Goal: Task Accomplishment & Management: Use online tool/utility

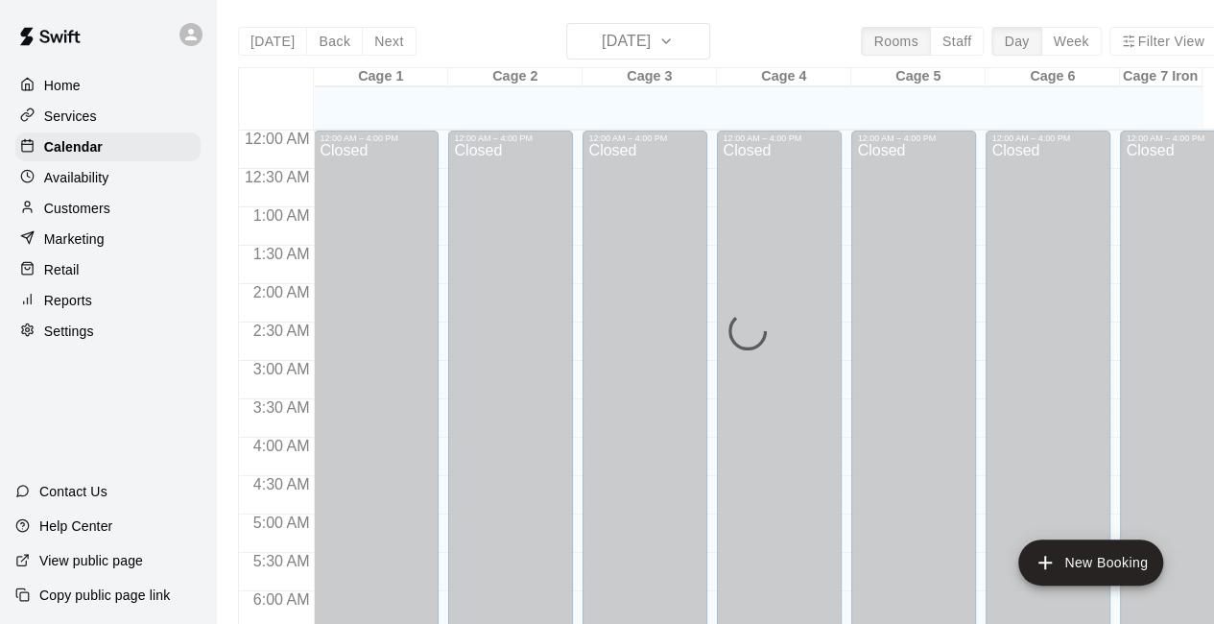
scroll to position [1280, 0]
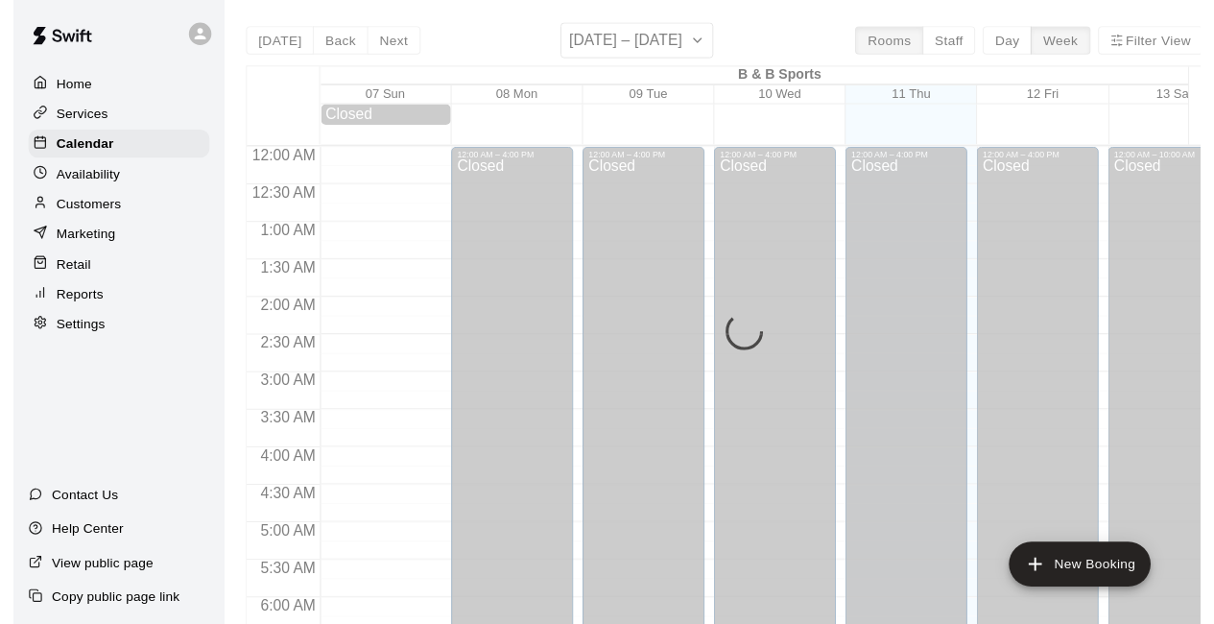
scroll to position [1251, 0]
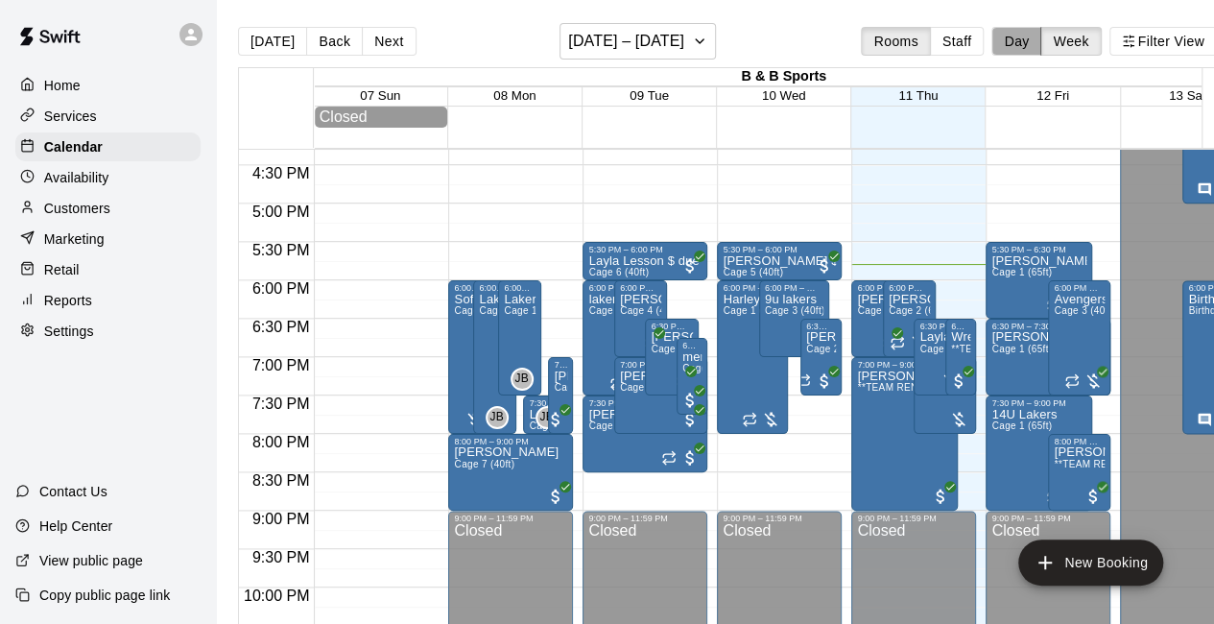
click at [1019, 40] on button "Day" at bounding box center [1016, 41] width 50 height 29
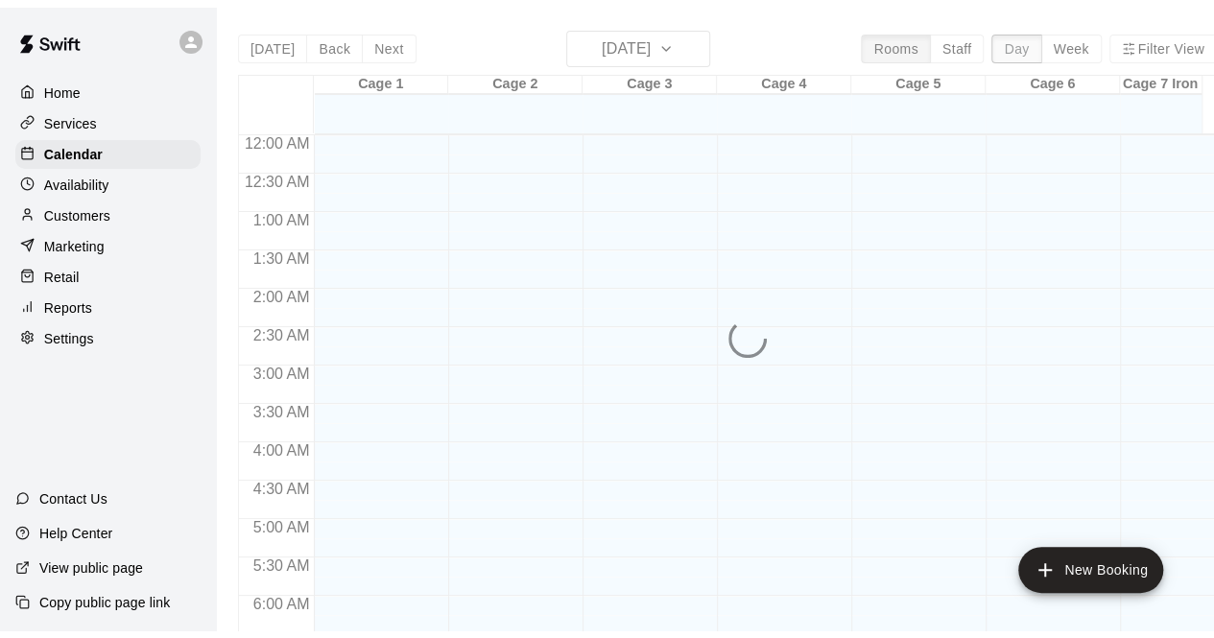
scroll to position [1324, 0]
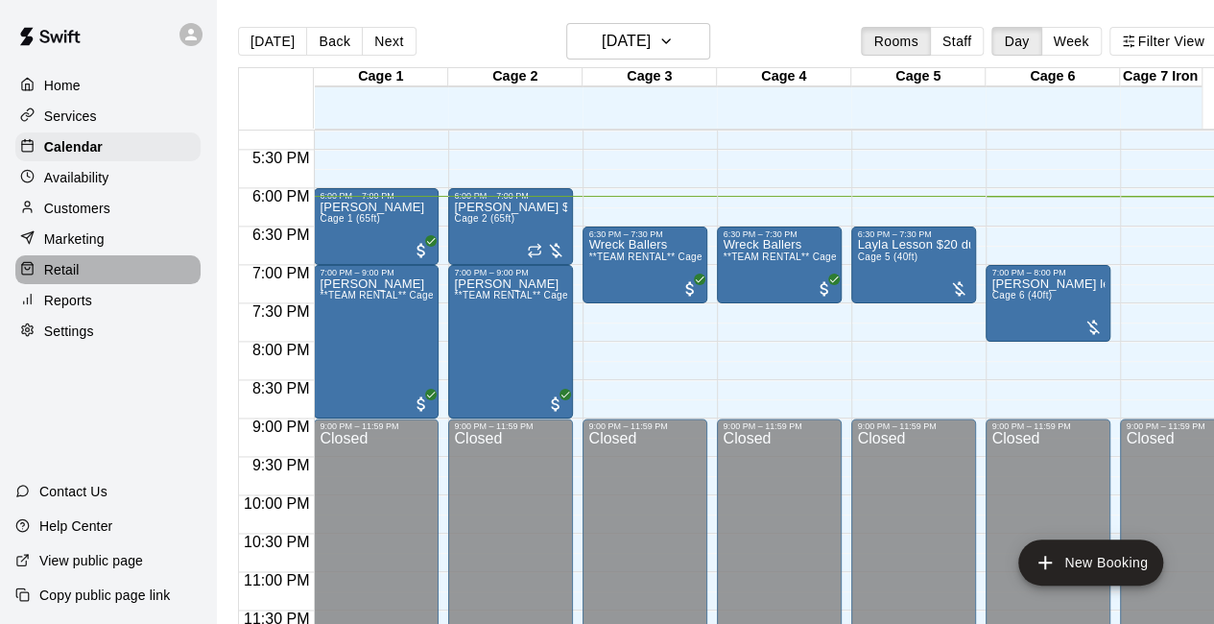
click at [105, 278] on div "Retail" at bounding box center [107, 269] width 185 height 29
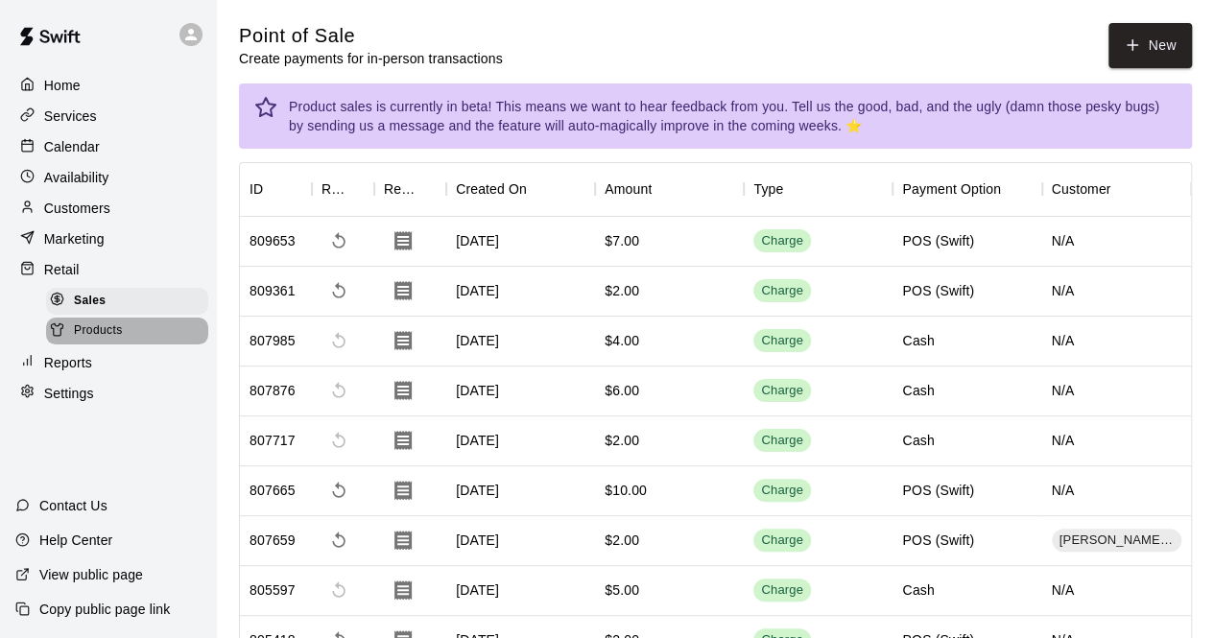
click at [143, 345] on div "Products" at bounding box center [127, 331] width 162 height 27
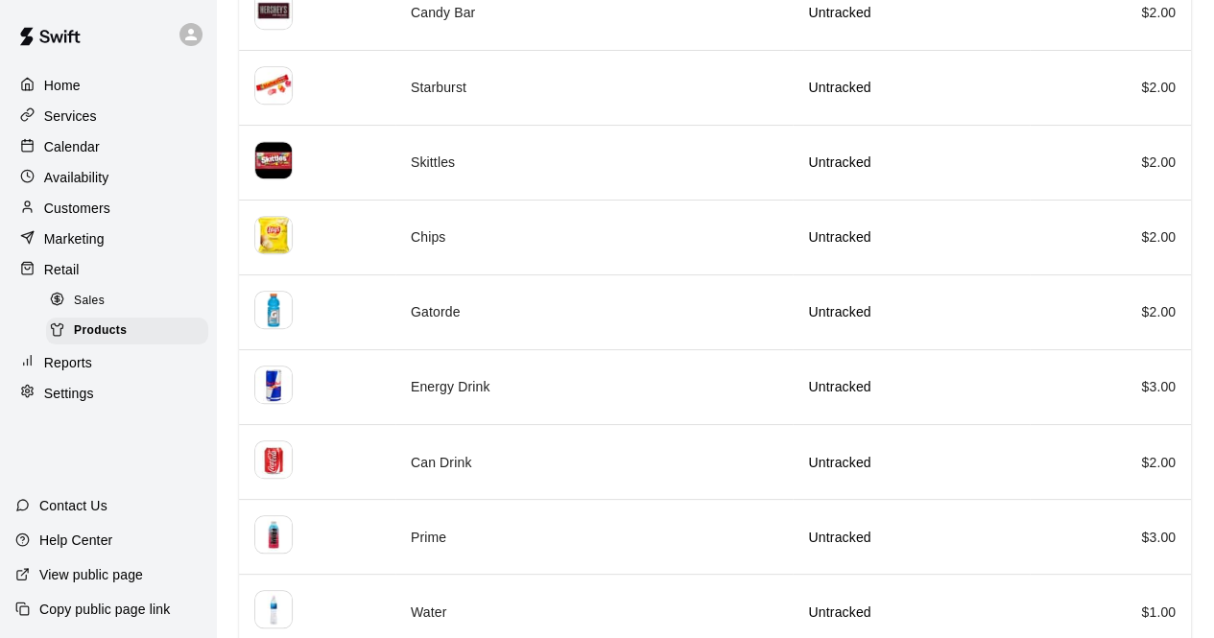
scroll to position [607, 0]
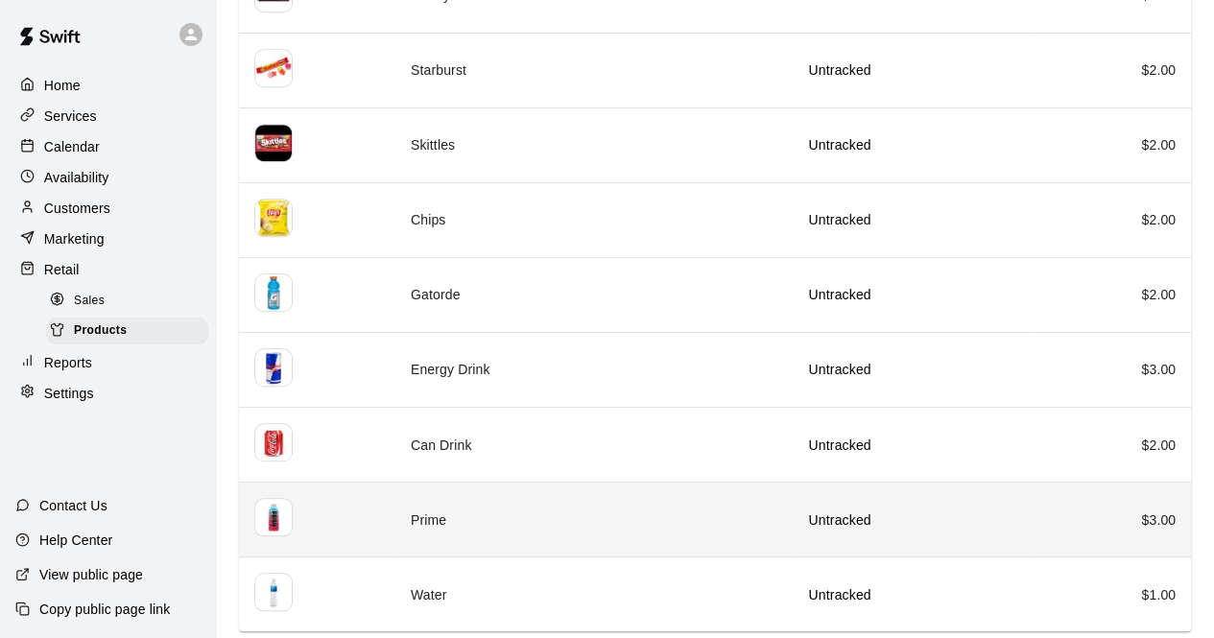
click at [862, 513] on p "Untracked" at bounding box center [910, 520] width 205 height 19
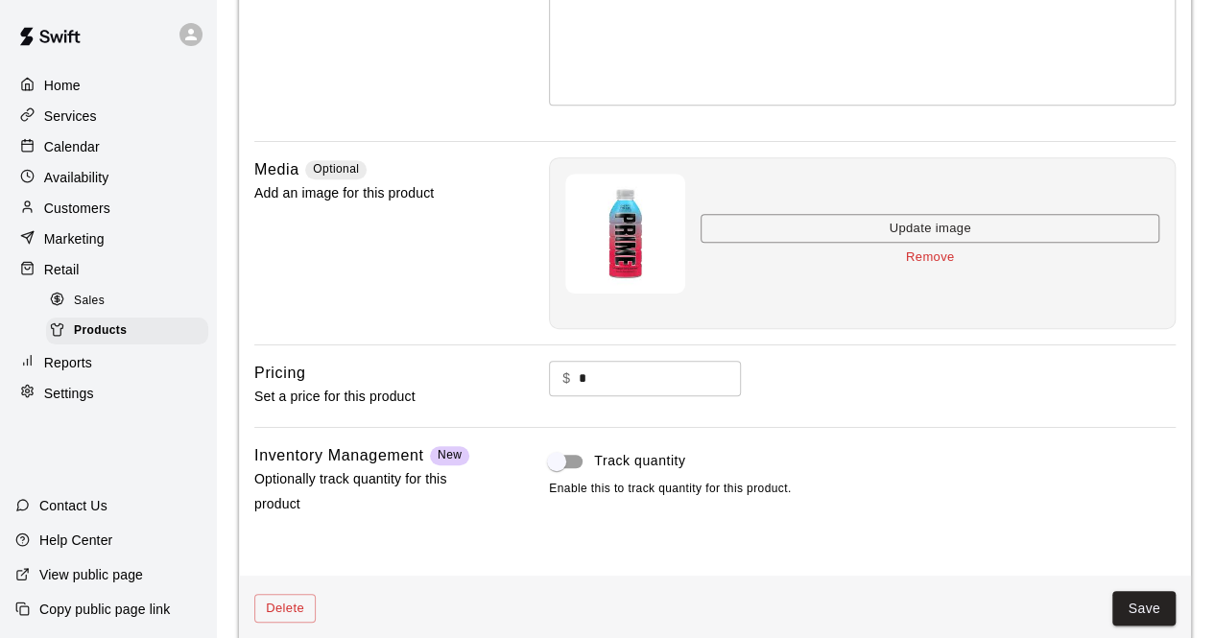
scroll to position [384, 0]
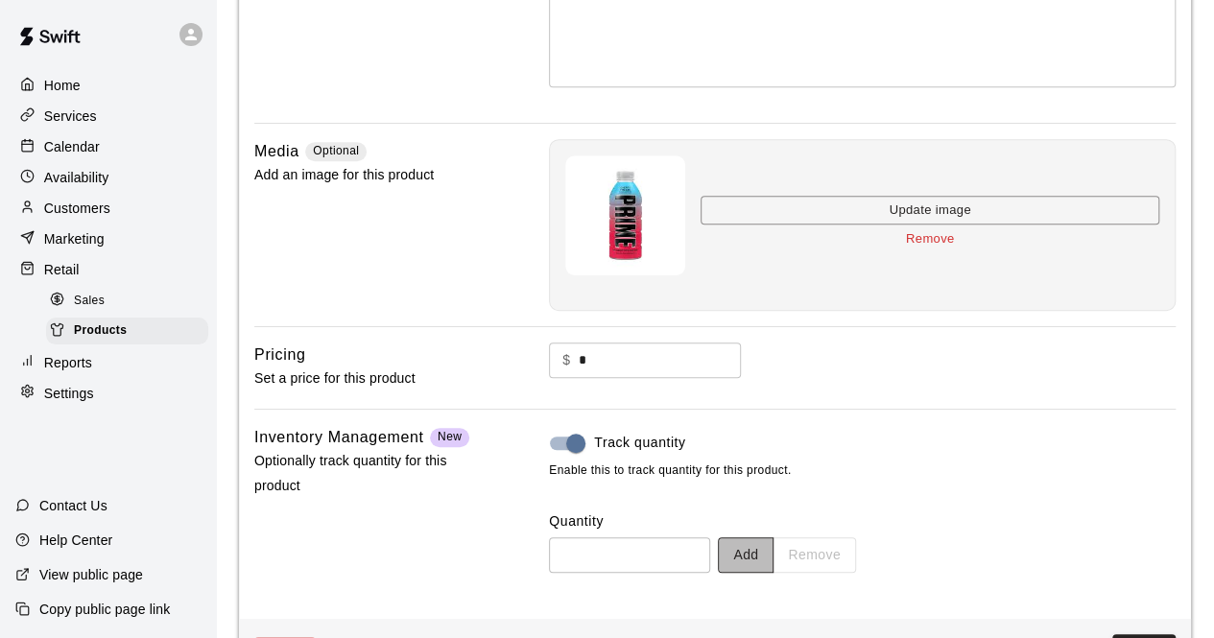
click at [773, 550] on button "Add" at bounding box center [746, 555] width 56 height 36
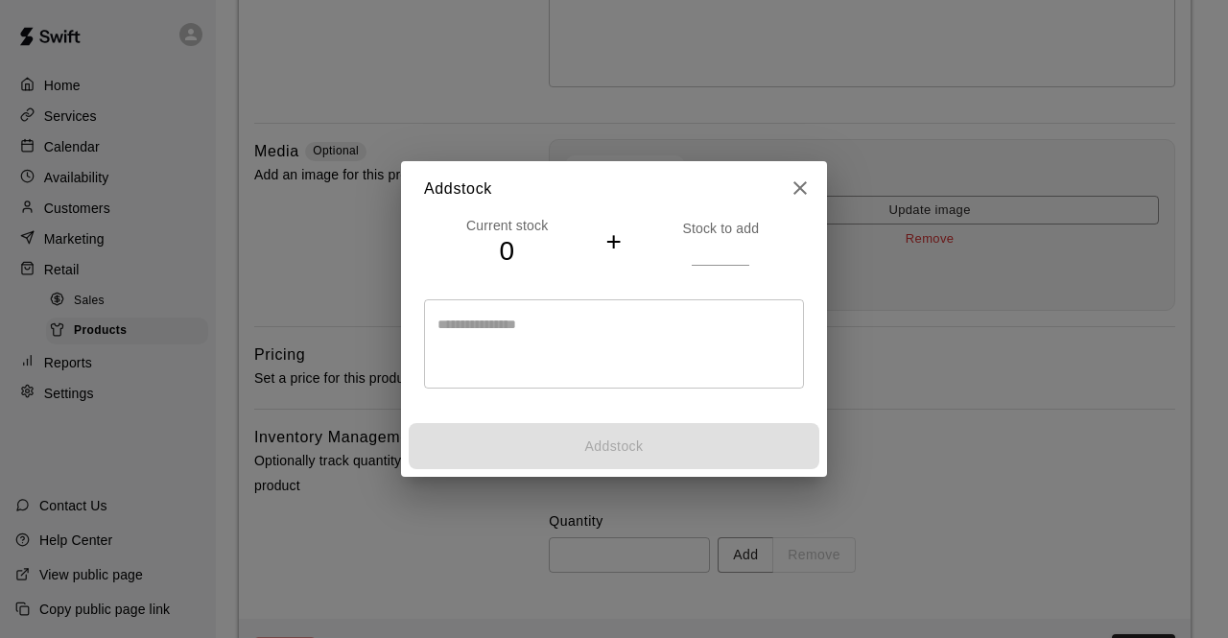
click at [509, 249] on h4 "0" at bounding box center [507, 252] width 166 height 34
click at [800, 193] on icon "close" at bounding box center [800, 188] width 23 height 23
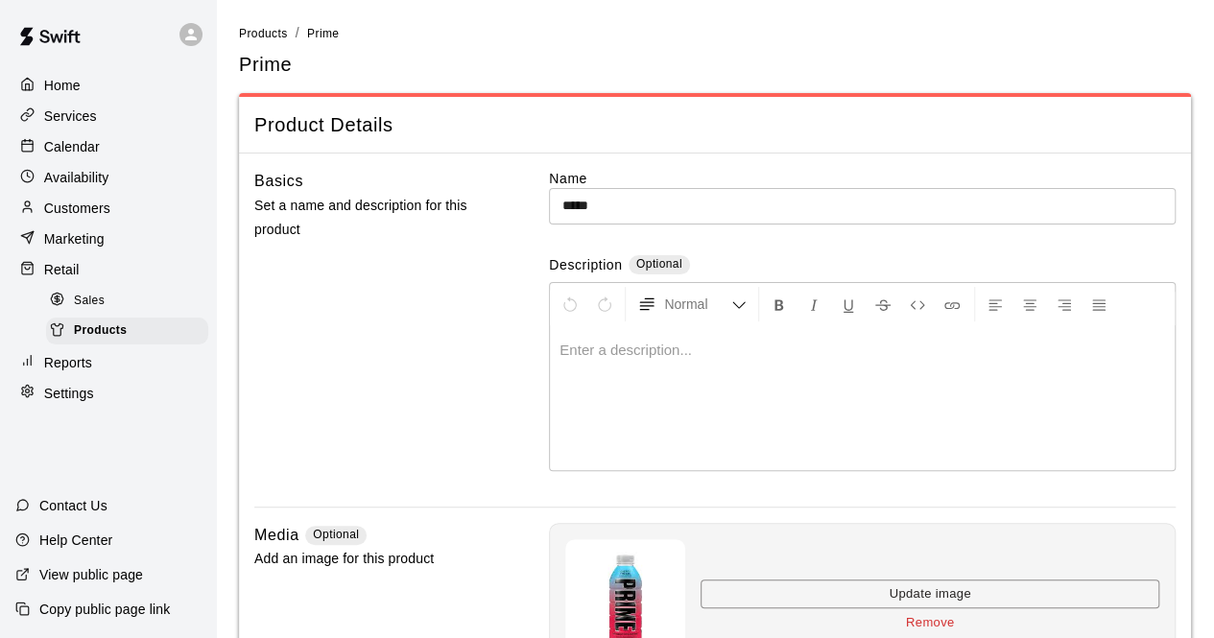
scroll to position [0, 0]
click at [106, 314] on div "Sales" at bounding box center [127, 301] width 162 height 27
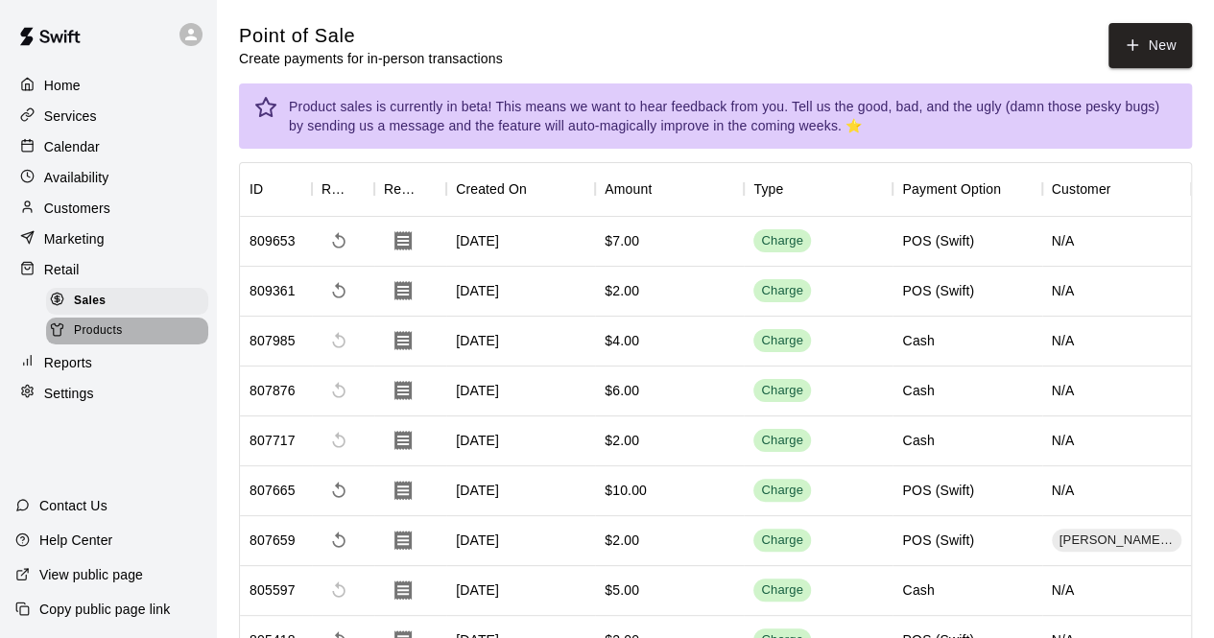
click at [125, 341] on div "Products" at bounding box center [127, 331] width 162 height 27
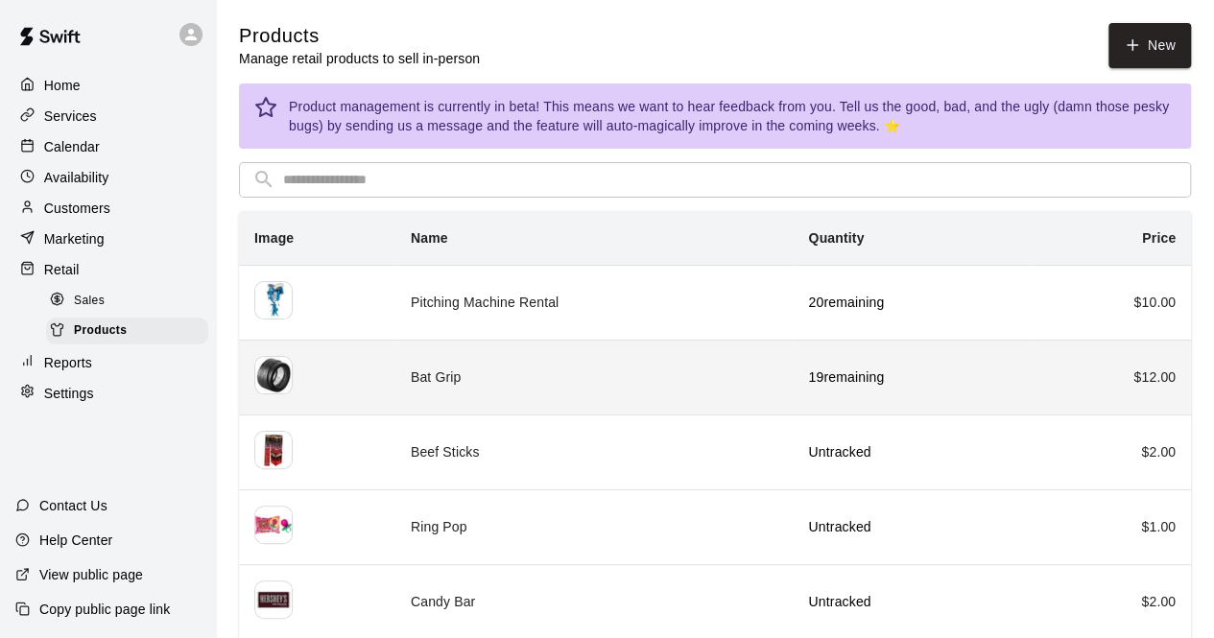
click at [519, 373] on td "Bat Grip" at bounding box center [594, 377] width 398 height 75
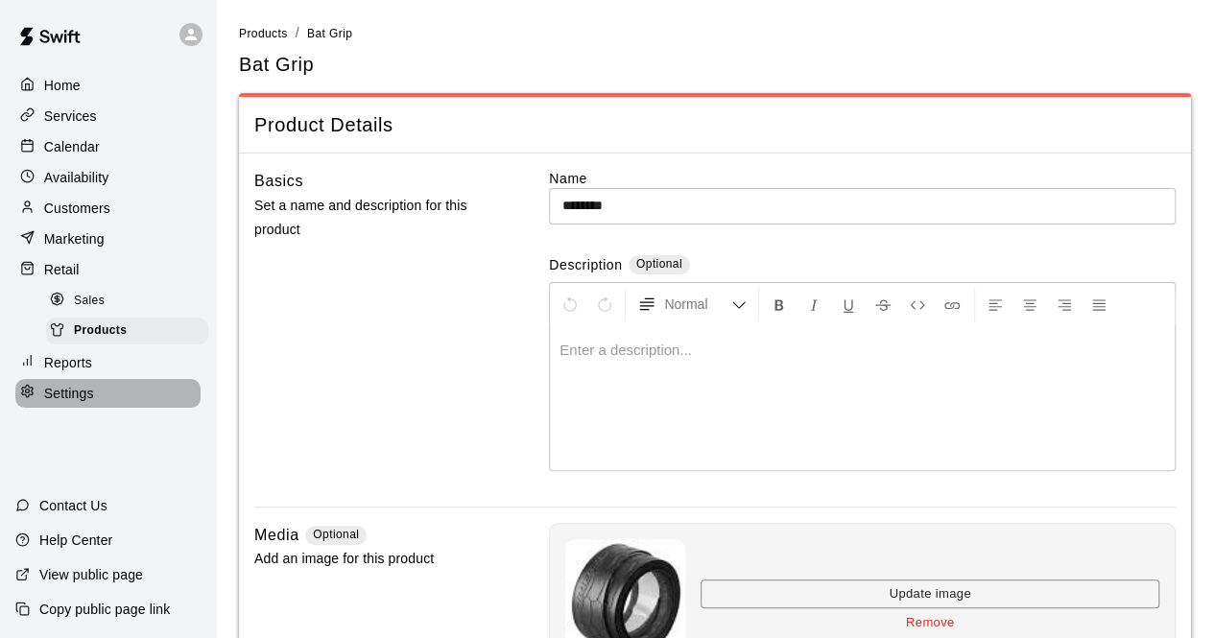
click at [99, 408] on div "Settings" at bounding box center [107, 393] width 185 height 29
select select "**"
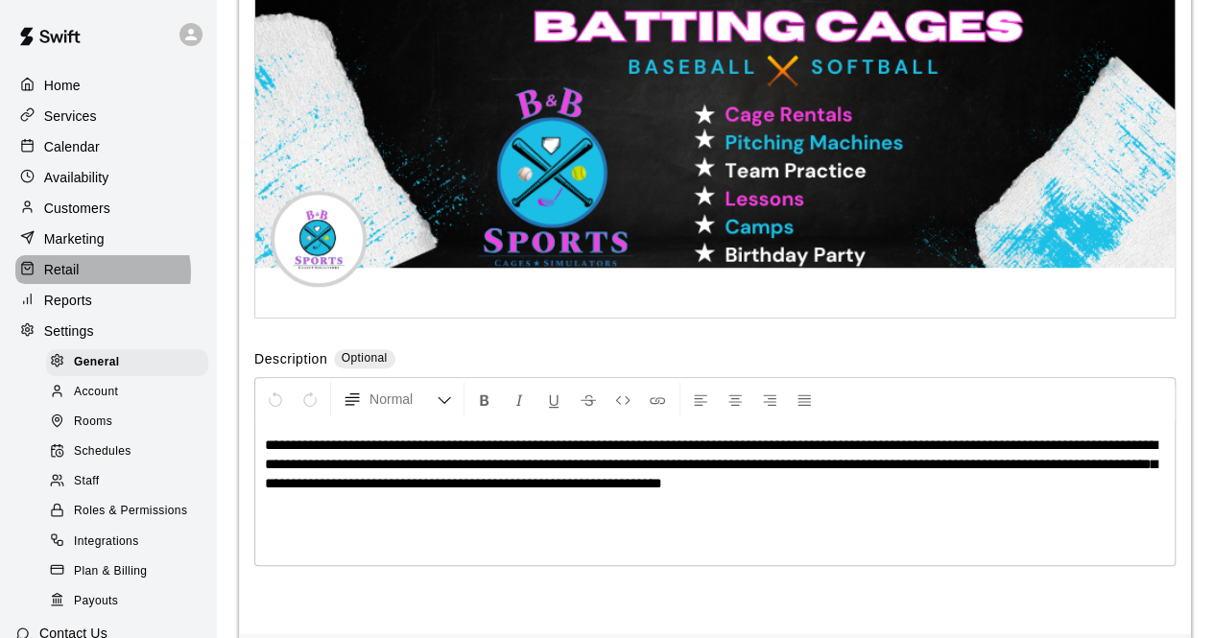
click at [102, 279] on div "Retail" at bounding box center [107, 269] width 185 height 29
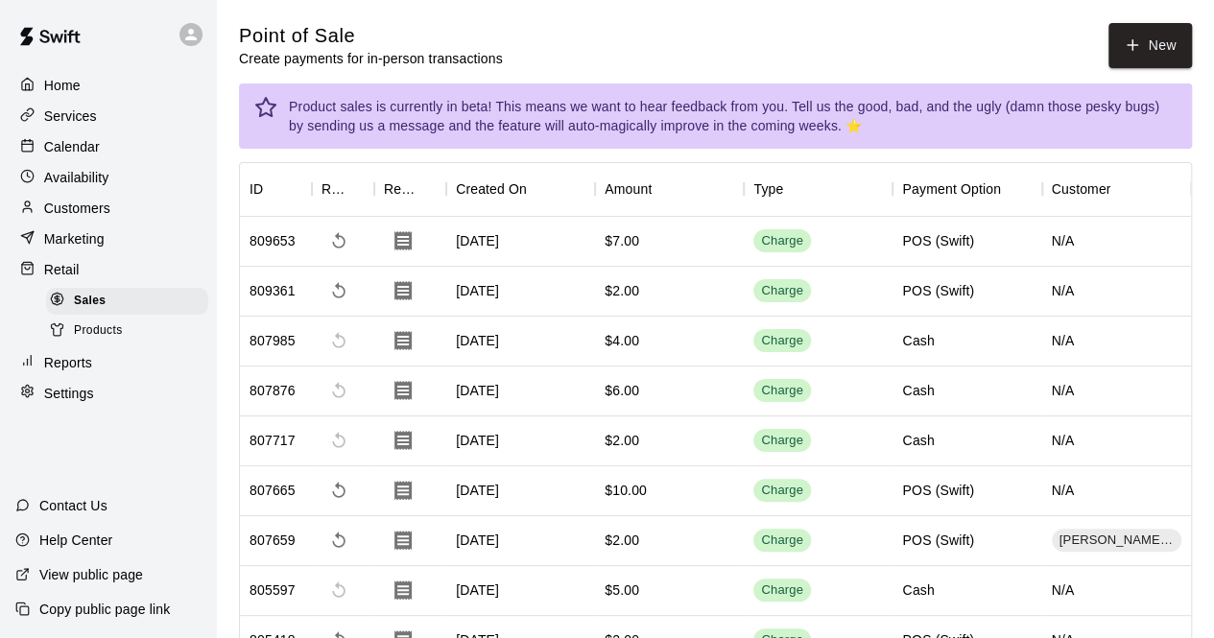
click at [110, 341] on span "Products" at bounding box center [98, 330] width 49 height 19
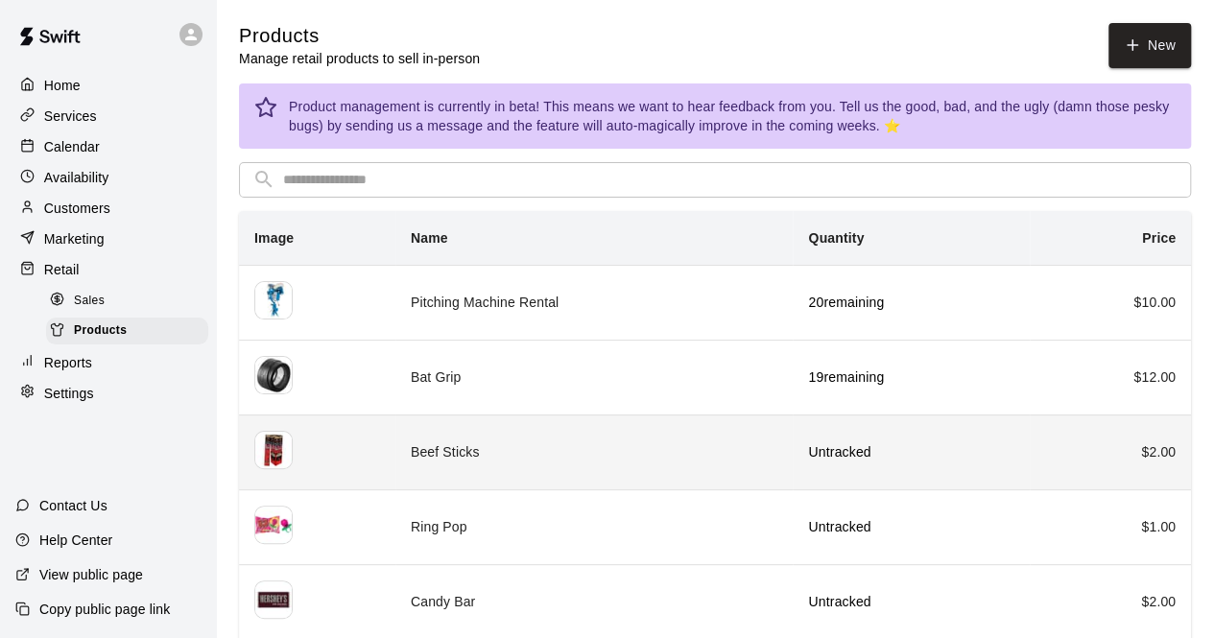
click at [535, 451] on td "Beef Sticks" at bounding box center [594, 452] width 398 height 75
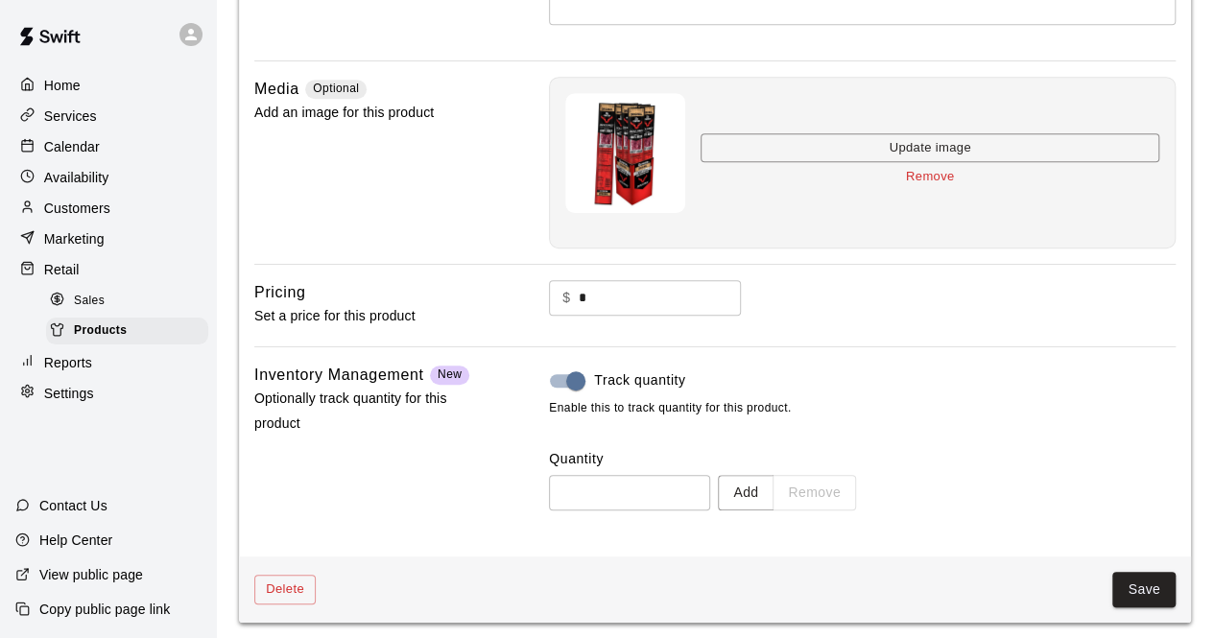
scroll to position [450, 0]
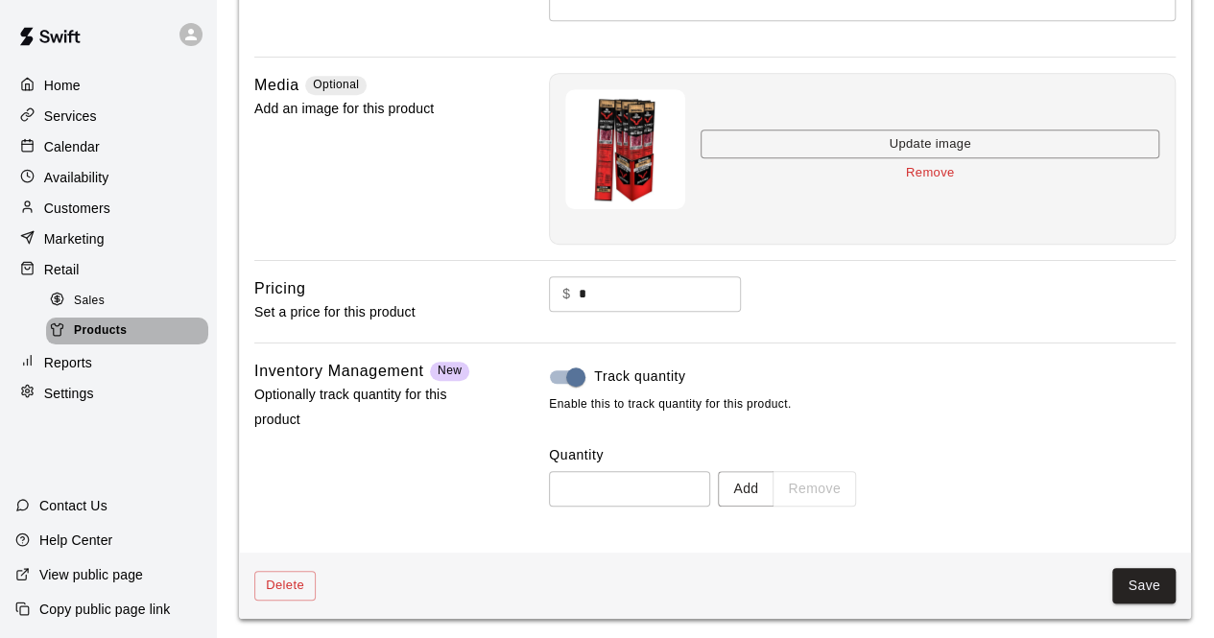
click at [131, 341] on div "Products" at bounding box center [127, 331] width 162 height 27
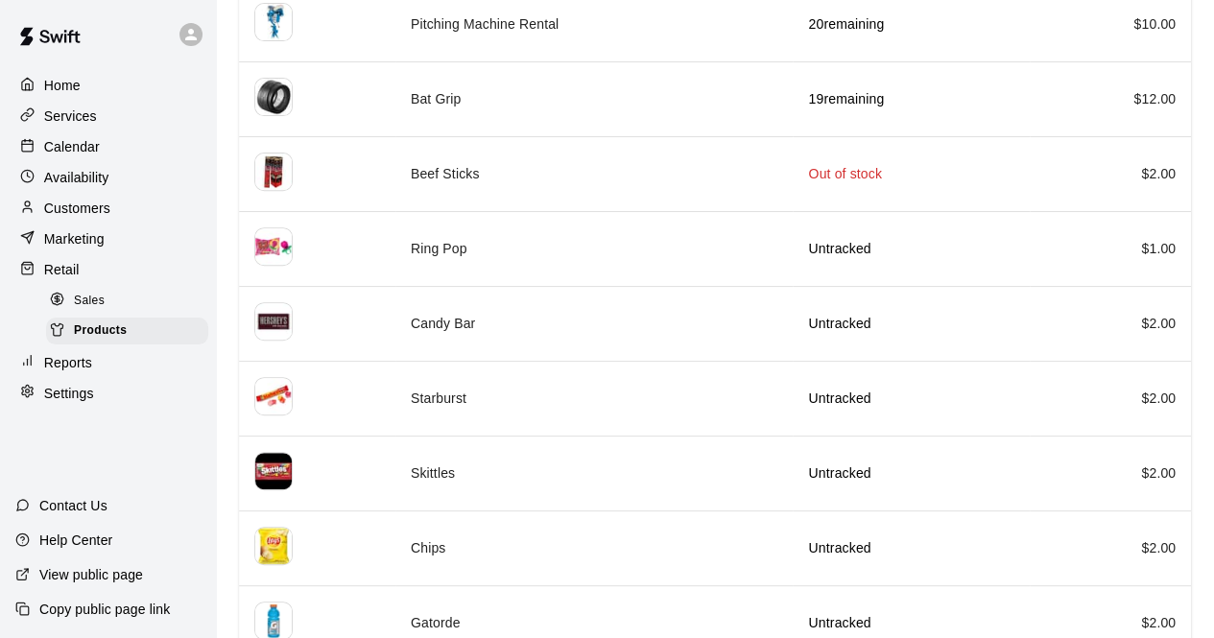
scroll to position [307, 0]
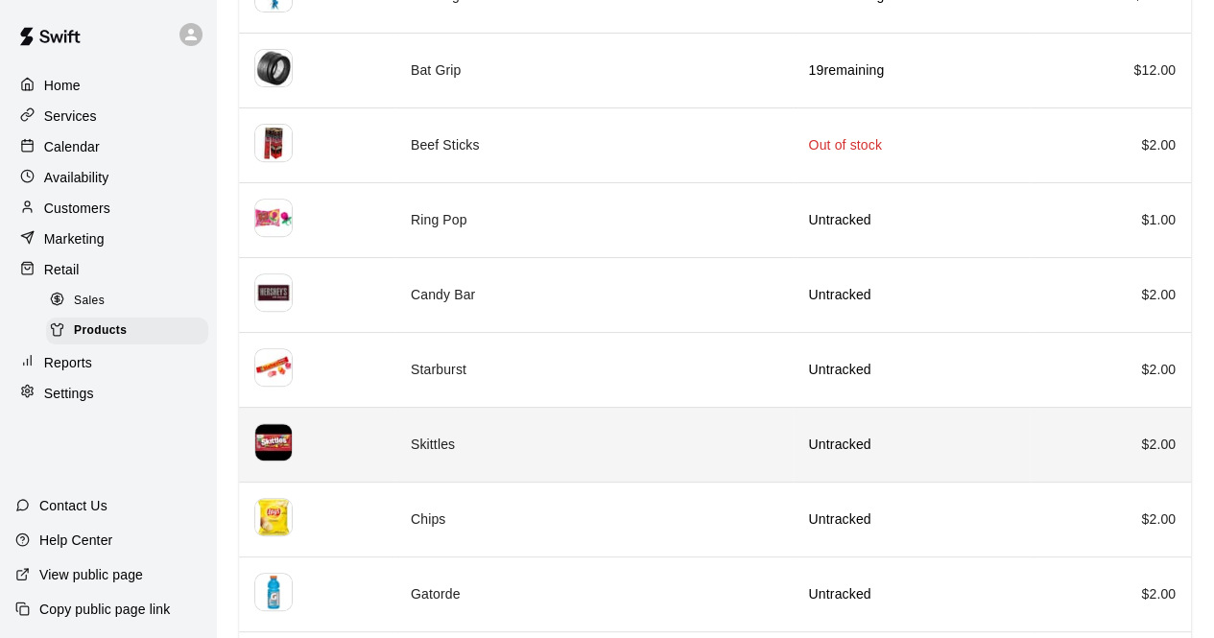
click at [590, 451] on td "Skittles" at bounding box center [594, 444] width 398 height 75
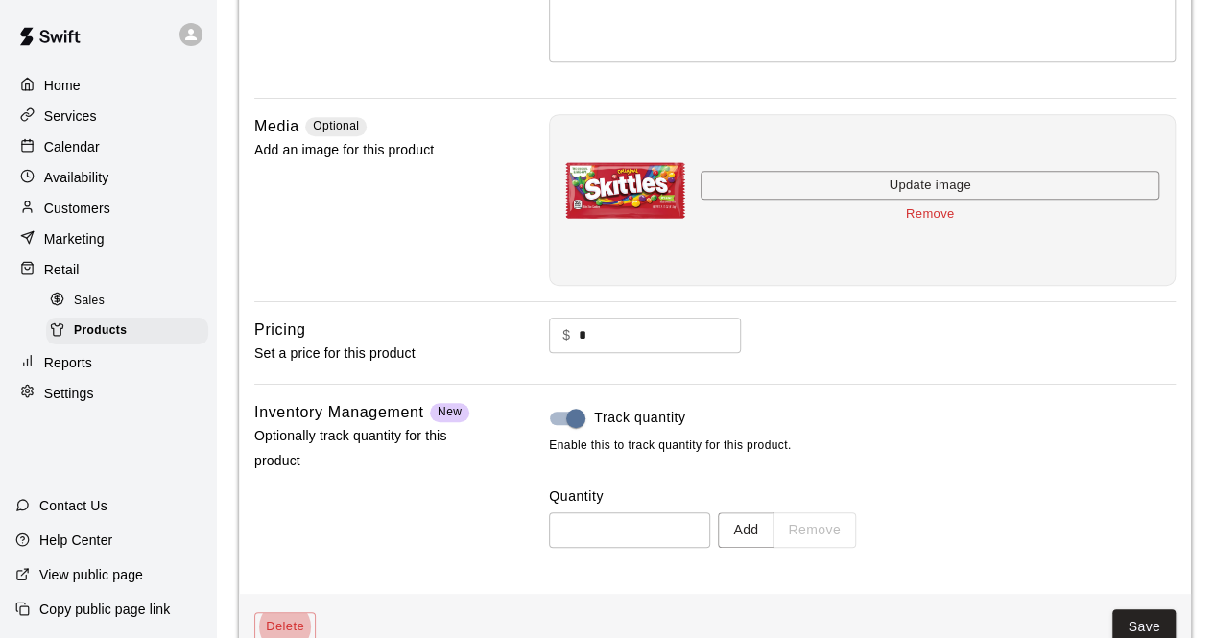
scroll to position [412, 0]
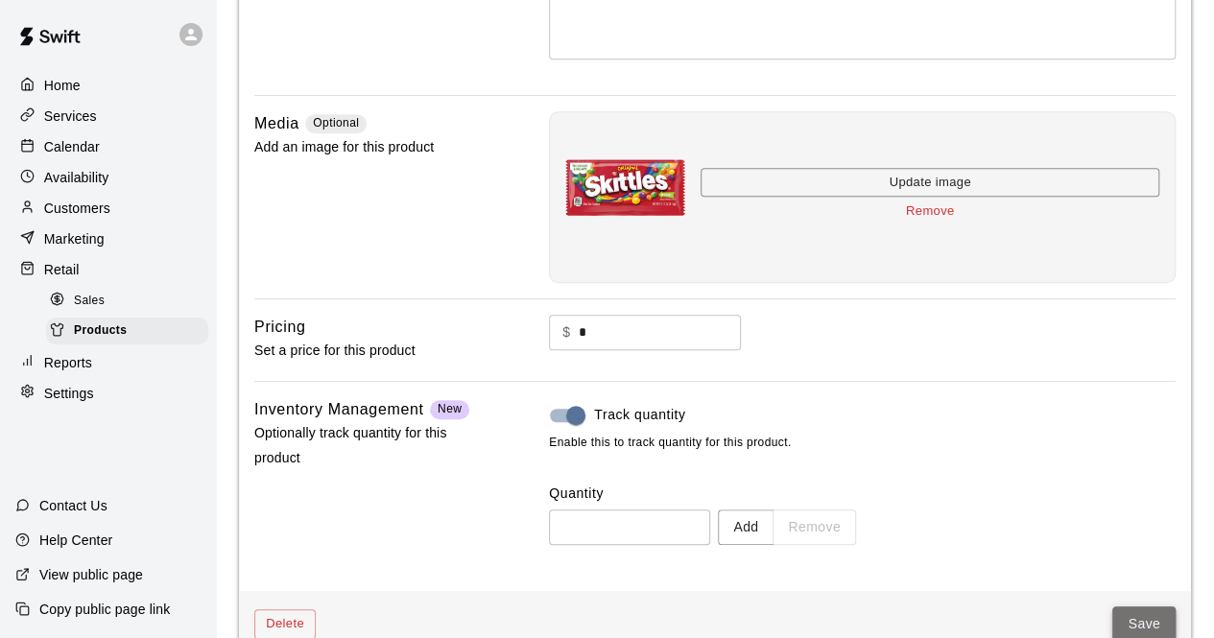
click at [1144, 616] on button "Save" at bounding box center [1143, 625] width 63 height 36
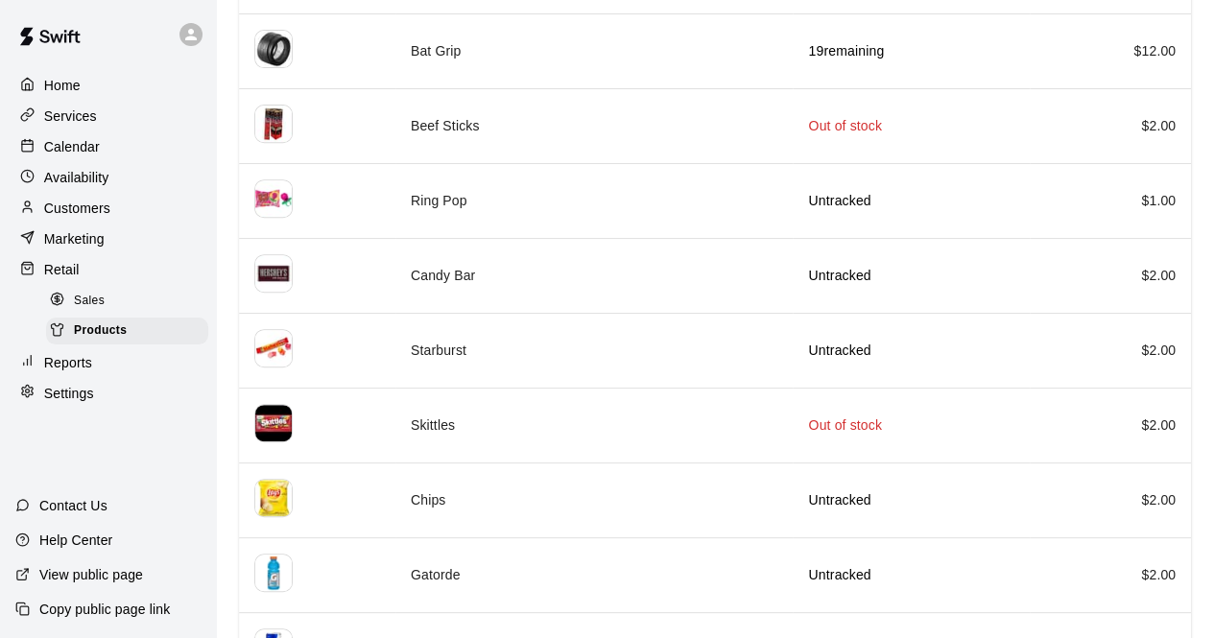
scroll to position [345, 0]
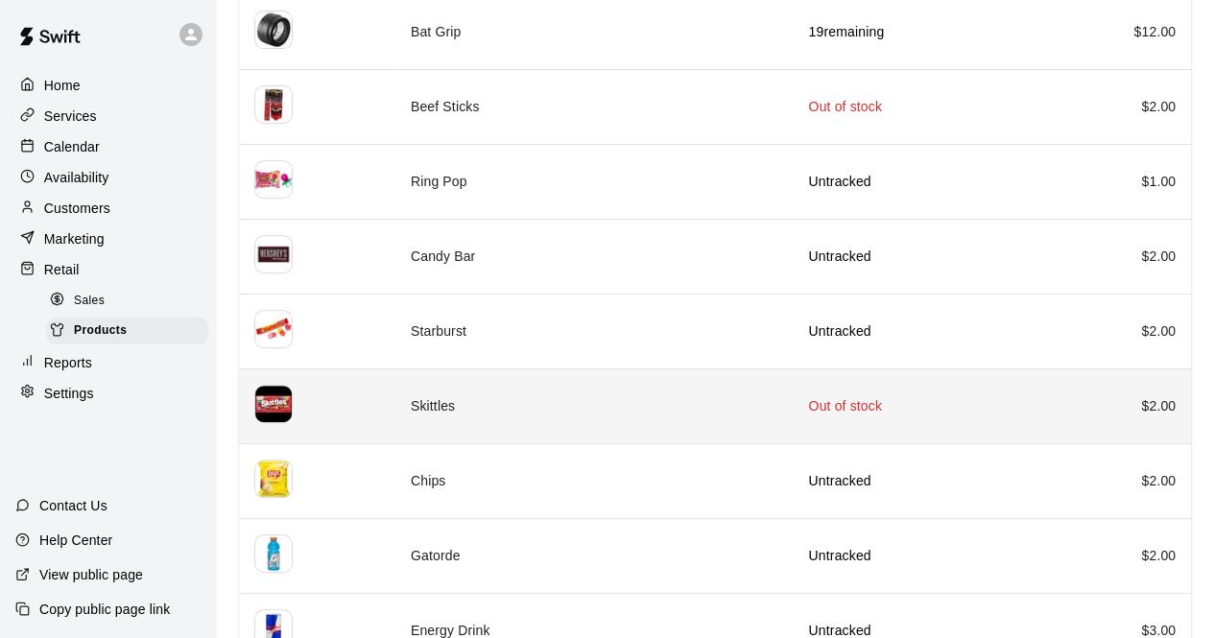
click at [544, 400] on td "Skittles" at bounding box center [594, 406] width 398 height 75
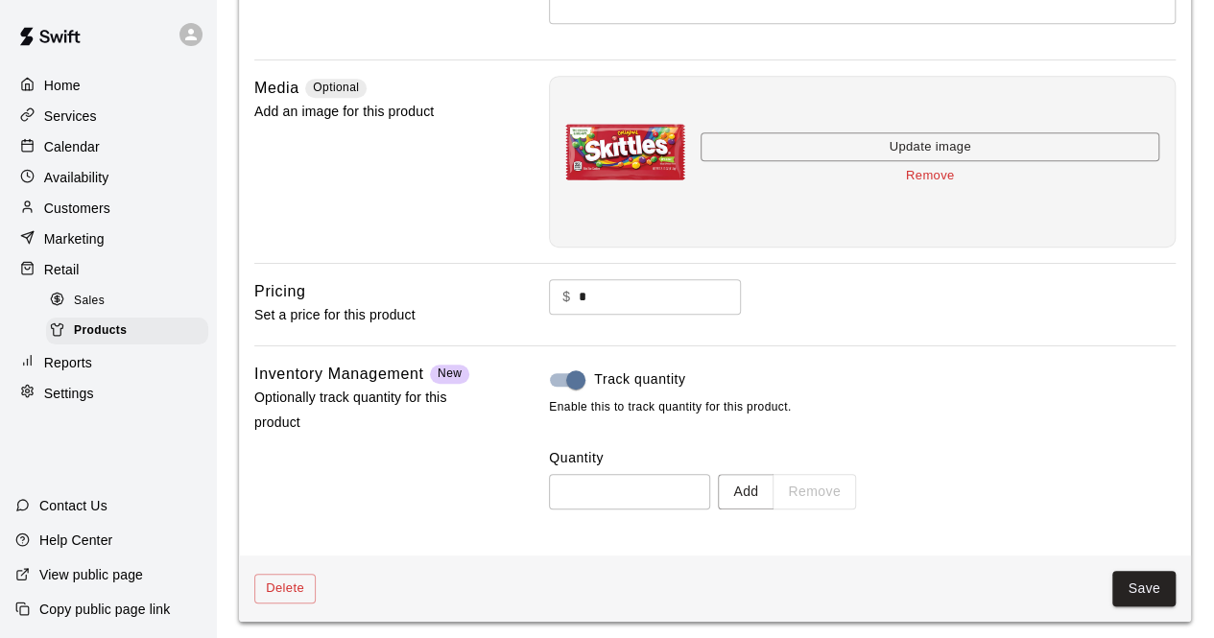
scroll to position [450, 0]
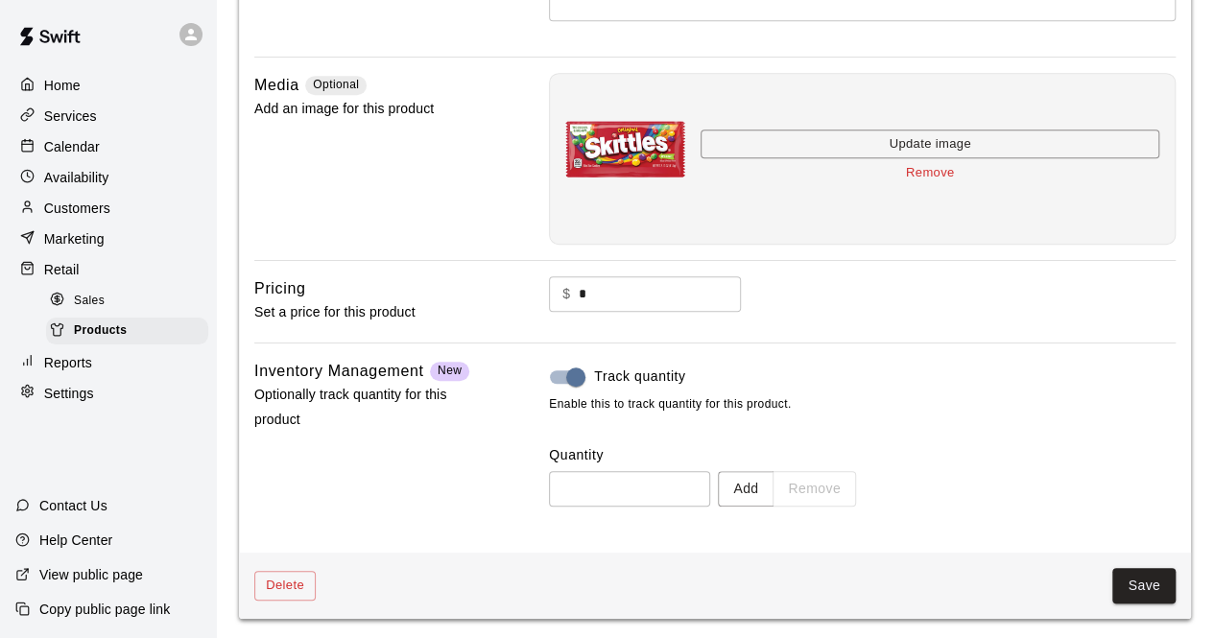
click at [846, 494] on div "Add Remove" at bounding box center [787, 489] width 138 height 36
click at [773, 484] on button "Add" at bounding box center [746, 489] width 56 height 36
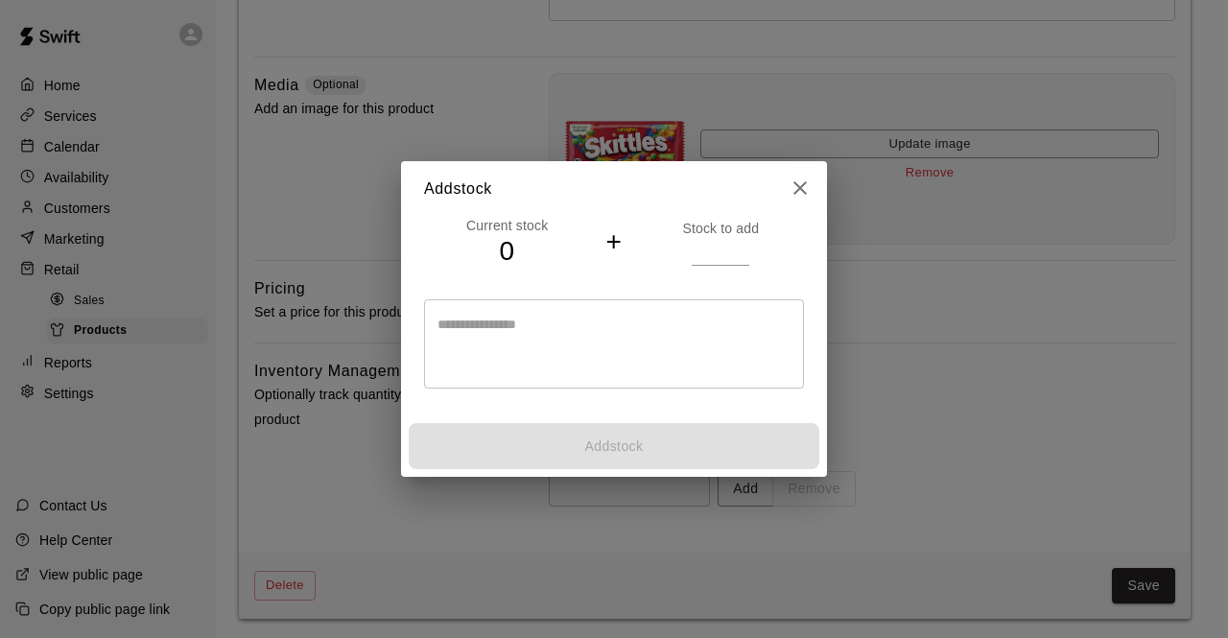
click at [613, 253] on h4 "+" at bounding box center [614, 243] width 16 height 34
click at [608, 241] on h4 "+" at bounding box center [614, 243] width 16 height 34
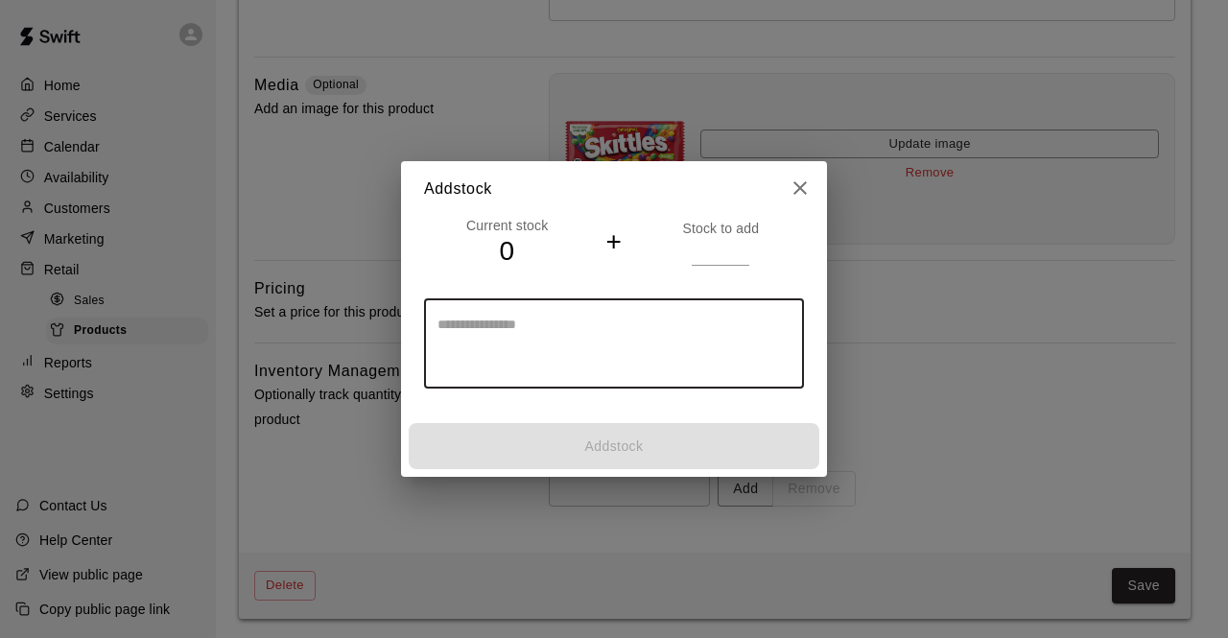
click at [439, 325] on textarea at bounding box center [614, 344] width 353 height 58
click at [504, 252] on h4 "0" at bounding box center [507, 252] width 166 height 34
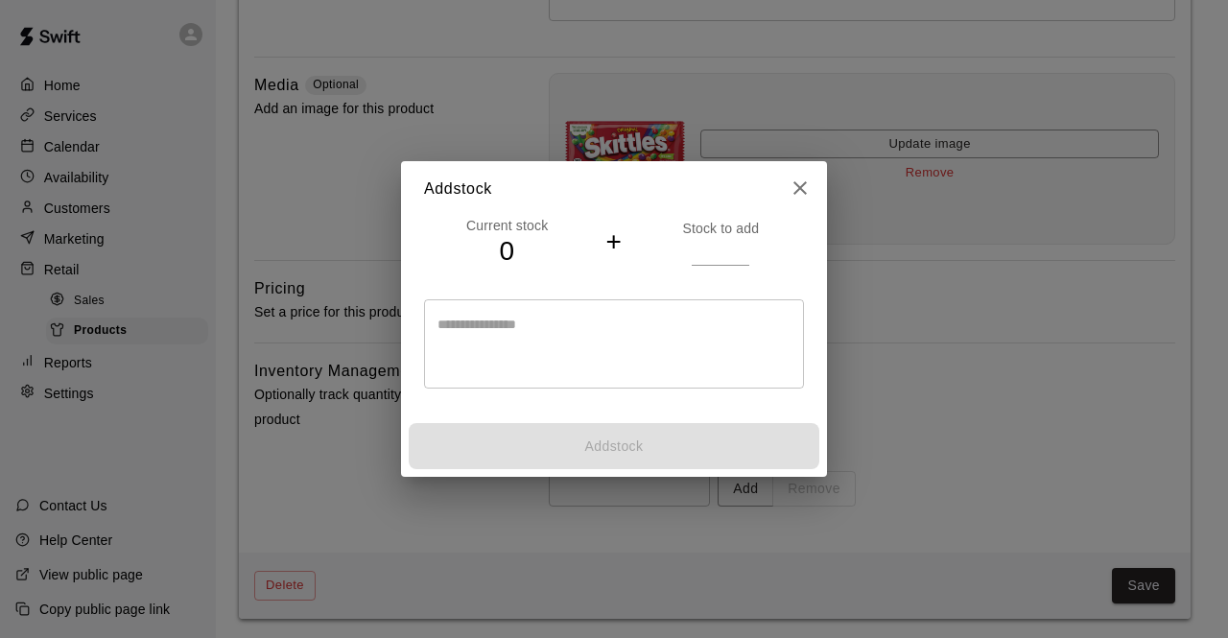
click at [797, 191] on icon "close" at bounding box center [800, 187] width 13 height 13
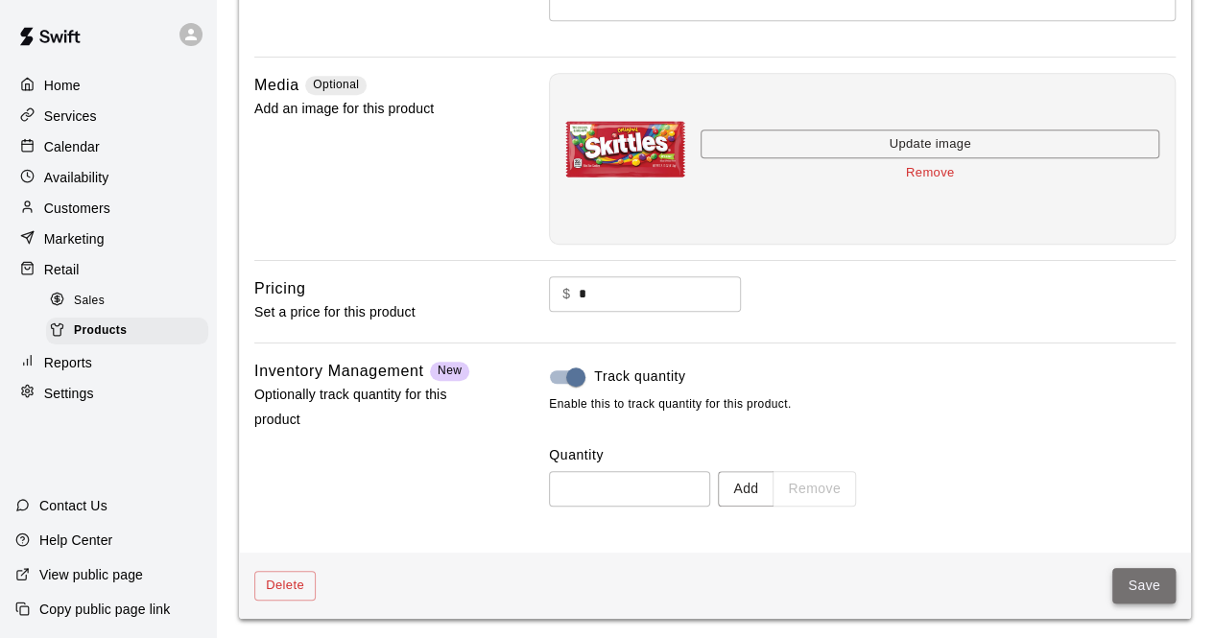
click at [1147, 581] on button "Save" at bounding box center [1143, 586] width 63 height 36
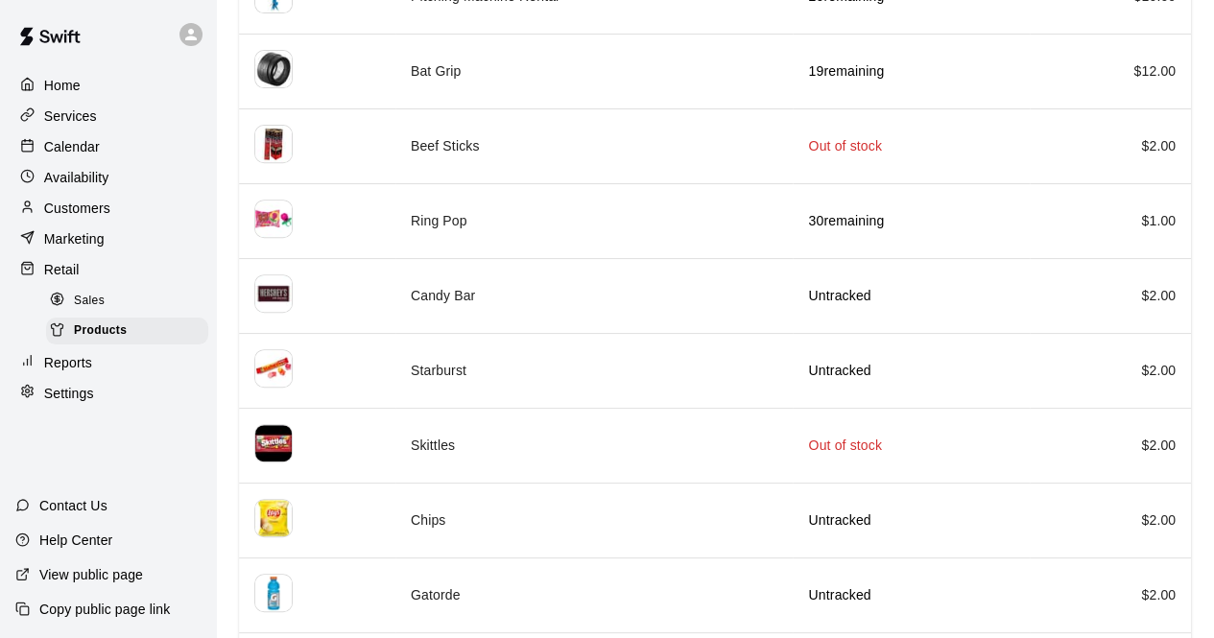
scroll to position [307, 0]
click at [109, 145] on div "Calendar" at bounding box center [107, 146] width 185 height 29
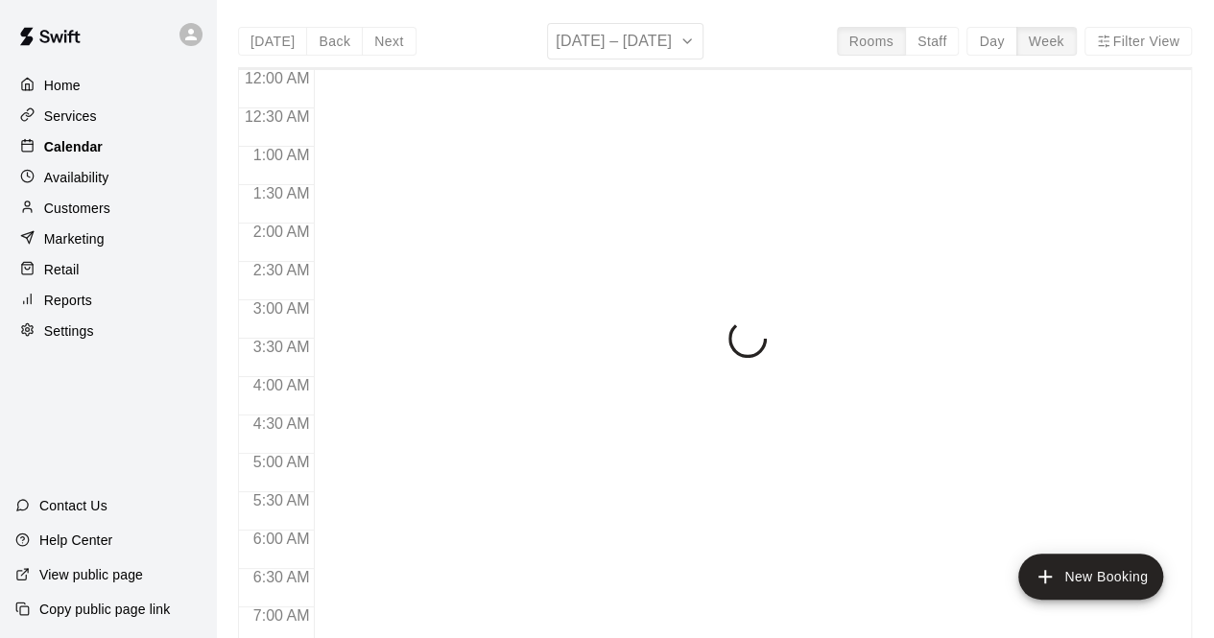
scroll to position [1251, 0]
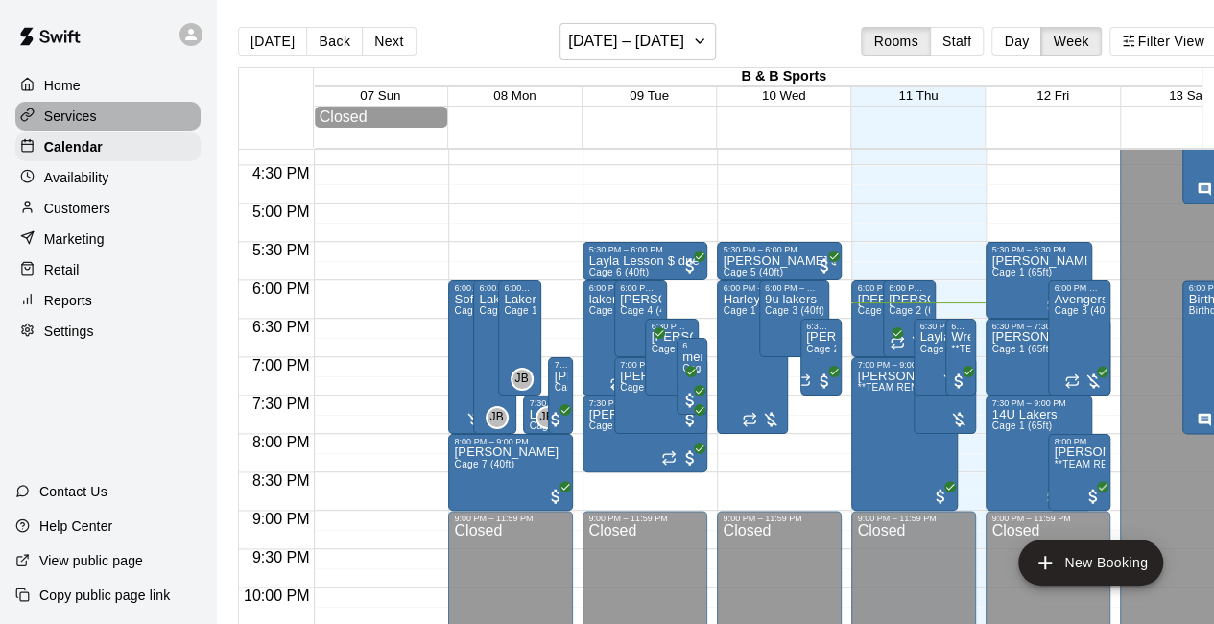
click at [98, 119] on div "Services" at bounding box center [107, 116] width 185 height 29
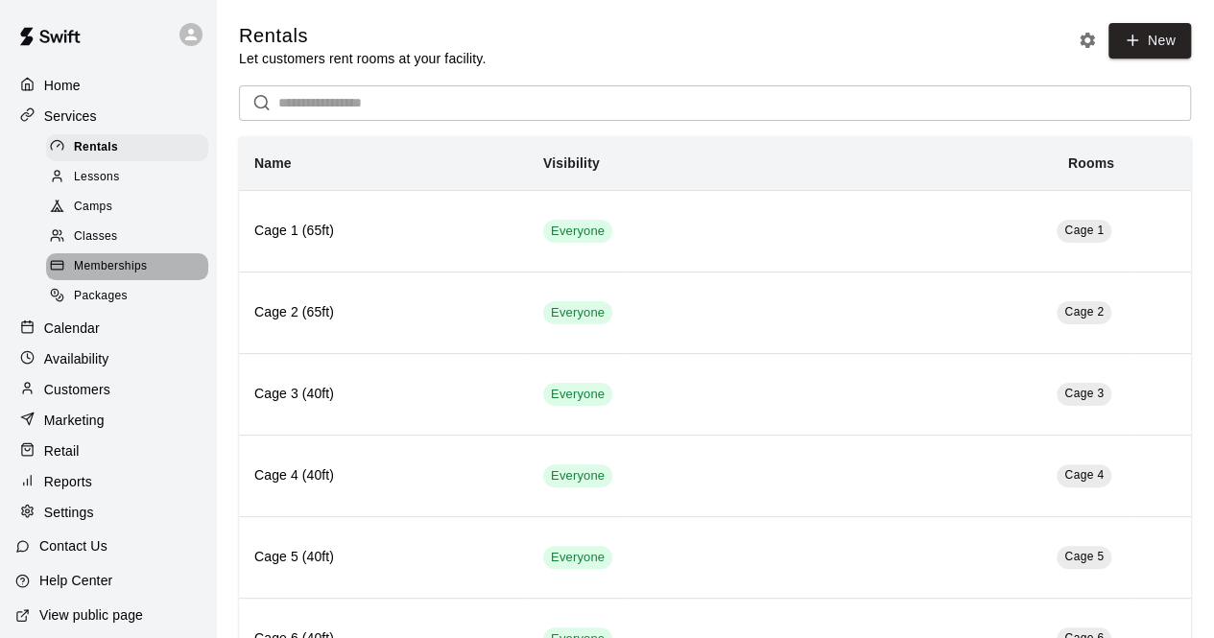
click at [144, 276] on span "Memberships" at bounding box center [110, 266] width 73 height 19
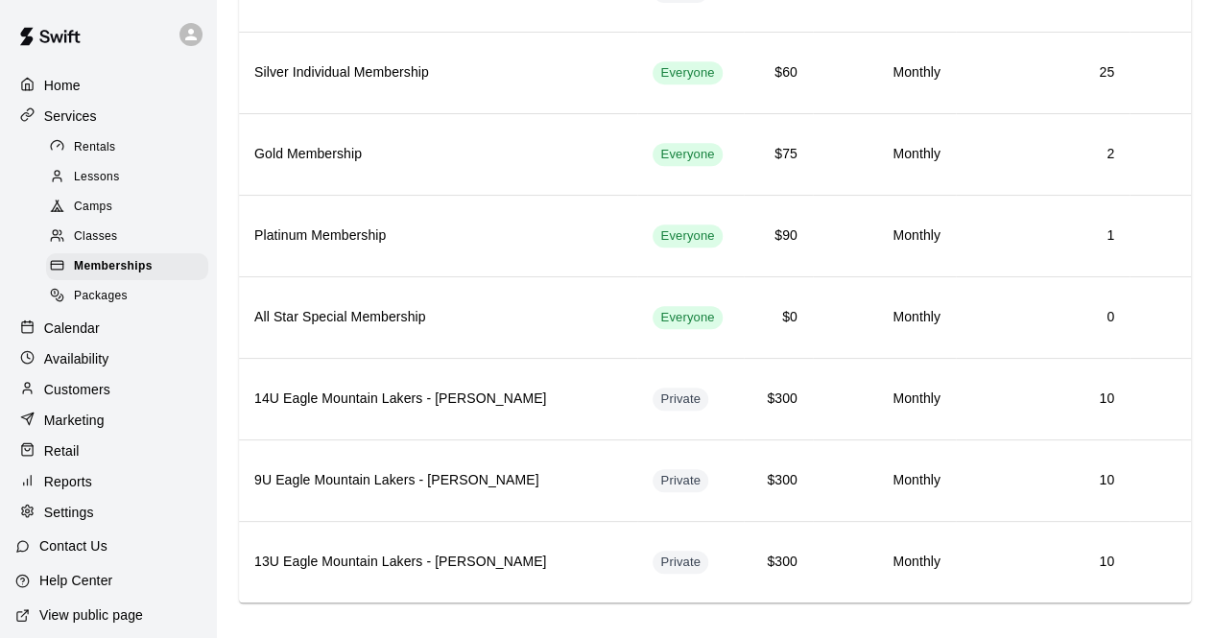
scroll to position [408, 0]
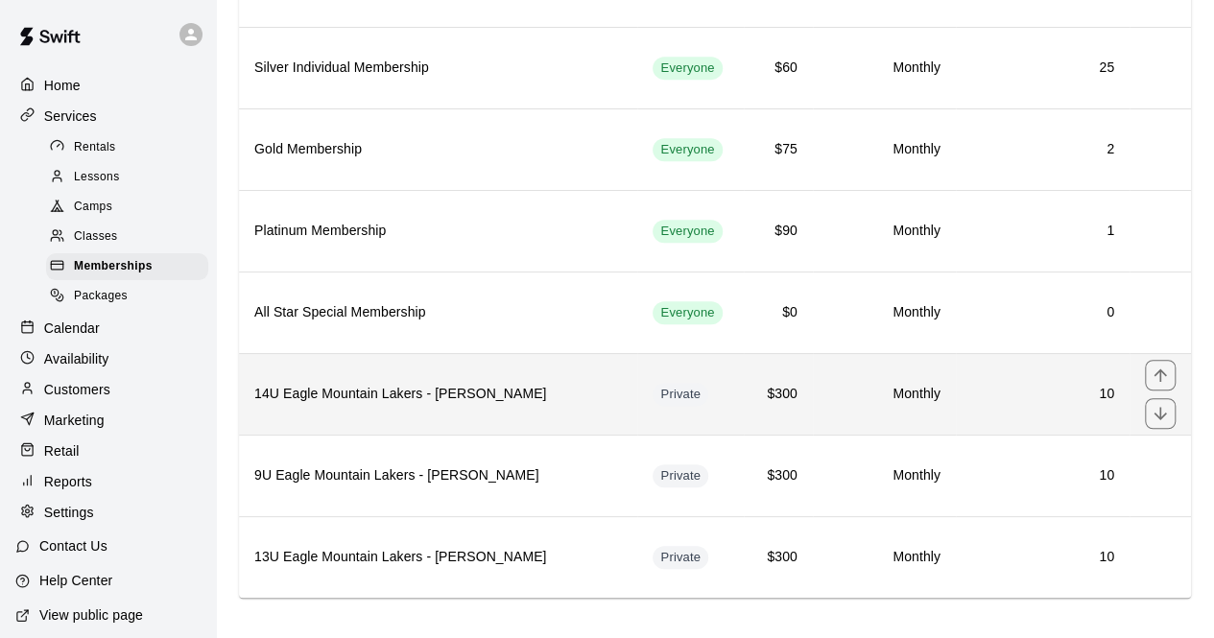
click at [582, 386] on h6 "14U Eagle Mountain Lakers - [PERSON_NAME]" at bounding box center [438, 394] width 368 height 21
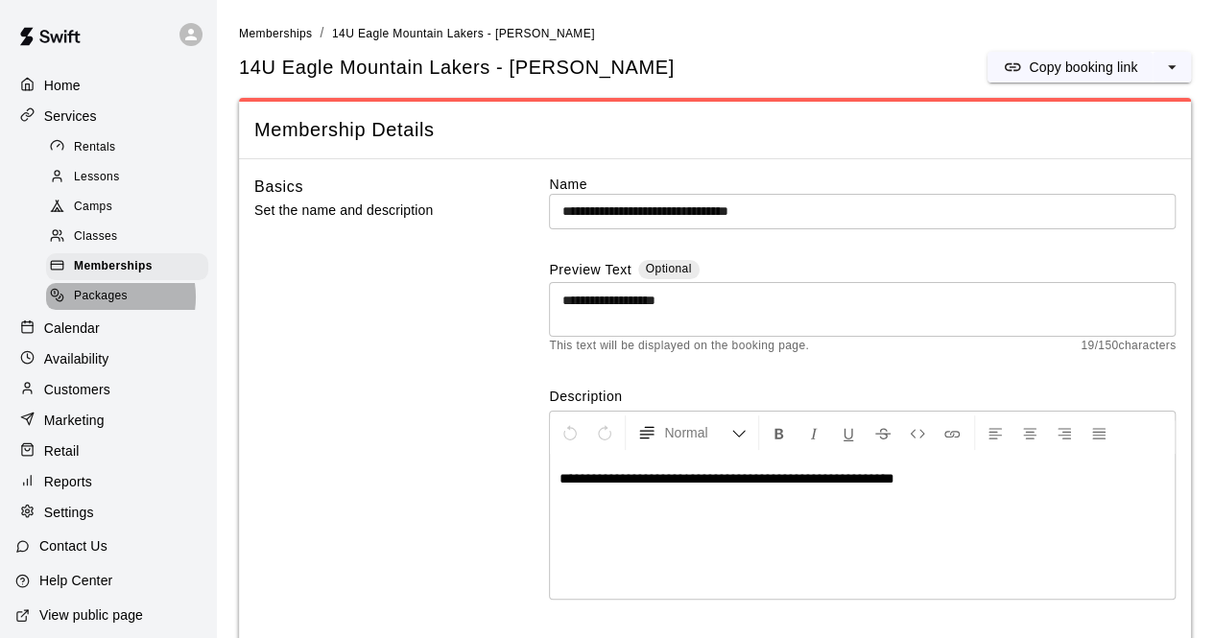
click at [104, 306] on span "Packages" at bounding box center [101, 296] width 54 height 19
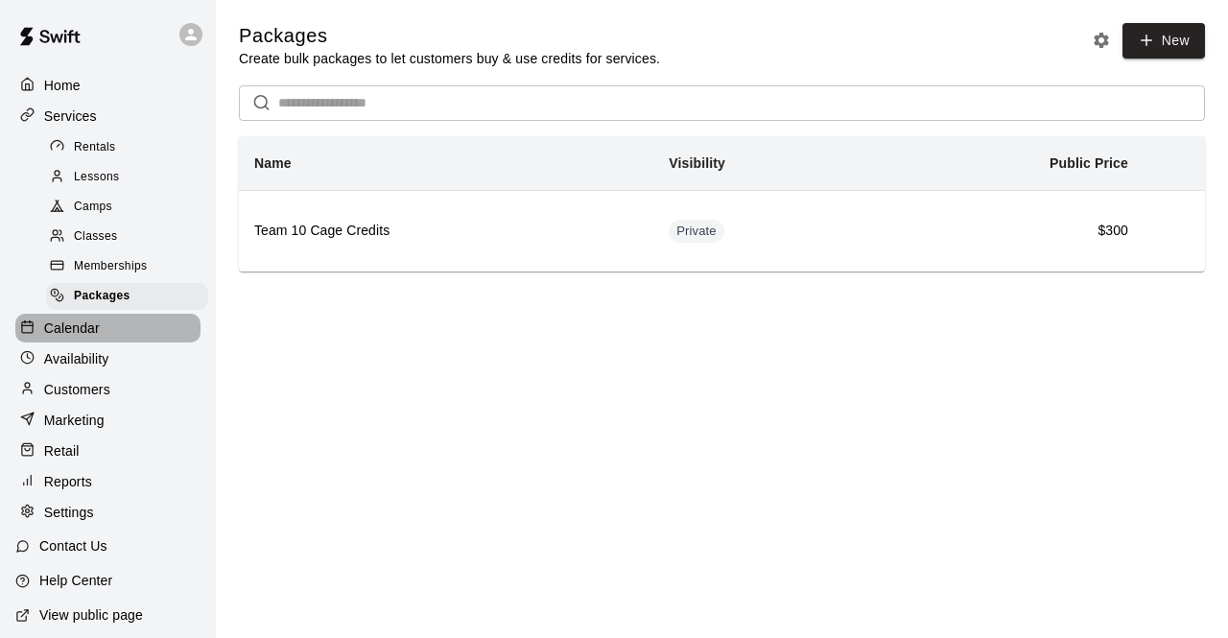
click at [122, 341] on div "Calendar" at bounding box center [107, 328] width 185 height 29
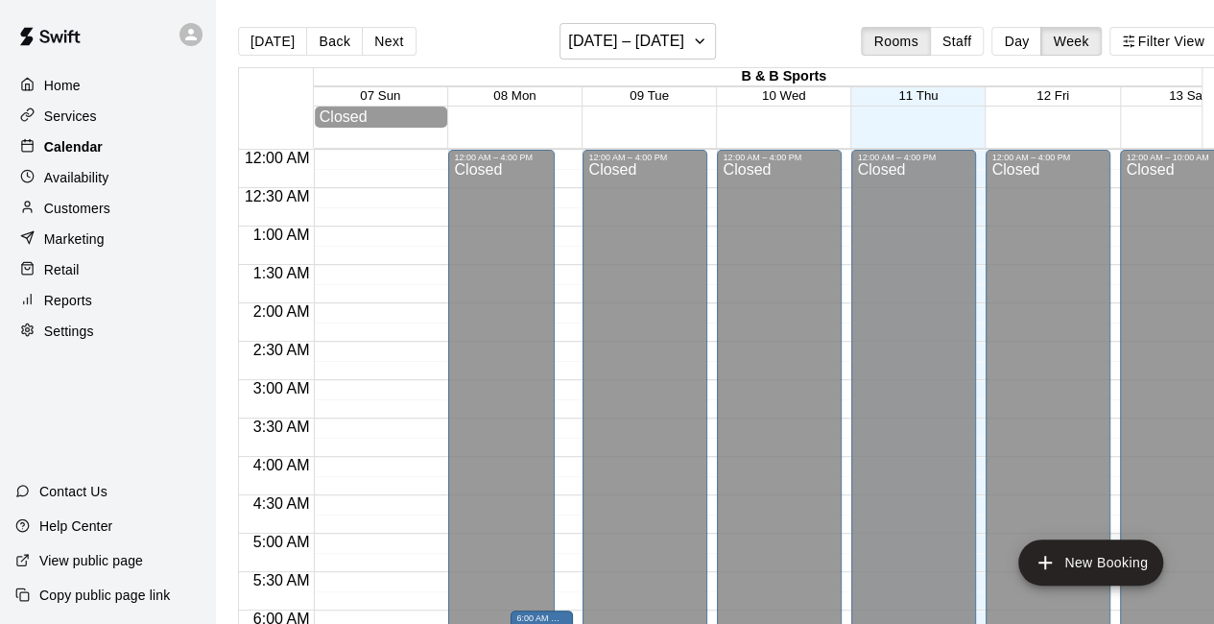
scroll to position [1251, 0]
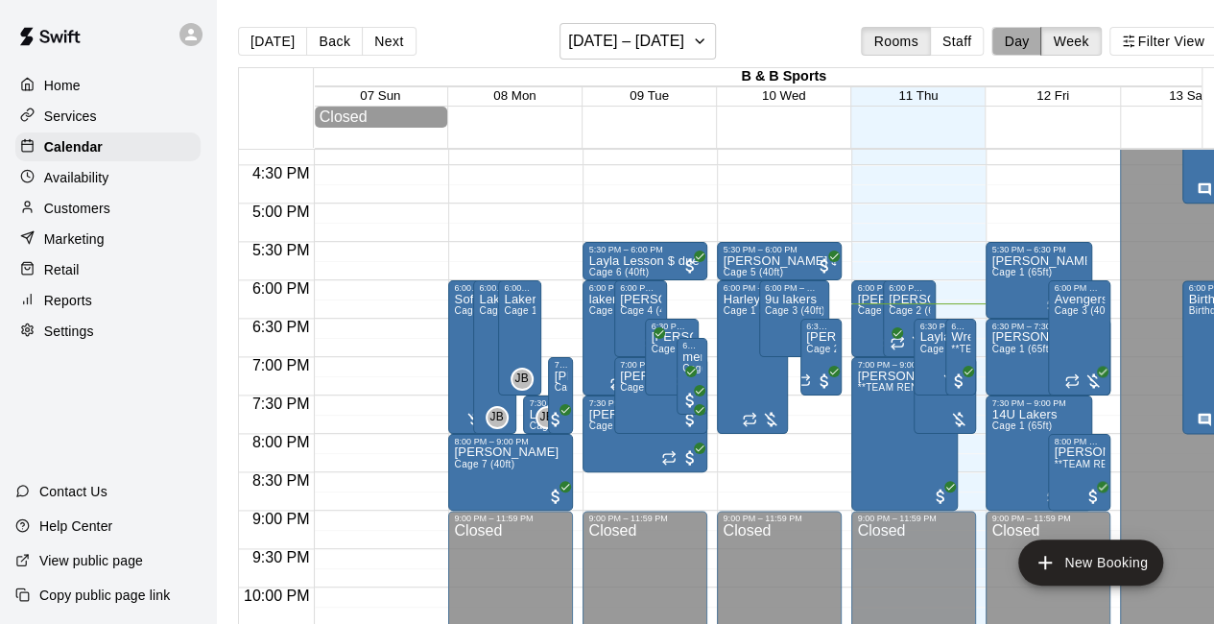
click at [1028, 38] on button "Day" at bounding box center [1016, 41] width 50 height 29
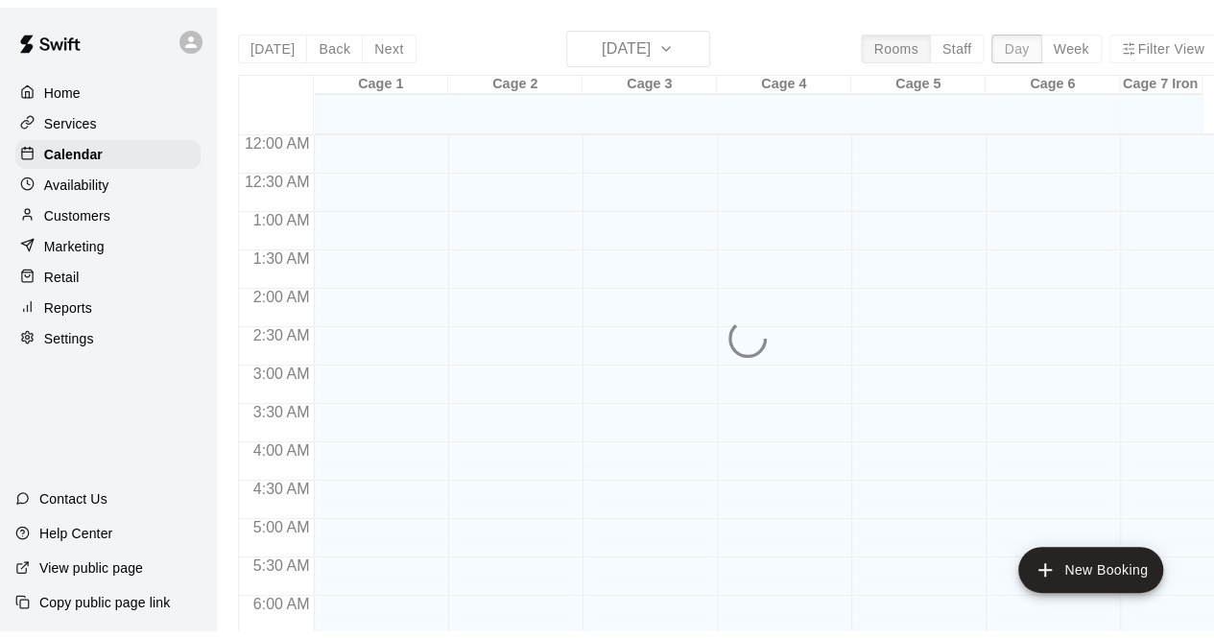
scroll to position [1324, 0]
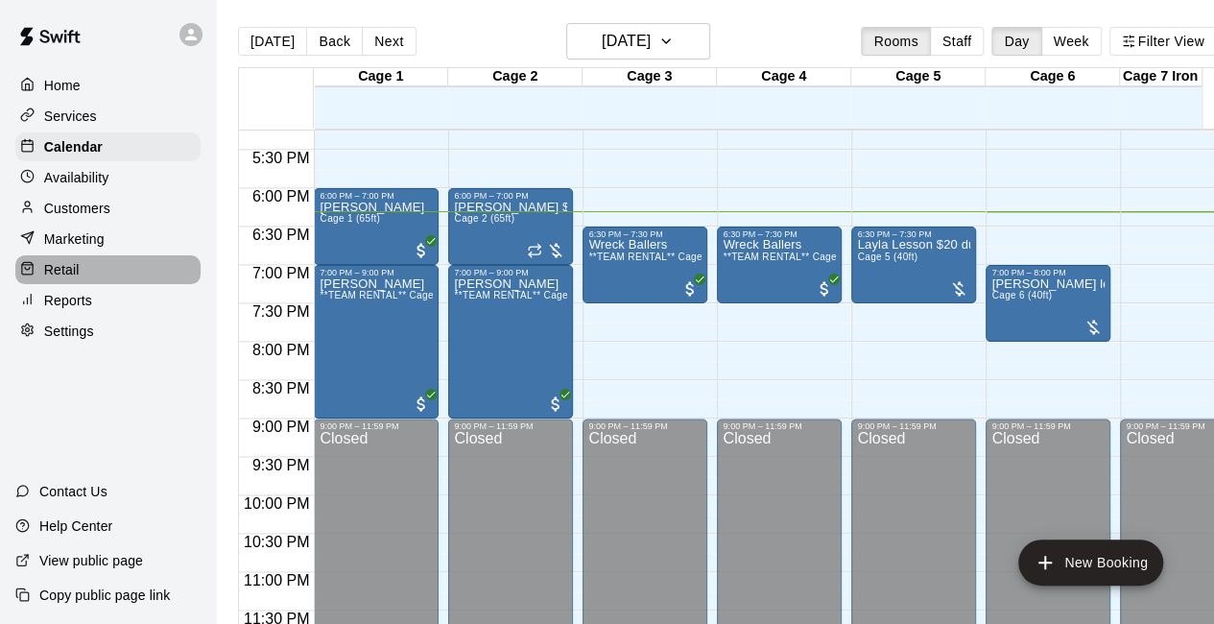
click at [97, 274] on div "Retail" at bounding box center [107, 269] width 185 height 29
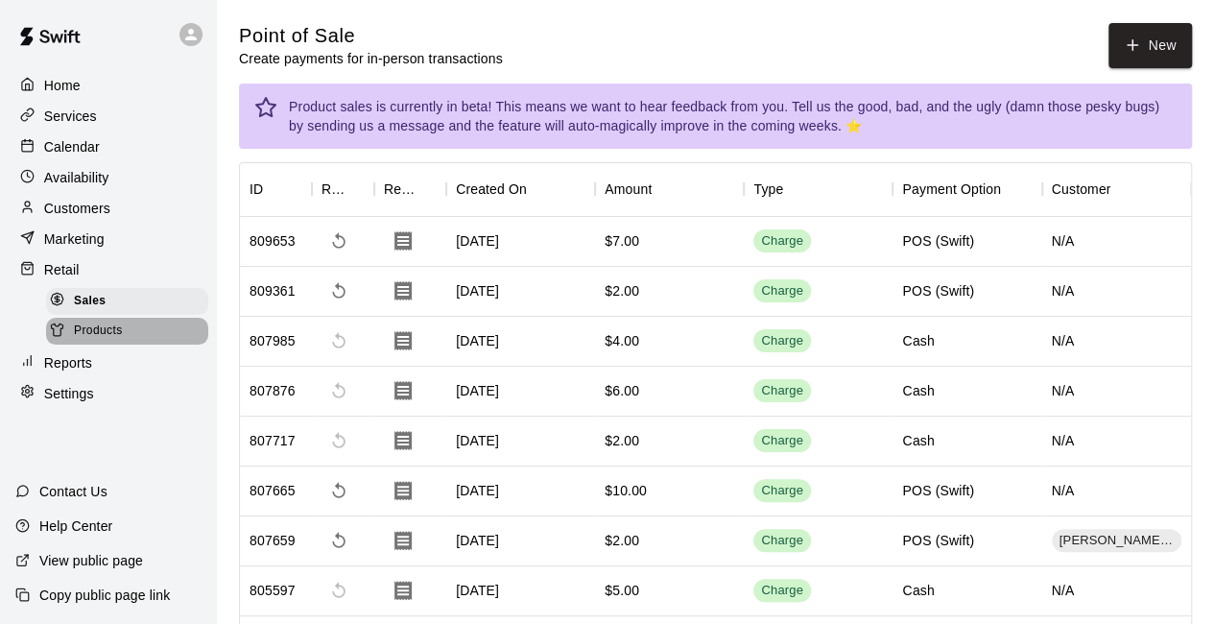
click at [134, 345] on div "Products" at bounding box center [127, 331] width 162 height 27
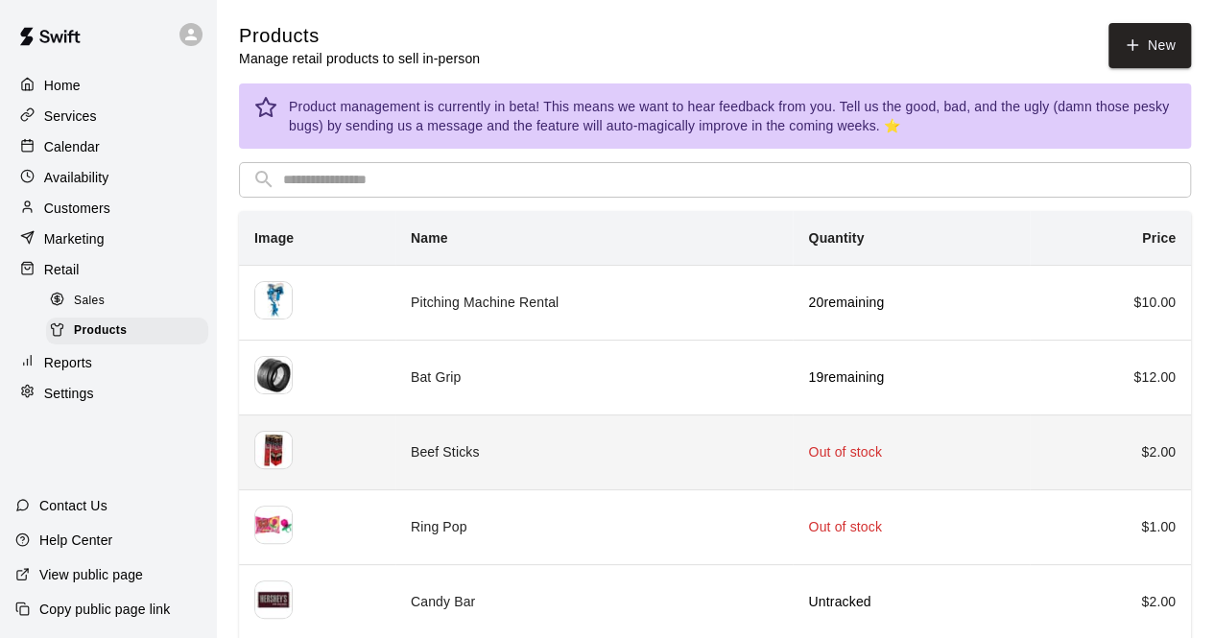
click at [613, 449] on td "Beef Sticks" at bounding box center [594, 452] width 398 height 75
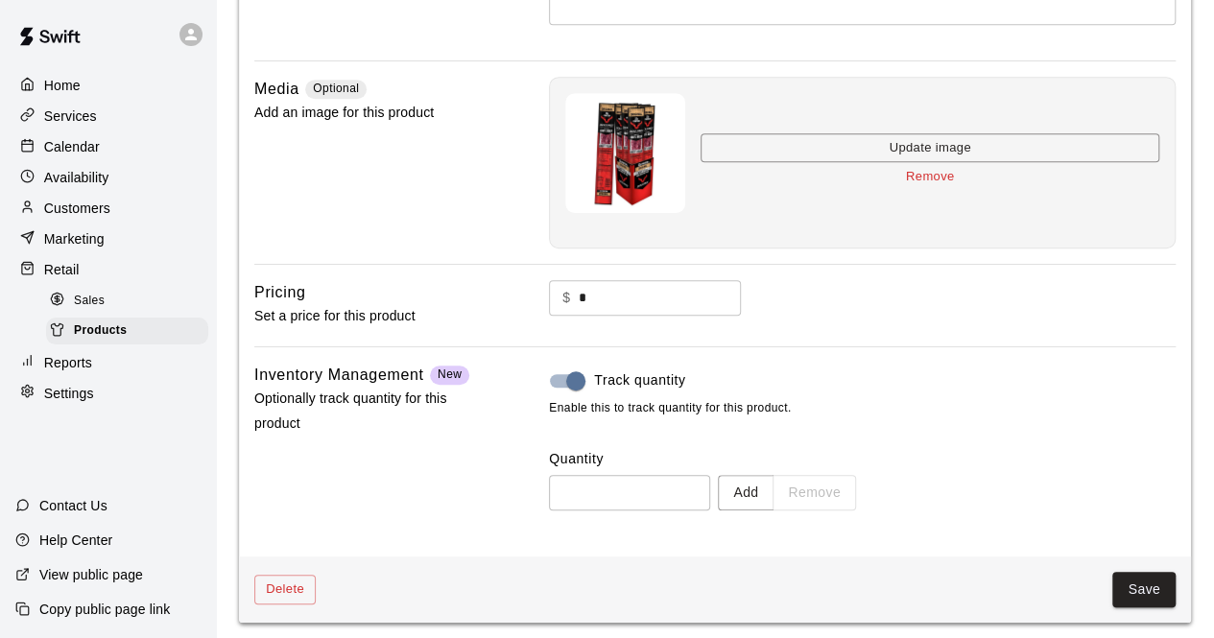
scroll to position [450, 0]
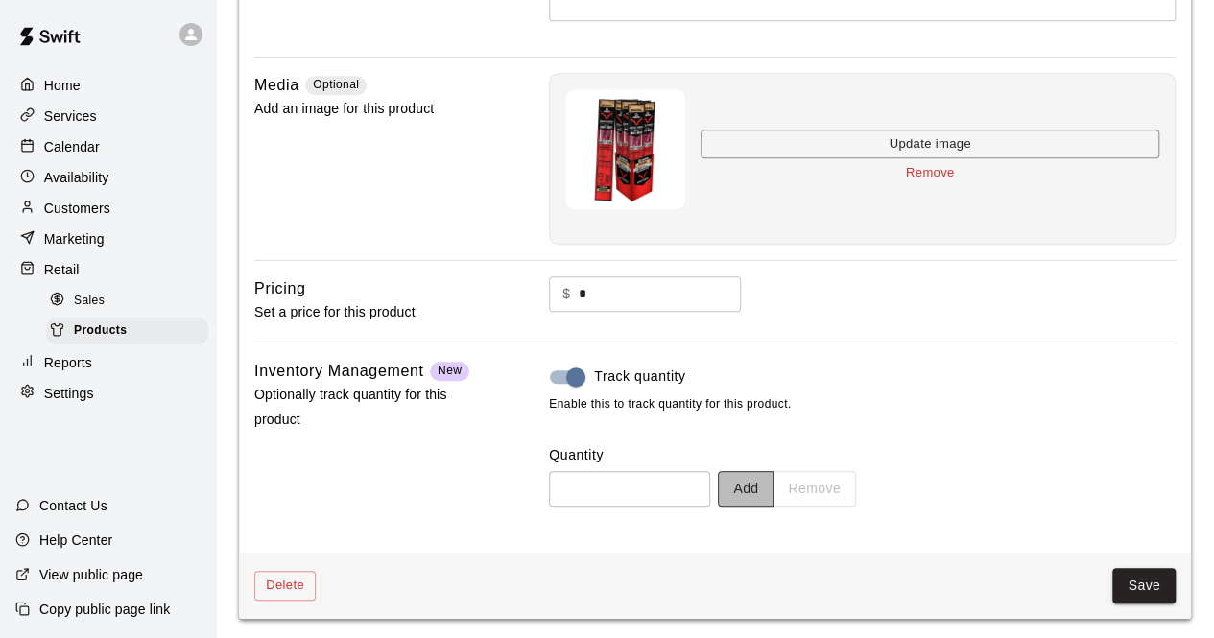
click at [773, 481] on button "Add" at bounding box center [746, 489] width 56 height 36
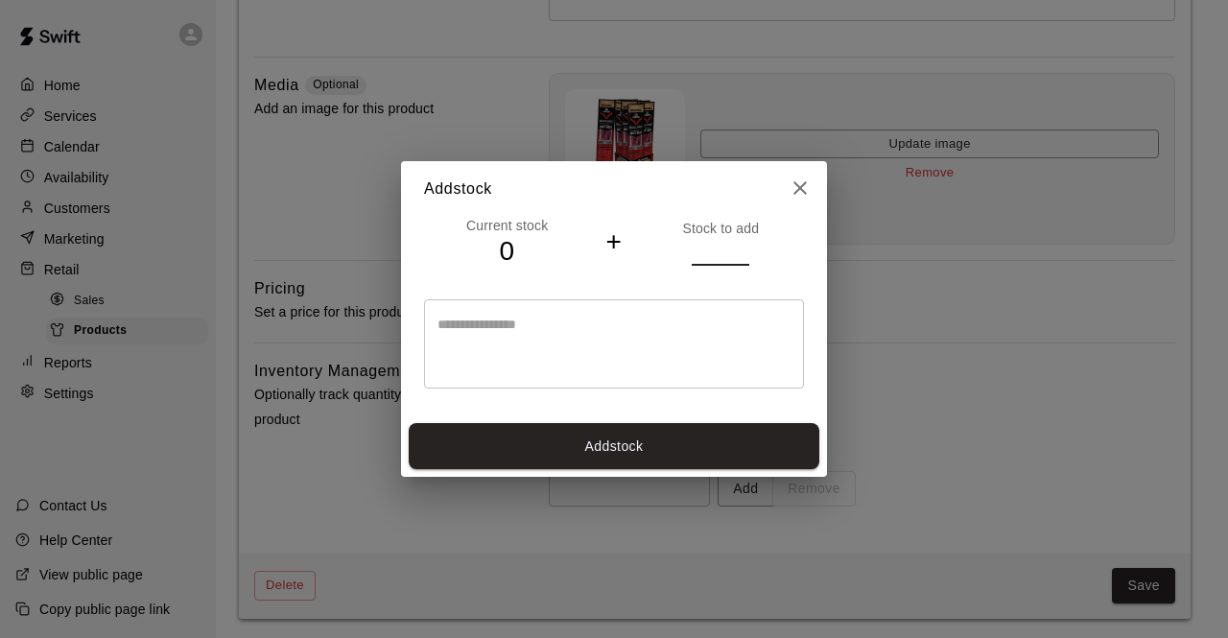
click at [743, 246] on input "*" at bounding box center [721, 252] width 58 height 28
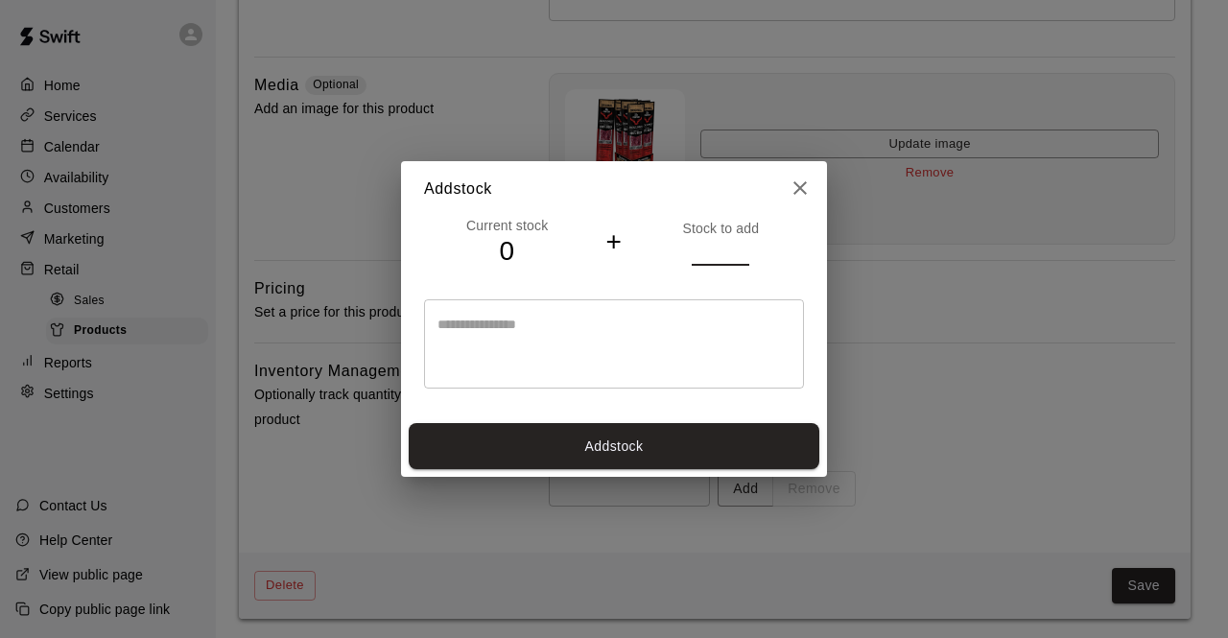
click at [743, 246] on input "*" at bounding box center [721, 252] width 58 height 28
click at [743, 246] on input "**" at bounding box center [721, 252] width 58 height 28
type input "**"
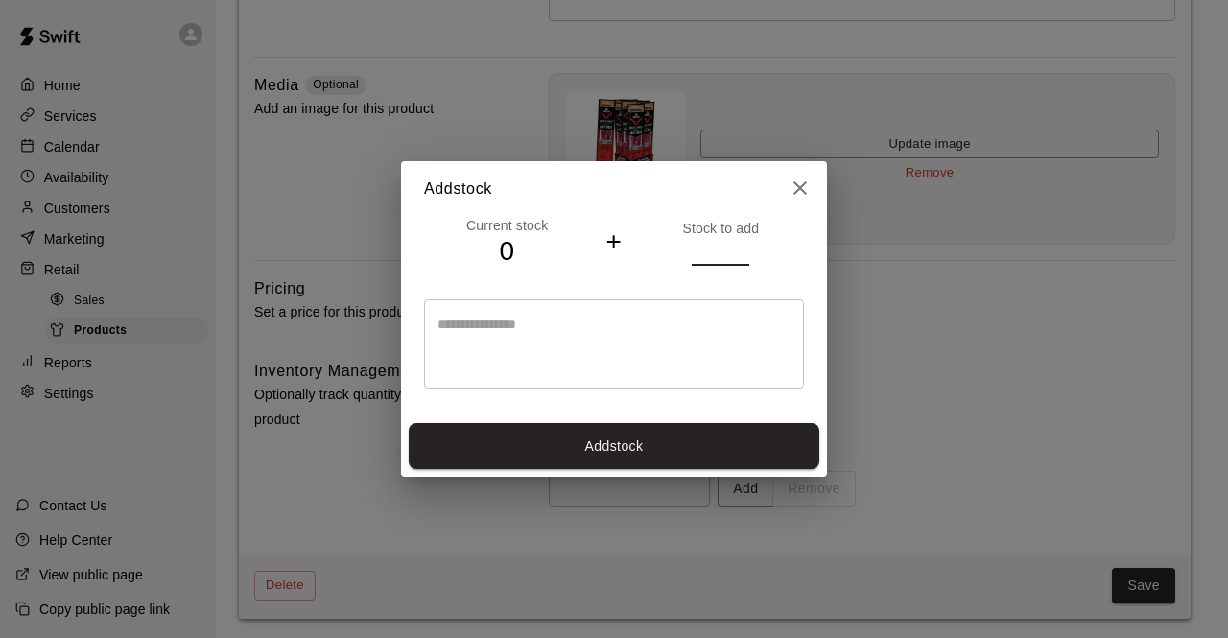
click at [743, 246] on input "**" at bounding box center [721, 252] width 58 height 28
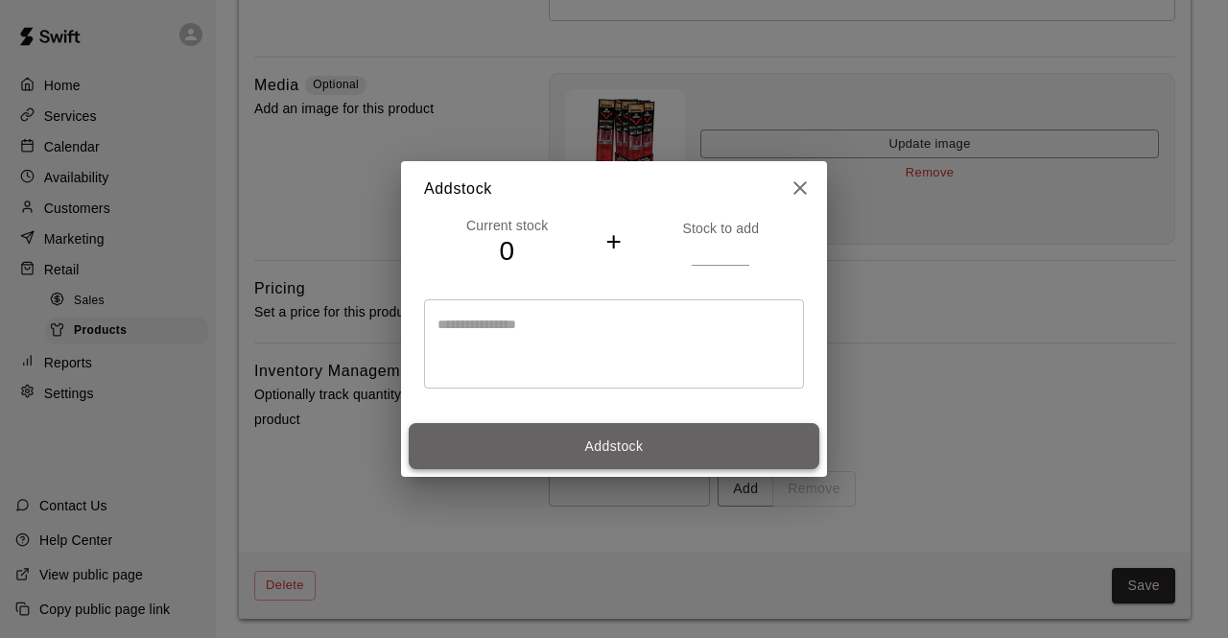
click at [618, 446] on button "Add stock" at bounding box center [614, 446] width 411 height 47
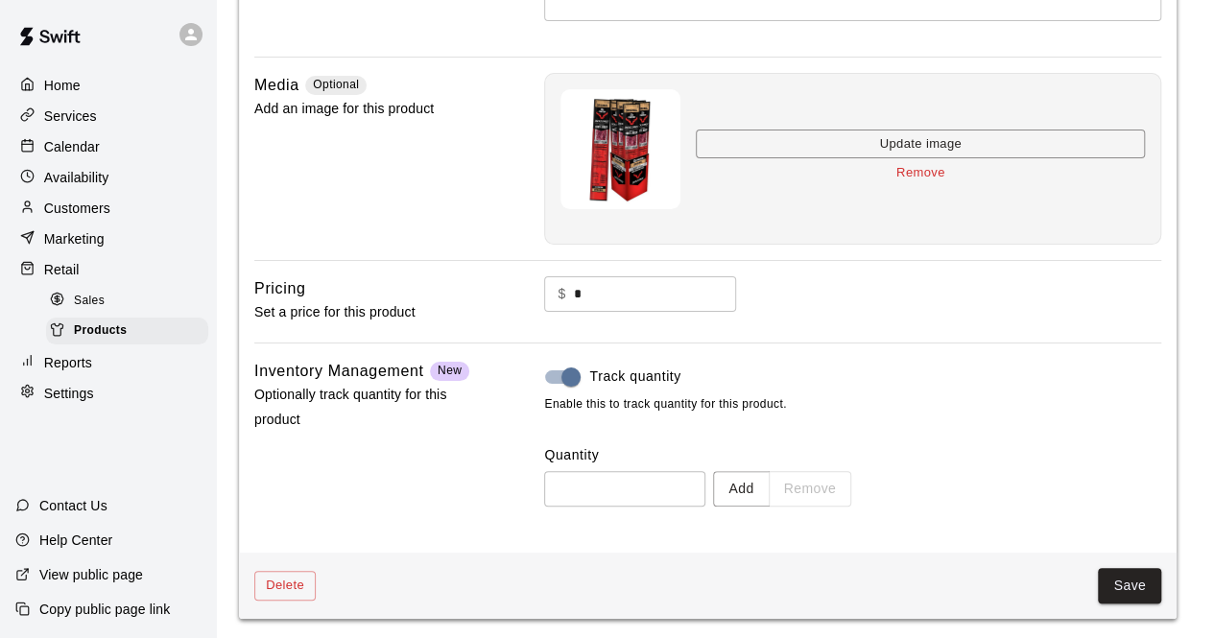
type input "**"
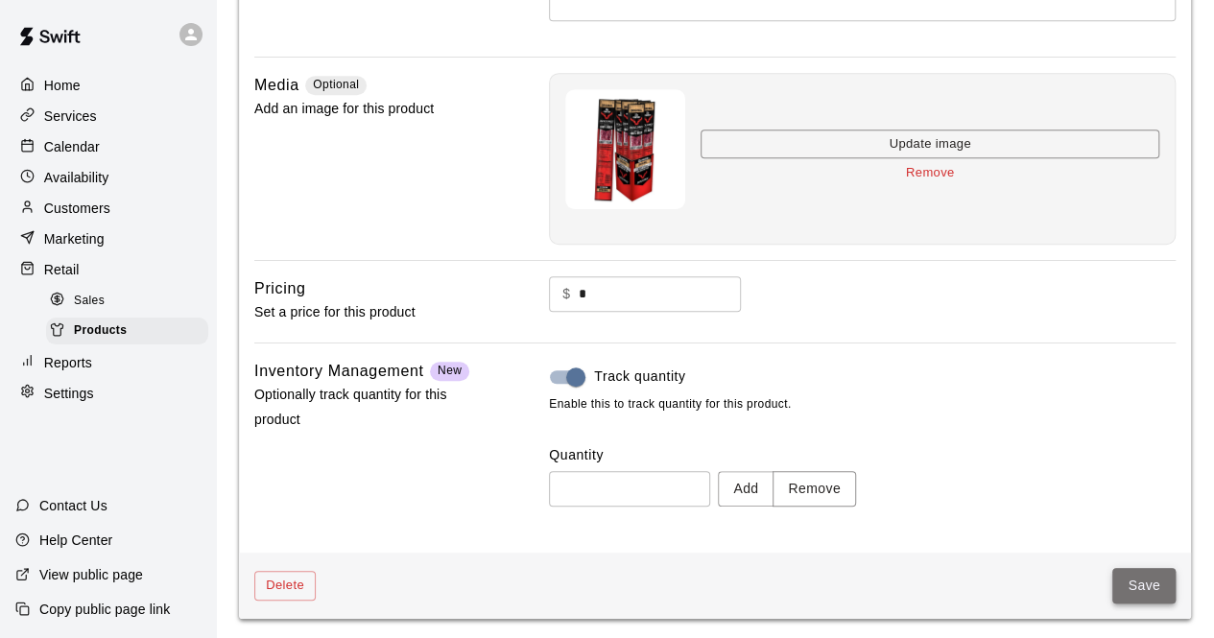
click at [1147, 577] on button "Save" at bounding box center [1143, 586] width 63 height 36
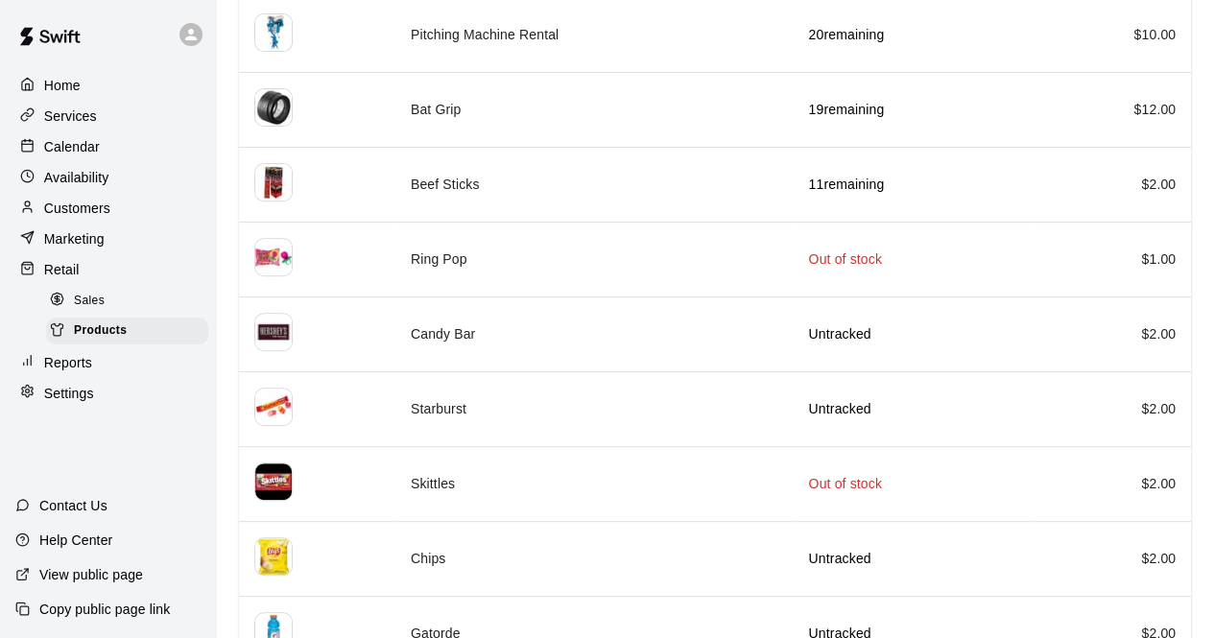
scroll to position [269, 0]
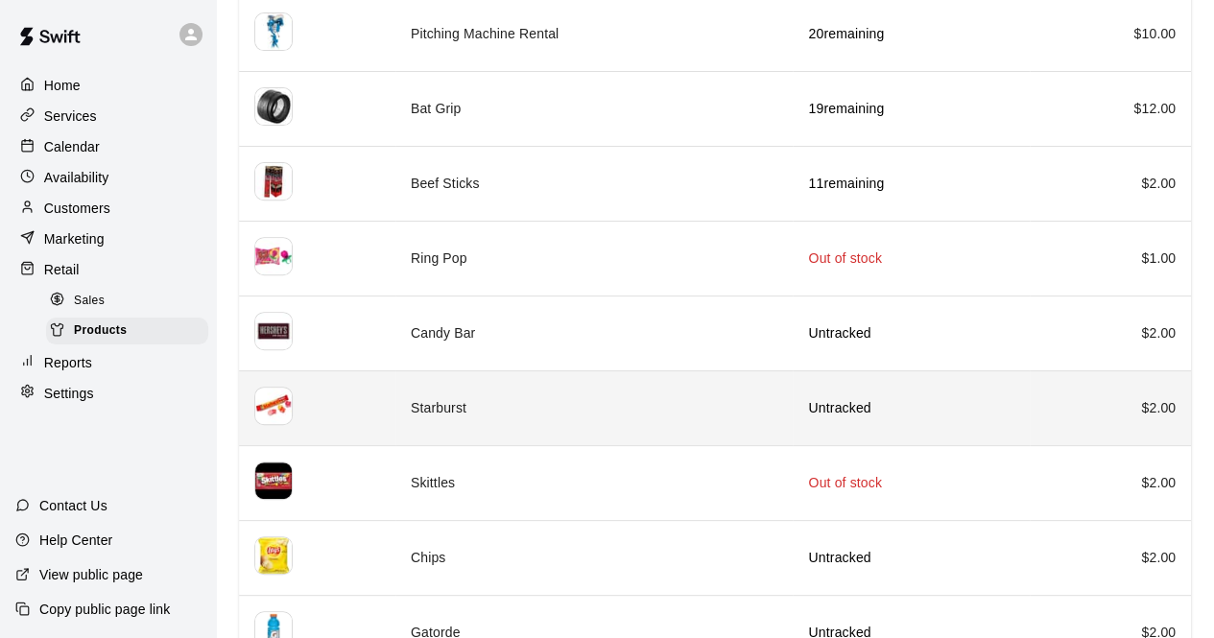
click at [610, 404] on td "Starburst" at bounding box center [594, 407] width 398 height 75
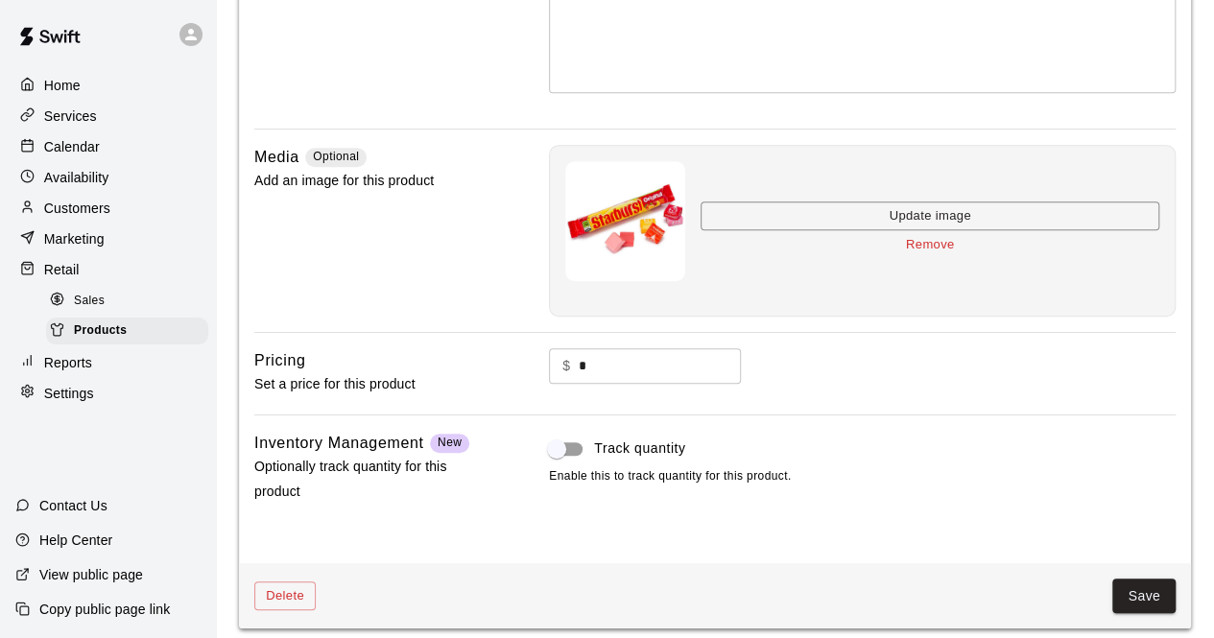
scroll to position [389, 0]
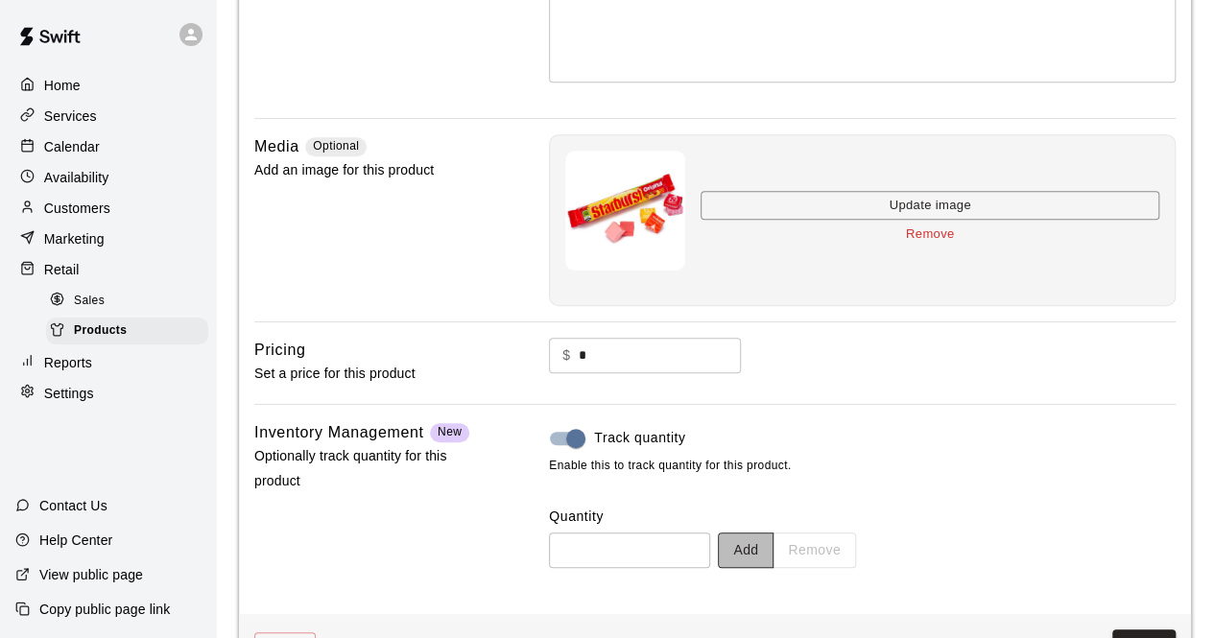
click at [770, 543] on button "Add" at bounding box center [746, 551] width 56 height 36
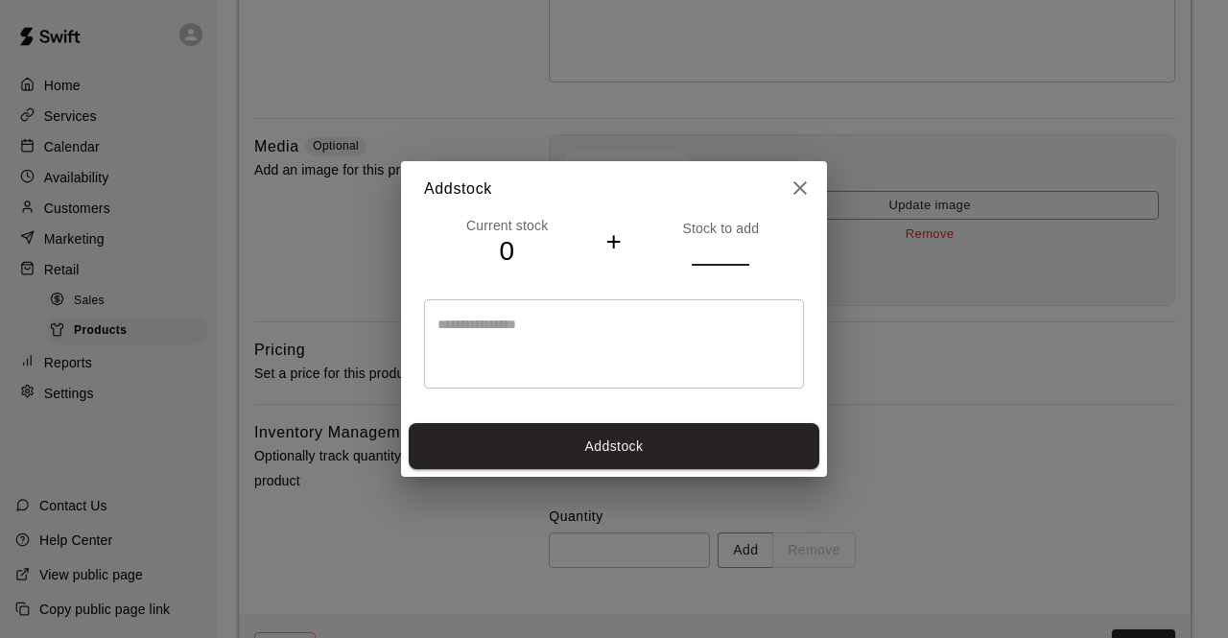
click at [743, 245] on input "*" at bounding box center [721, 252] width 58 height 28
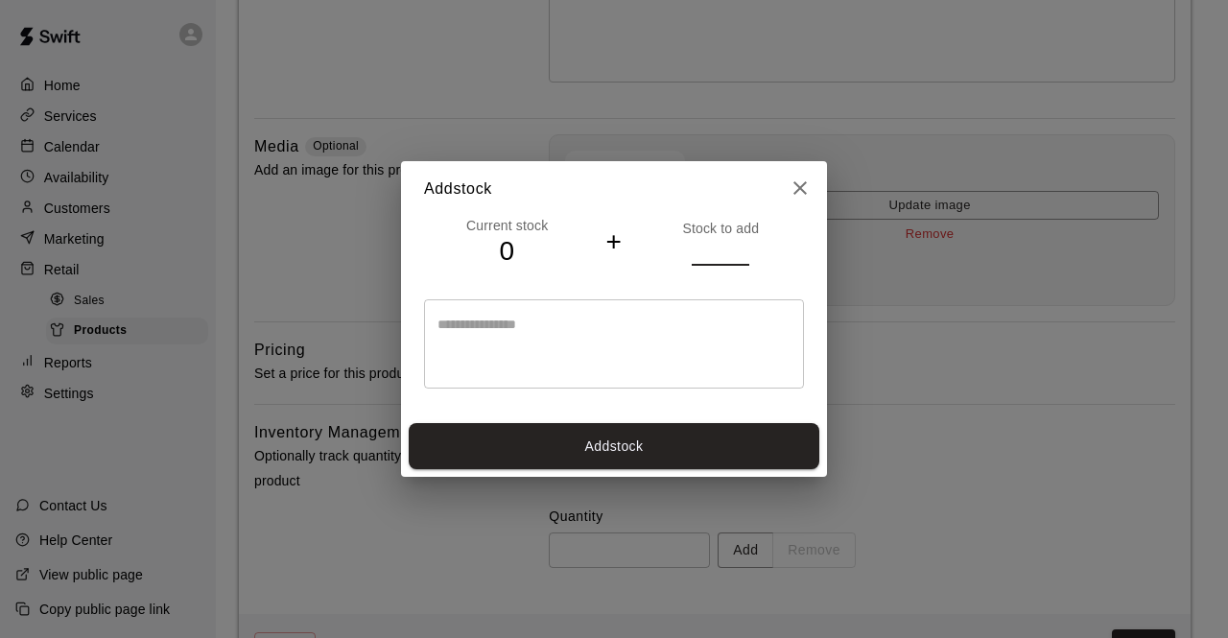
click at [743, 245] on input "*" at bounding box center [721, 252] width 58 height 28
click at [743, 245] on input "**" at bounding box center [721, 252] width 58 height 28
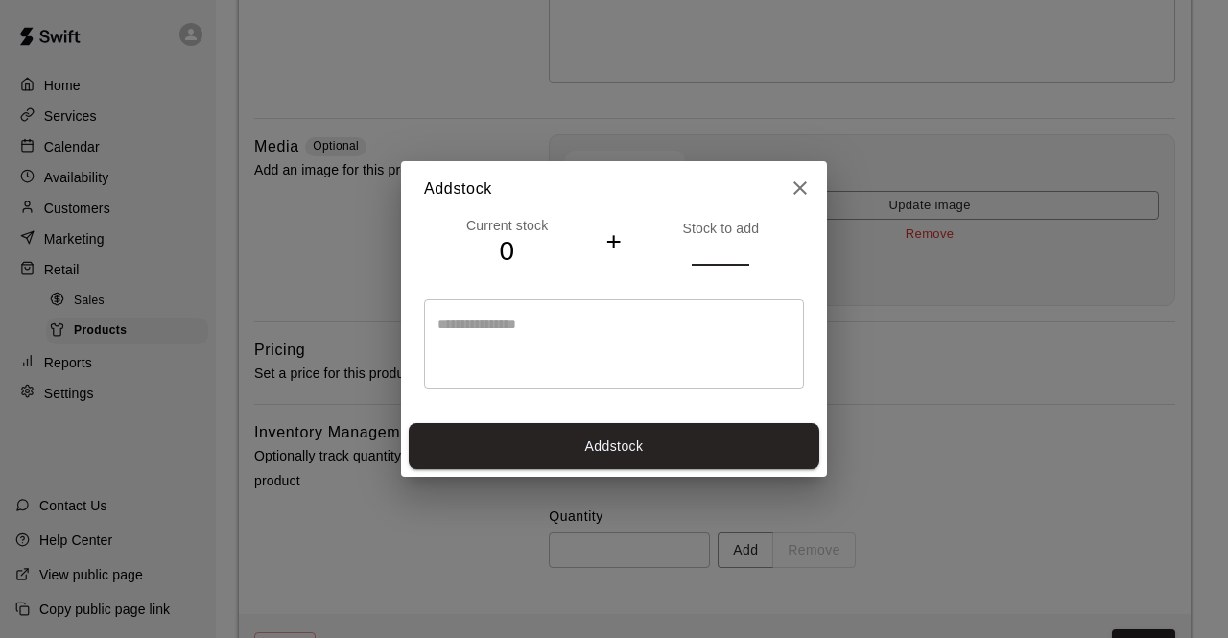
click at [743, 245] on input "**" at bounding box center [721, 252] width 58 height 28
type input "**"
click at [743, 245] on input "**" at bounding box center [721, 252] width 58 height 28
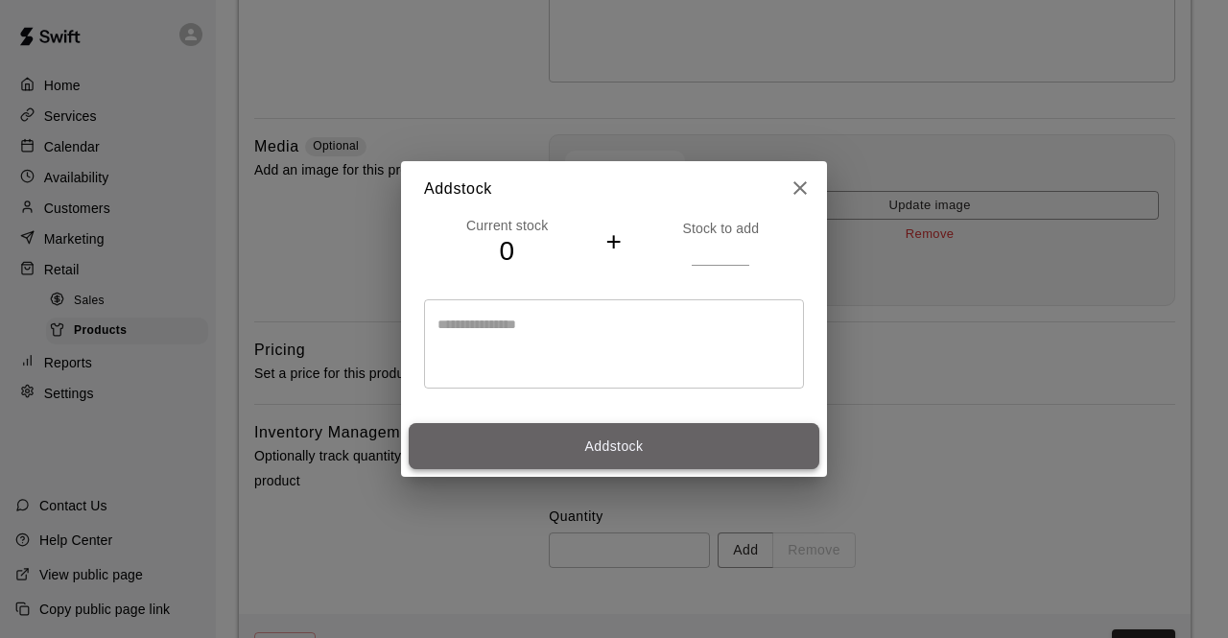
click at [616, 450] on button "Add stock" at bounding box center [614, 446] width 411 height 47
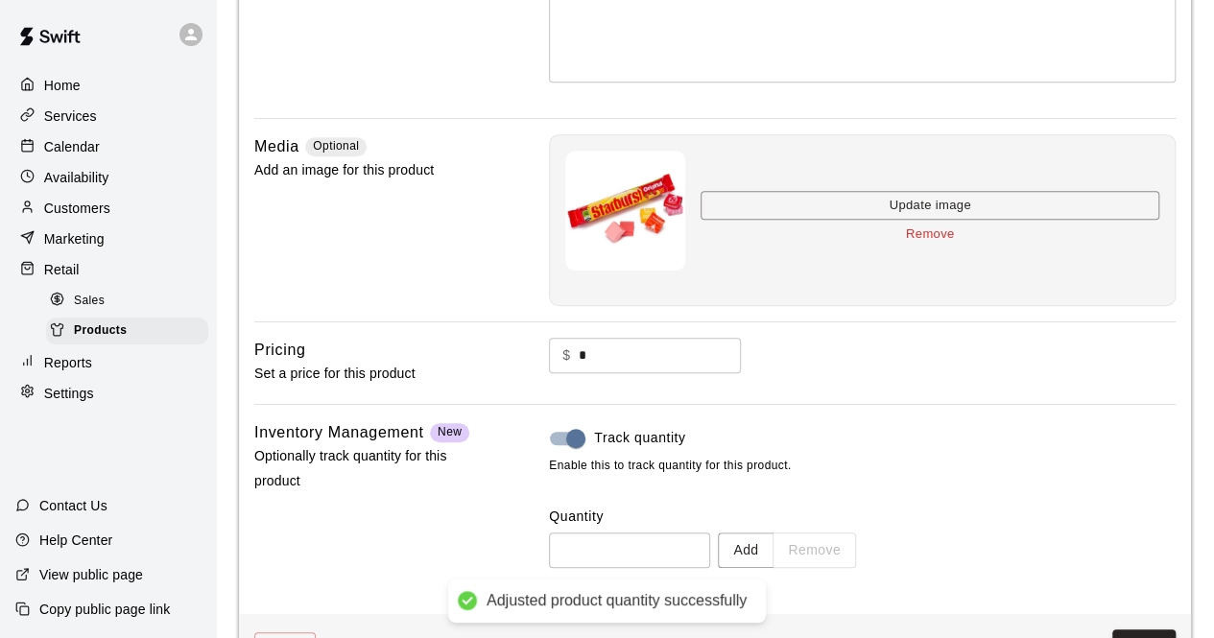
type input "**"
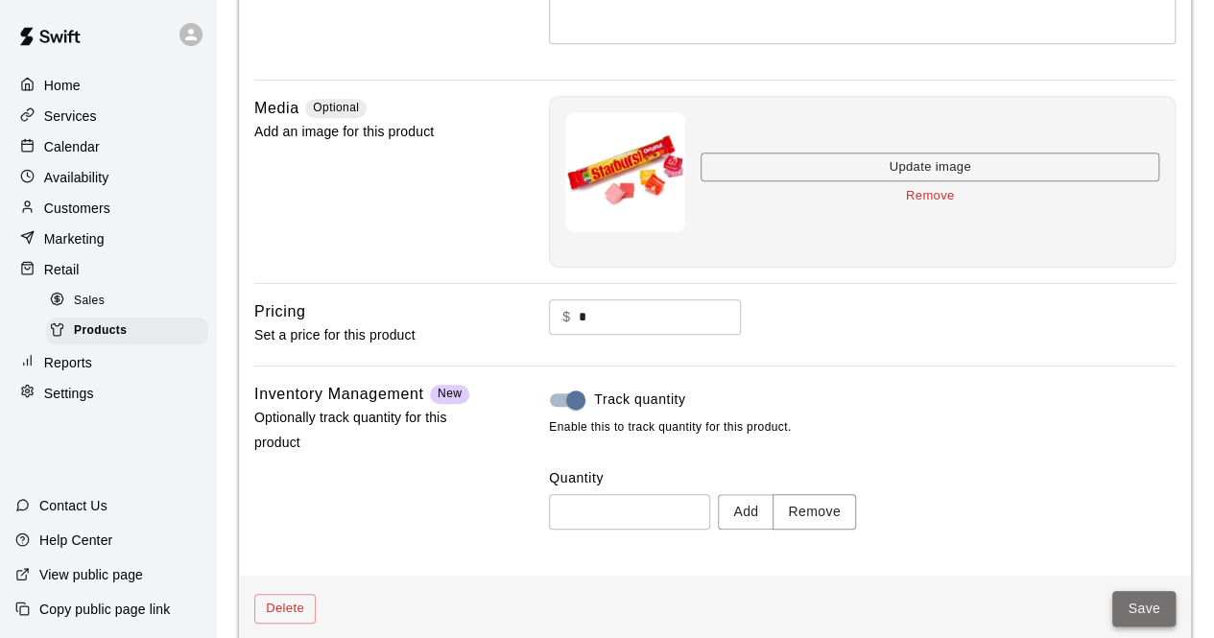
click at [1148, 604] on button "Save" at bounding box center [1143, 609] width 63 height 36
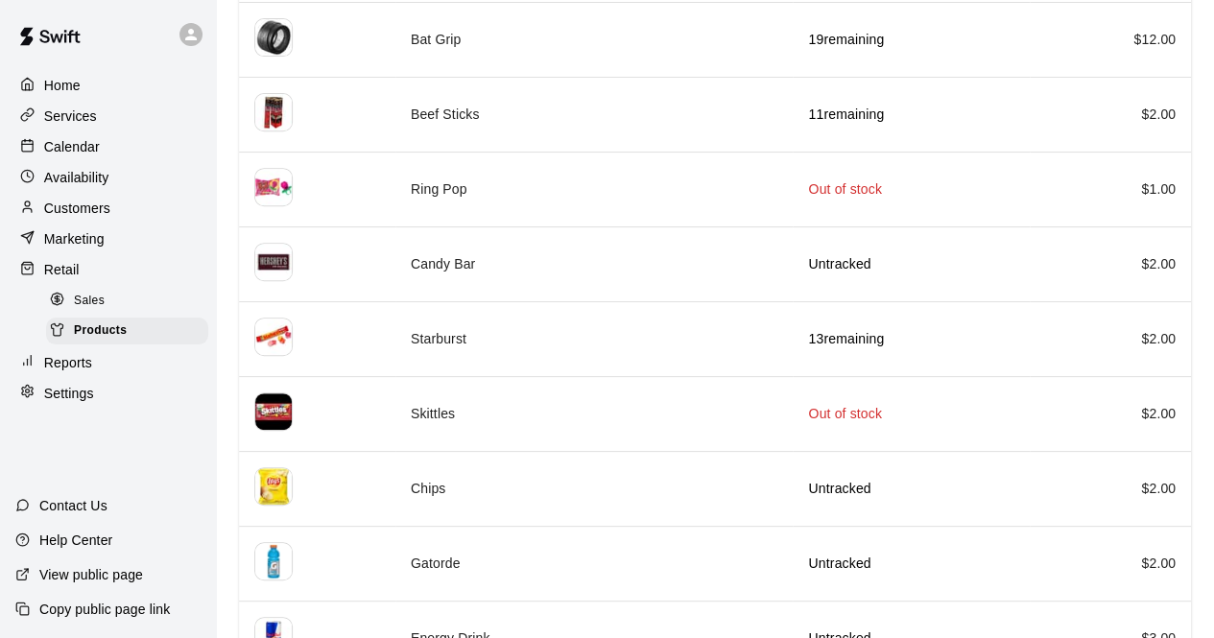
scroll to position [345, 0]
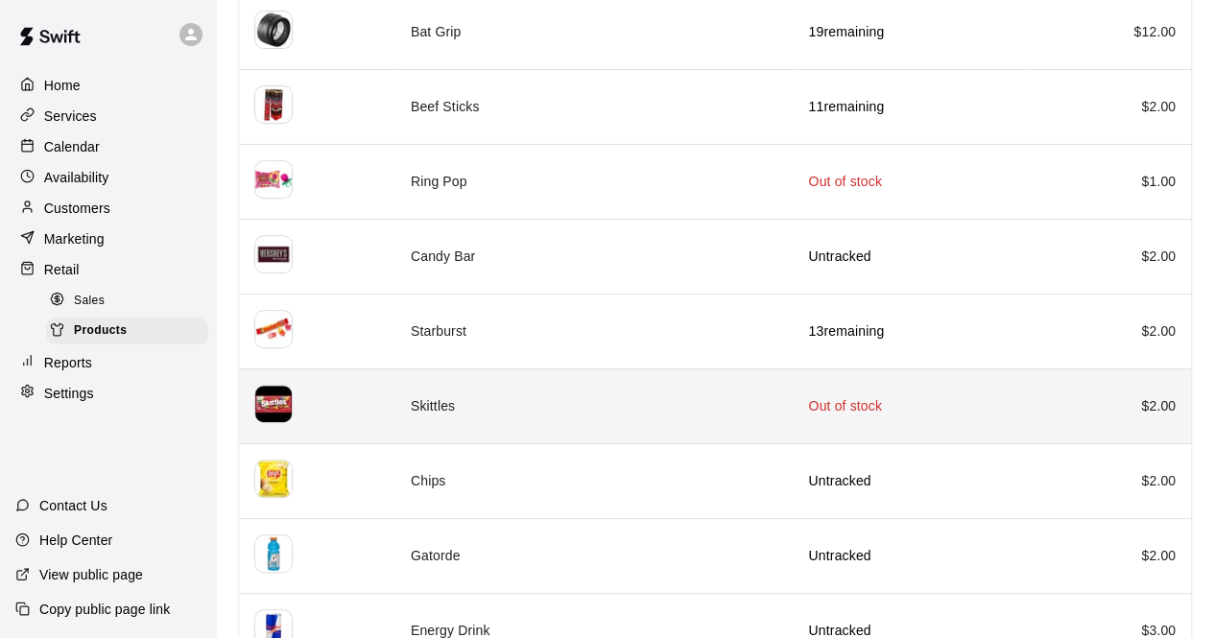
click at [714, 408] on td "Skittles" at bounding box center [594, 406] width 398 height 75
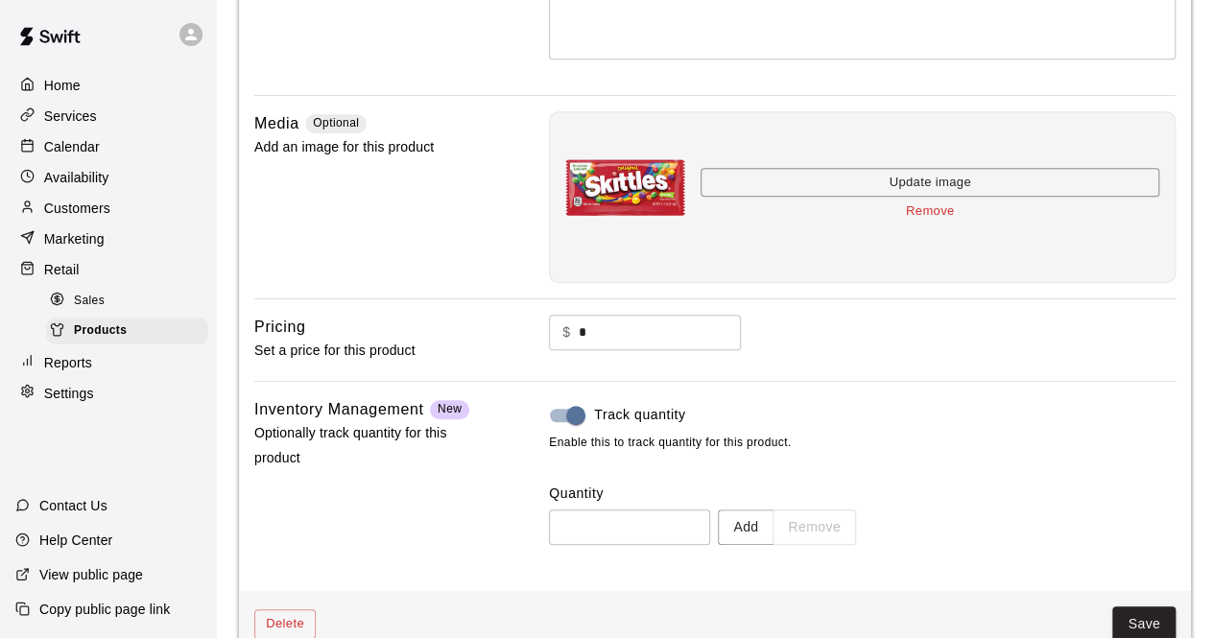
scroll to position [422, 0]
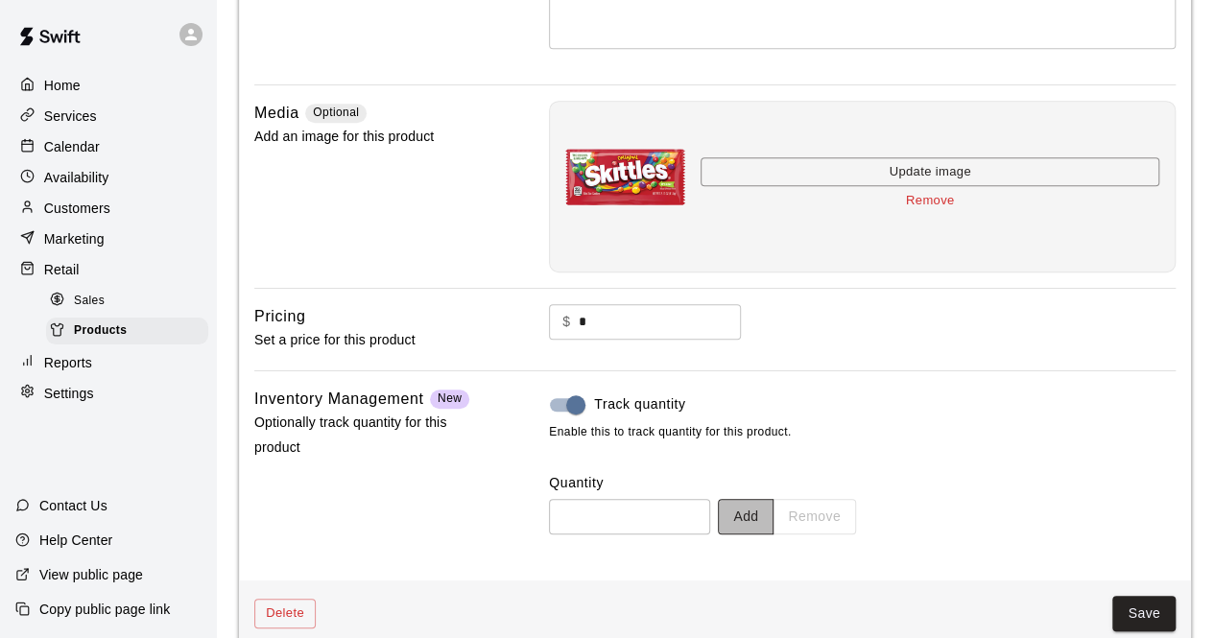
click at [766, 513] on button "Add" at bounding box center [746, 517] width 56 height 36
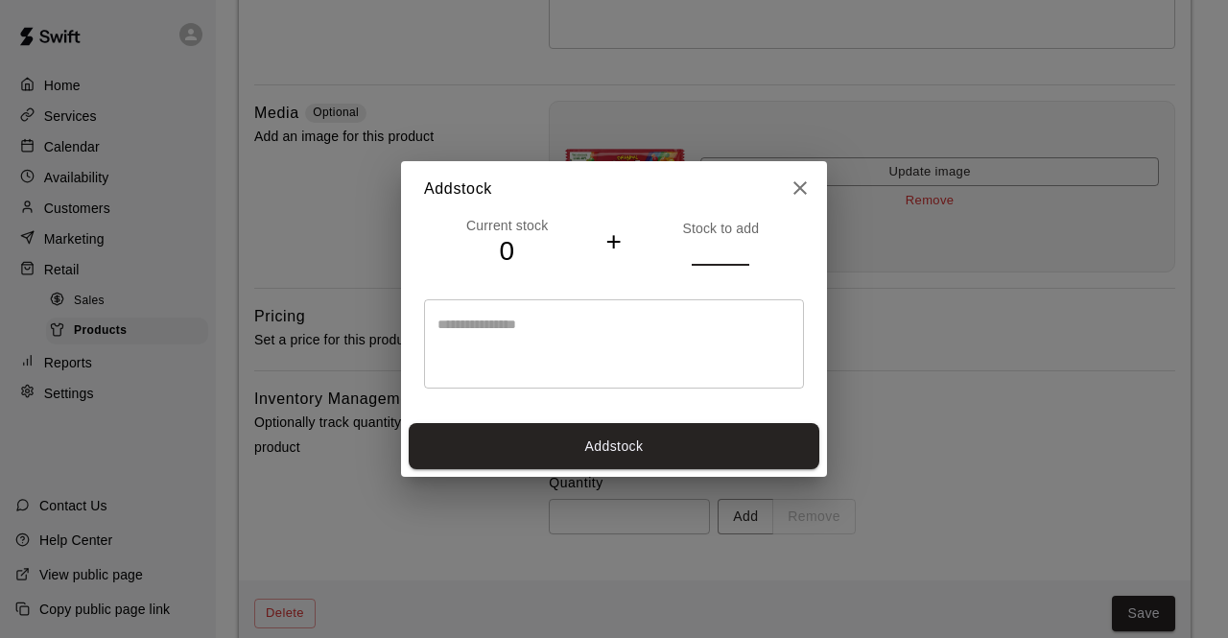
click at [741, 246] on input "*" at bounding box center [721, 252] width 58 height 28
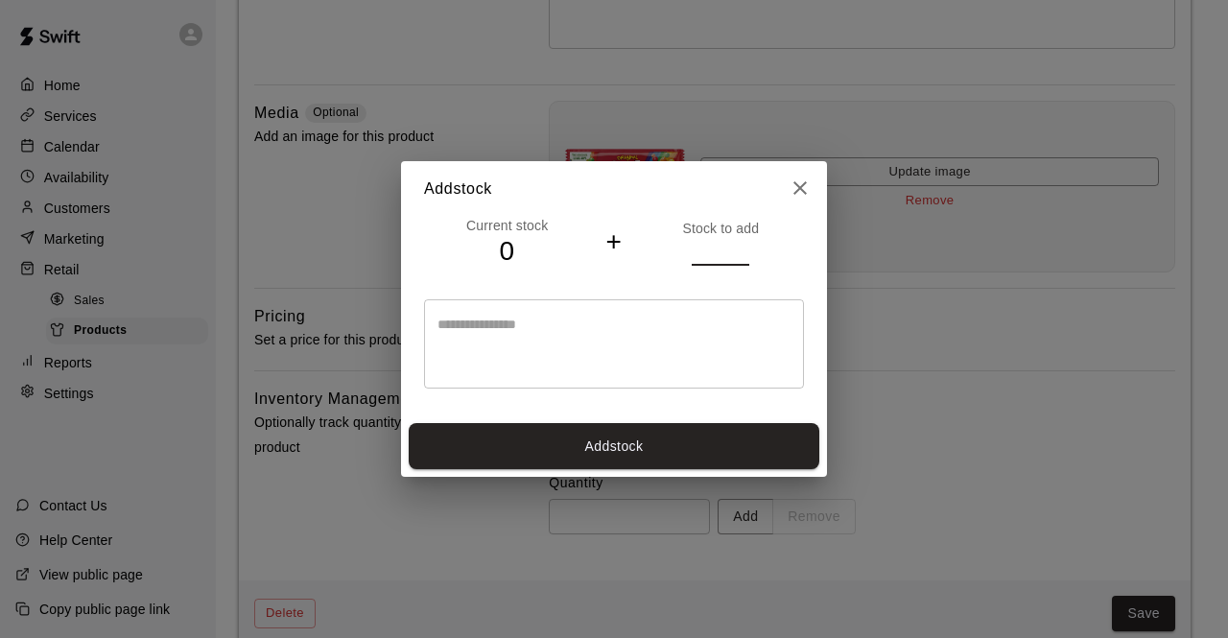
click at [741, 246] on input "*" at bounding box center [721, 252] width 58 height 28
type input "*"
click at [741, 246] on input "*" at bounding box center [721, 252] width 58 height 28
click at [607, 437] on button "Add stock" at bounding box center [614, 446] width 411 height 47
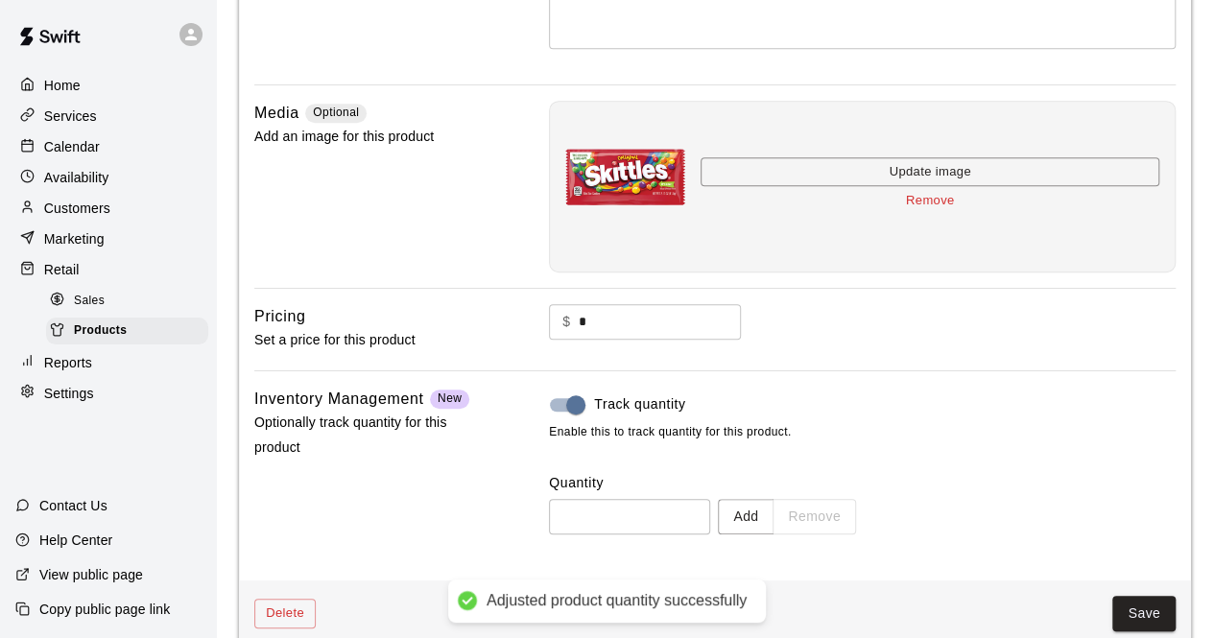
type input "*"
click at [1152, 603] on button "Save" at bounding box center [1143, 614] width 63 height 36
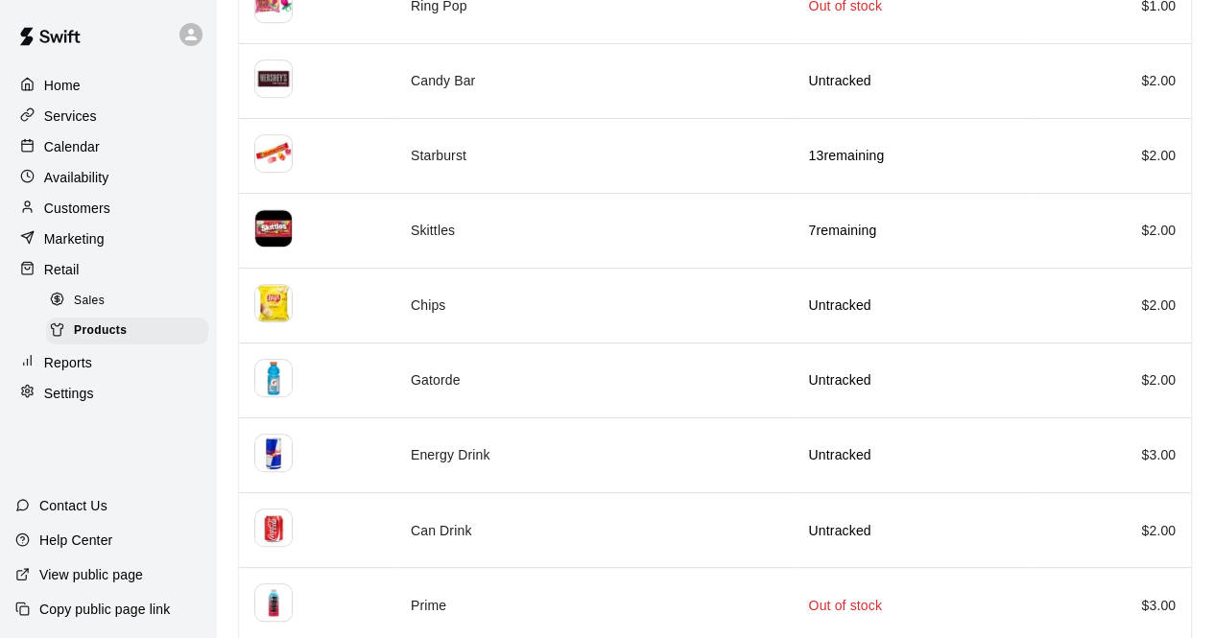
scroll to position [537, 0]
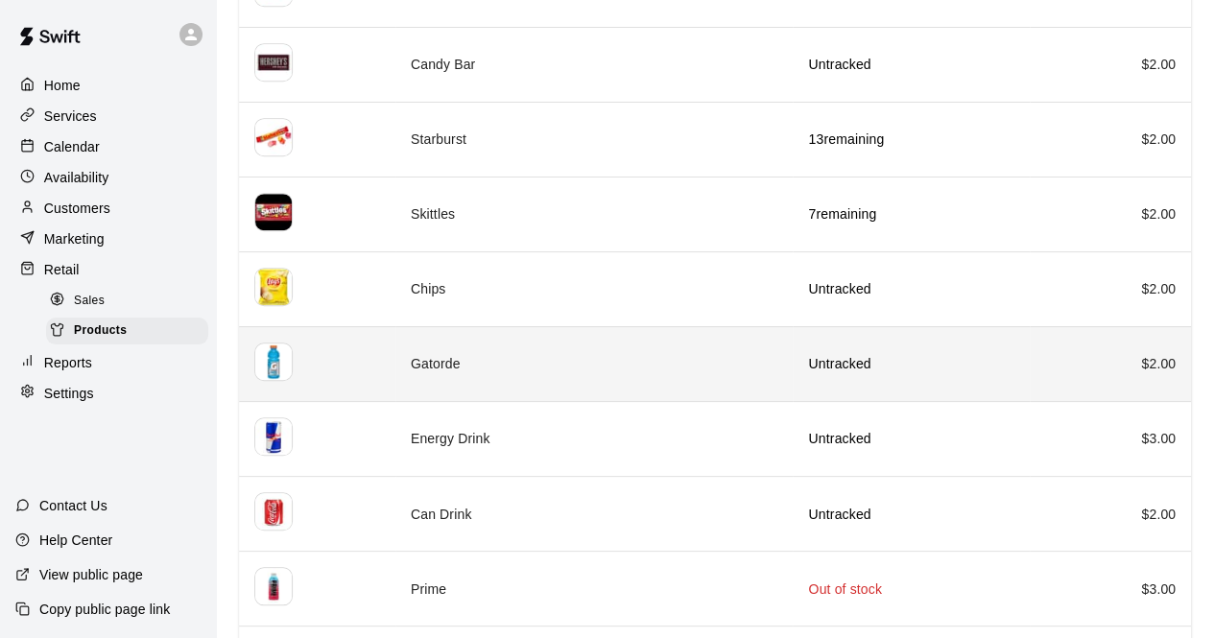
click at [637, 345] on td "Gatorde" at bounding box center [594, 363] width 398 height 75
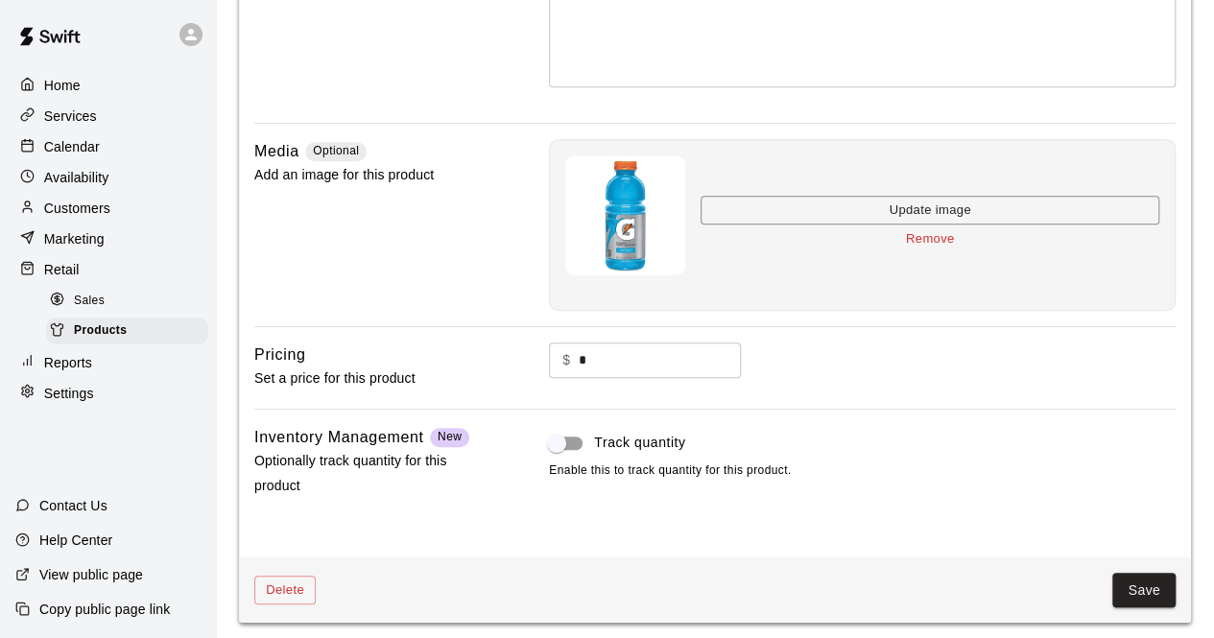
scroll to position [389, 0]
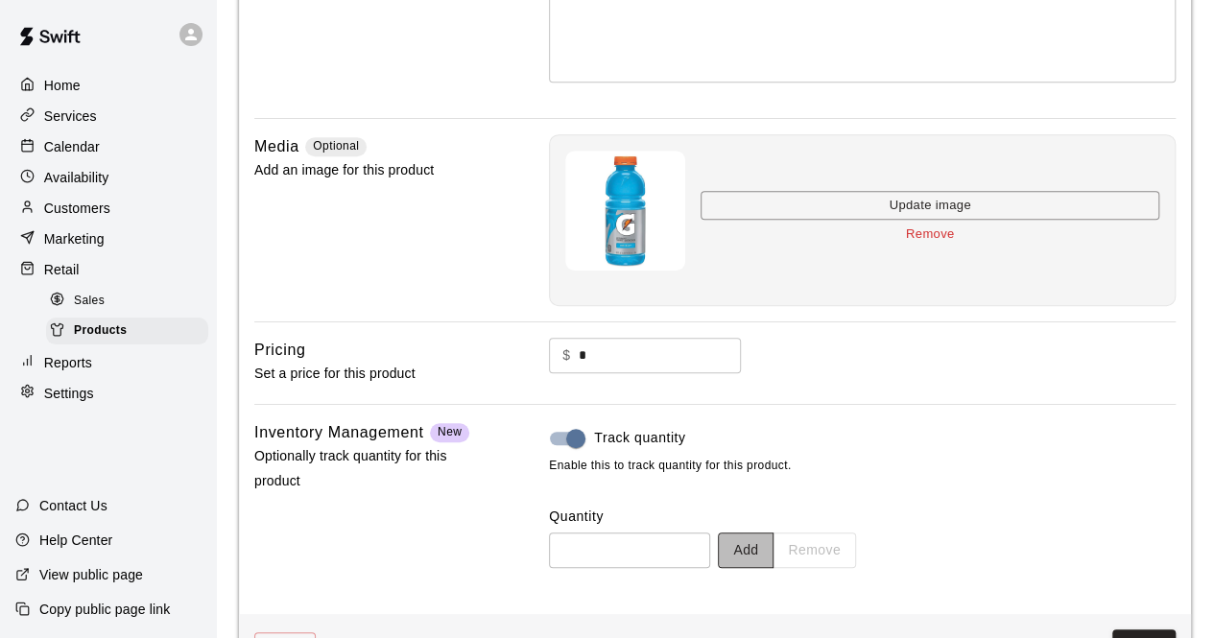
click at [773, 552] on button "Add" at bounding box center [746, 551] width 56 height 36
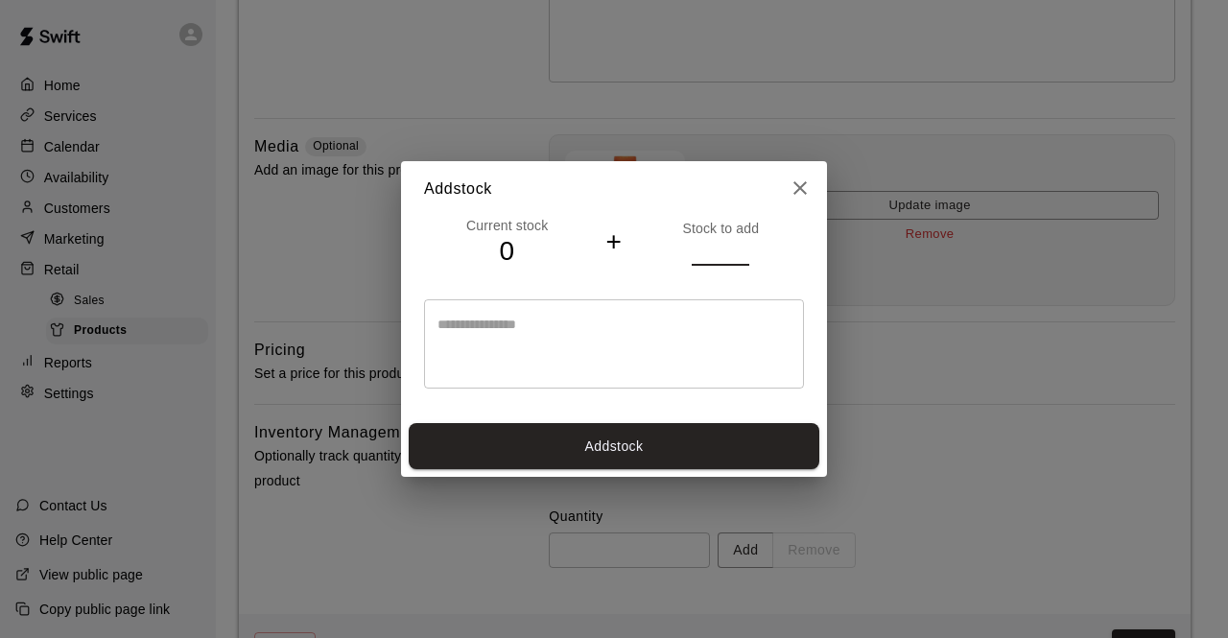
click at [740, 249] on input "*" at bounding box center [721, 252] width 58 height 28
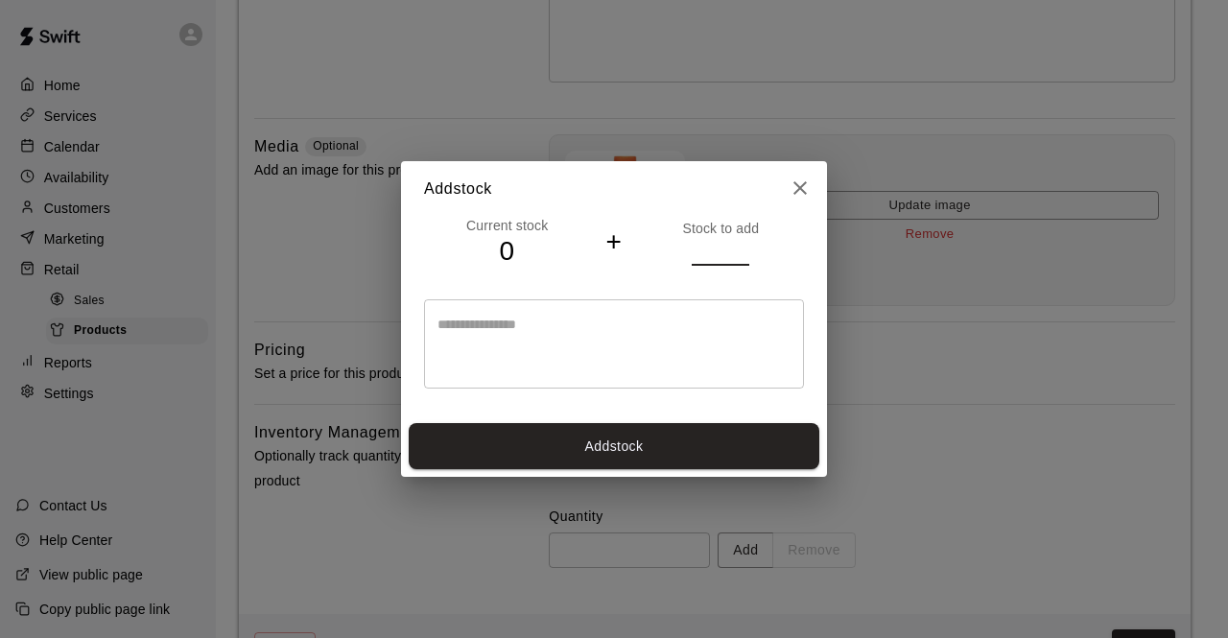
click at [740, 249] on input "*" at bounding box center [721, 252] width 58 height 28
click at [740, 249] on input "**" at bounding box center [721, 252] width 58 height 28
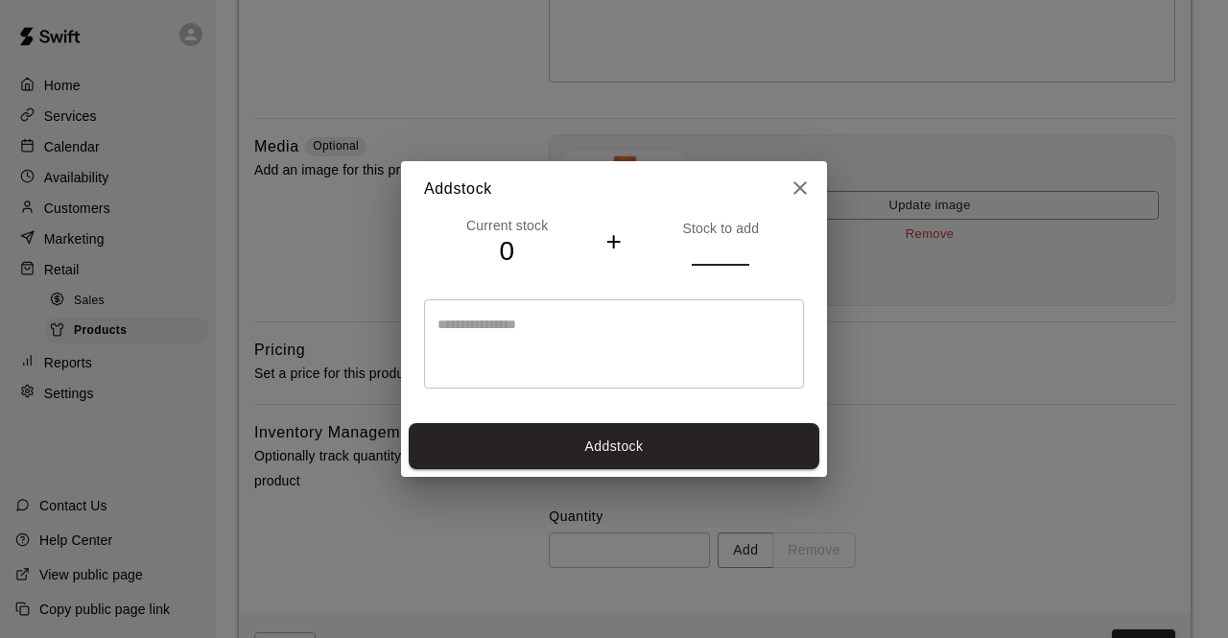
click at [740, 249] on input "**" at bounding box center [721, 252] width 58 height 28
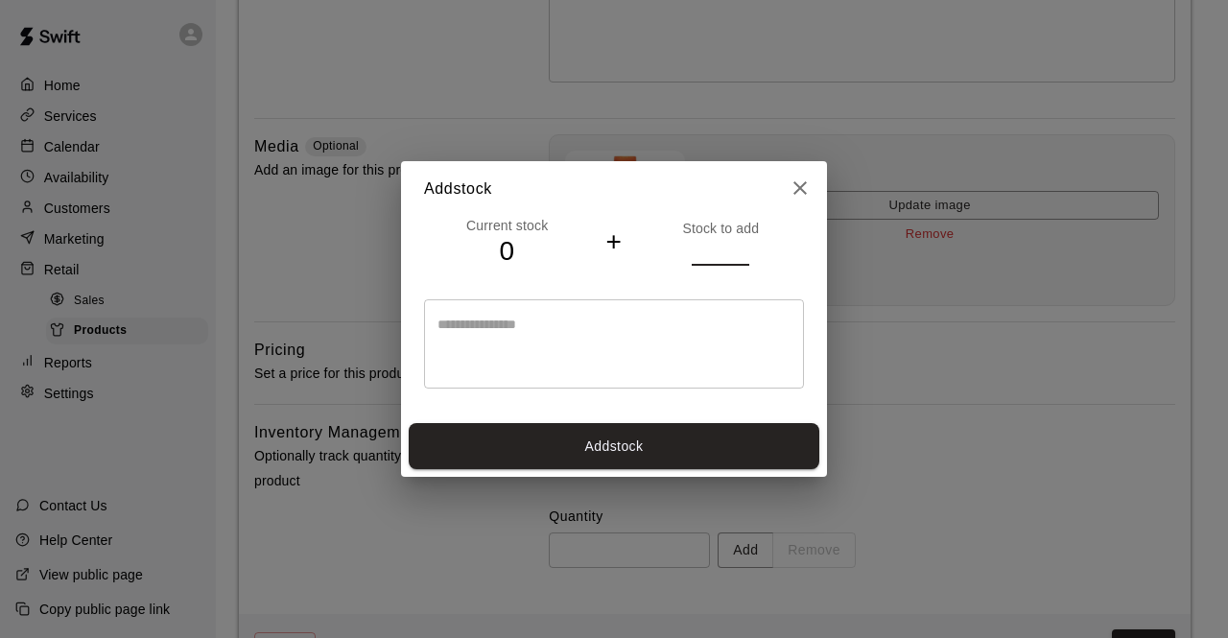
click at [740, 249] on input "**" at bounding box center [721, 252] width 58 height 28
type input "**"
click at [740, 249] on input "**" at bounding box center [721, 252] width 58 height 28
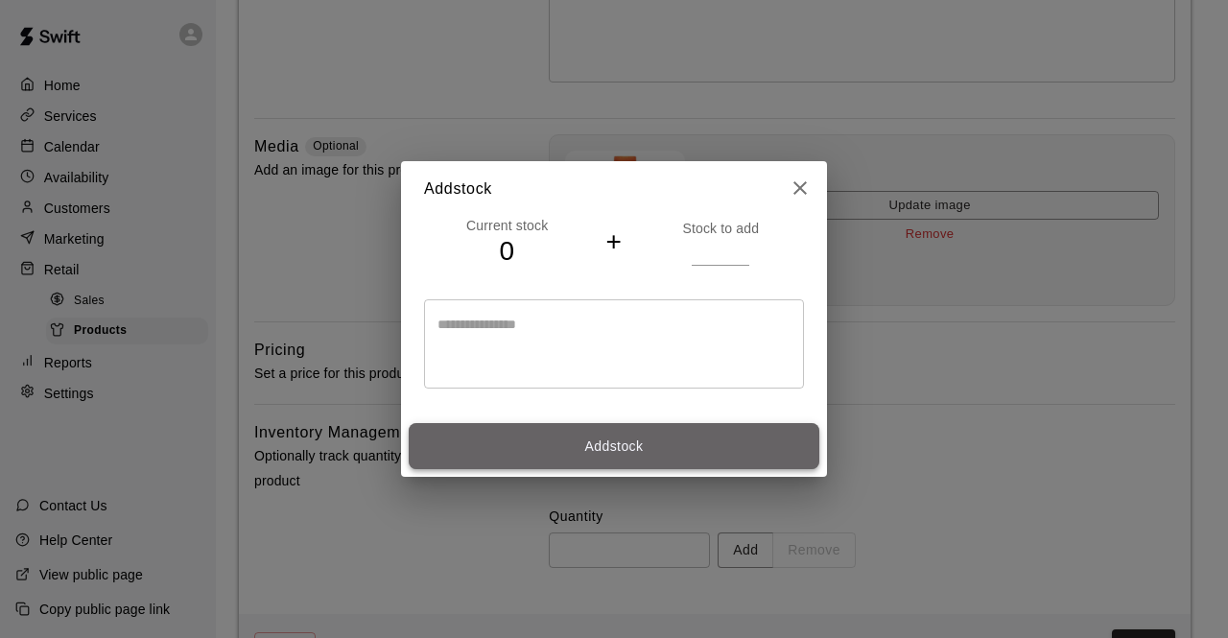
click at [617, 440] on button "Add stock" at bounding box center [614, 446] width 411 height 47
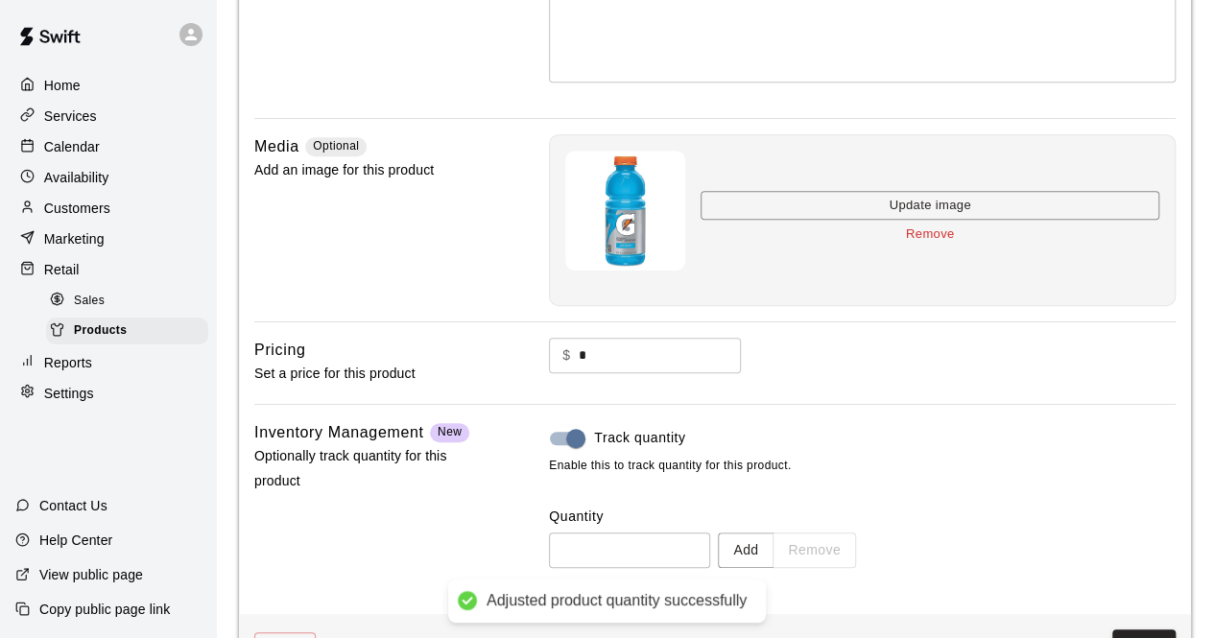
type input "**"
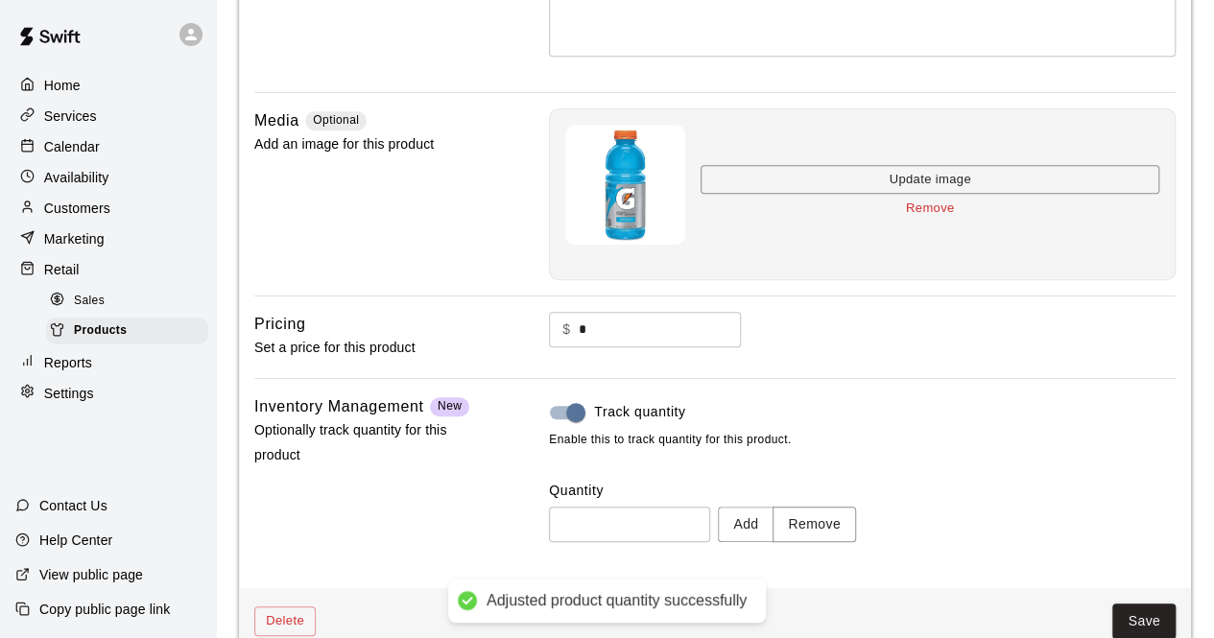
scroll to position [427, 0]
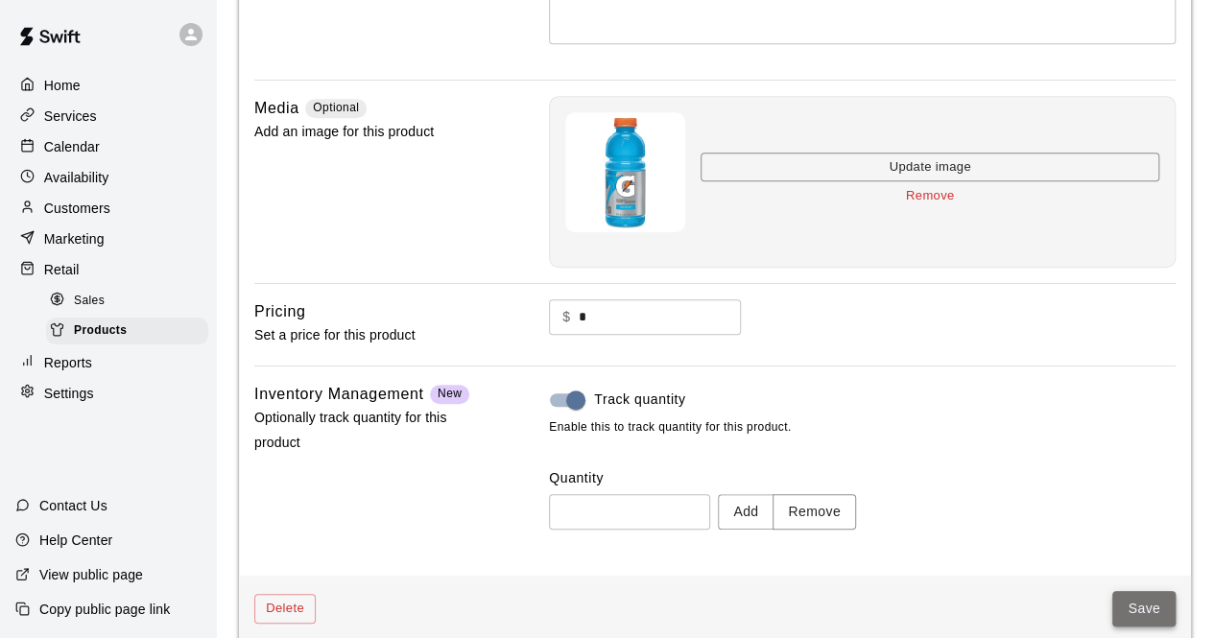
click at [1148, 606] on button "Save" at bounding box center [1143, 609] width 63 height 36
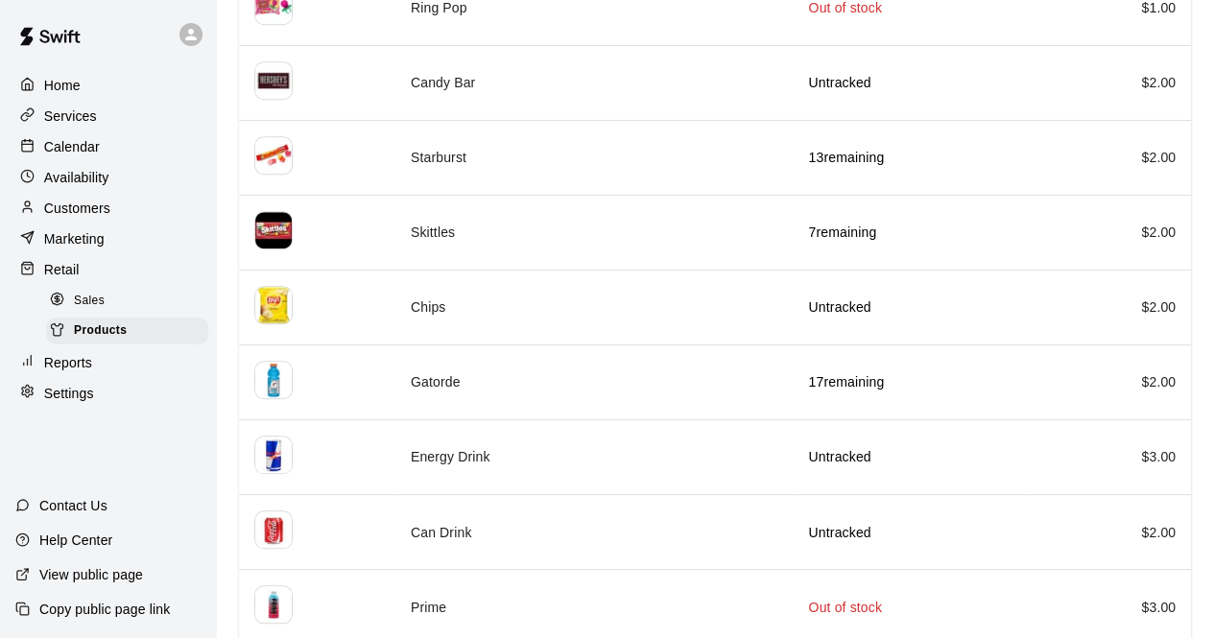
scroll to position [537, 0]
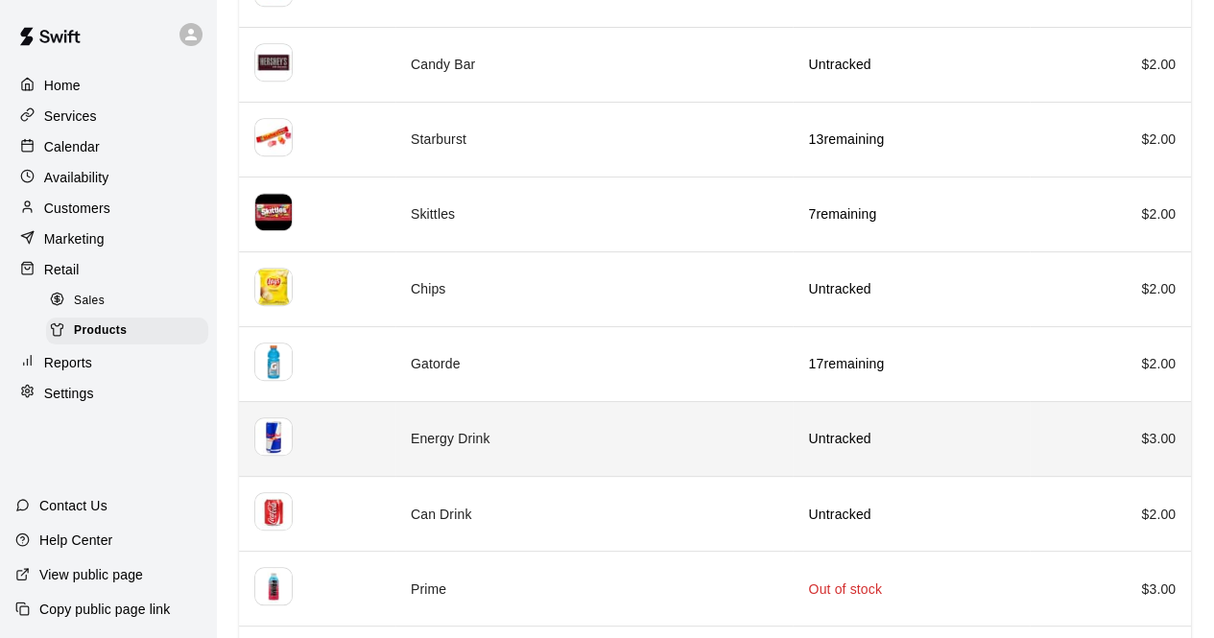
click at [846, 439] on p "Untracked" at bounding box center [910, 438] width 205 height 19
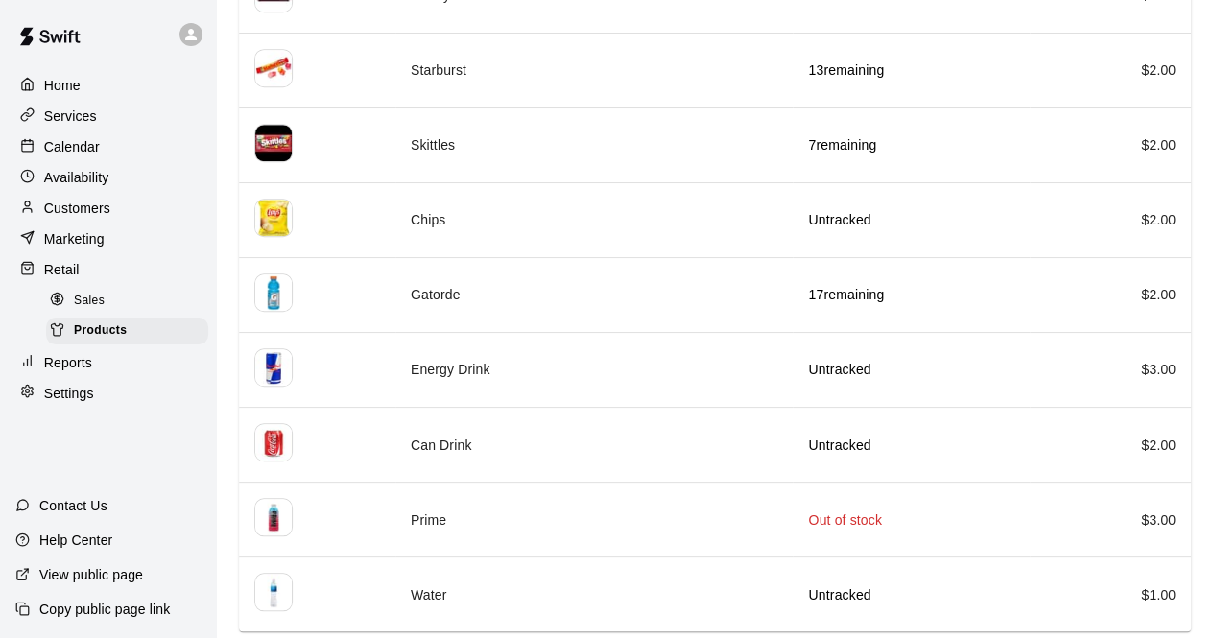
scroll to position [607, 0]
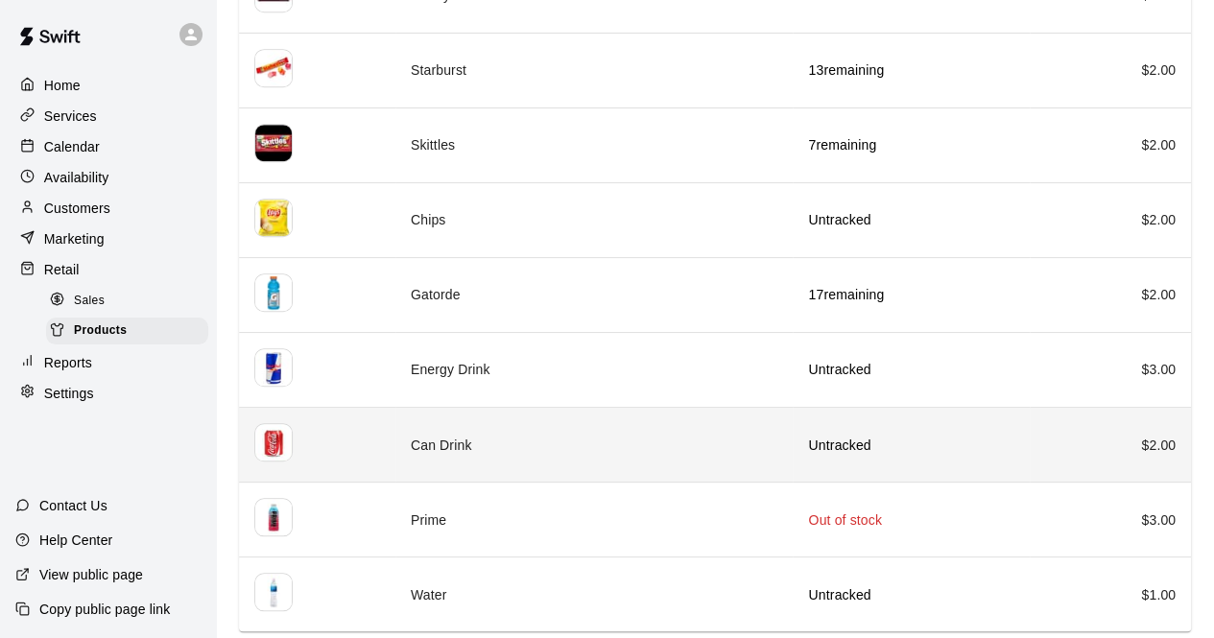
click at [614, 430] on td "Can Drink" at bounding box center [594, 445] width 398 height 75
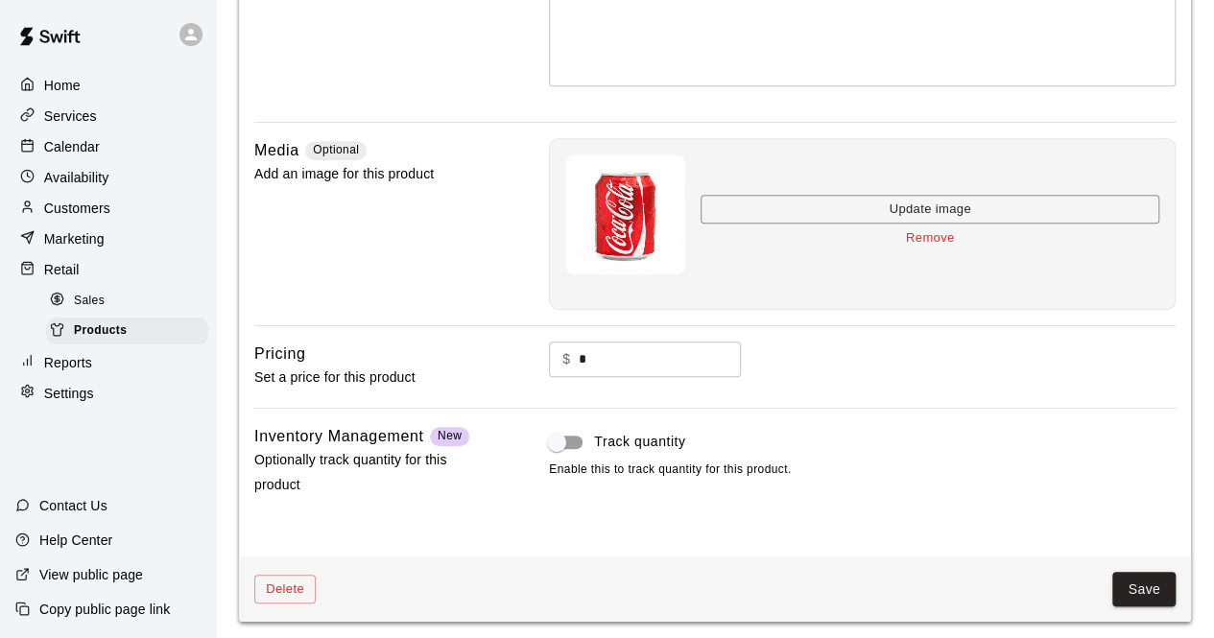
scroll to position [389, 0]
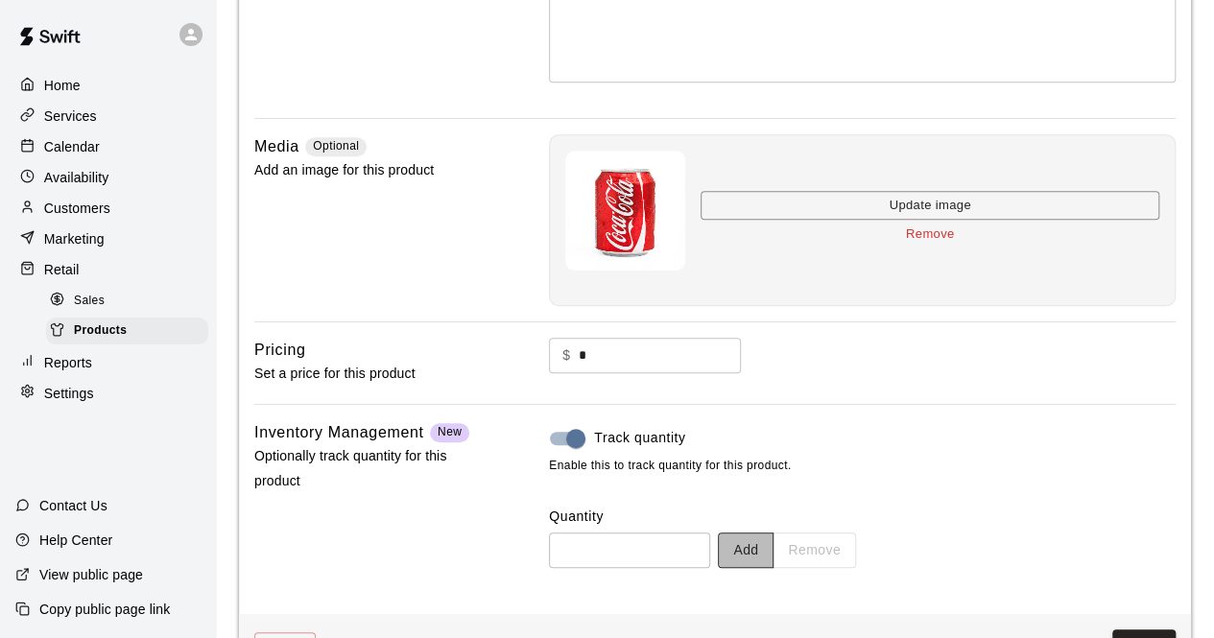
click at [769, 550] on button "Add" at bounding box center [746, 551] width 56 height 36
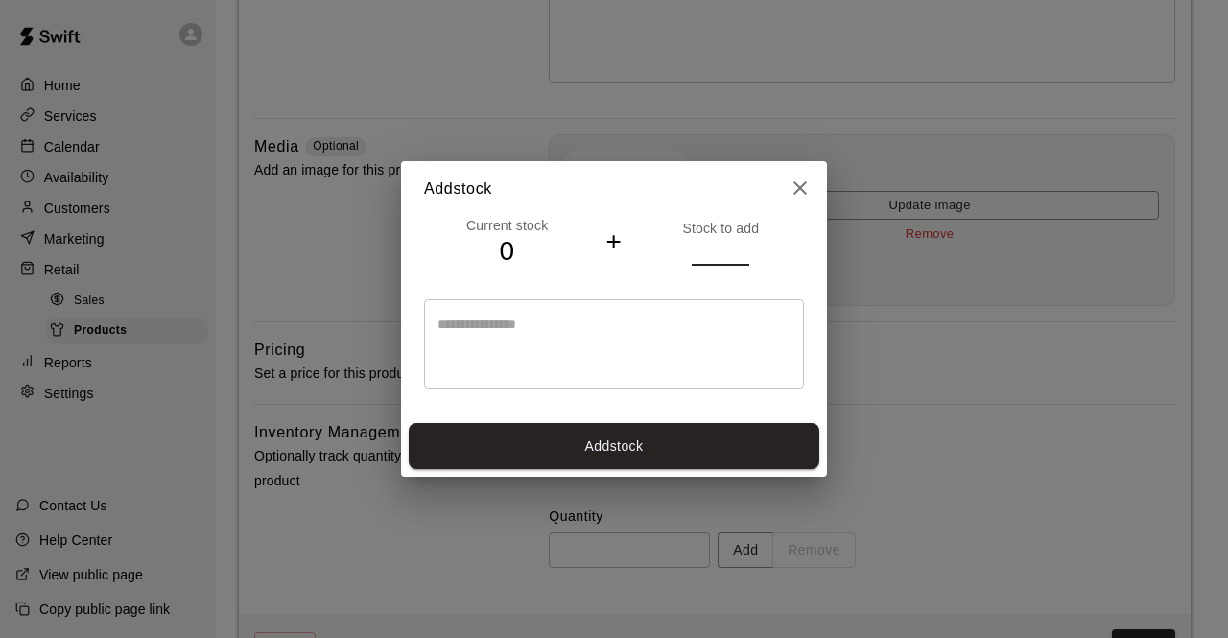
click at [744, 247] on input "*" at bounding box center [721, 252] width 58 height 28
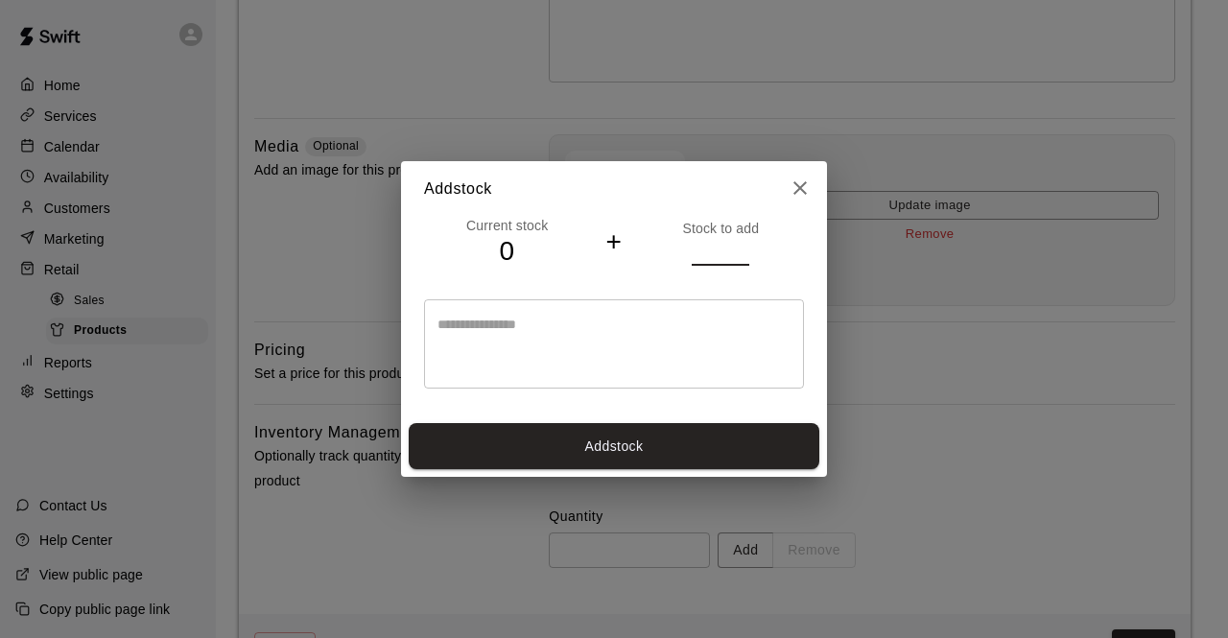
click at [744, 247] on input "*" at bounding box center [721, 252] width 58 height 28
click at [744, 247] on input "**" at bounding box center [721, 252] width 58 height 28
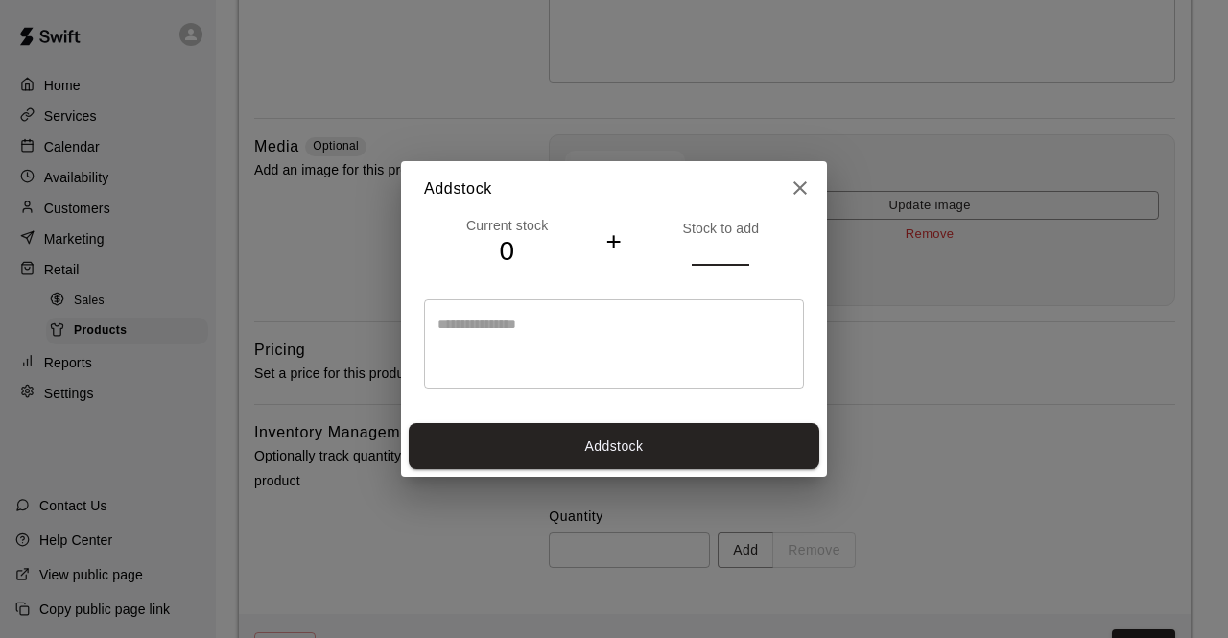
click at [744, 247] on input "**" at bounding box center [721, 252] width 58 height 28
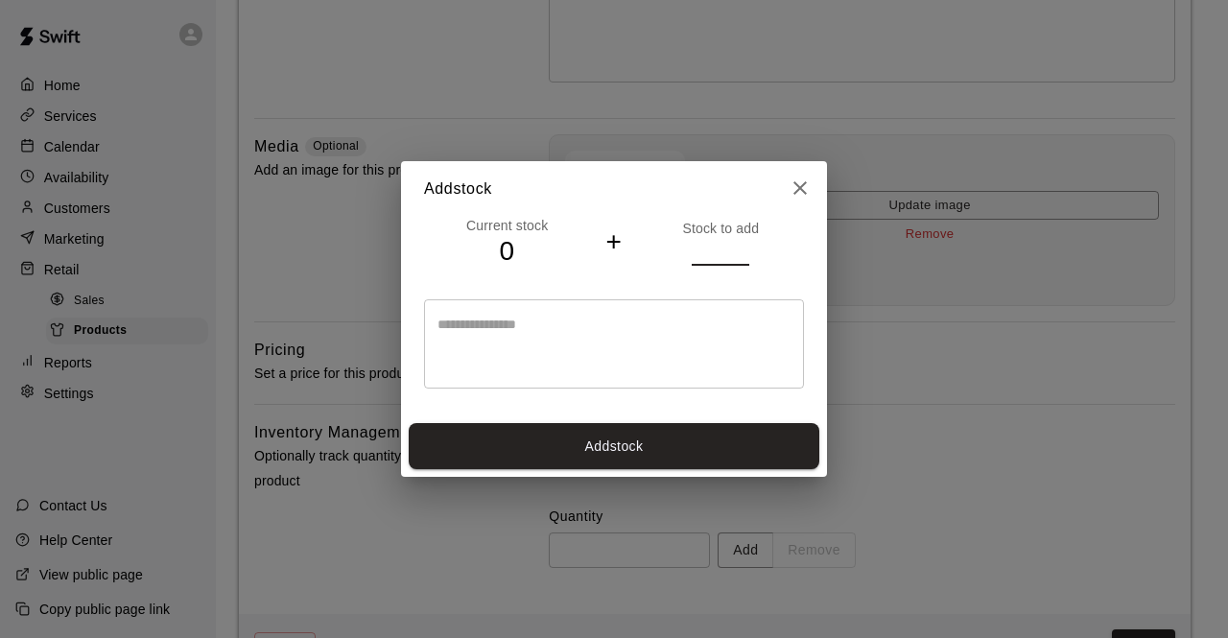
click at [744, 247] on input "**" at bounding box center [721, 252] width 58 height 28
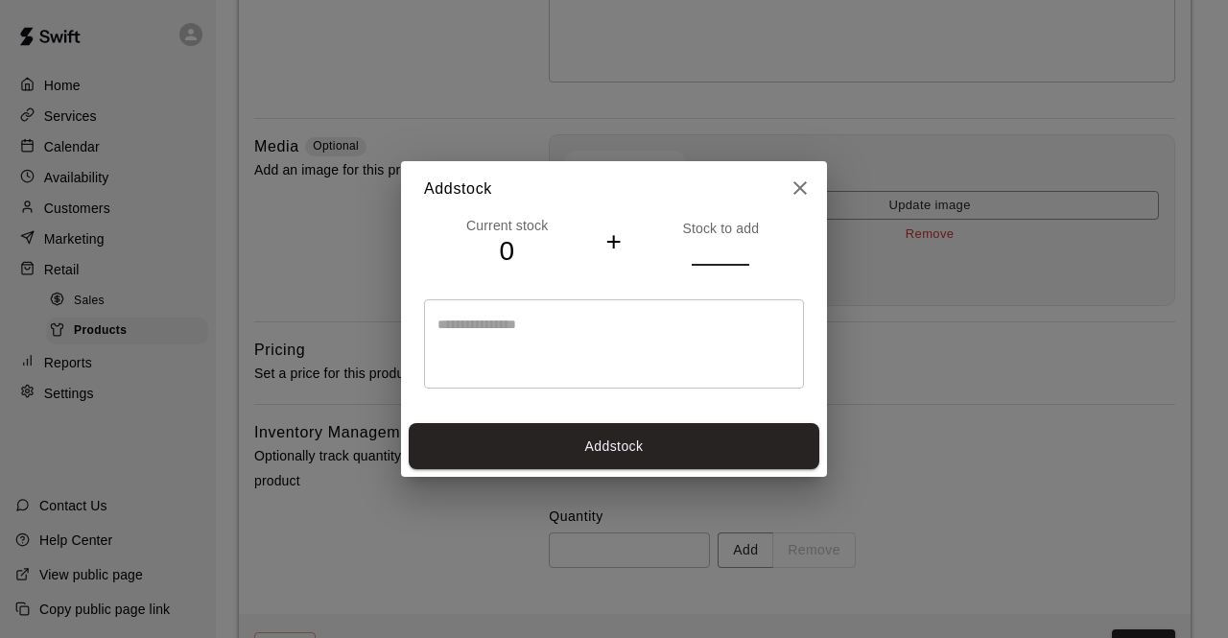
click at [744, 247] on input "**" at bounding box center [721, 252] width 58 height 28
type input "**"
click at [741, 255] on input "**" at bounding box center [721, 252] width 58 height 28
click at [586, 439] on button "Add stock" at bounding box center [614, 446] width 411 height 47
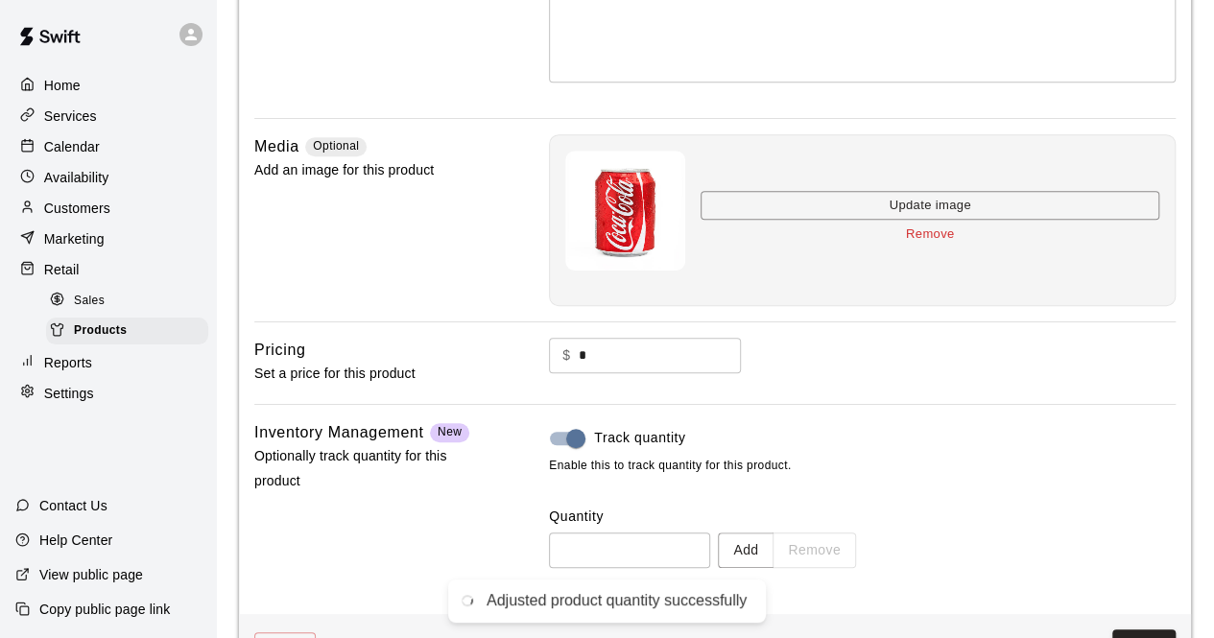
type input "**"
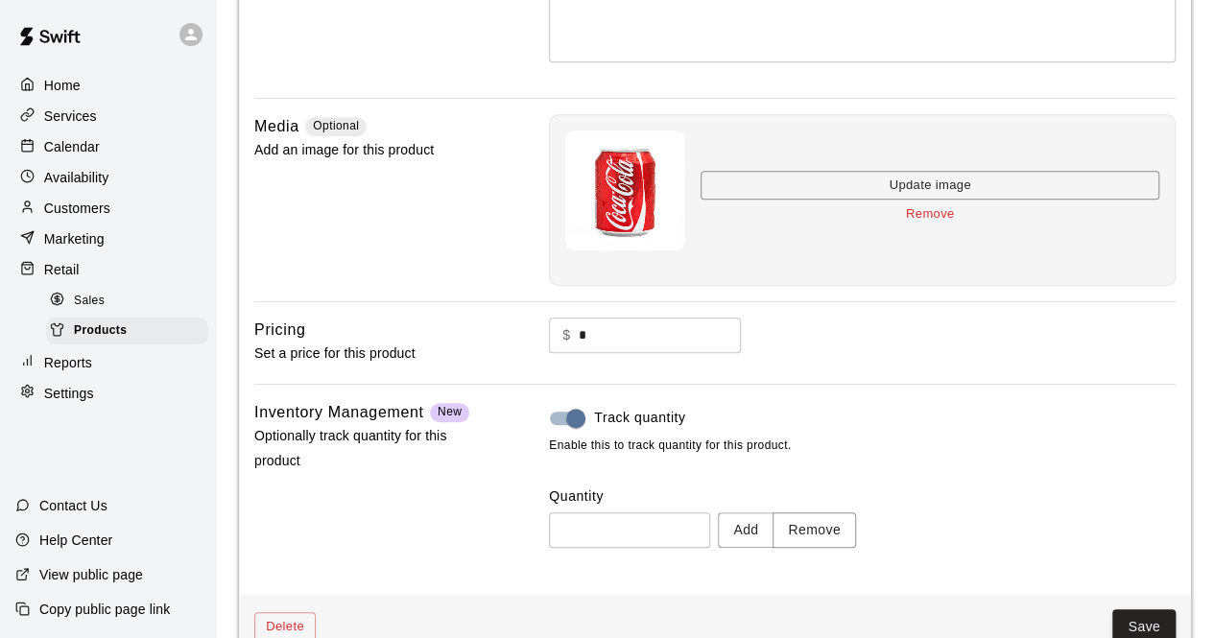
scroll to position [427, 0]
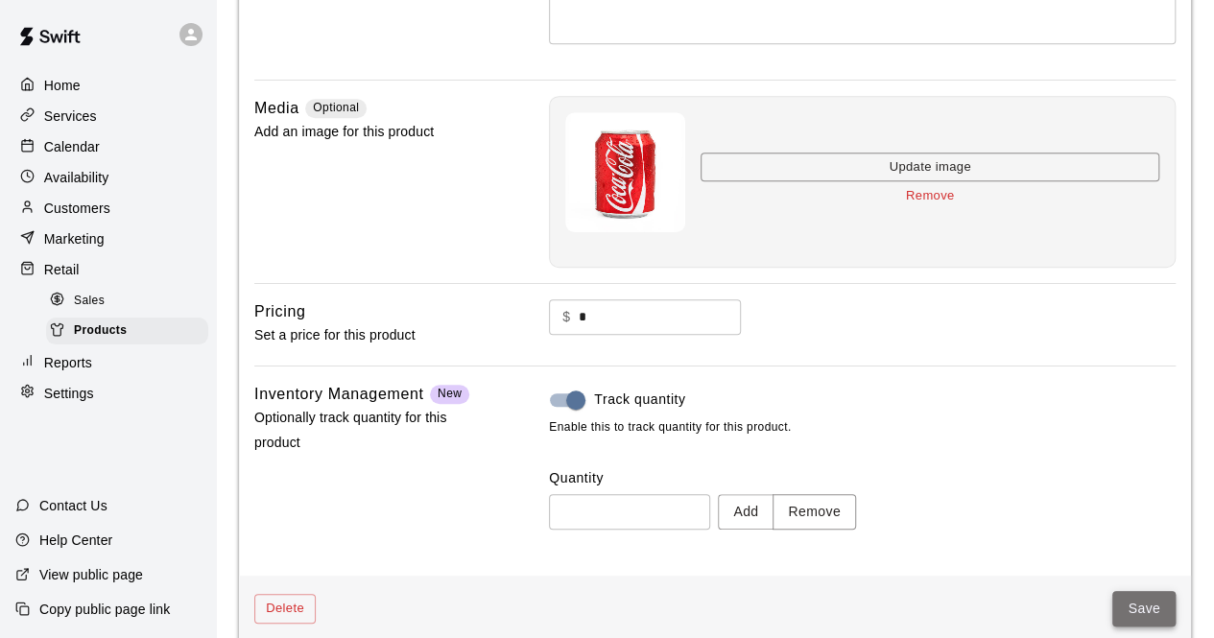
click at [1143, 600] on button "Save" at bounding box center [1143, 609] width 63 height 36
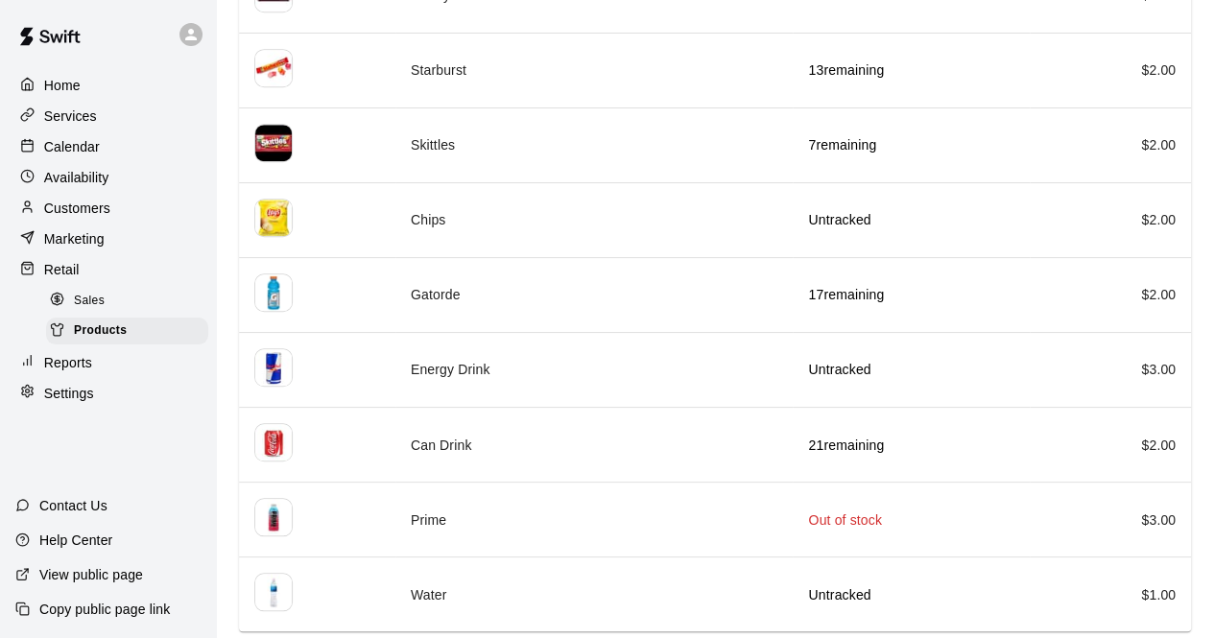
scroll to position [607, 0]
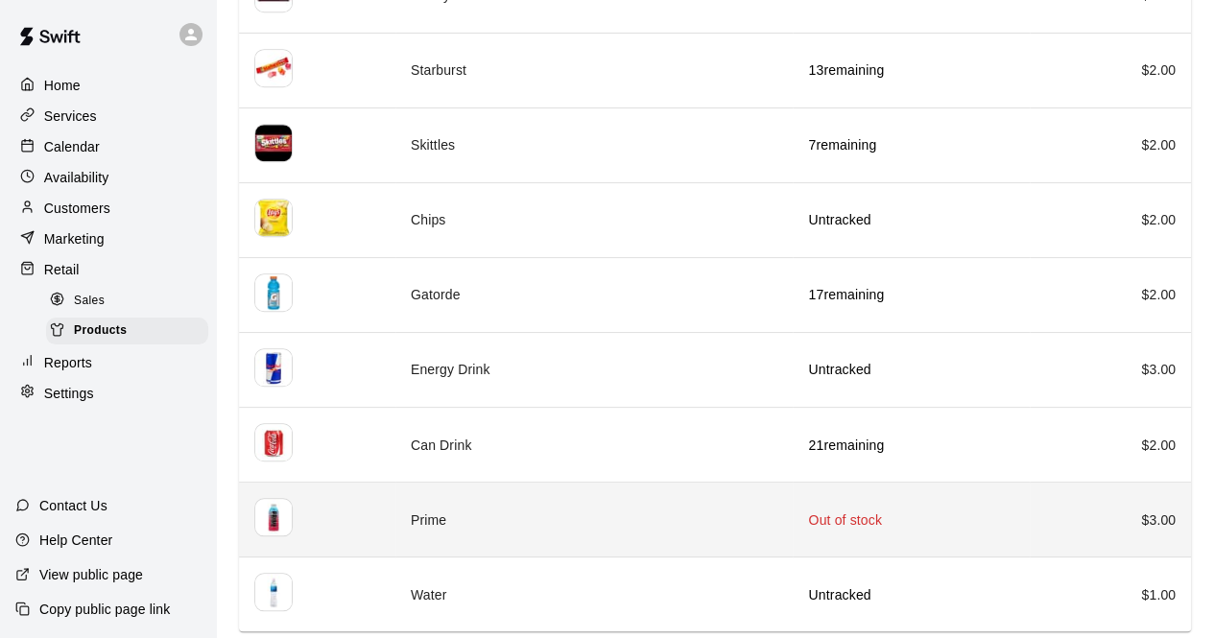
click at [689, 513] on td "Prime" at bounding box center [594, 520] width 398 height 75
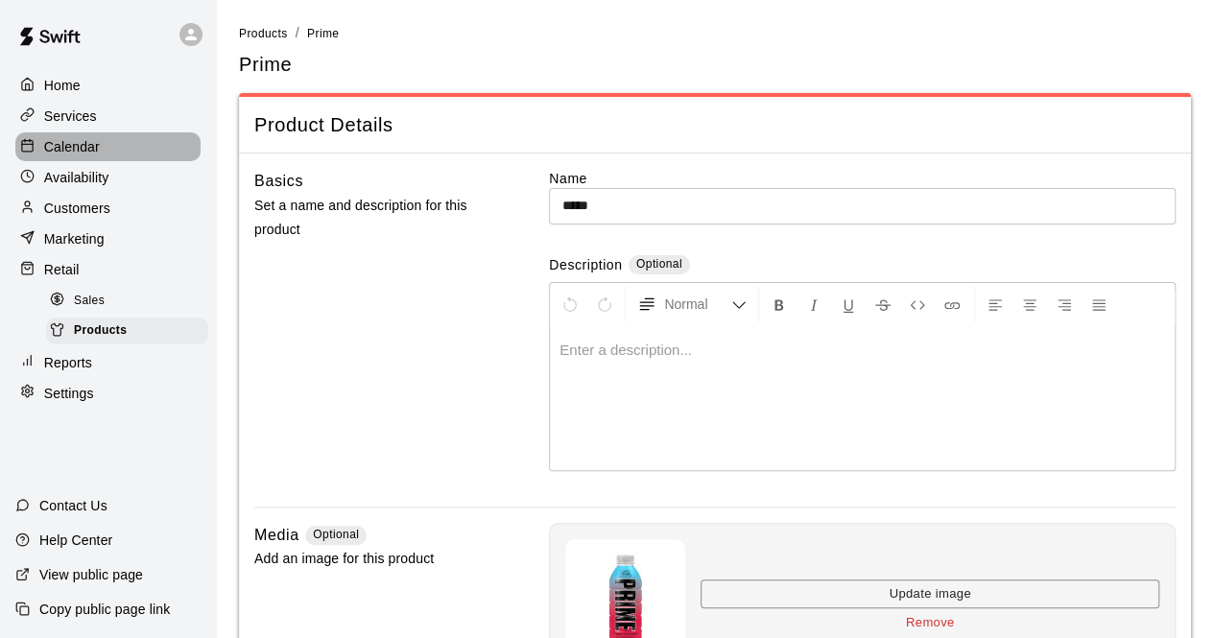
click at [107, 156] on div "Calendar" at bounding box center [107, 146] width 185 height 29
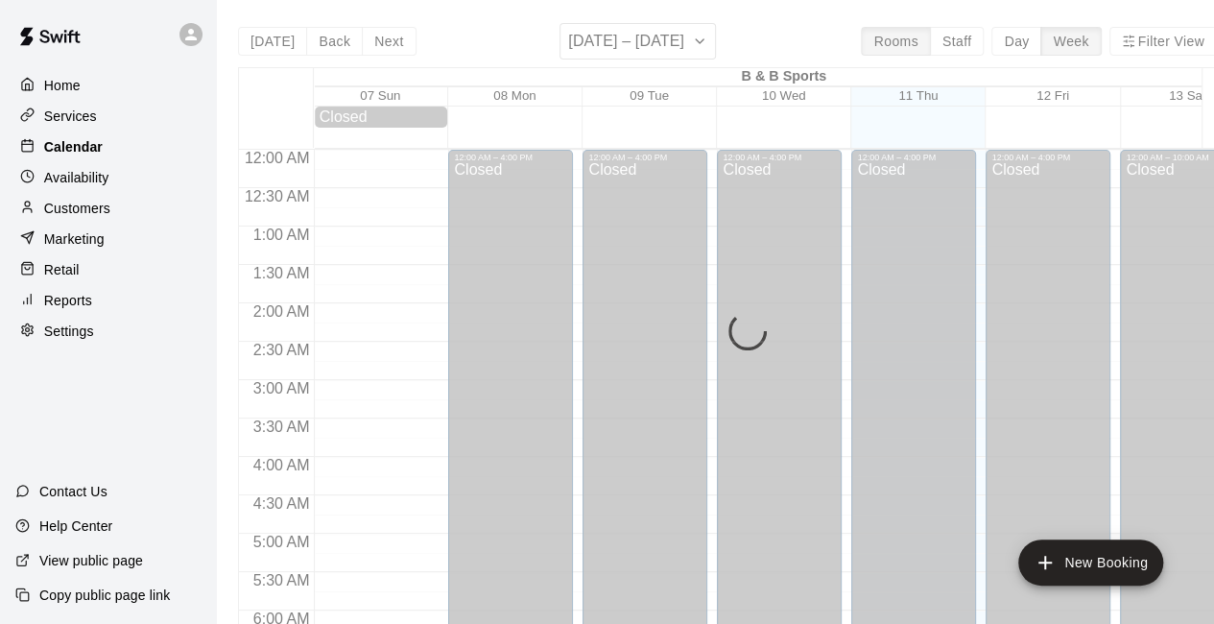
scroll to position [1251, 0]
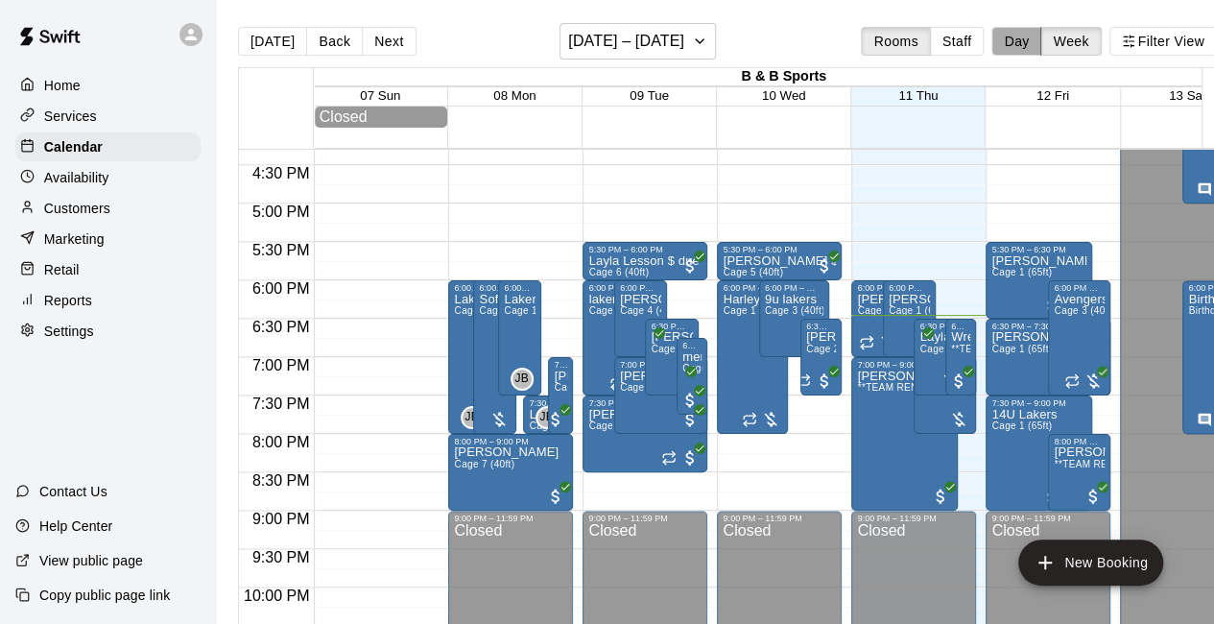
click at [1034, 36] on button "Day" at bounding box center [1016, 41] width 50 height 29
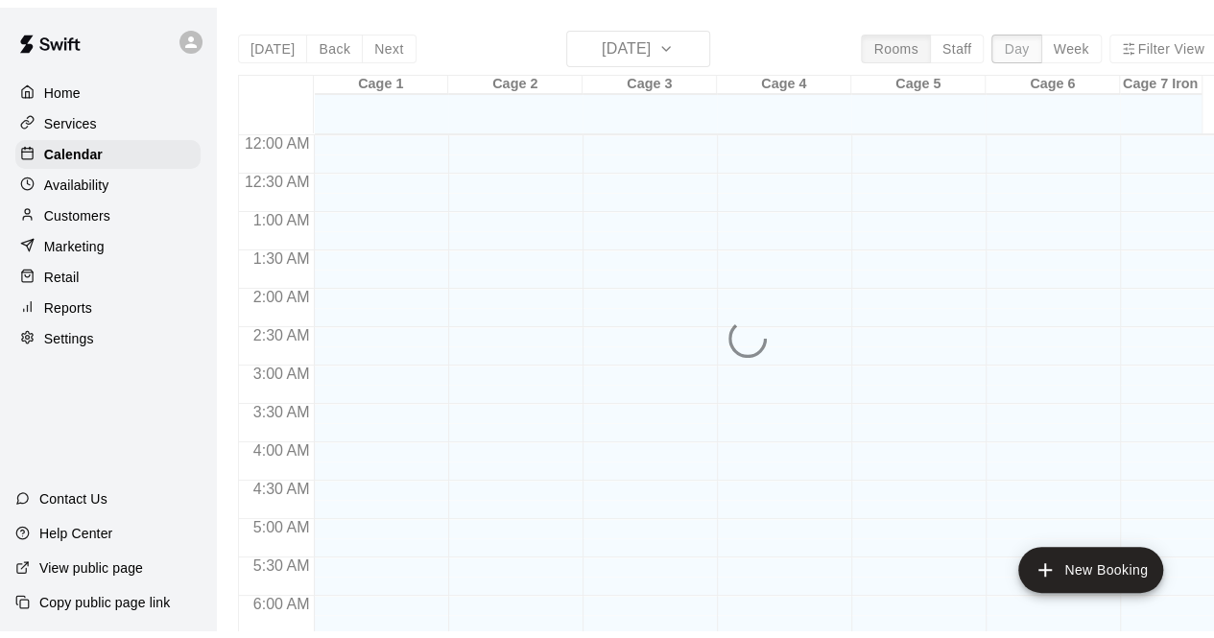
scroll to position [1324, 0]
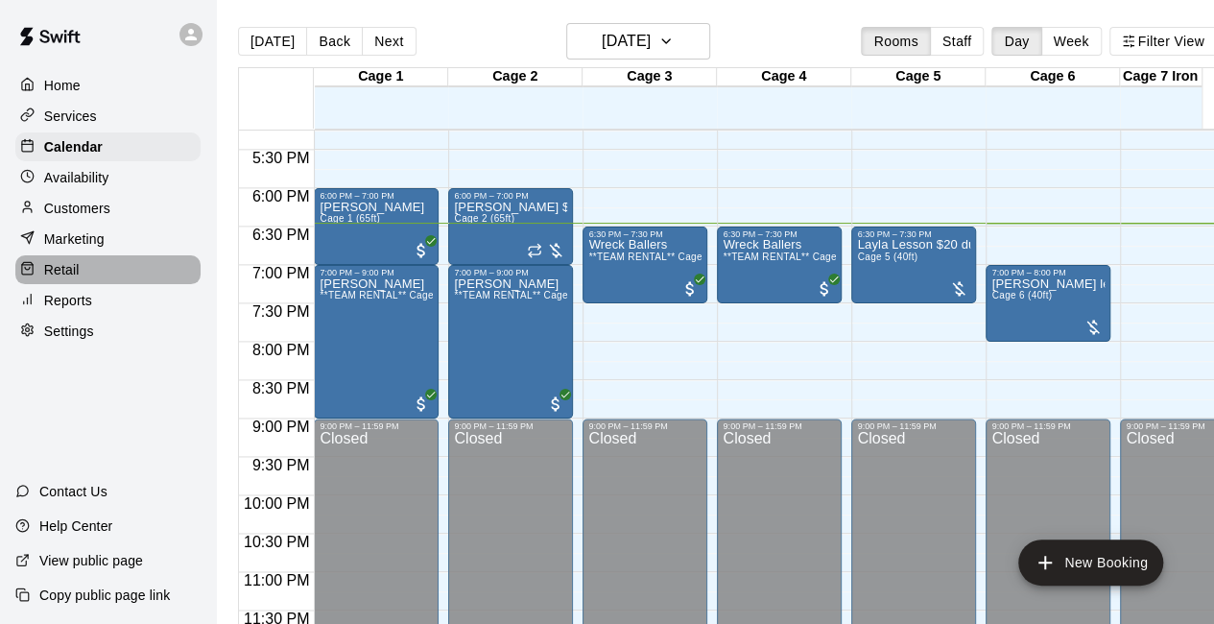
click at [84, 281] on div "Retail" at bounding box center [107, 269] width 185 height 29
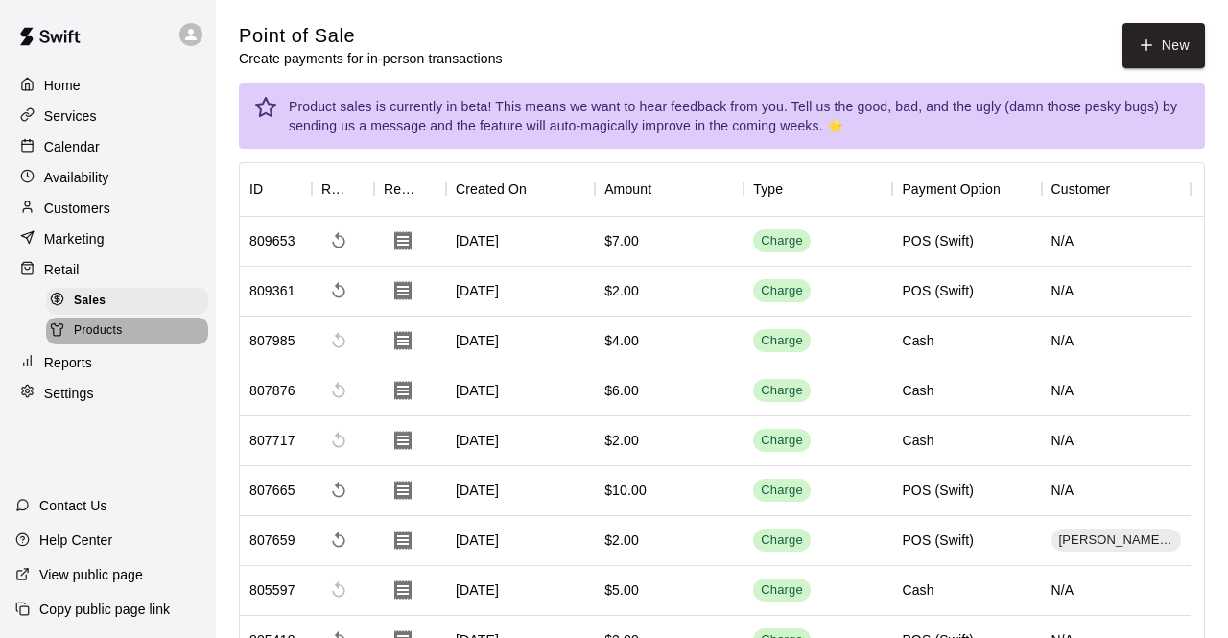
click at [117, 341] on span "Products" at bounding box center [98, 330] width 49 height 19
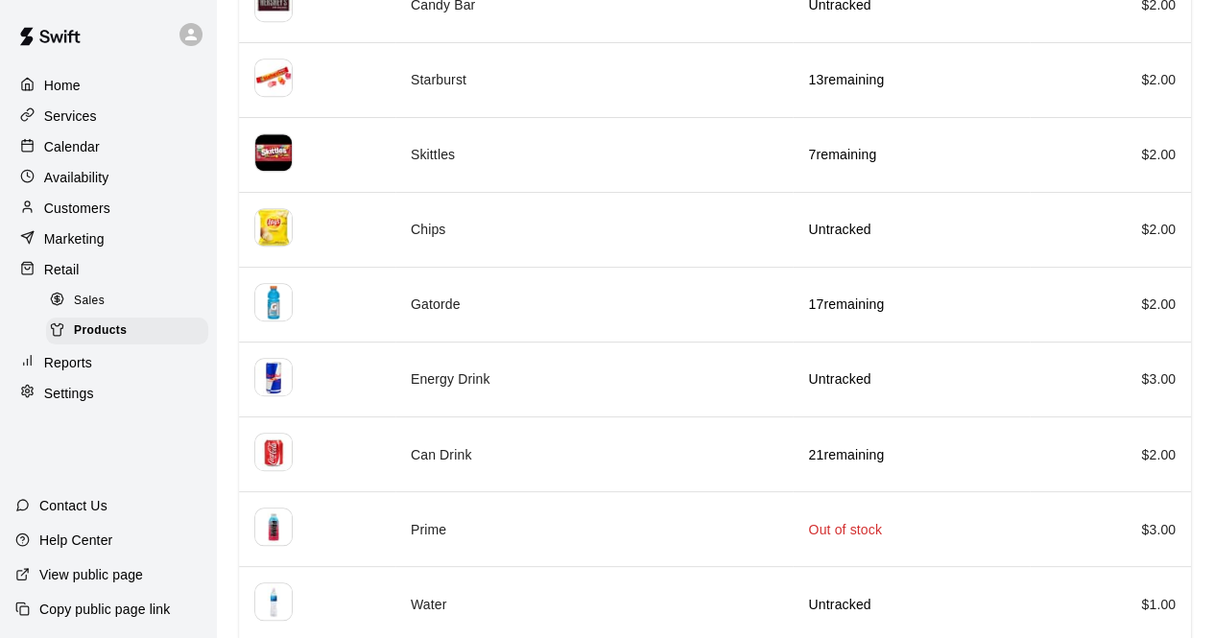
scroll to position [607, 0]
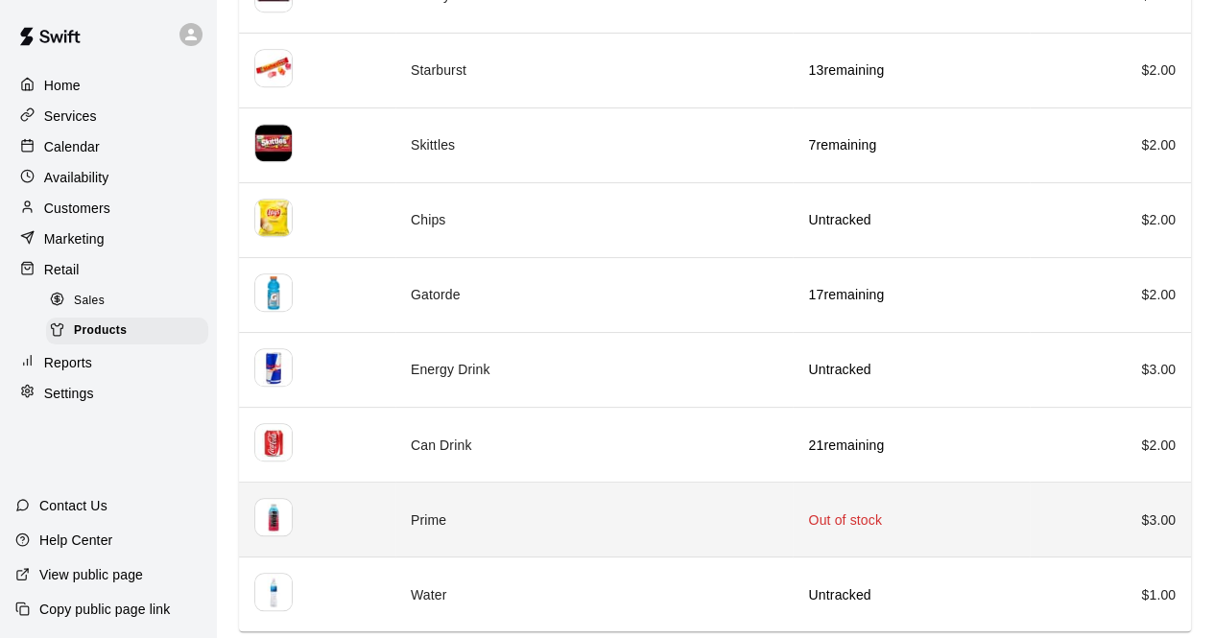
click at [722, 523] on td "Prime" at bounding box center [594, 520] width 398 height 75
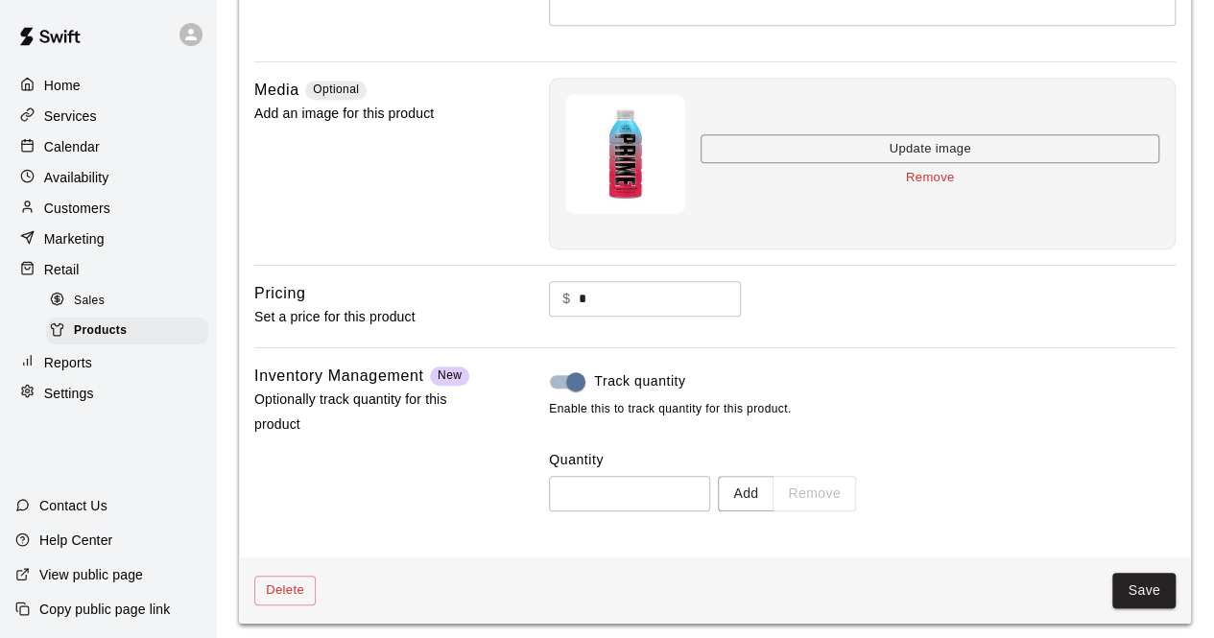
scroll to position [450, 0]
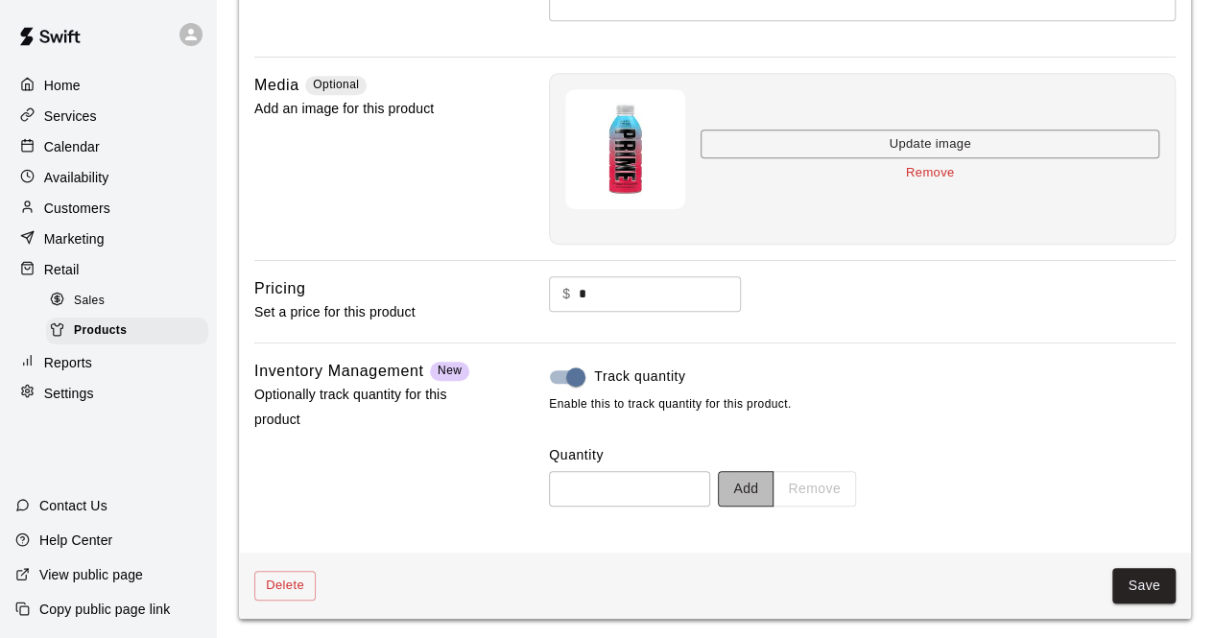
click at [773, 485] on button "Add" at bounding box center [746, 489] width 56 height 36
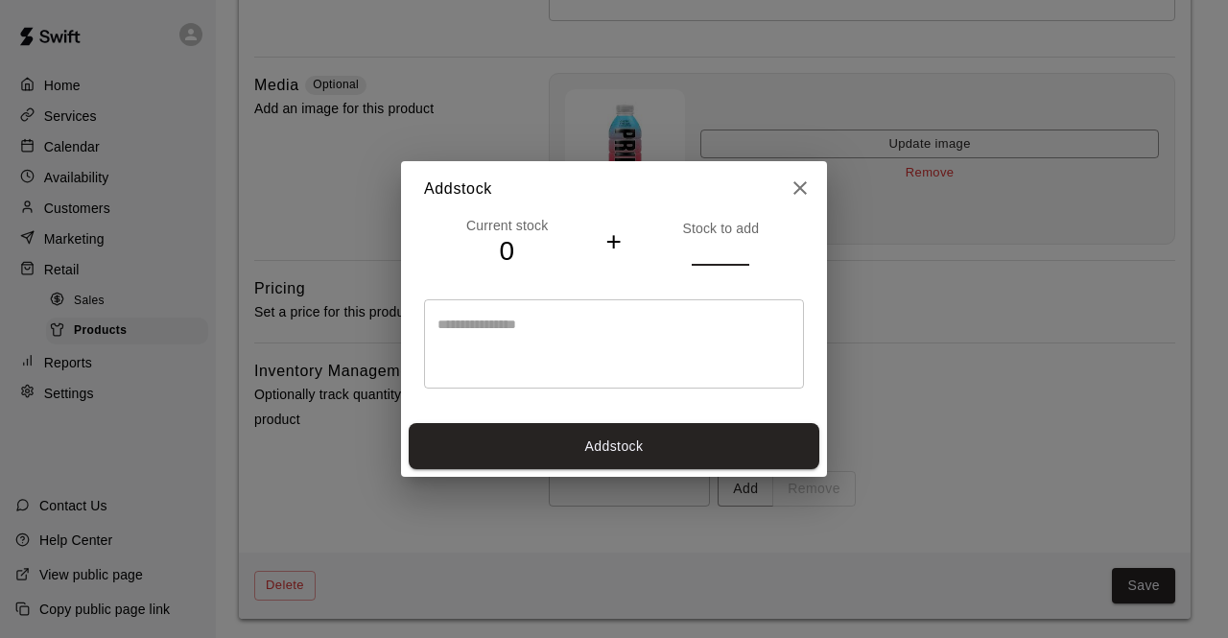
click at [741, 245] on input "*" at bounding box center [721, 252] width 58 height 28
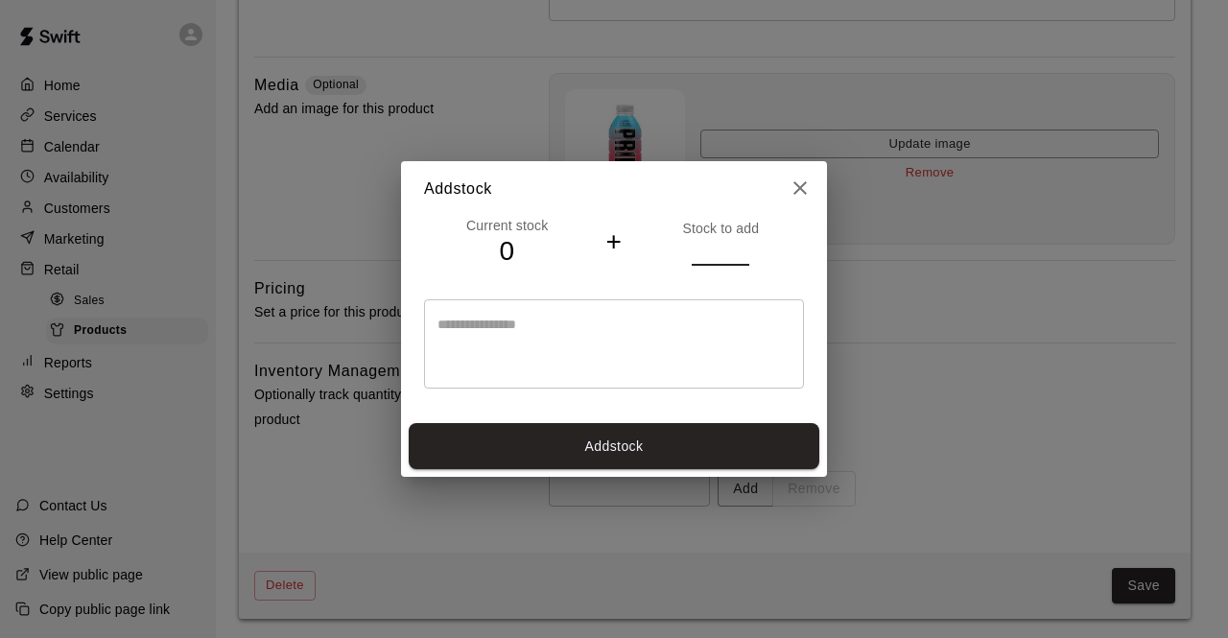
click at [741, 245] on input "*" at bounding box center [721, 252] width 58 height 28
click at [741, 245] on input "**" at bounding box center [721, 252] width 58 height 28
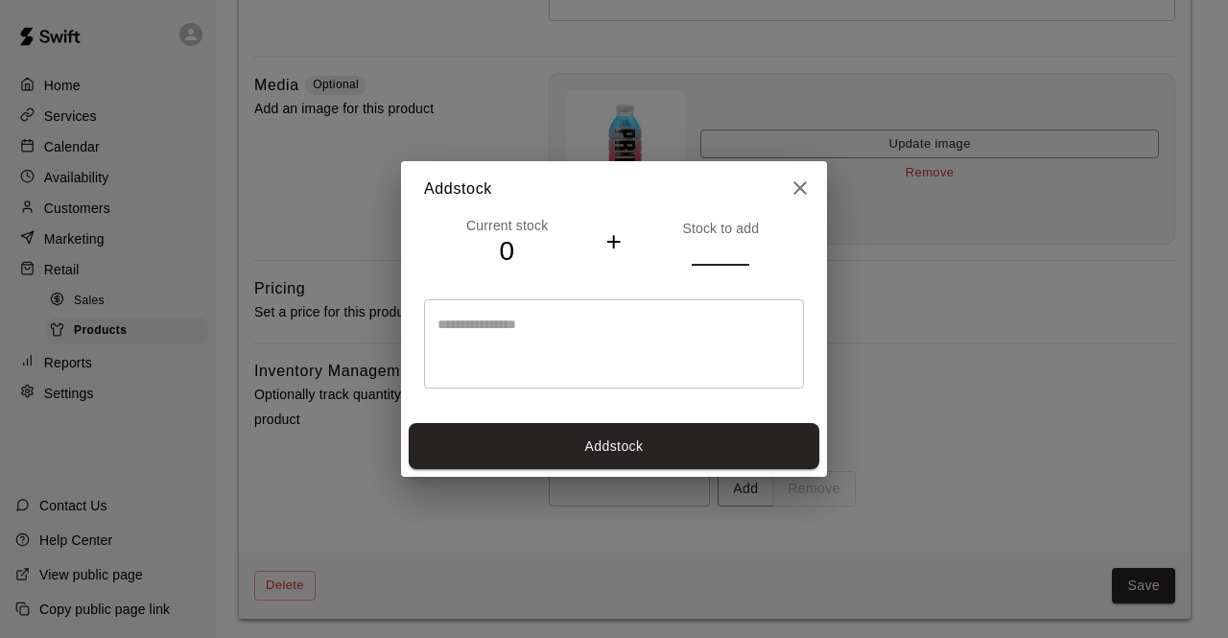
click at [741, 245] on input "**" at bounding box center [721, 252] width 58 height 28
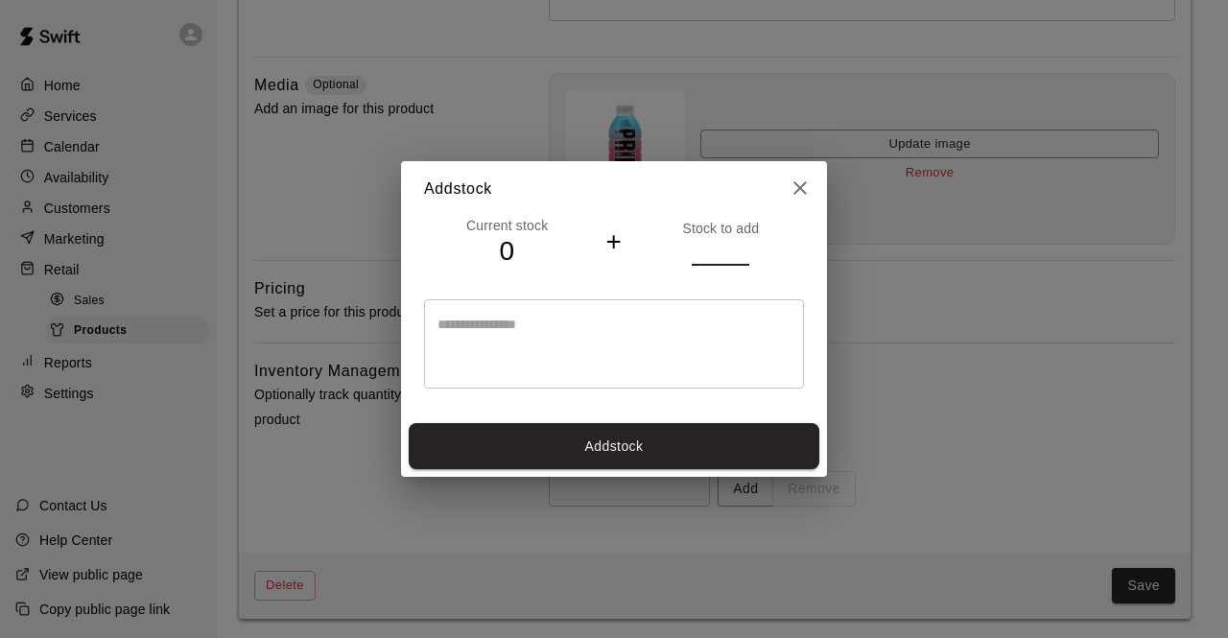
click at [741, 245] on input "**" at bounding box center [721, 252] width 58 height 28
type input "**"
click at [741, 245] on input "**" at bounding box center [721, 252] width 58 height 28
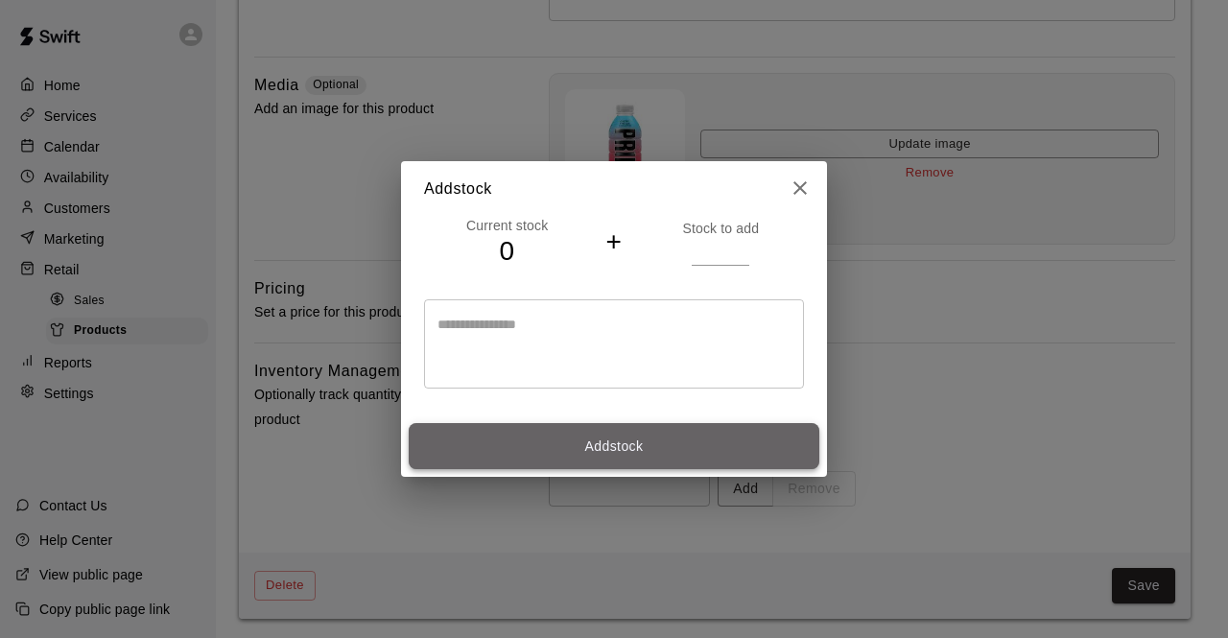
click at [585, 445] on button "Add stock" at bounding box center [614, 446] width 411 height 47
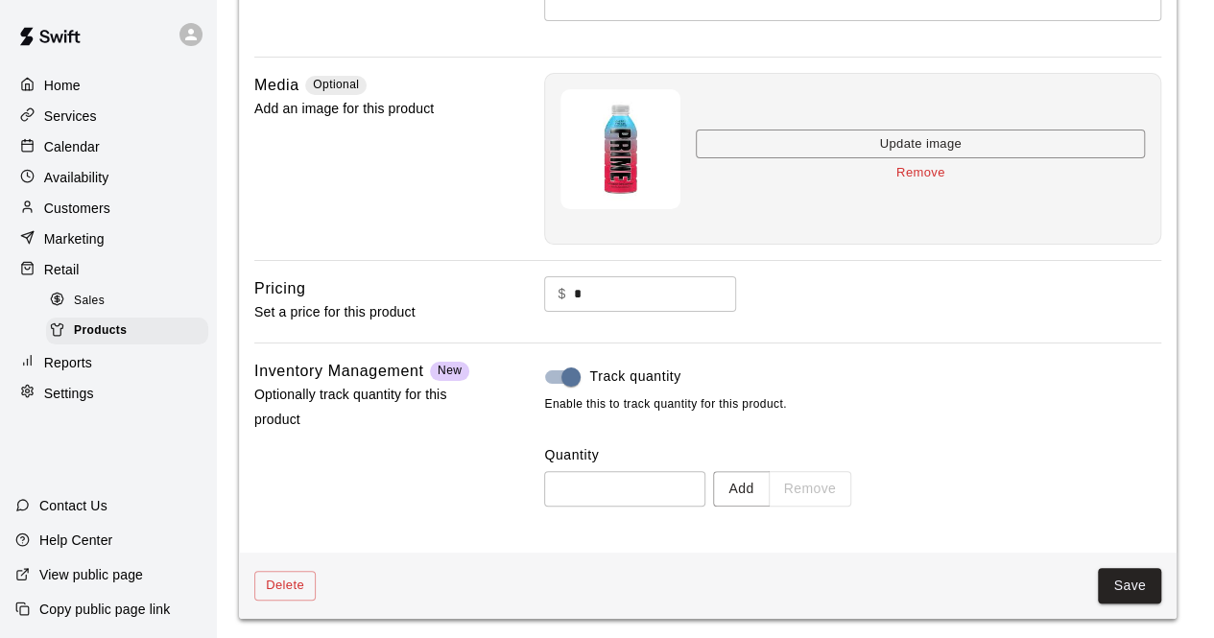
type input "**"
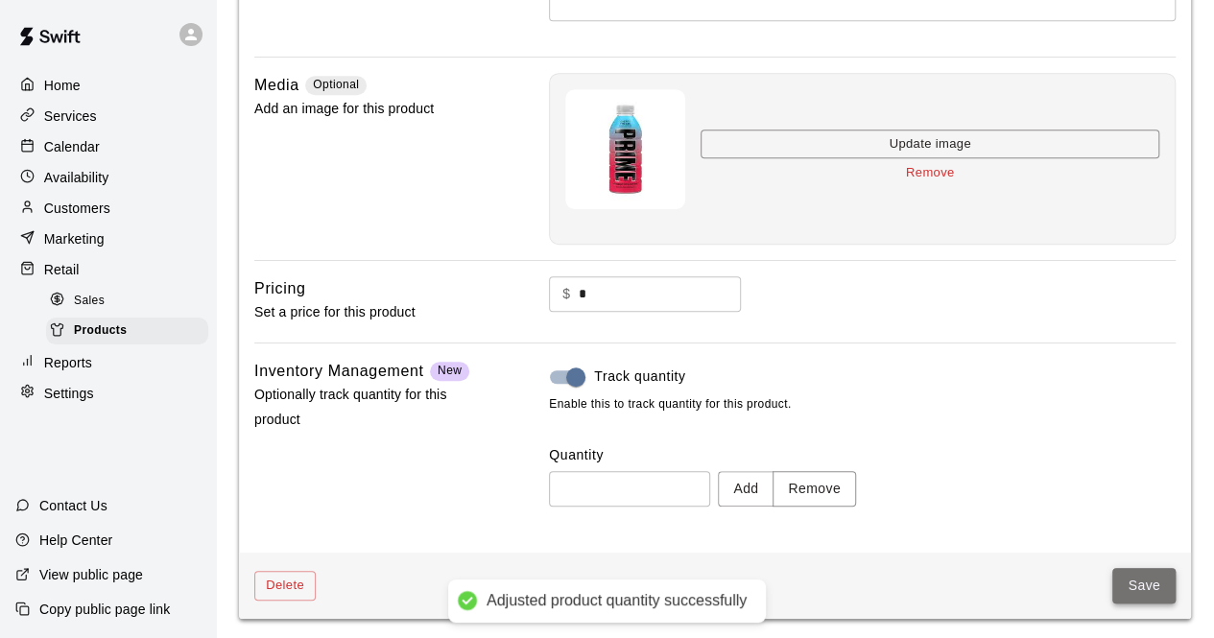
click at [1143, 579] on button "Save" at bounding box center [1143, 586] width 63 height 36
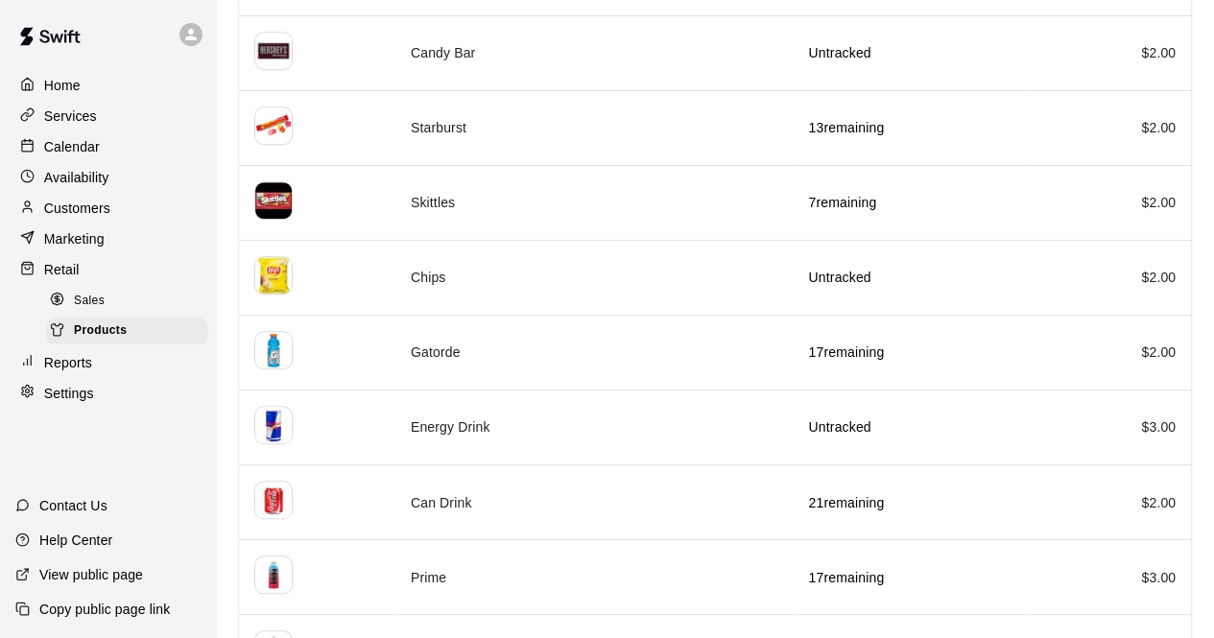
scroll to position [550, 0]
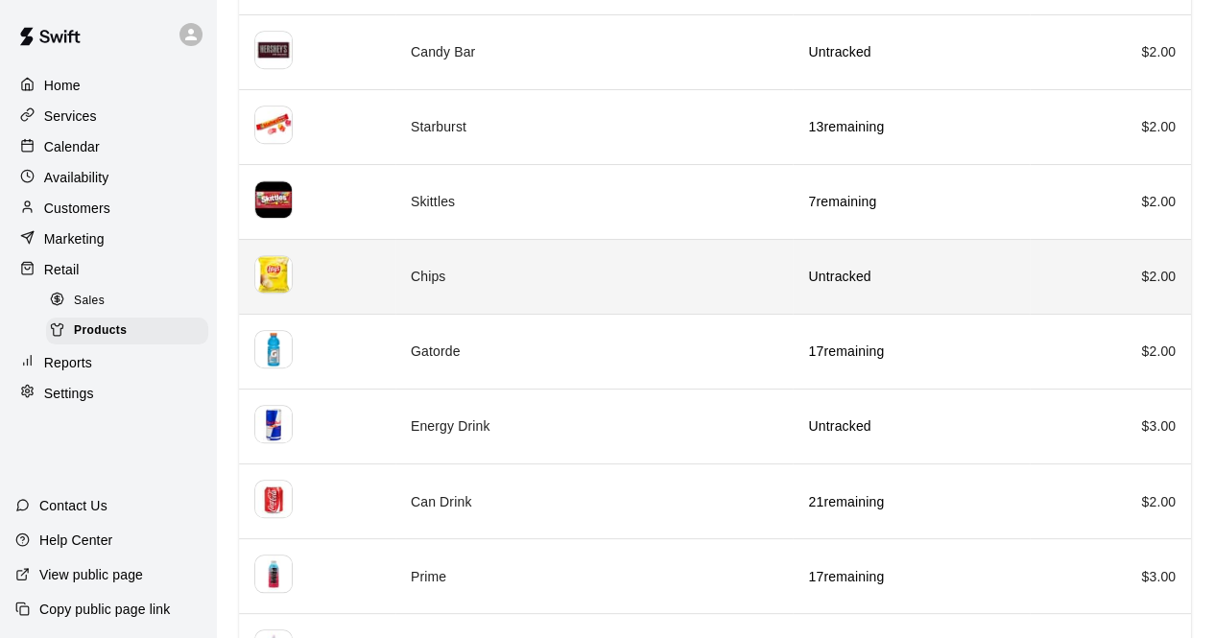
click at [651, 282] on td "Chips" at bounding box center [594, 276] width 398 height 75
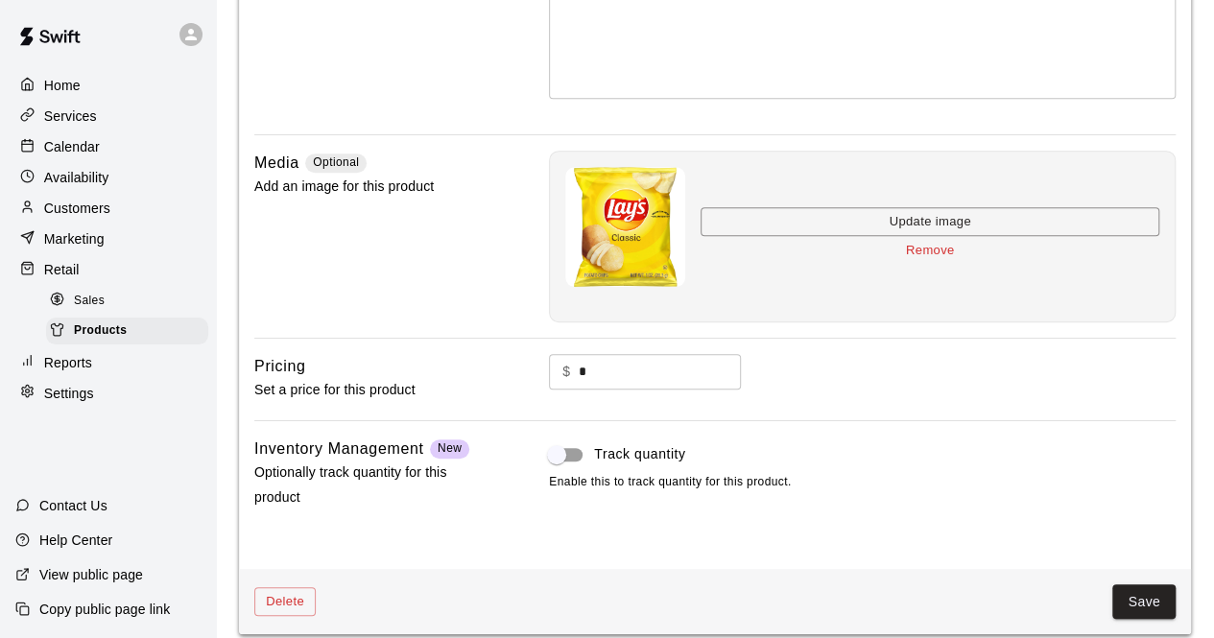
scroll to position [389, 0]
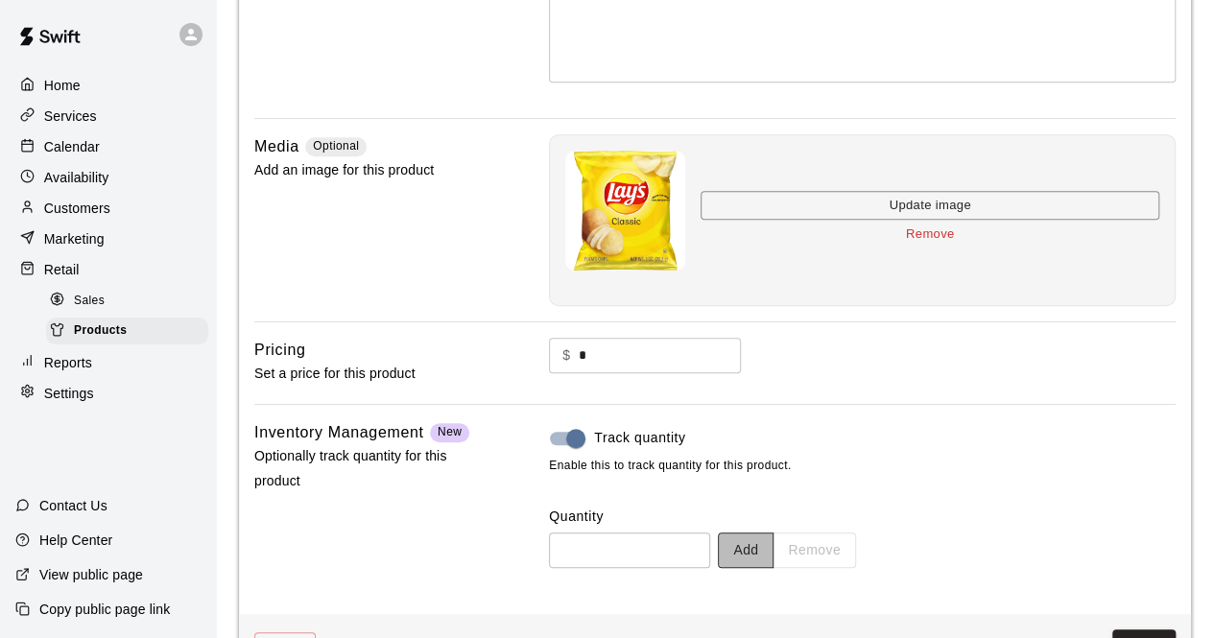
click at [773, 548] on button "Add" at bounding box center [746, 551] width 56 height 36
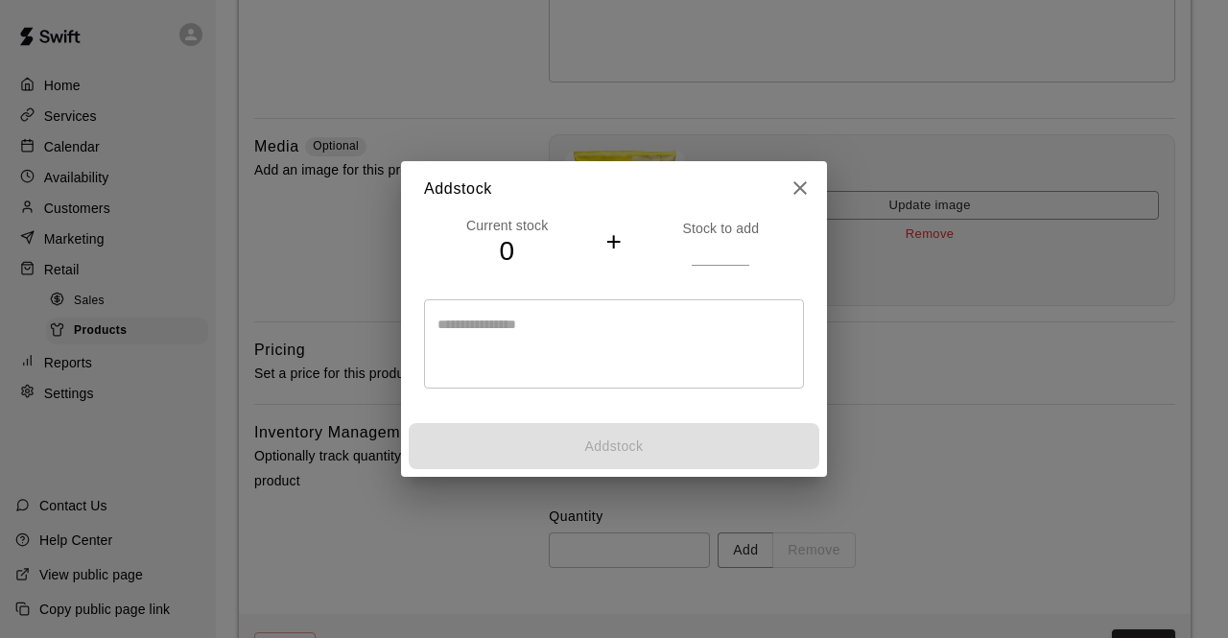
click at [742, 249] on input "*" at bounding box center [721, 252] width 58 height 28
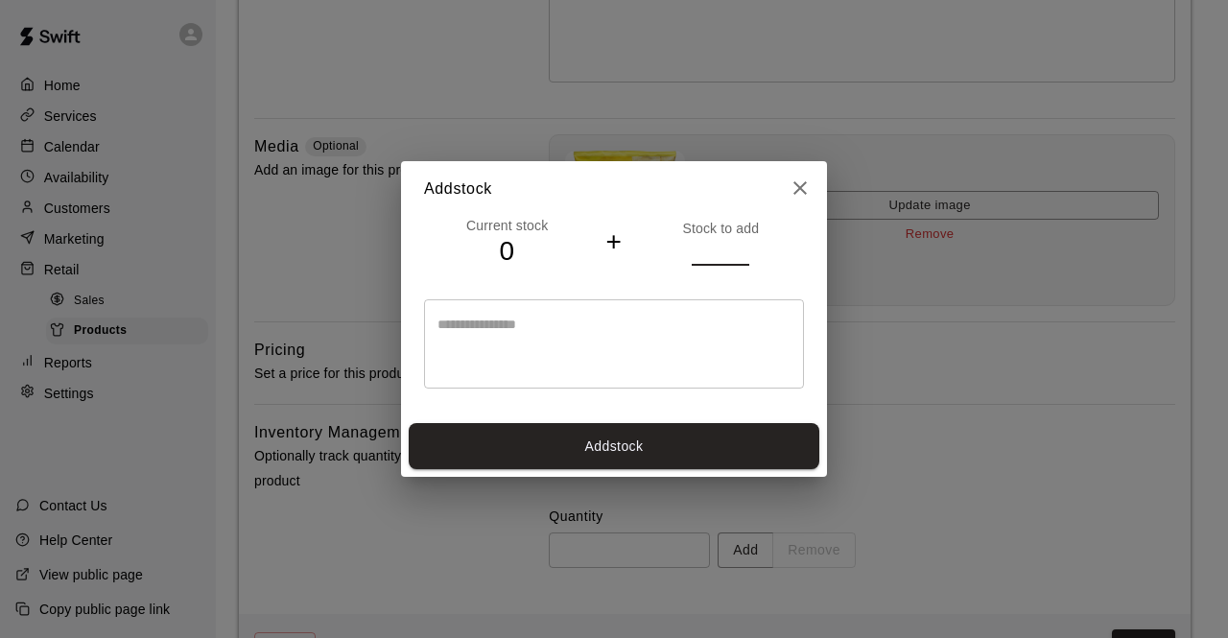
click at [742, 249] on input "*" at bounding box center [721, 252] width 58 height 28
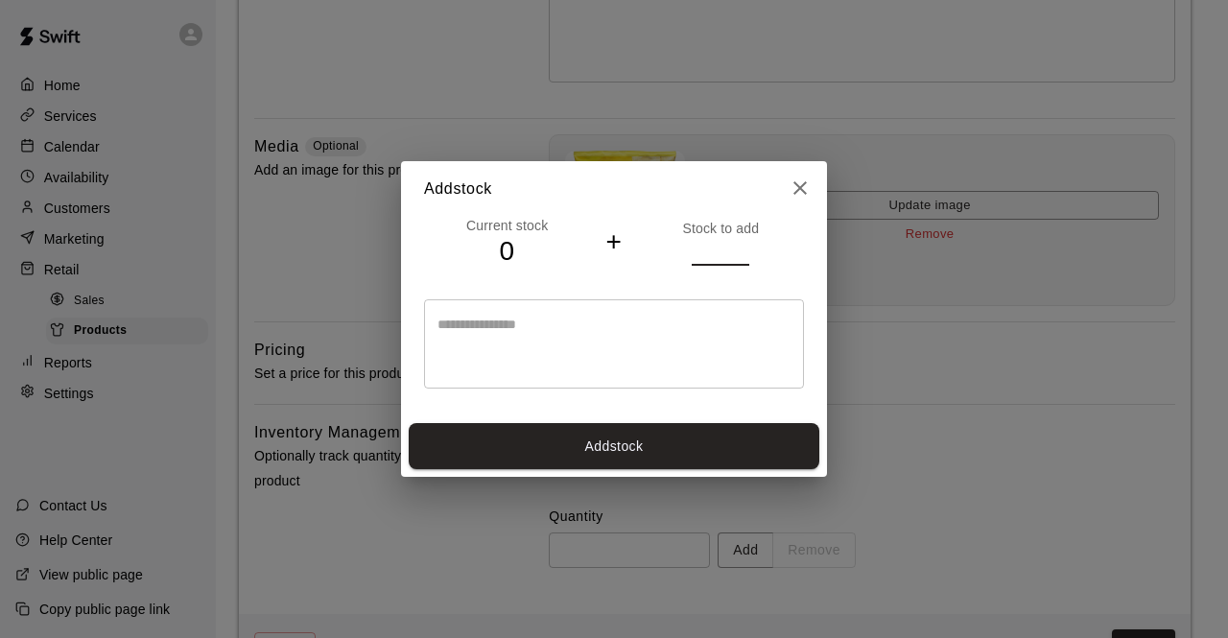
click at [742, 249] on input "*" at bounding box center [721, 252] width 58 height 28
click at [742, 249] on input "**" at bounding box center [721, 252] width 58 height 28
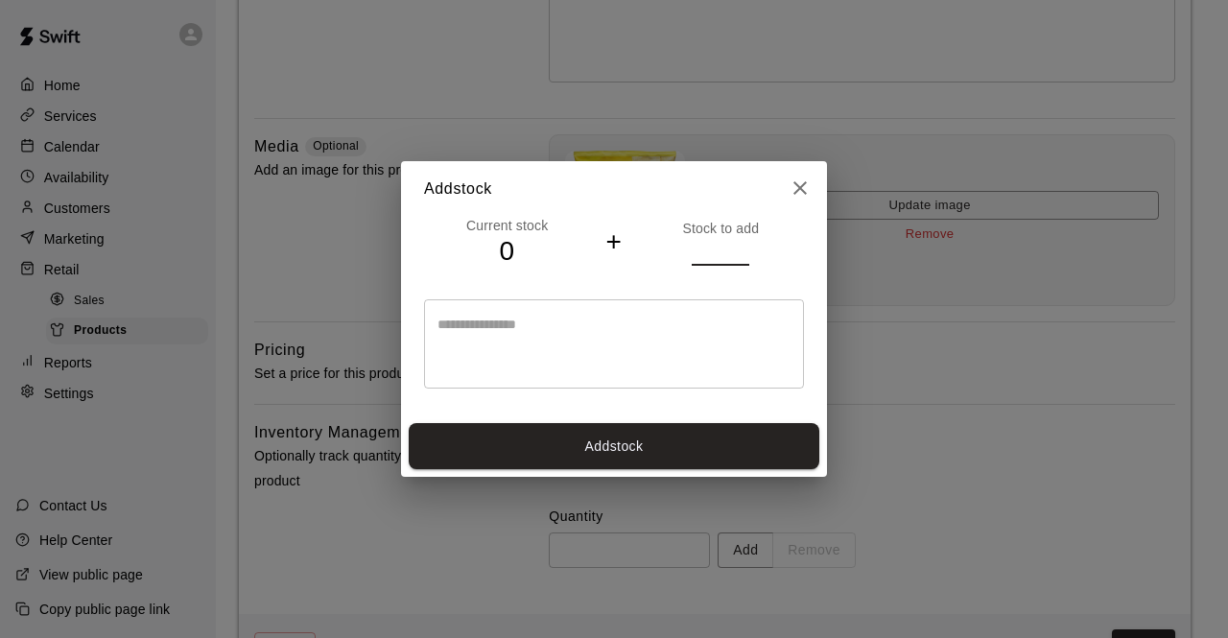
click at [742, 249] on input "**" at bounding box center [721, 252] width 58 height 28
type input "**"
click at [742, 249] on input "**" at bounding box center [721, 252] width 58 height 28
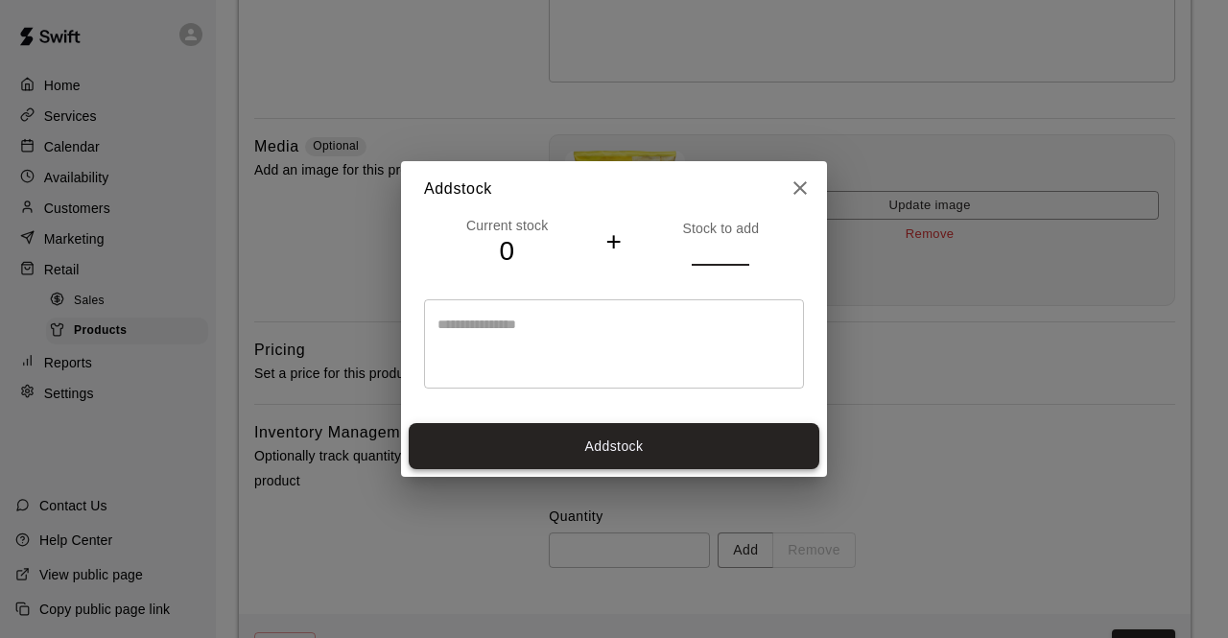
click at [607, 442] on button "Add stock" at bounding box center [614, 446] width 411 height 47
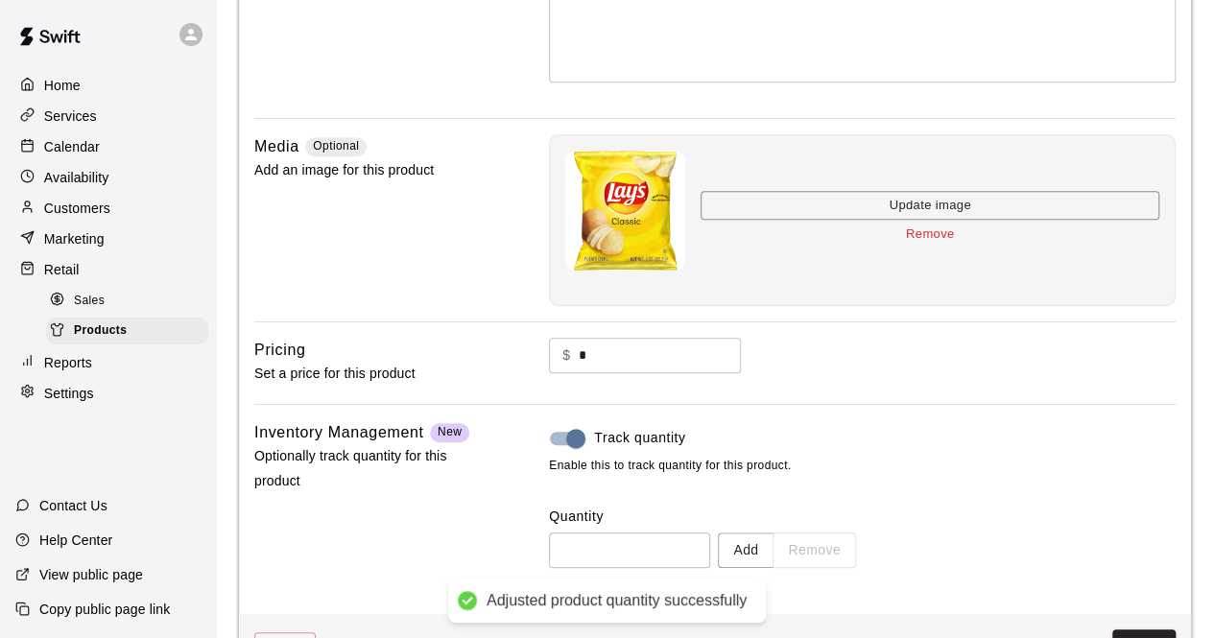
type input "**"
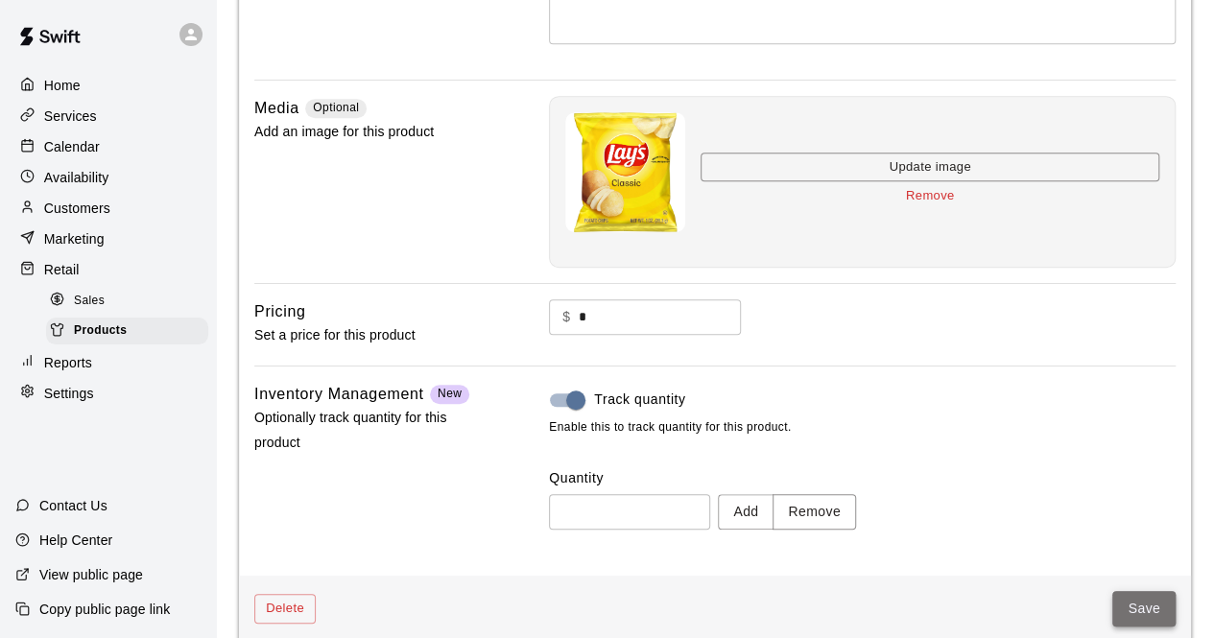
click at [1138, 607] on button "Save" at bounding box center [1143, 609] width 63 height 36
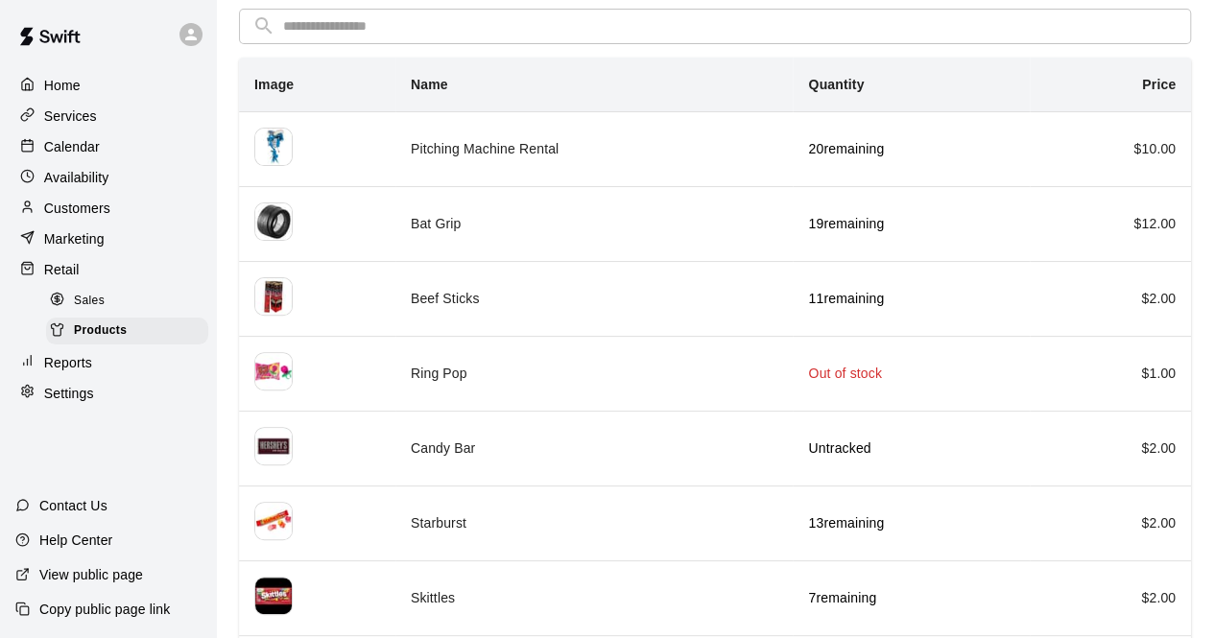
scroll to position [192, 0]
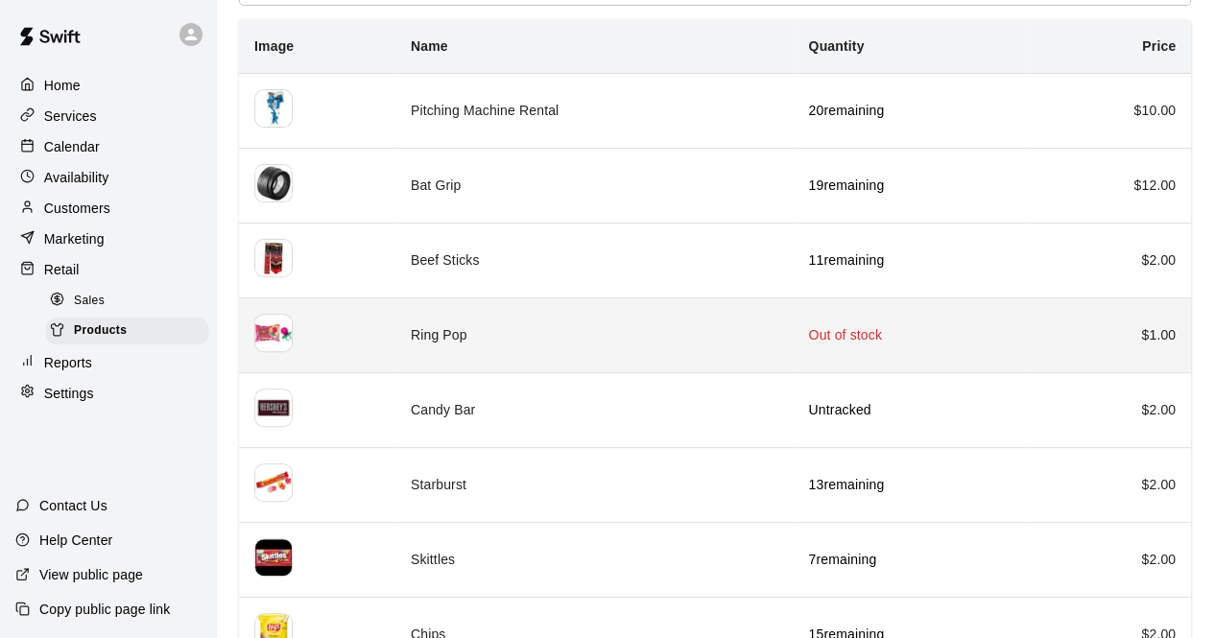
click at [621, 327] on td "Ring Pop" at bounding box center [594, 334] width 398 height 75
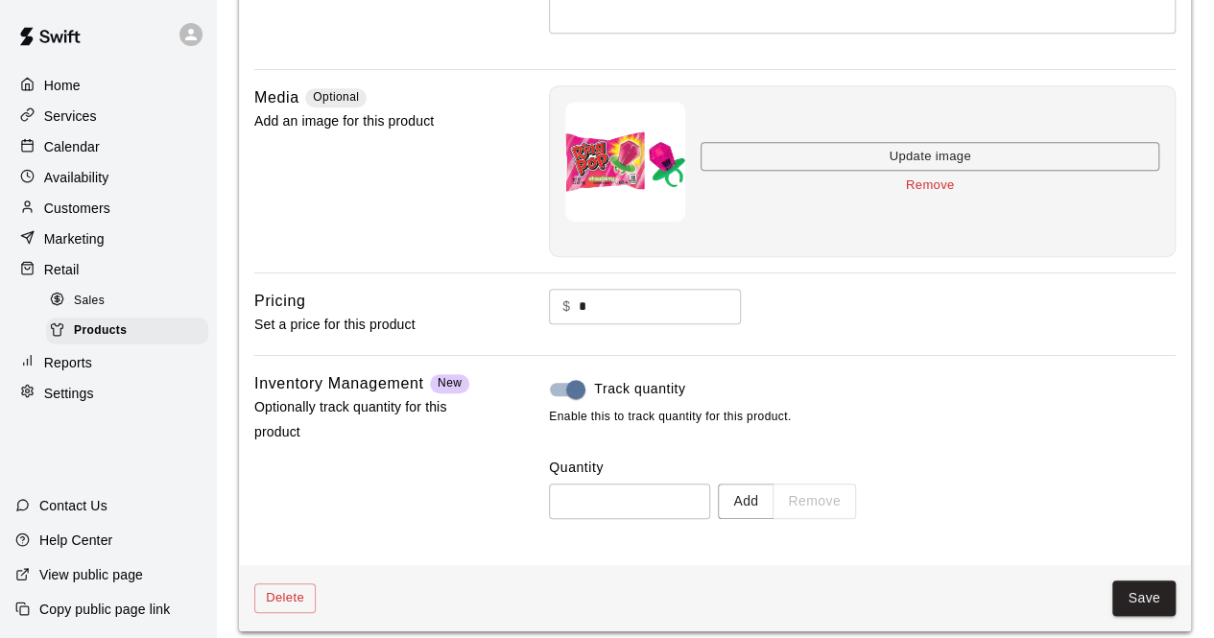
scroll to position [450, 0]
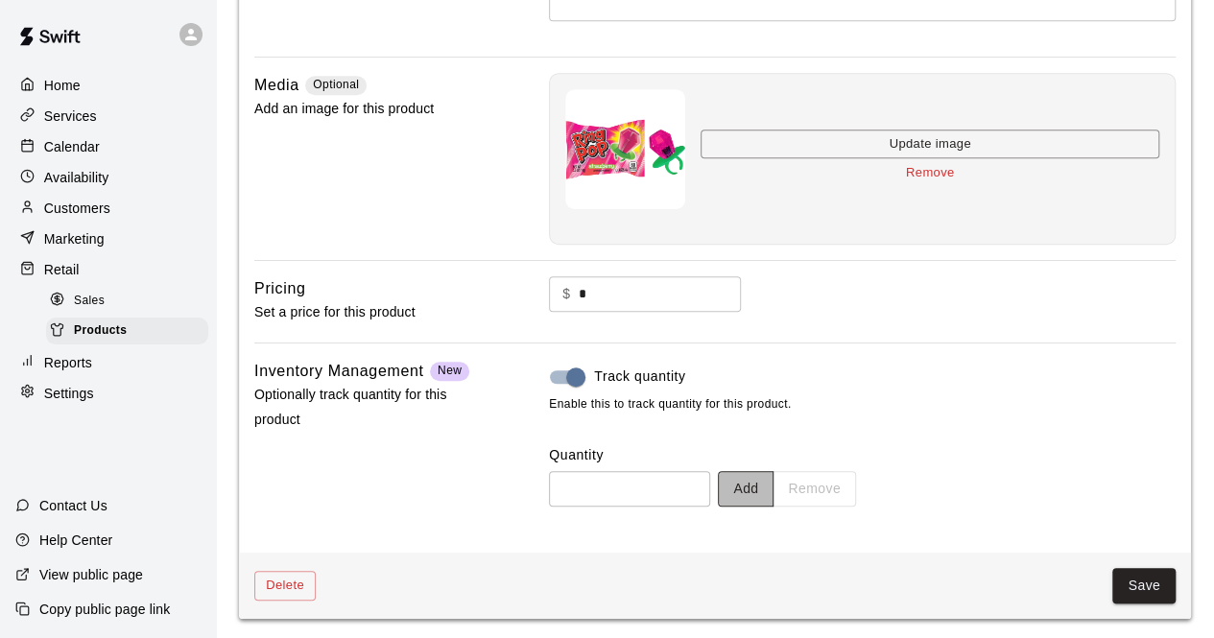
click at [764, 487] on button "Add" at bounding box center [746, 489] width 56 height 36
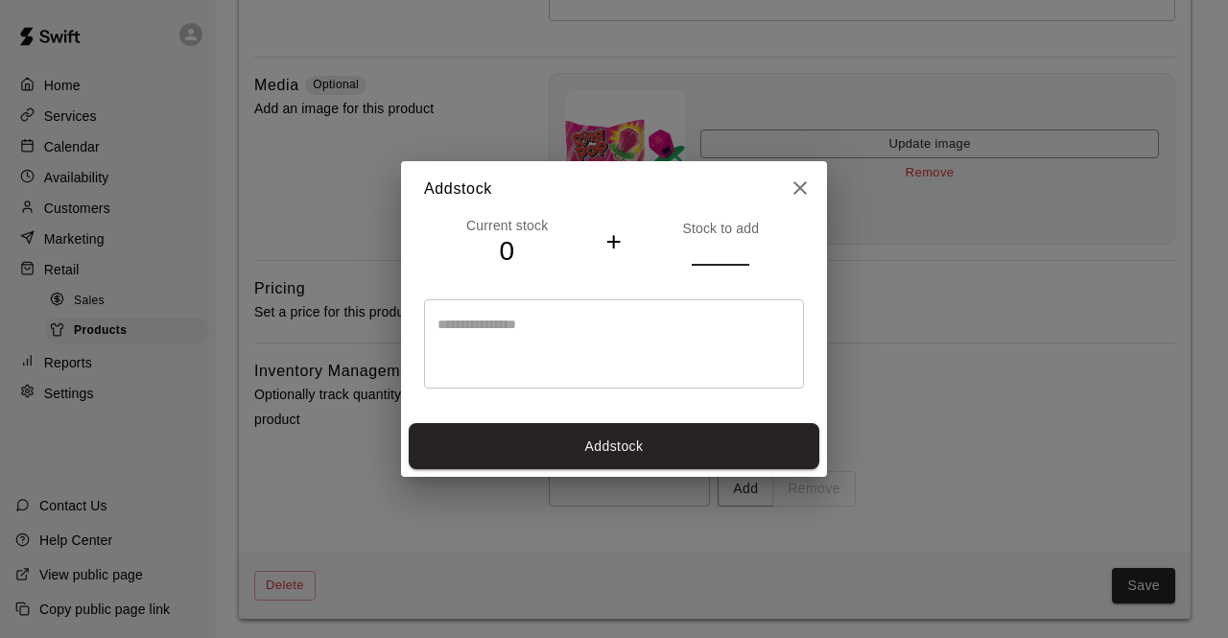
click at [740, 249] on input "*" at bounding box center [721, 252] width 58 height 28
type input "*"
click at [740, 249] on input "*" at bounding box center [721, 252] width 58 height 28
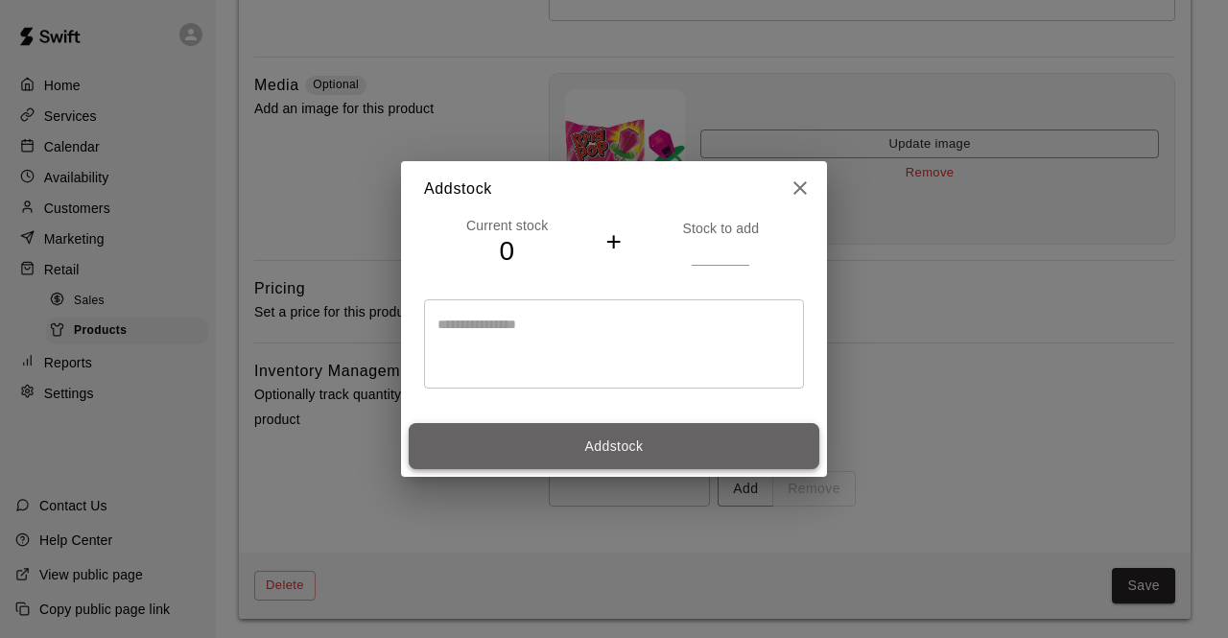
click at [595, 455] on button "Add stock" at bounding box center [614, 446] width 411 height 47
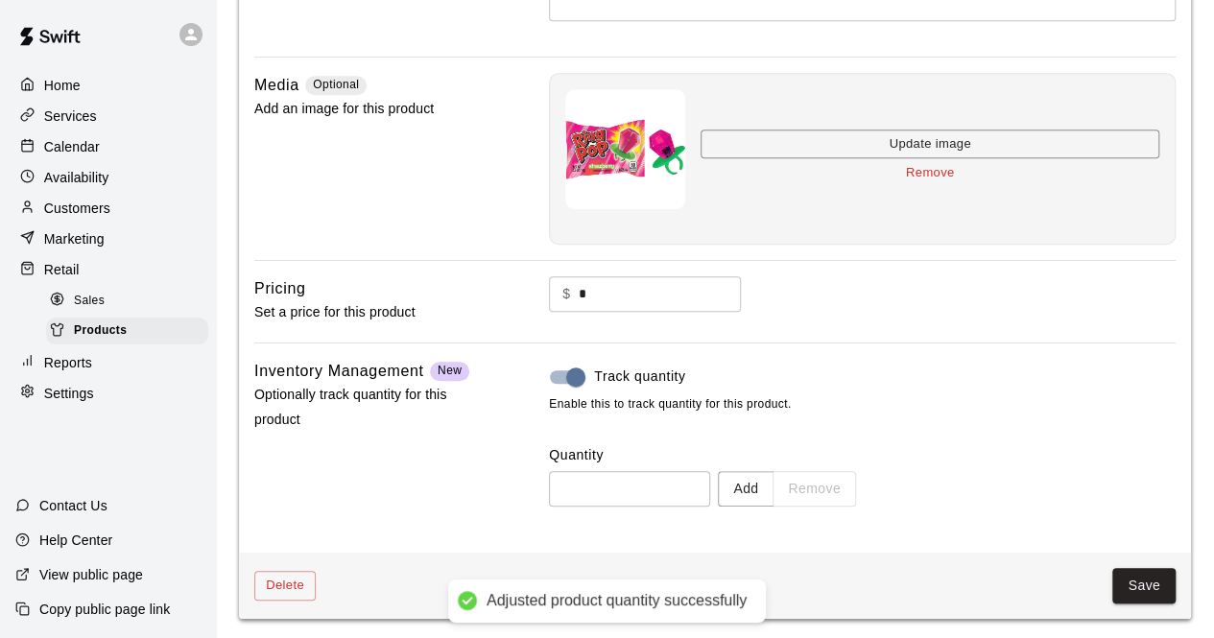
type input "*"
click at [1140, 577] on button "Save" at bounding box center [1143, 586] width 63 height 36
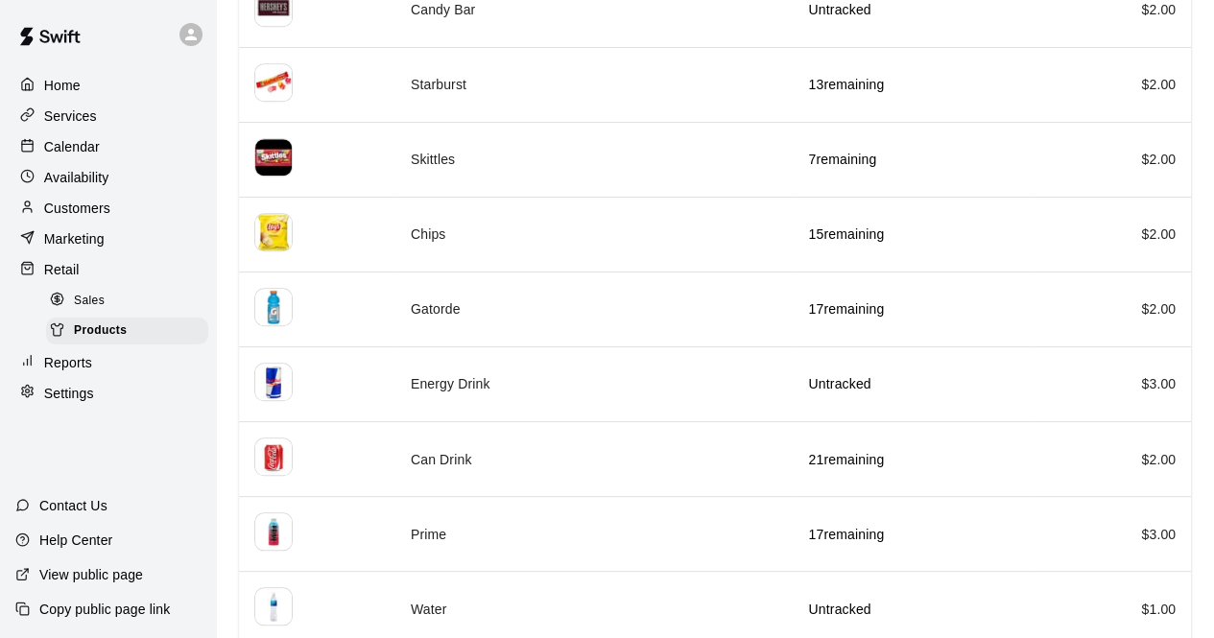
scroll to position [607, 0]
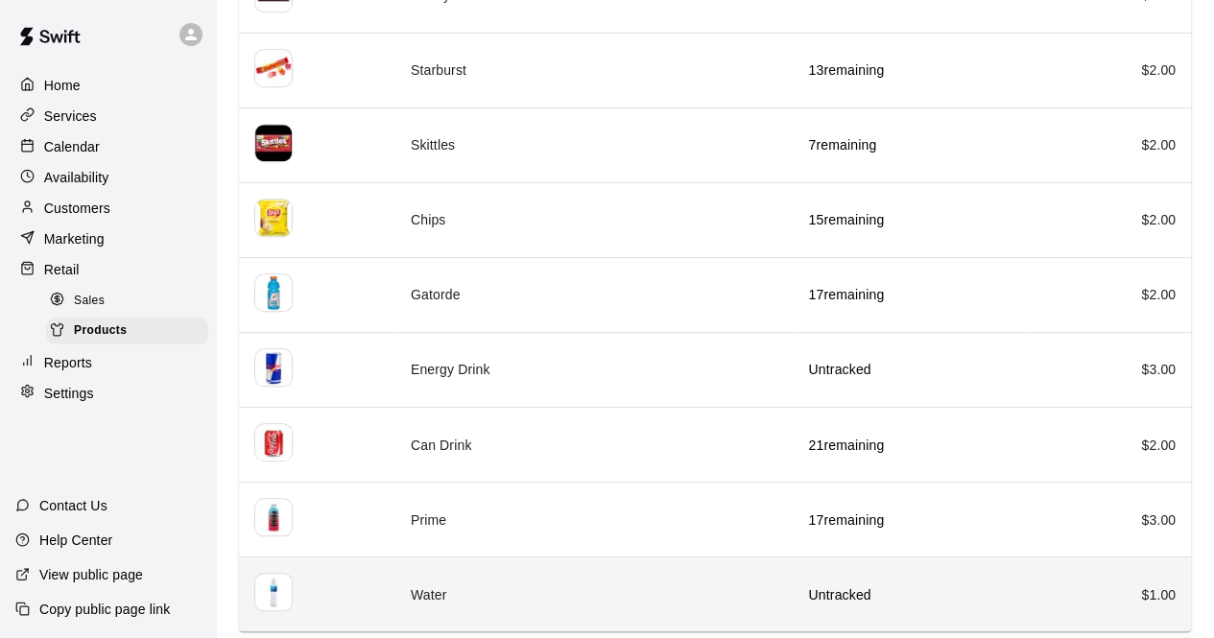
click at [694, 584] on td "Water" at bounding box center [594, 595] width 398 height 75
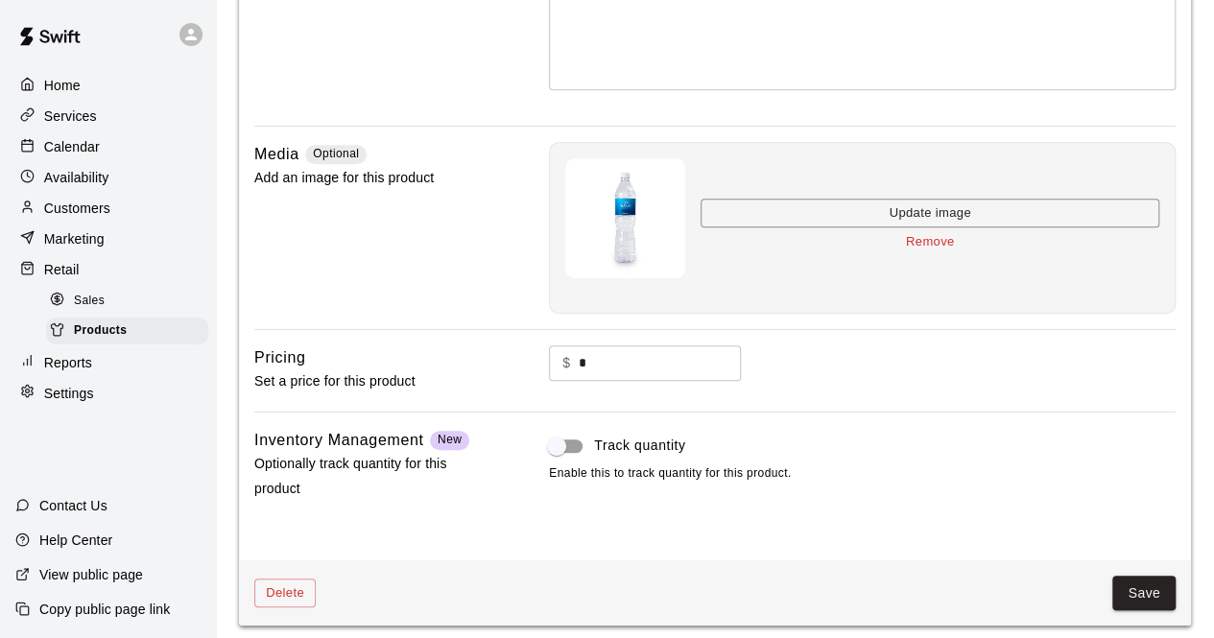
scroll to position [389, 0]
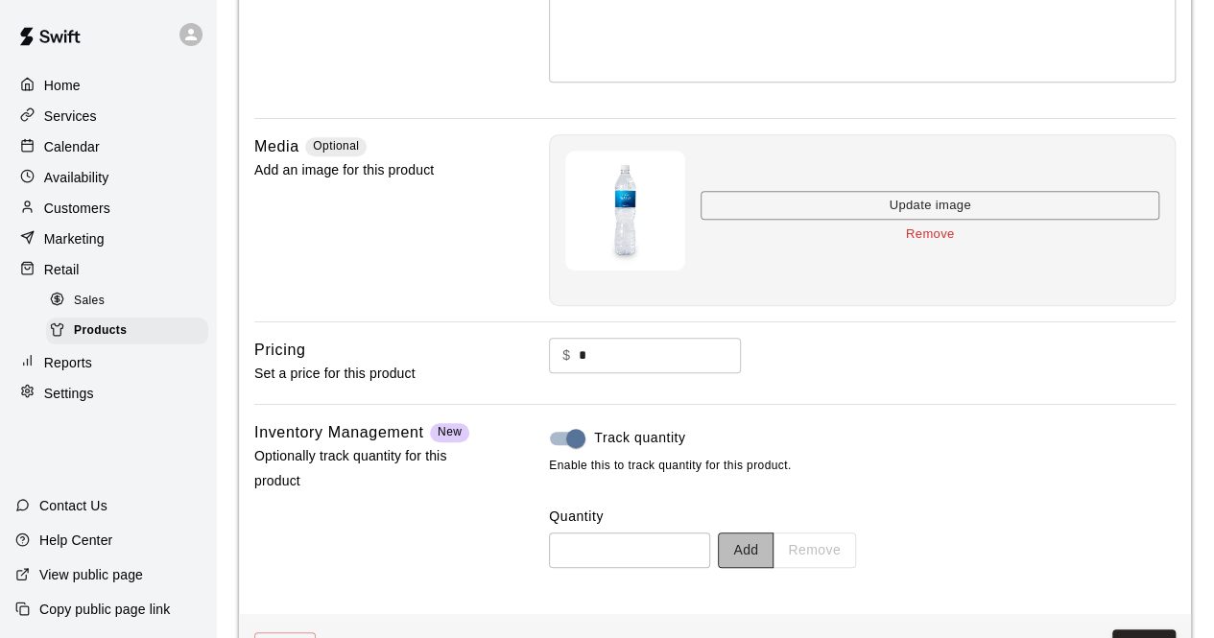
click at [769, 550] on button "Add" at bounding box center [746, 551] width 56 height 36
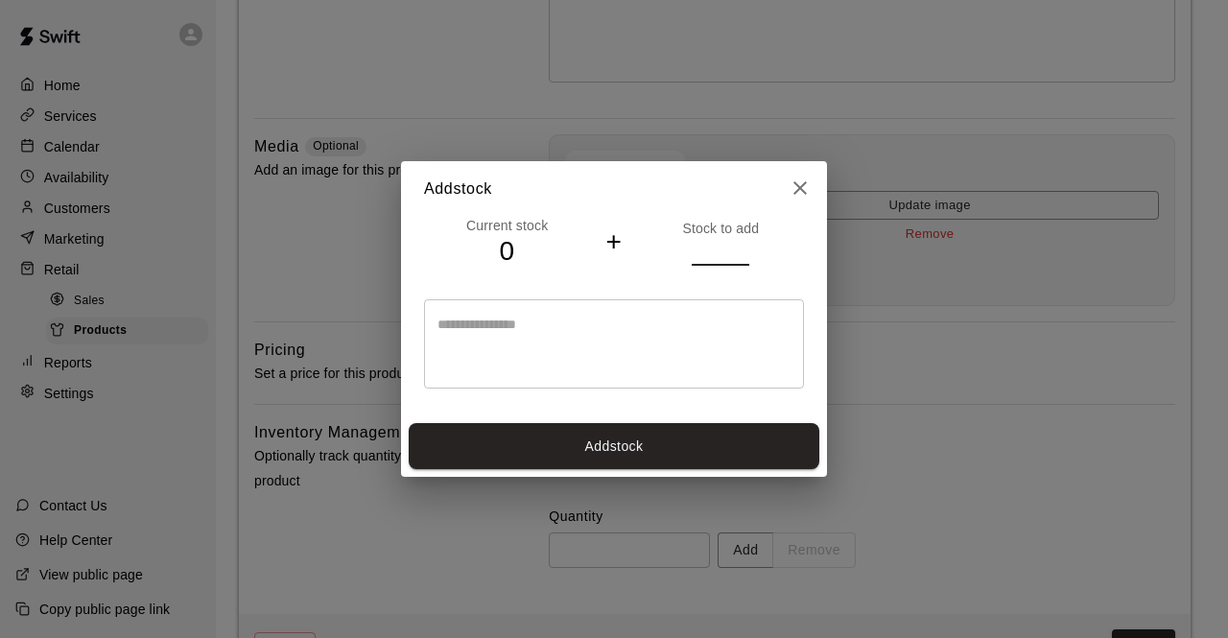
click at [745, 245] on input "*" at bounding box center [721, 252] width 58 height 28
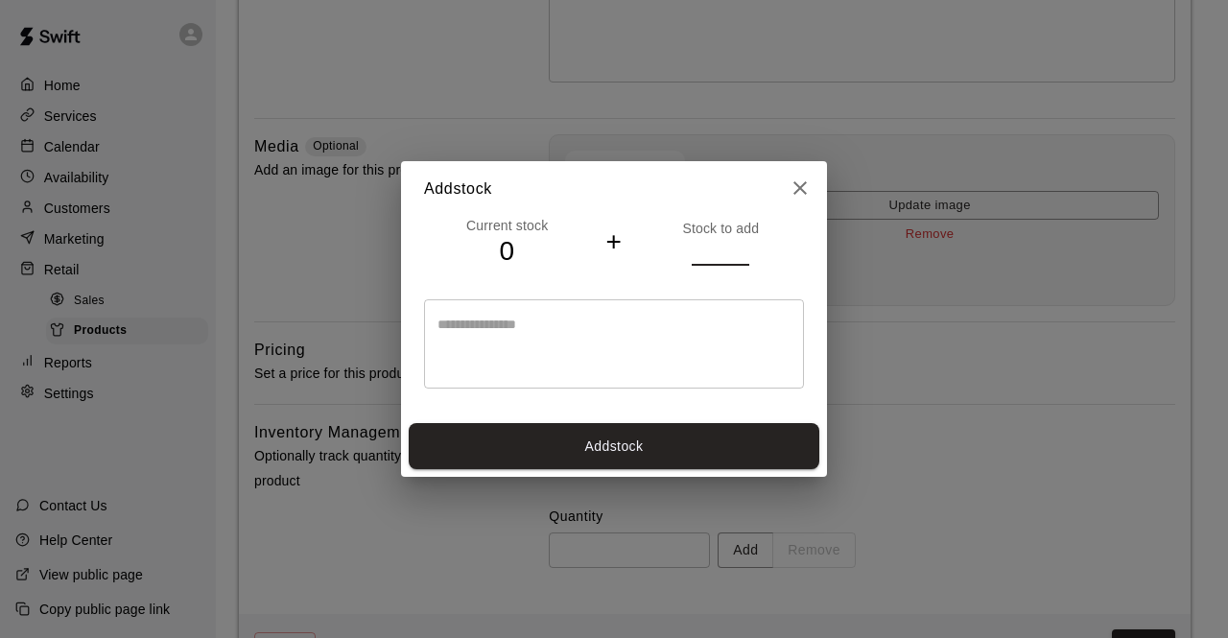
click at [745, 245] on input "*" at bounding box center [721, 252] width 58 height 28
click at [745, 245] on input "**" at bounding box center [721, 252] width 58 height 28
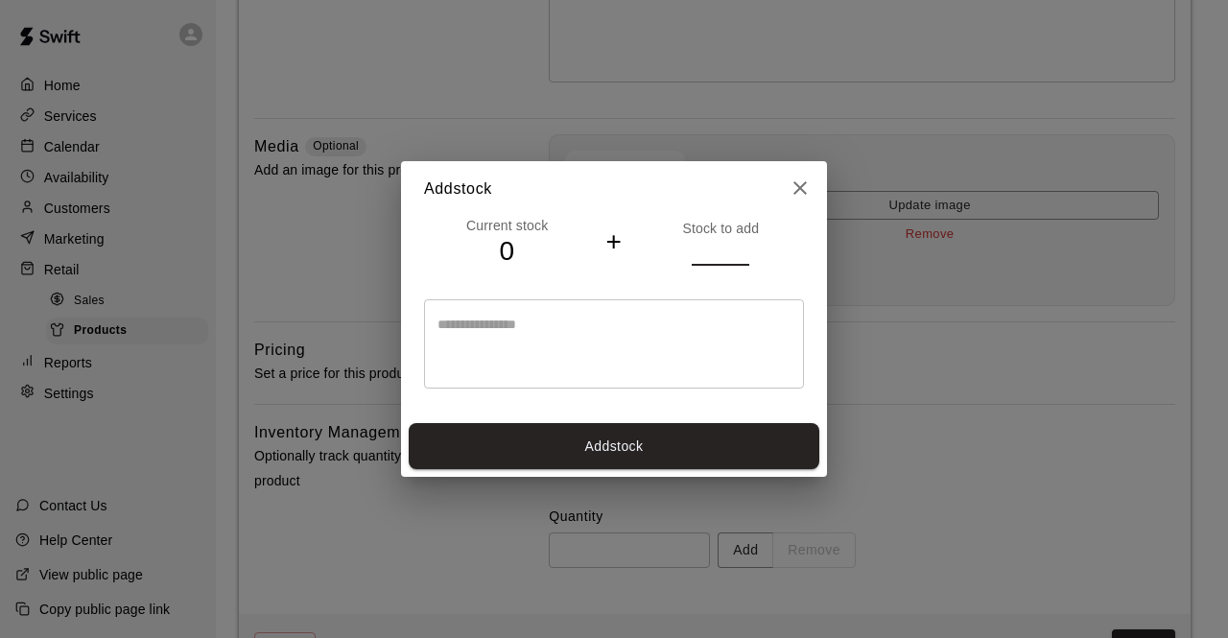
click at [745, 245] on input "**" at bounding box center [721, 252] width 58 height 28
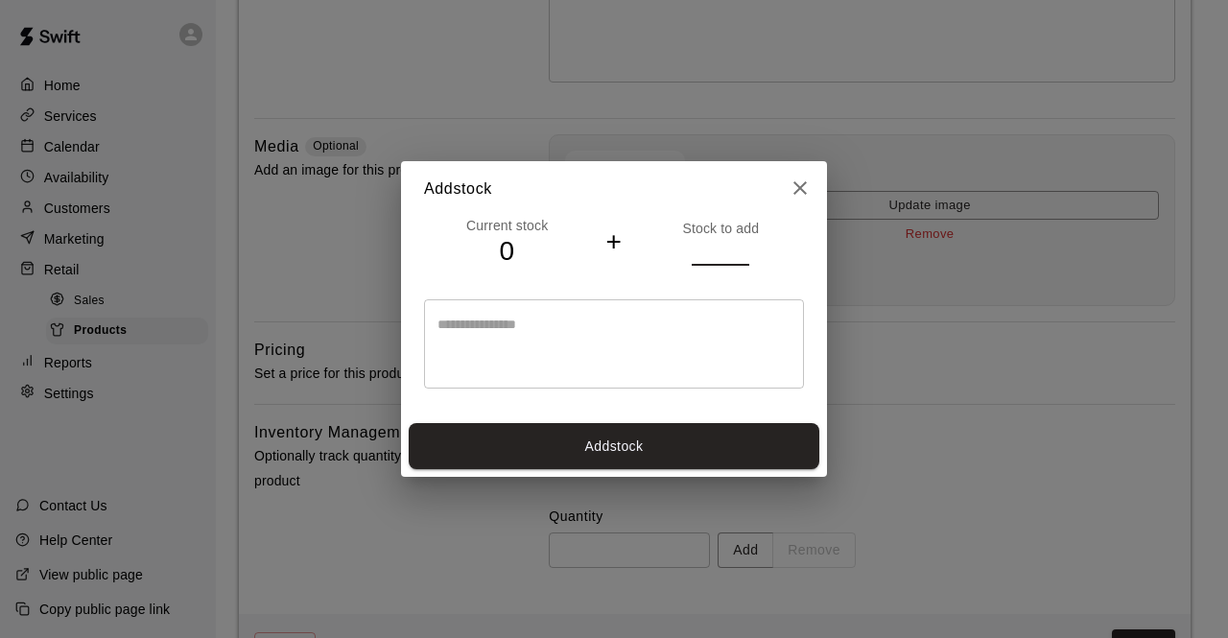
click at [745, 245] on input "**" at bounding box center [721, 252] width 58 height 28
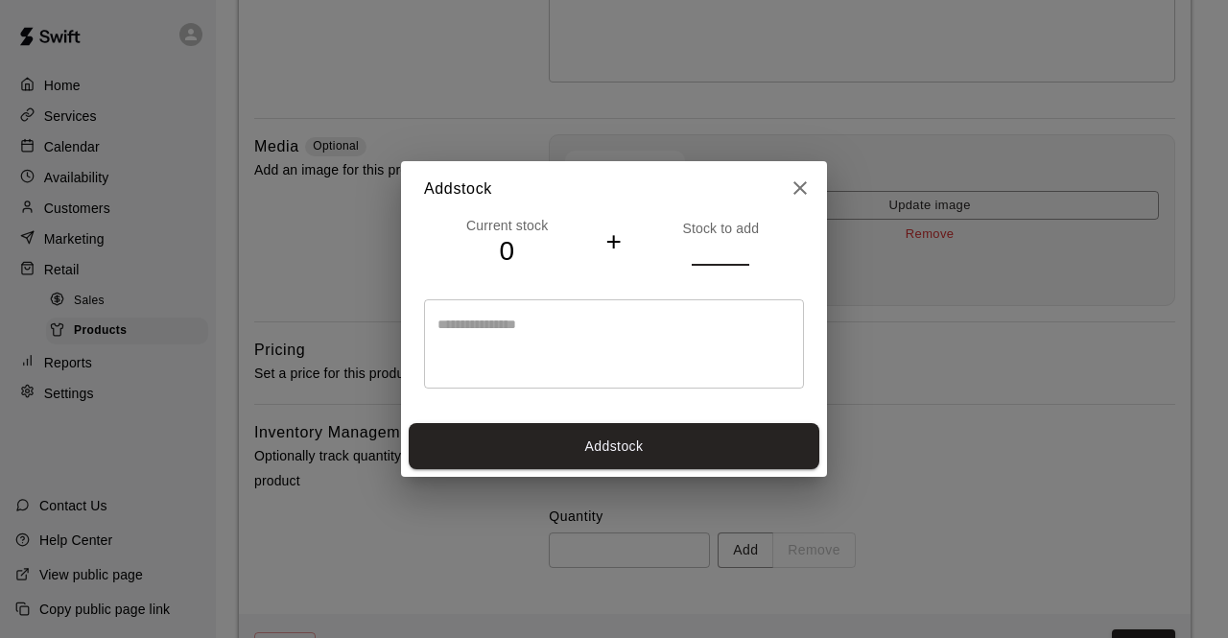
click at [745, 245] on input "**" at bounding box center [721, 252] width 58 height 28
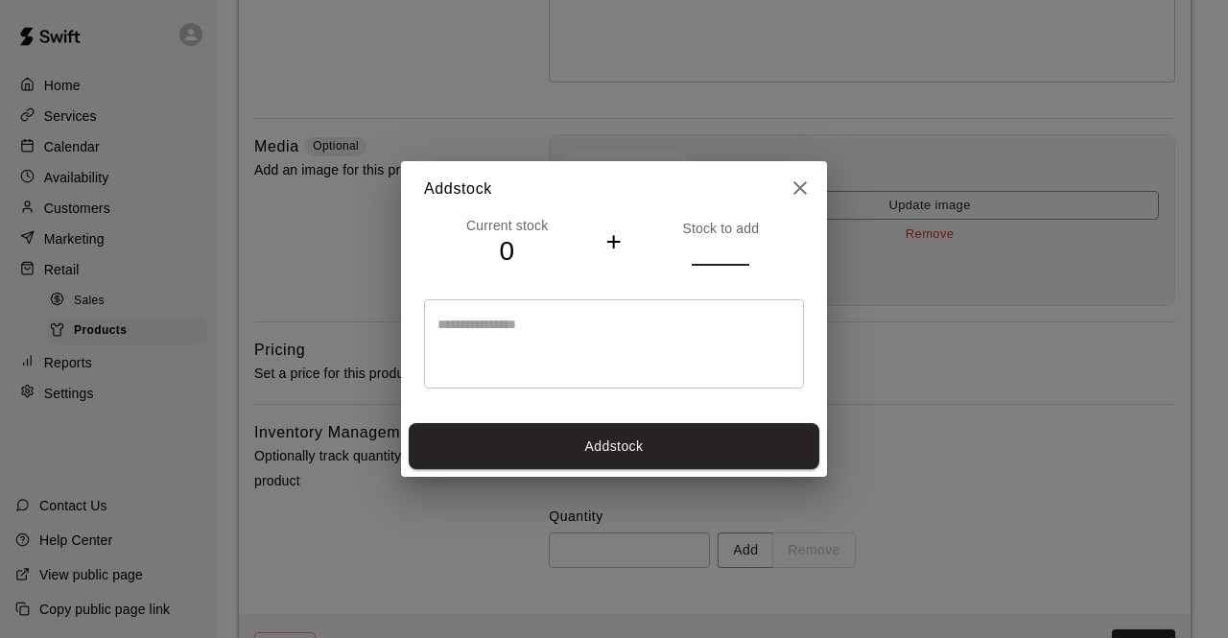
click at [745, 245] on input "**" at bounding box center [721, 252] width 58 height 28
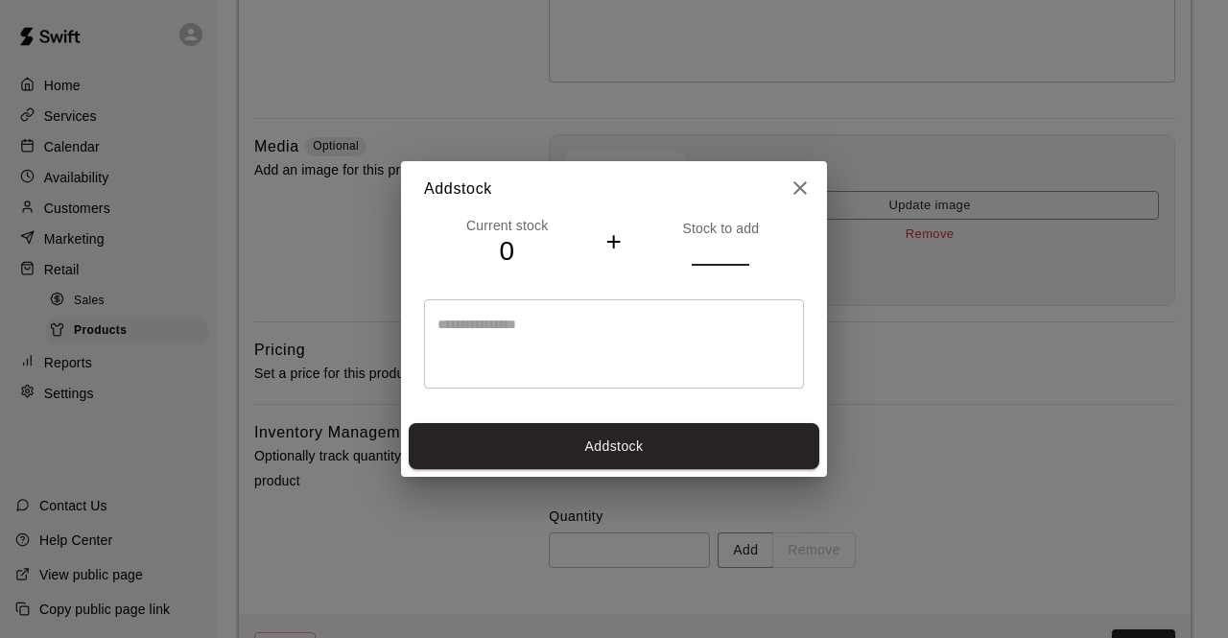
click at [745, 245] on input "**" at bounding box center [721, 252] width 58 height 28
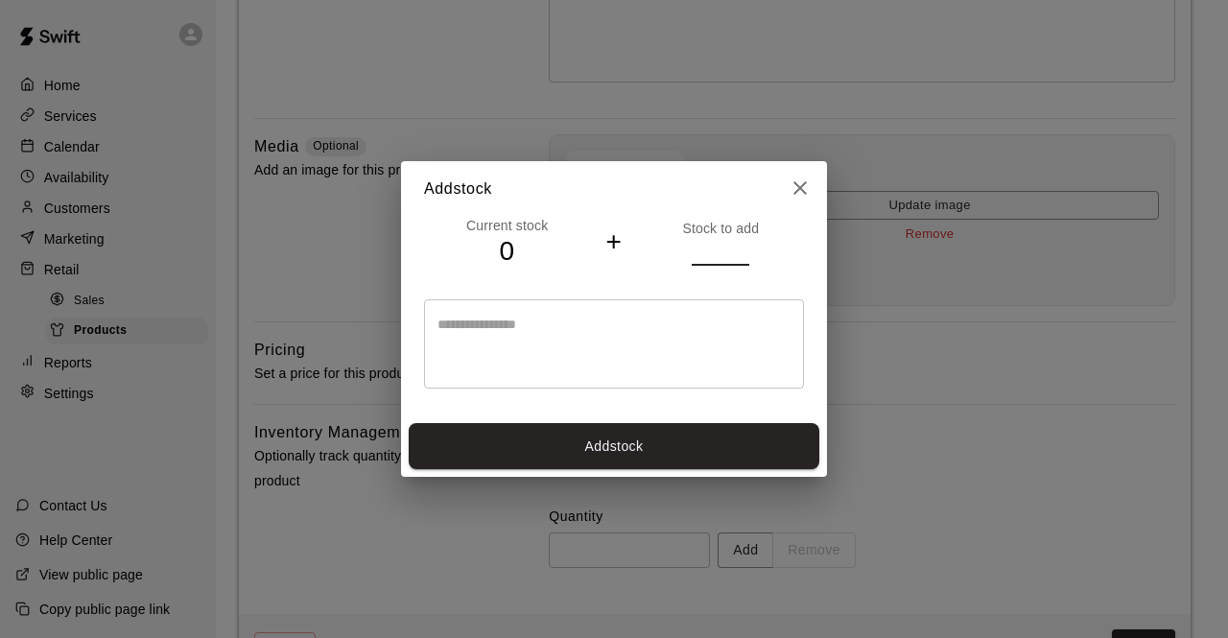
click at [745, 245] on input "**" at bounding box center [721, 252] width 58 height 28
type input "**"
click at [745, 245] on input "**" at bounding box center [721, 252] width 58 height 28
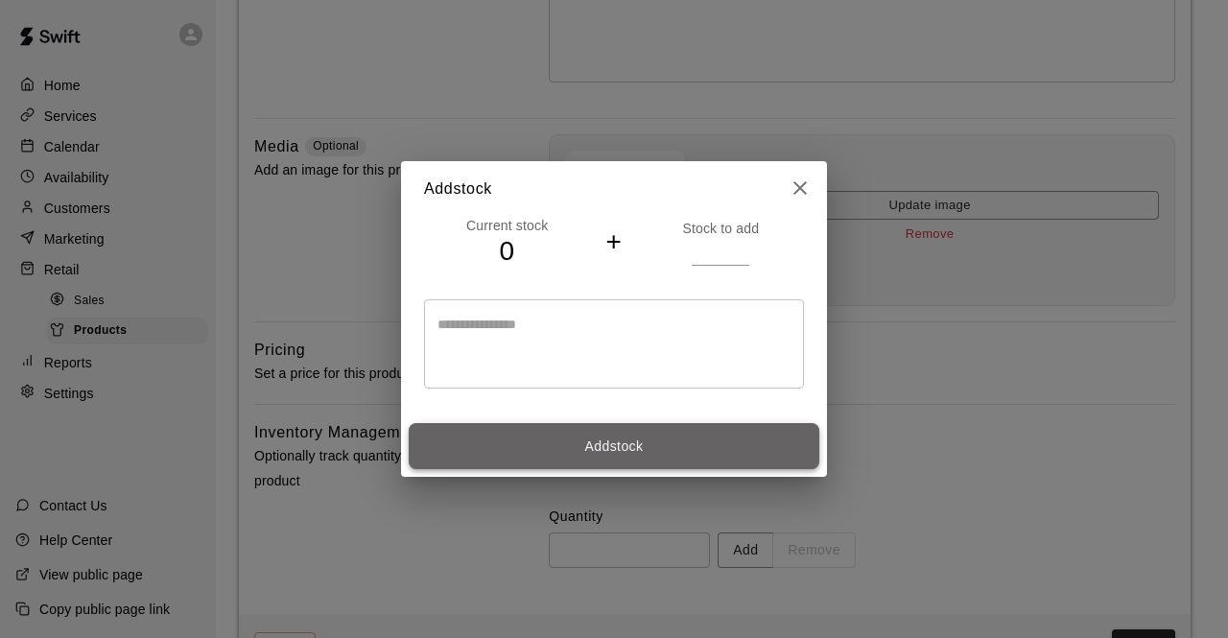
click at [604, 440] on button "Add stock" at bounding box center [614, 446] width 411 height 47
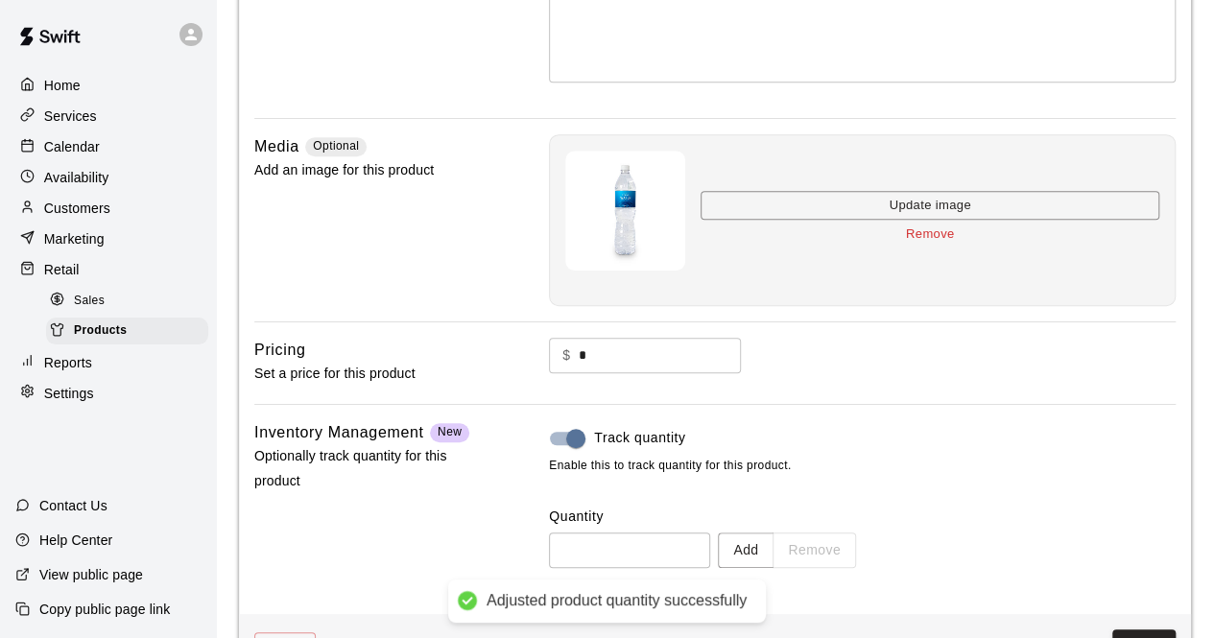
type input "**"
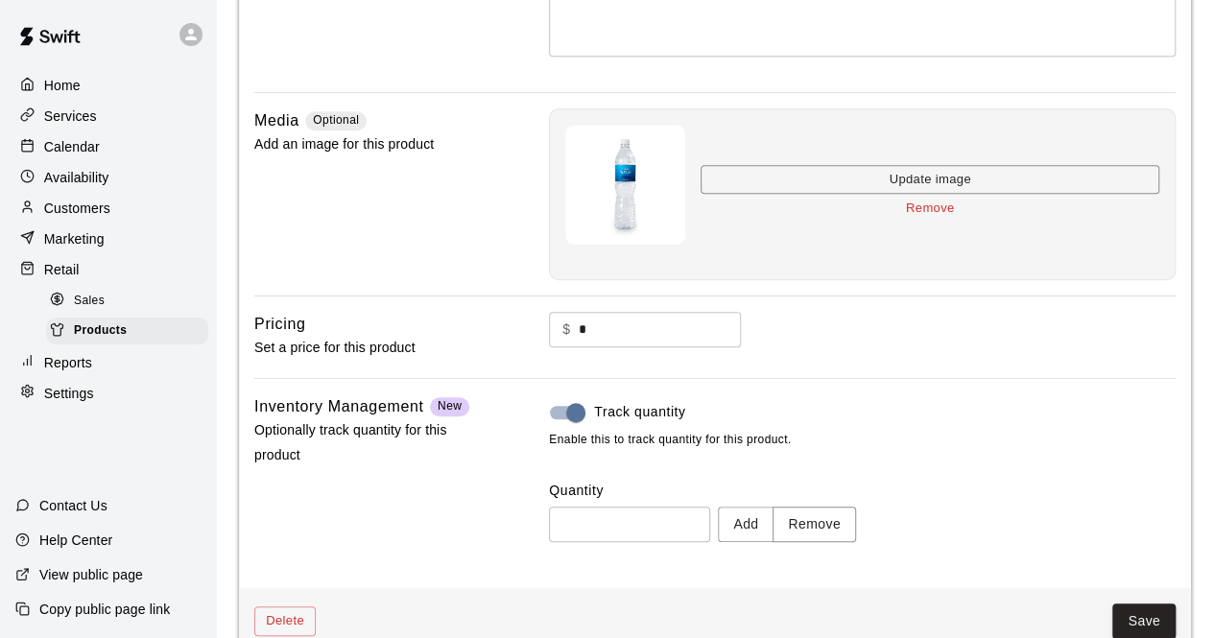
scroll to position [427, 0]
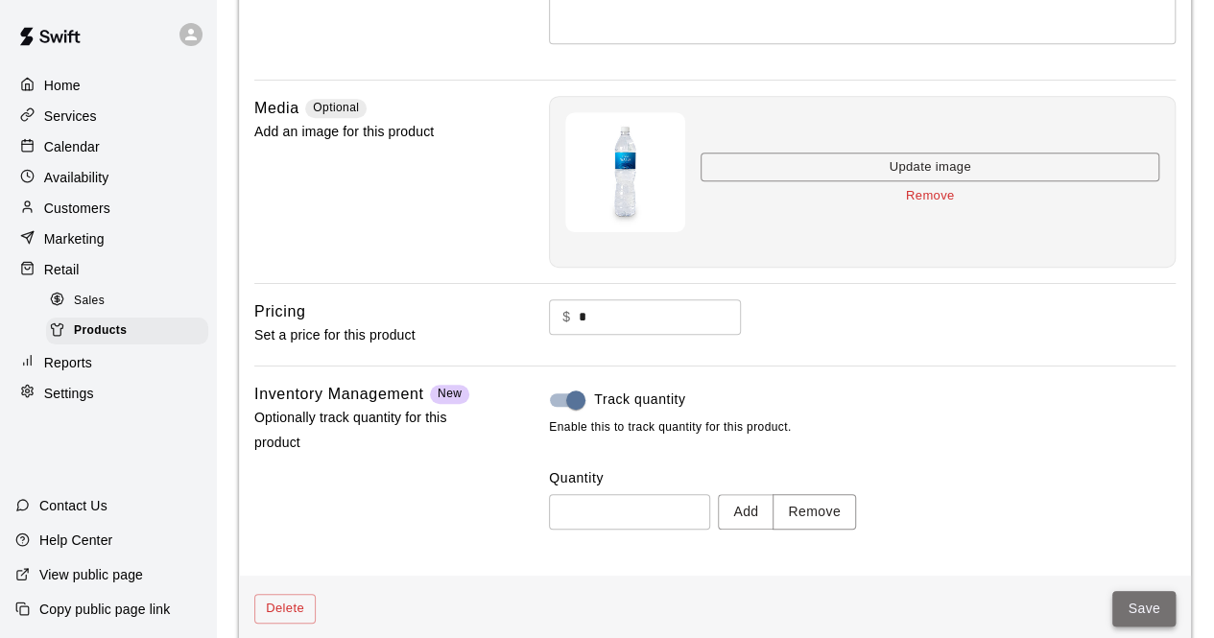
click at [1144, 602] on button "Save" at bounding box center [1143, 609] width 63 height 36
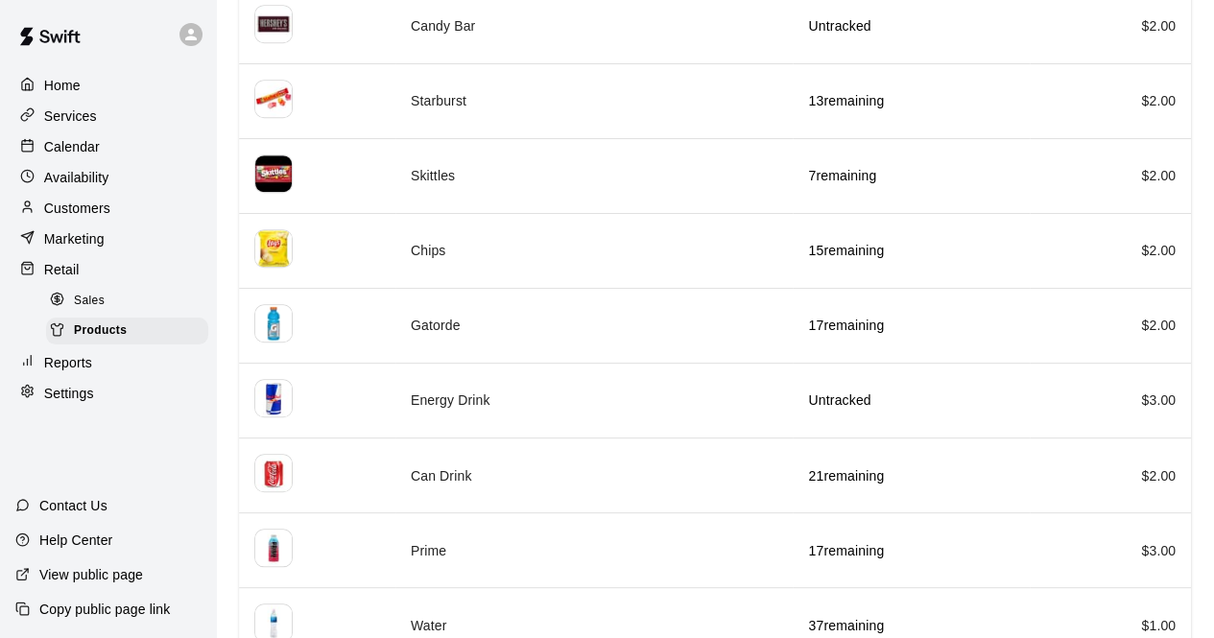
scroll to position [607, 0]
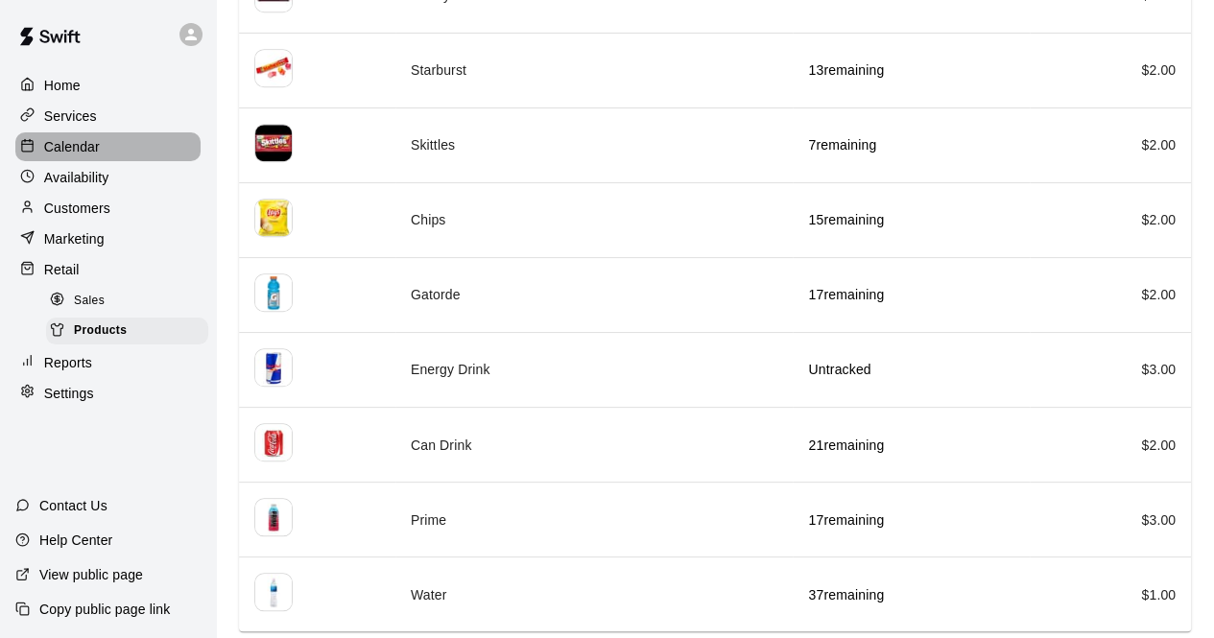
click at [84, 147] on p "Calendar" at bounding box center [72, 146] width 56 height 19
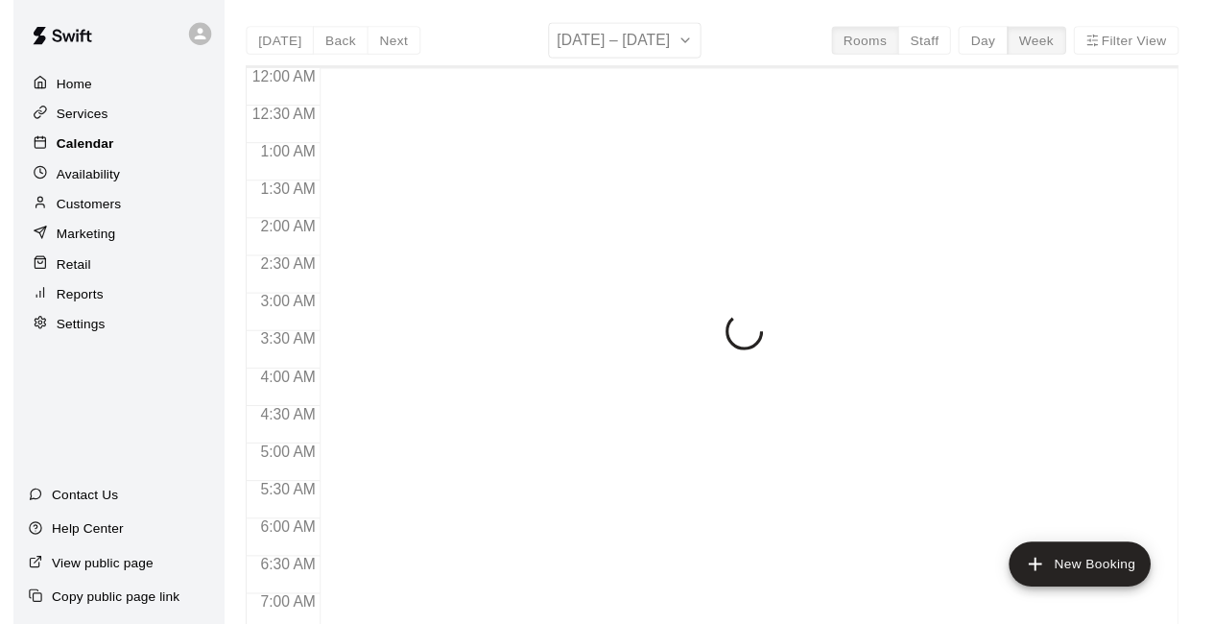
scroll to position [1251, 0]
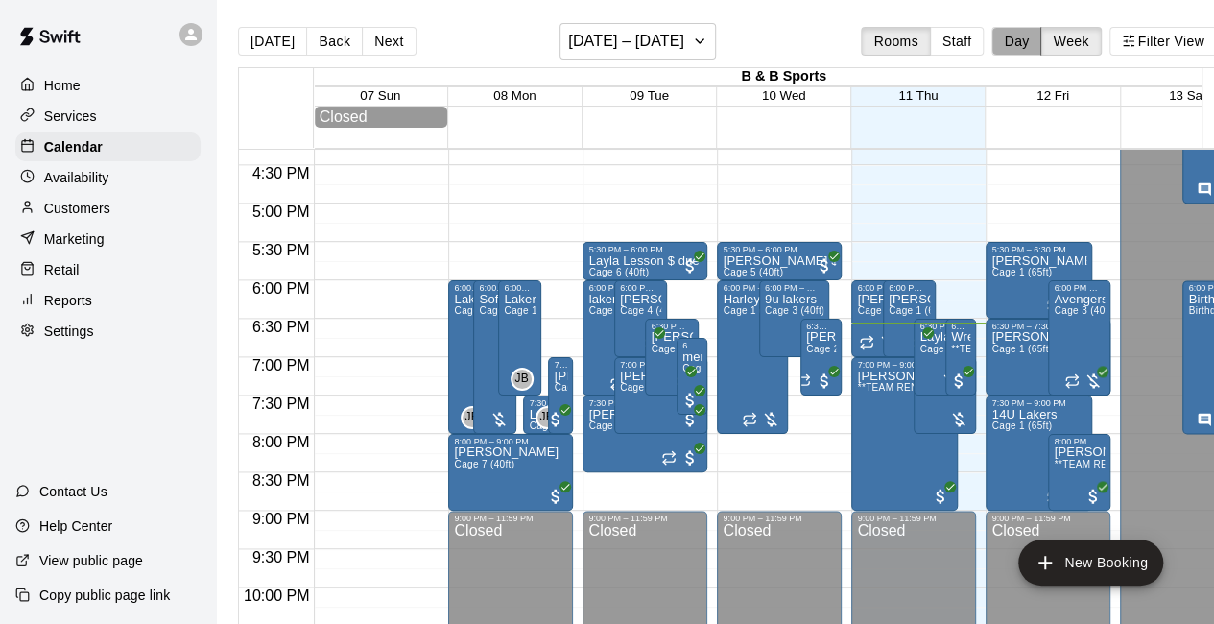
click at [1031, 40] on button "Day" at bounding box center [1016, 41] width 50 height 29
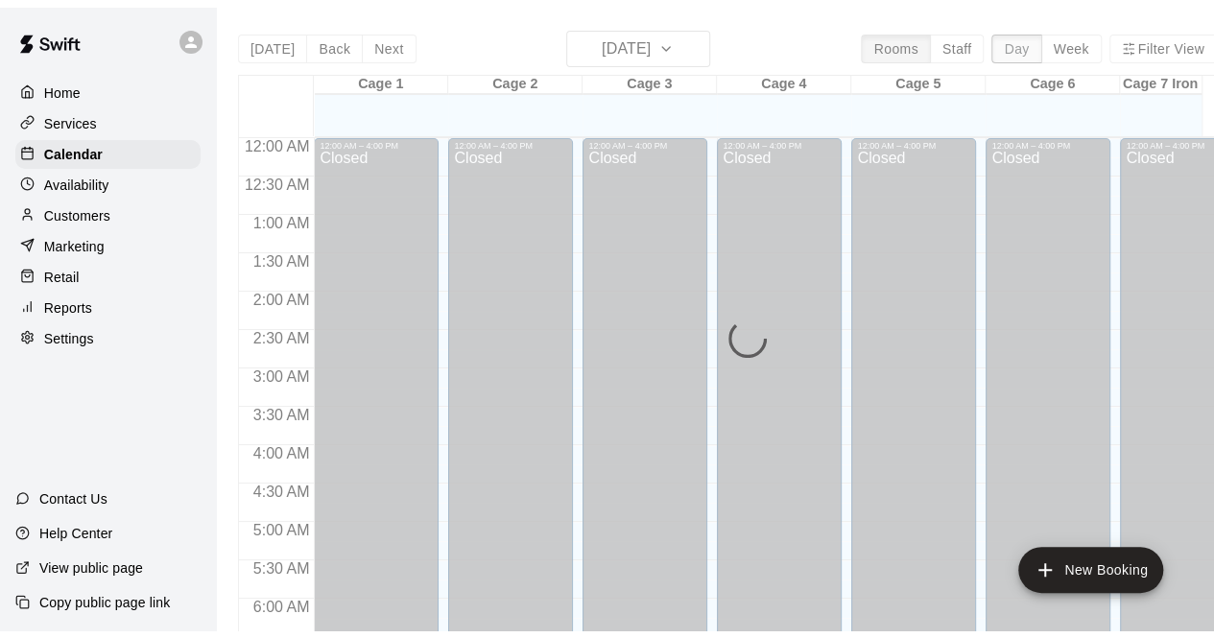
scroll to position [1324, 0]
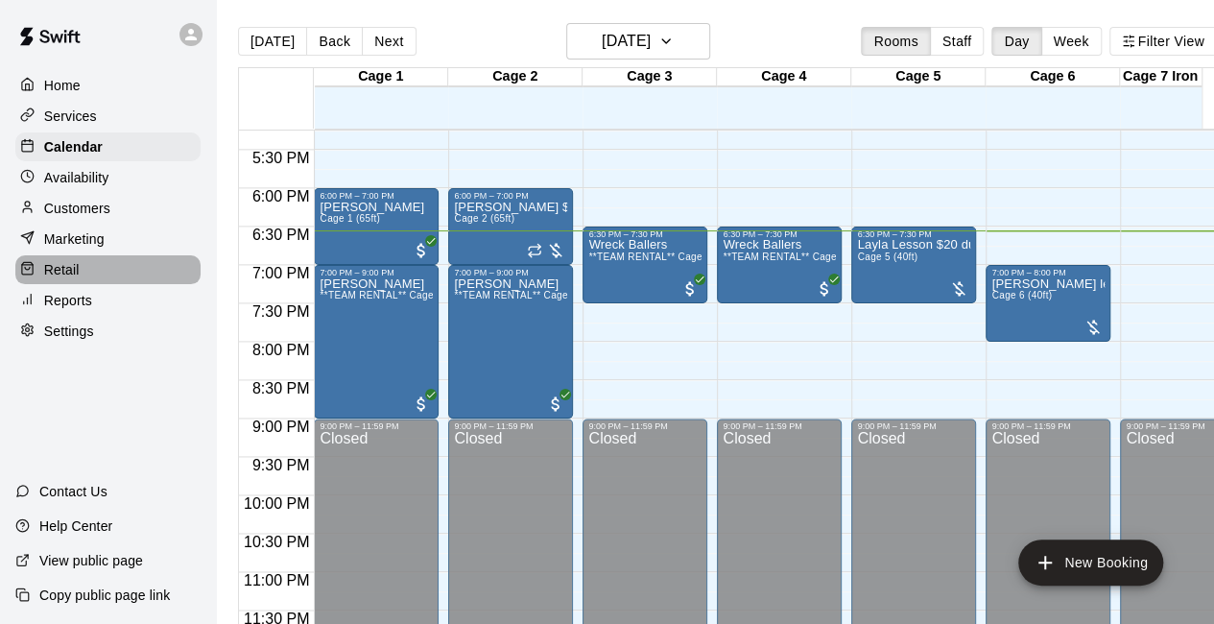
click at [86, 279] on div "Retail" at bounding box center [107, 269] width 185 height 29
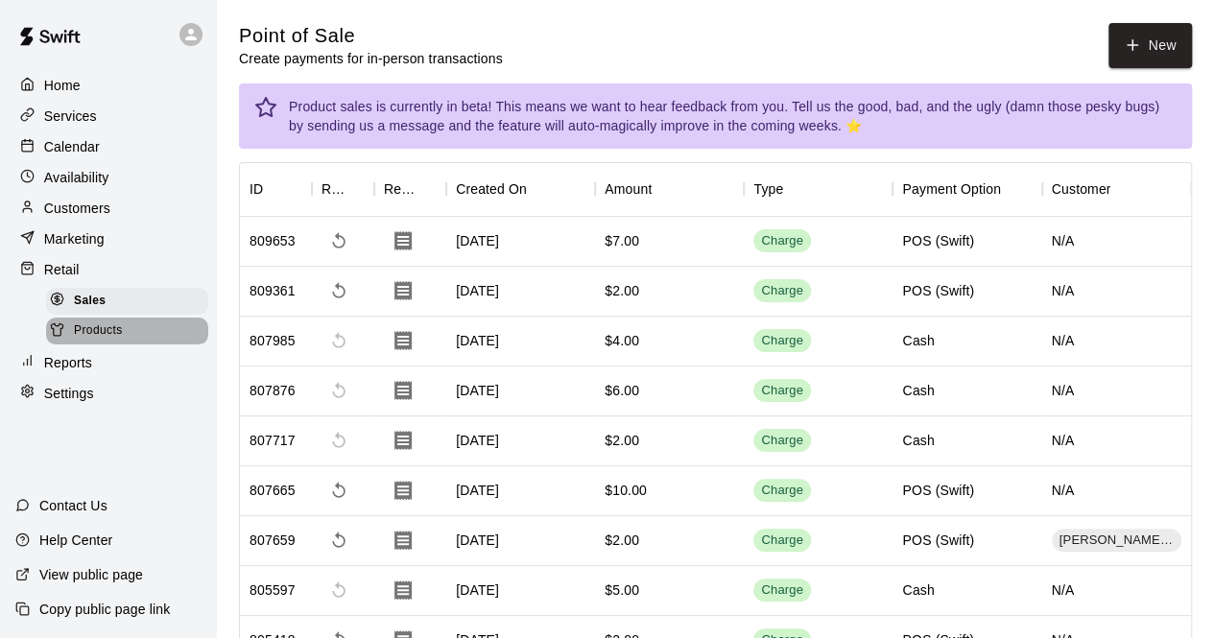
click at [131, 341] on div "Products" at bounding box center [127, 331] width 162 height 27
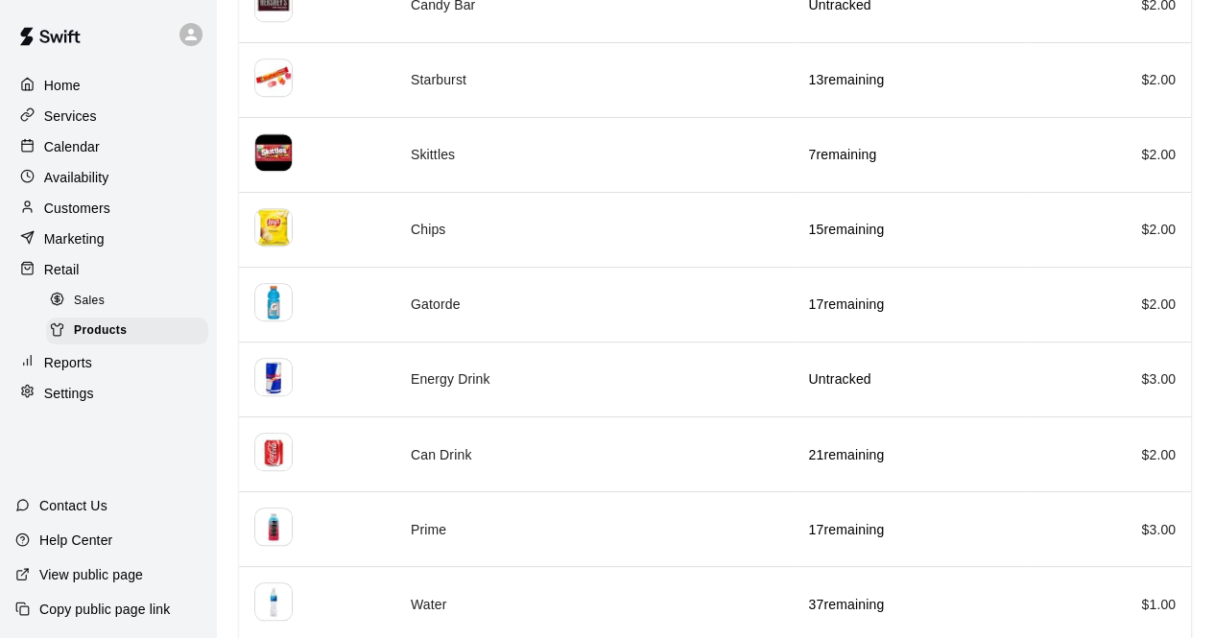
scroll to position [607, 0]
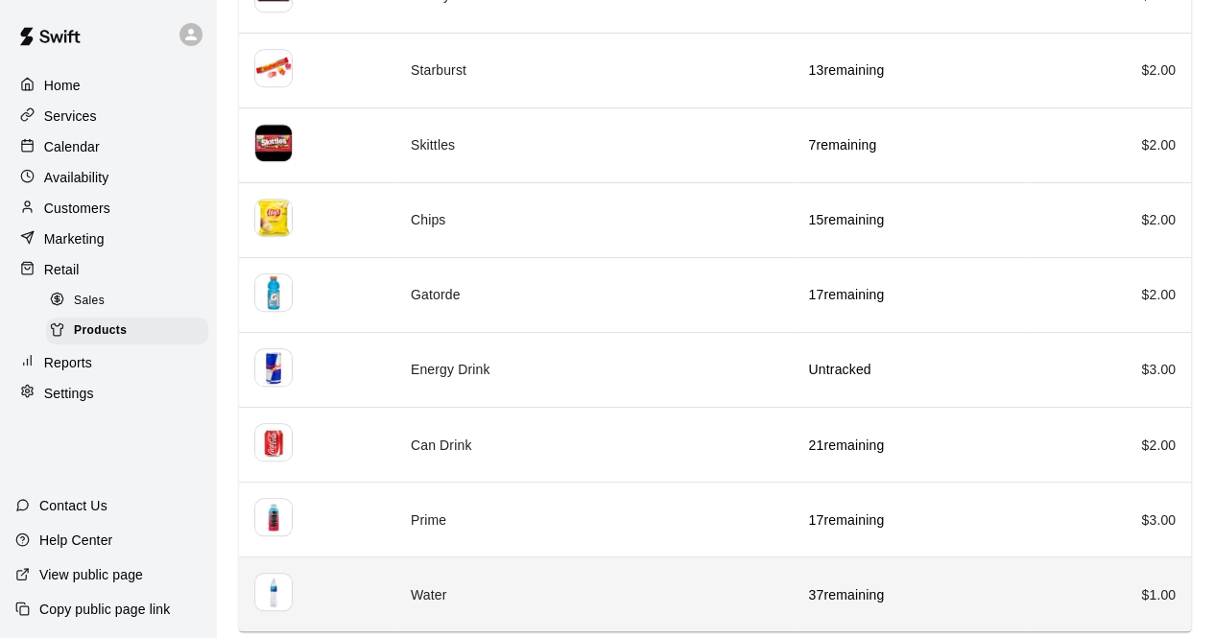
click at [678, 595] on td "Water" at bounding box center [594, 595] width 398 height 75
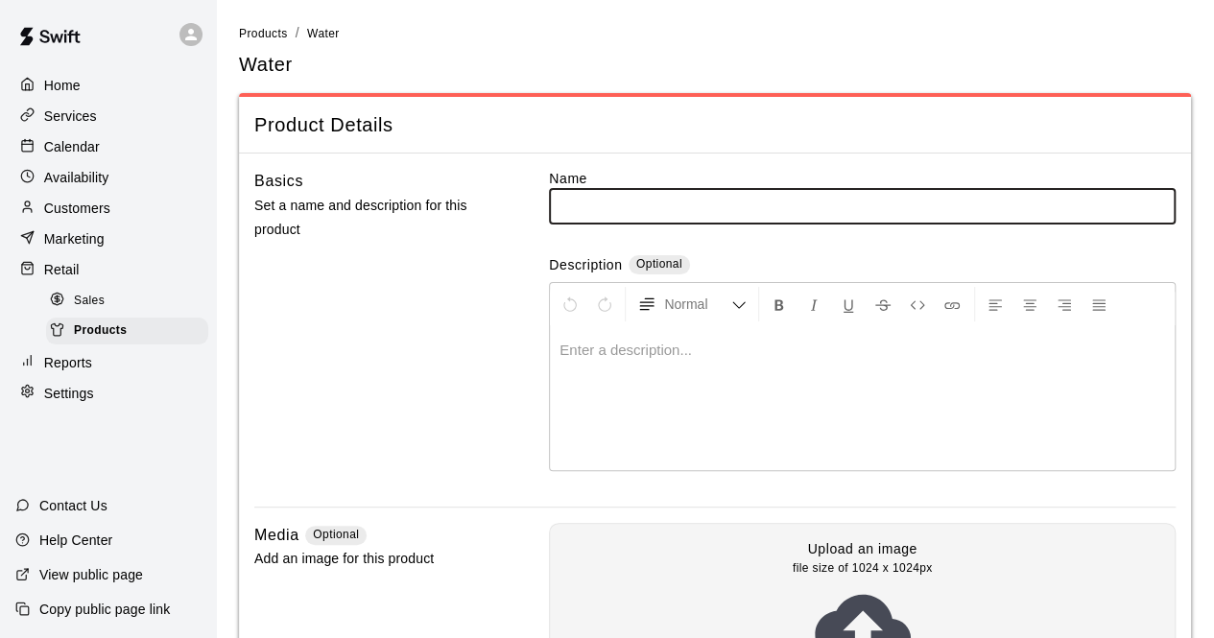
type input "*****"
type input "*"
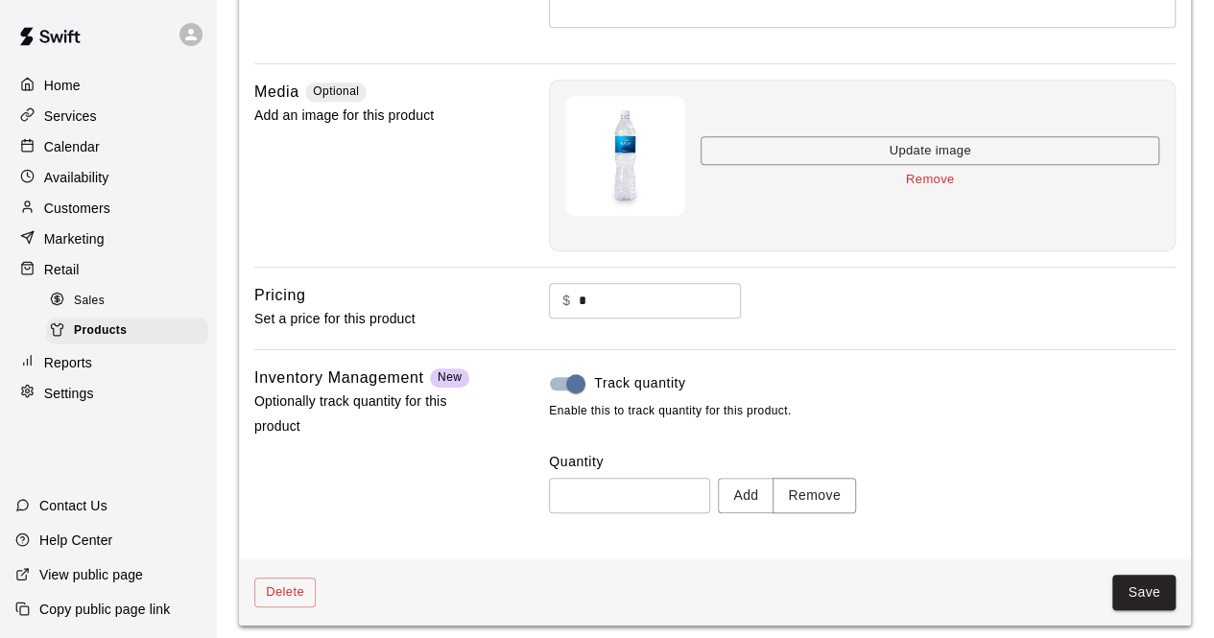
scroll to position [450, 0]
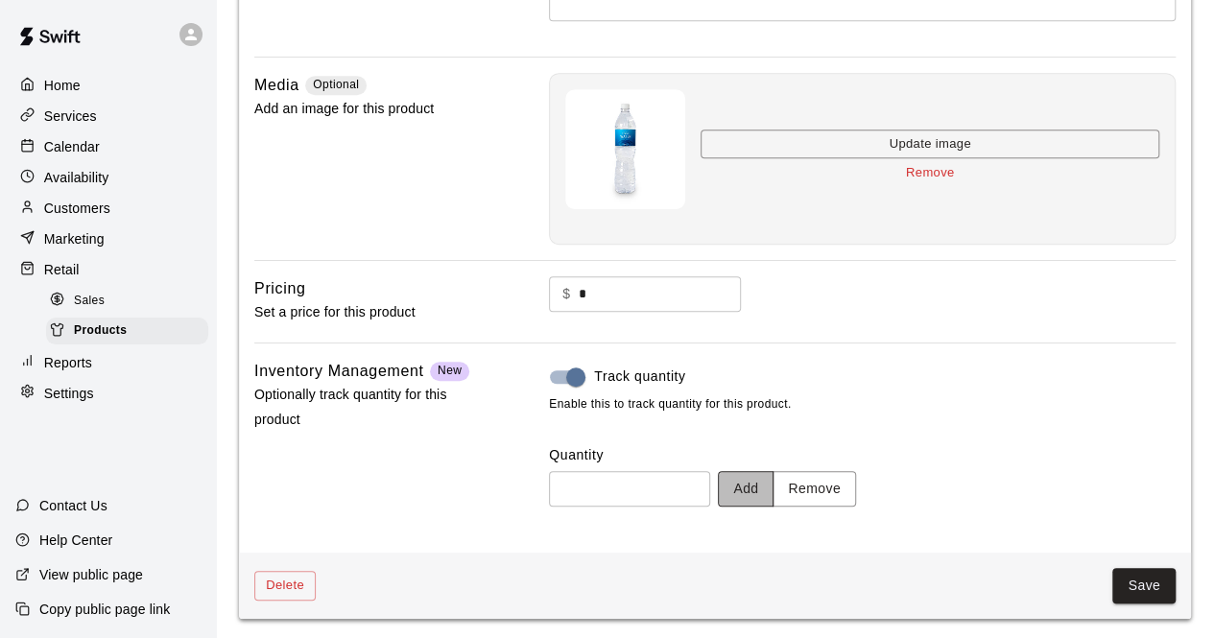
click at [773, 487] on button "Add" at bounding box center [746, 489] width 56 height 36
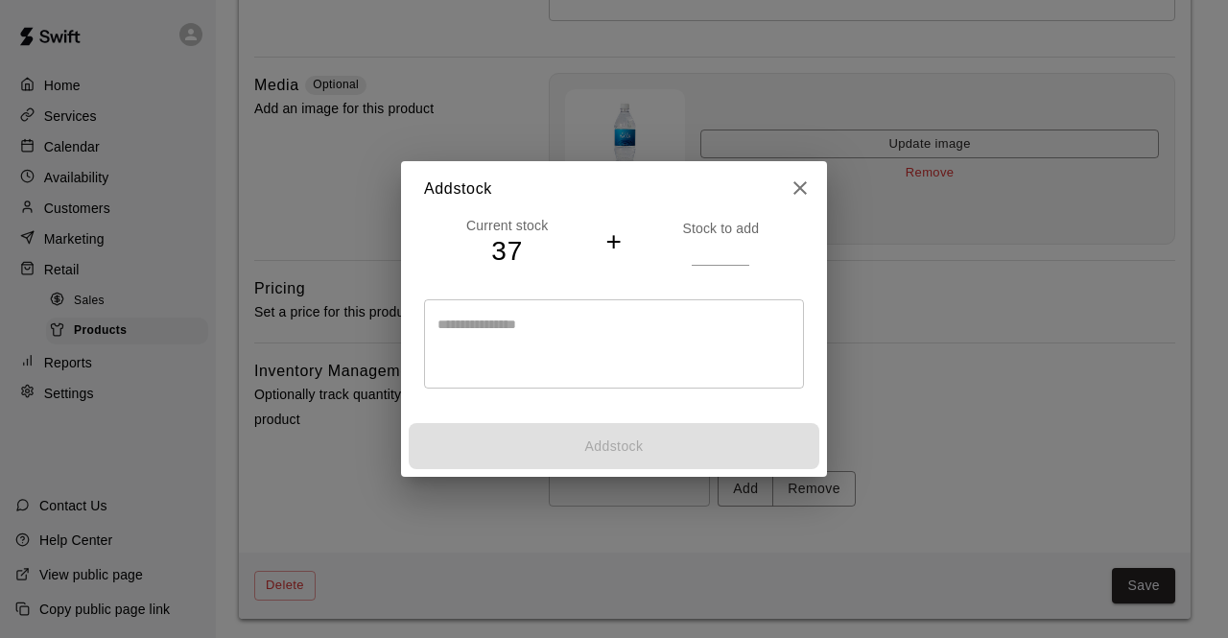
click at [741, 244] on input "*" at bounding box center [721, 252] width 58 height 28
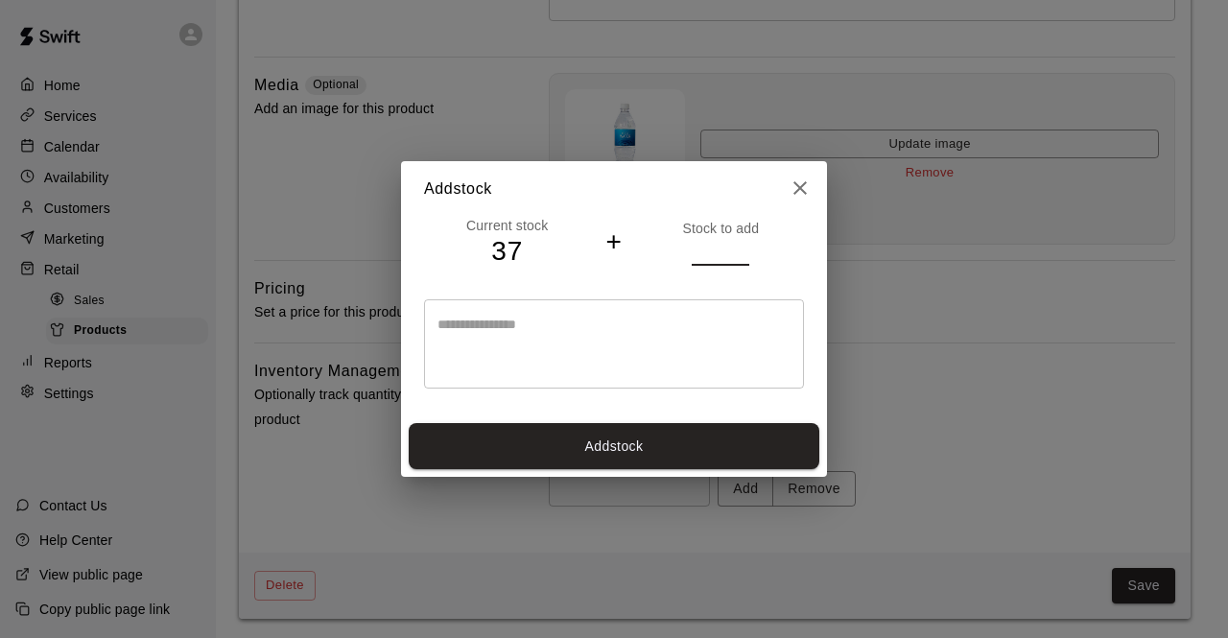
click at [741, 244] on input "*" at bounding box center [721, 252] width 58 height 28
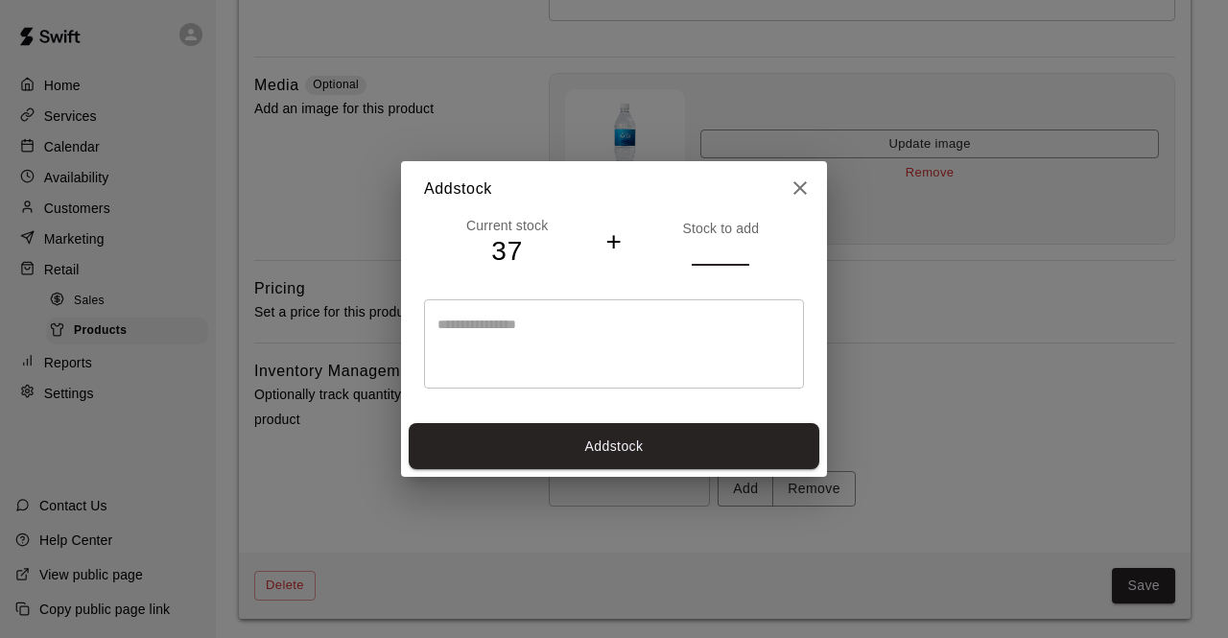
click at [741, 244] on input "*" at bounding box center [721, 252] width 58 height 28
click at [741, 244] on input "**" at bounding box center [721, 252] width 58 height 28
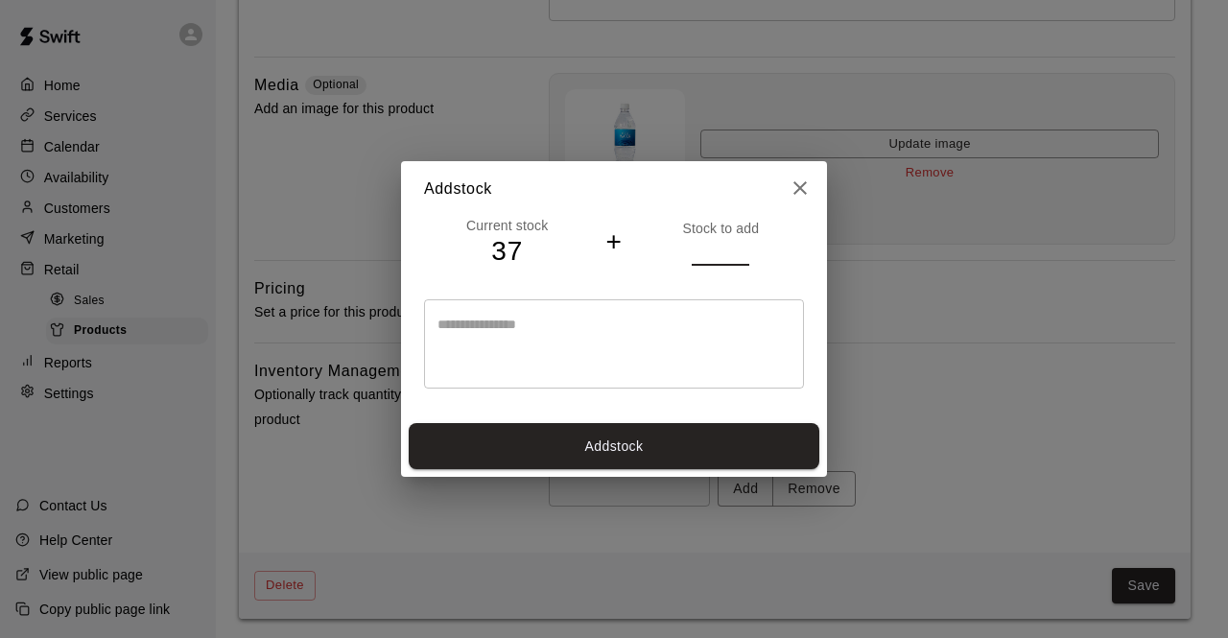
click at [741, 244] on input "**" at bounding box center [721, 252] width 58 height 28
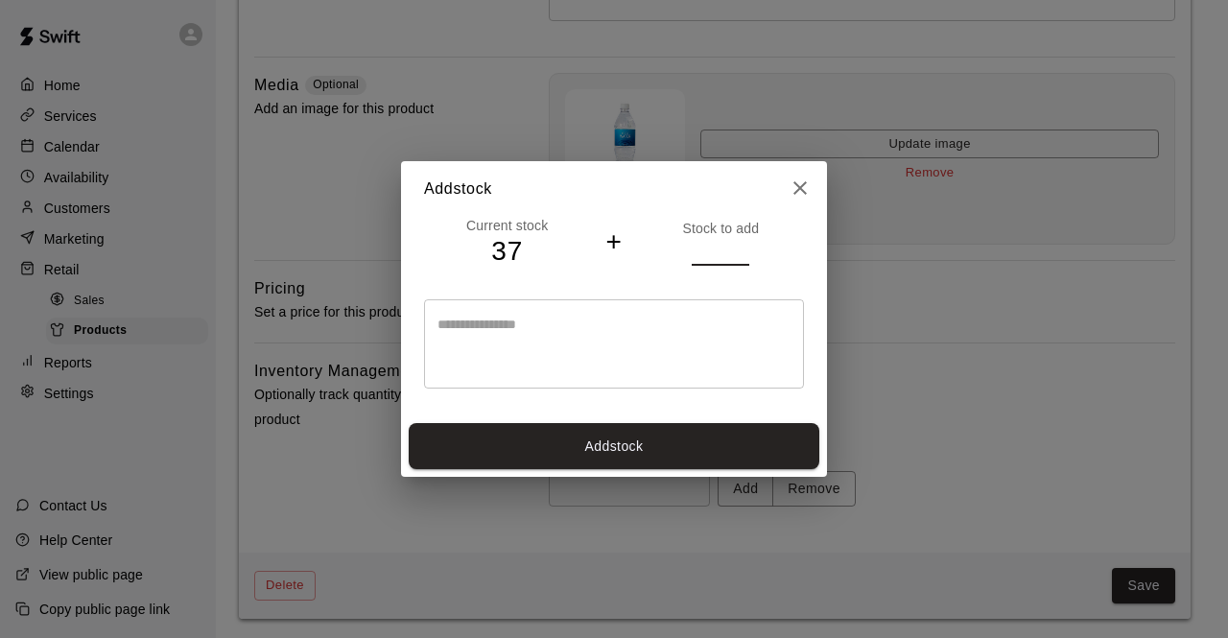
click at [741, 244] on input "**" at bounding box center [721, 252] width 58 height 28
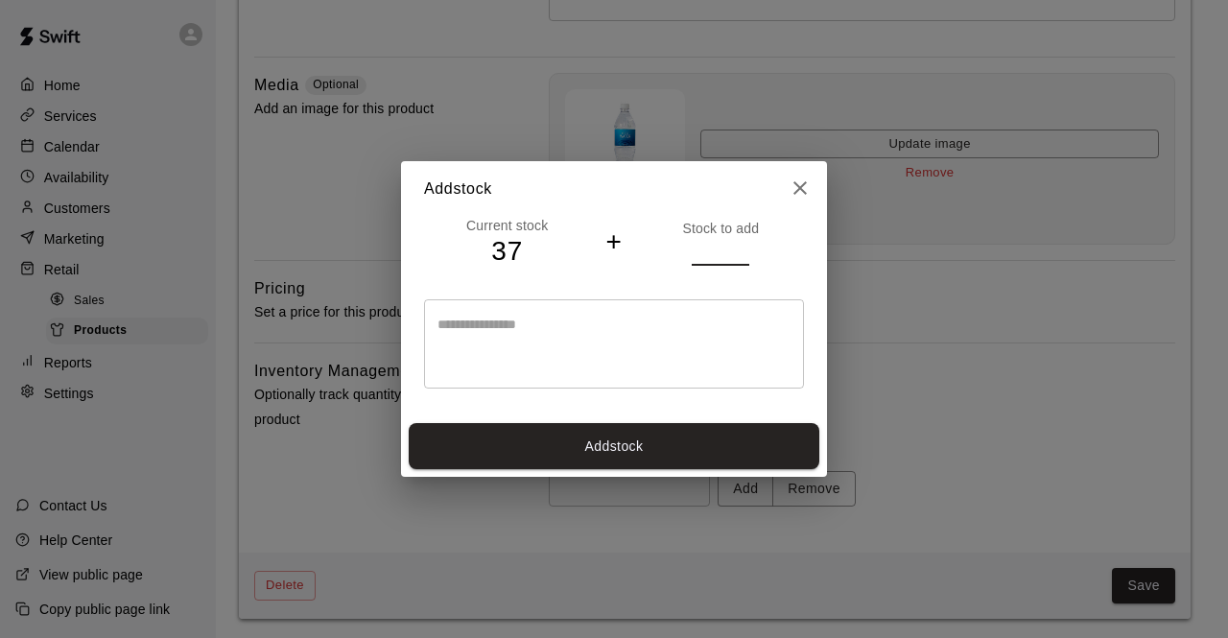
click at [741, 244] on input "**" at bounding box center [721, 252] width 58 height 28
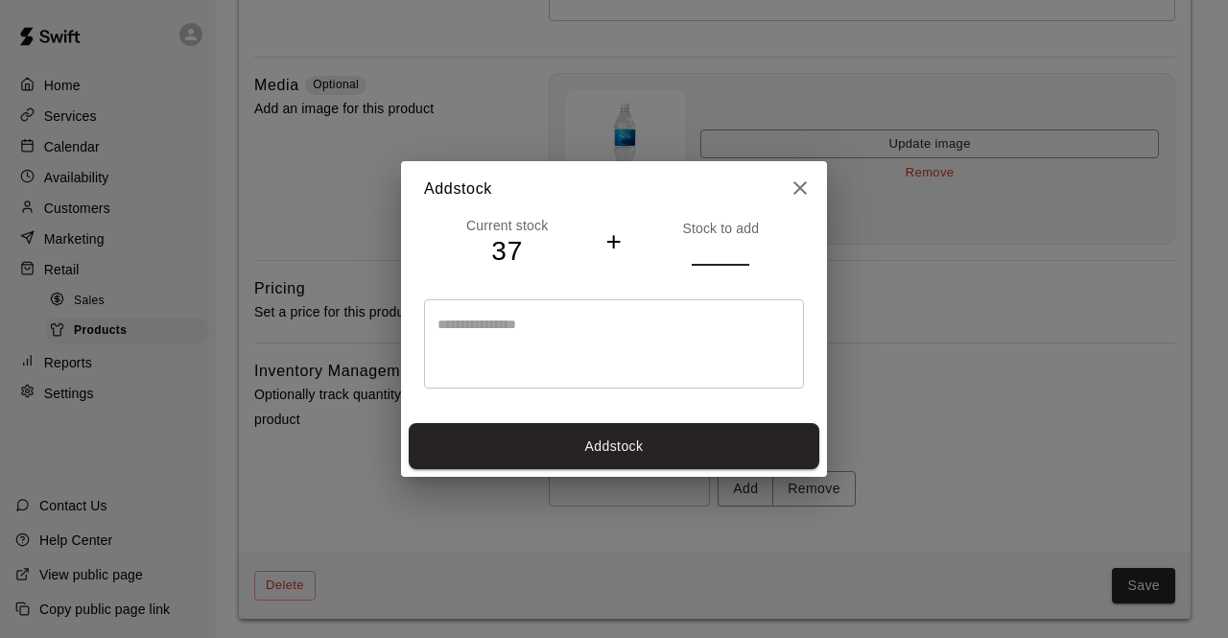
click at [741, 244] on input "**" at bounding box center [721, 252] width 58 height 28
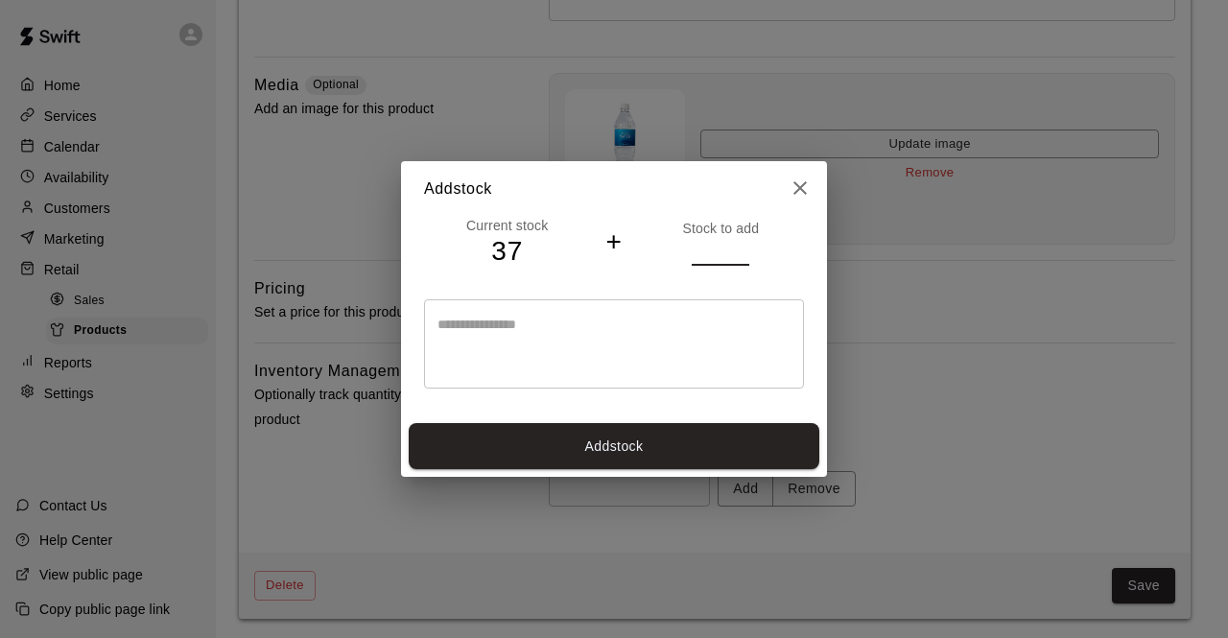
type input "**"
click at [741, 244] on input "**" at bounding box center [721, 252] width 58 height 28
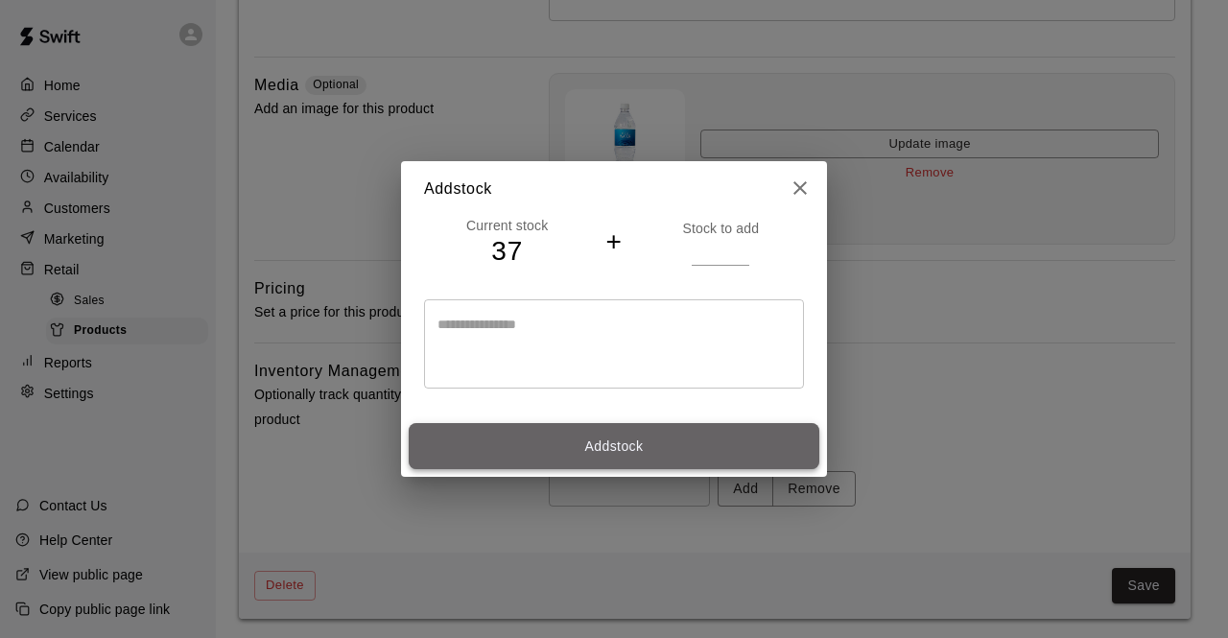
click at [596, 446] on button "Add stock" at bounding box center [614, 446] width 411 height 47
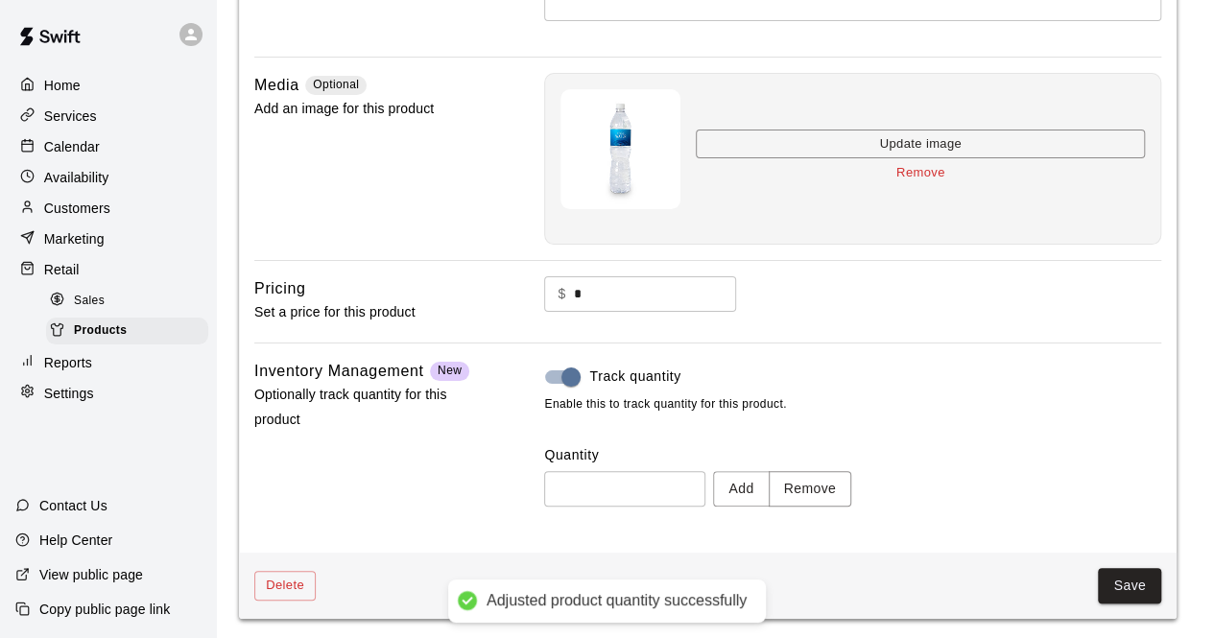
type input "**"
click at [1143, 583] on button "Save" at bounding box center [1143, 586] width 63 height 36
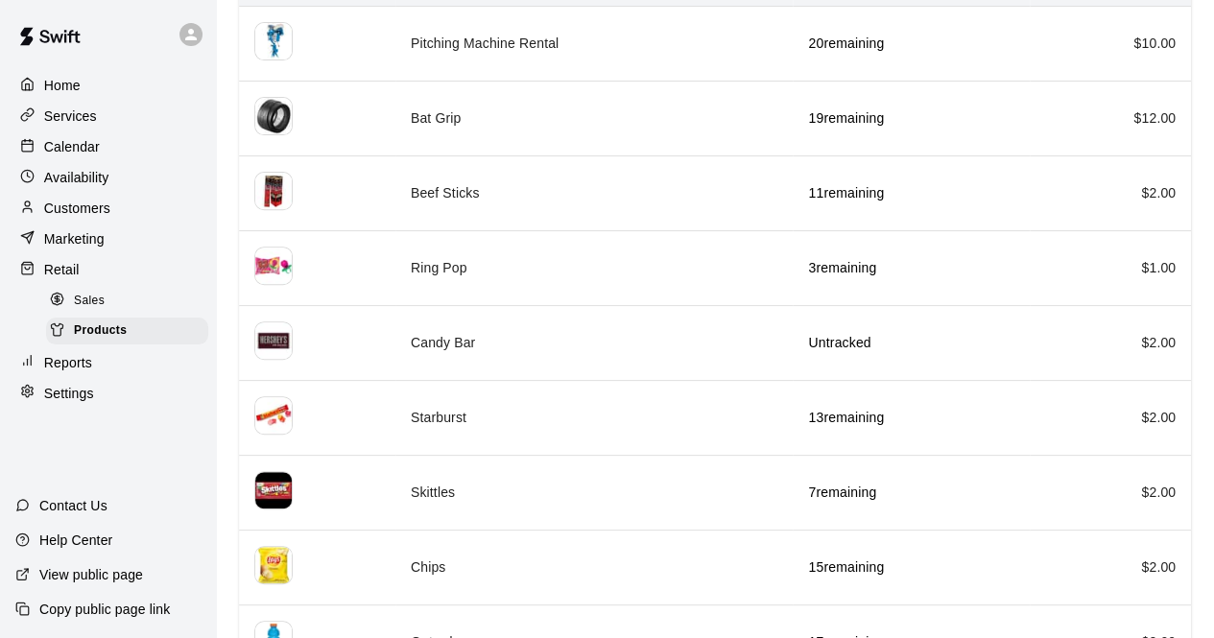
scroll to position [269, 0]
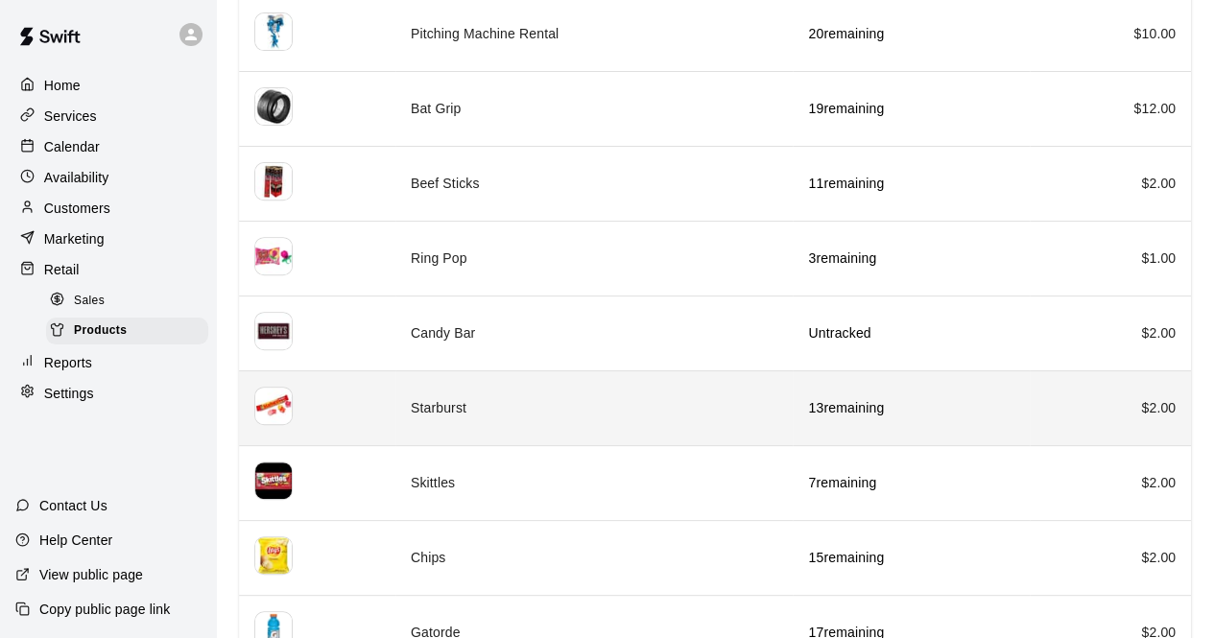
click at [674, 400] on td "Starburst" at bounding box center [594, 407] width 398 height 75
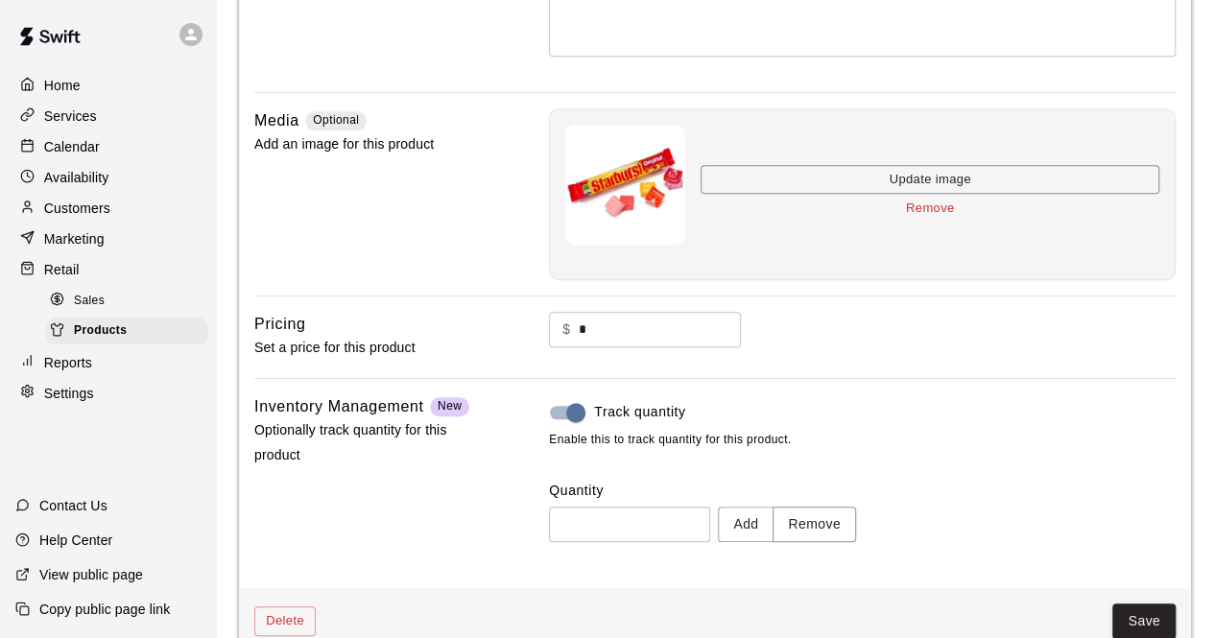
scroll to position [422, 0]
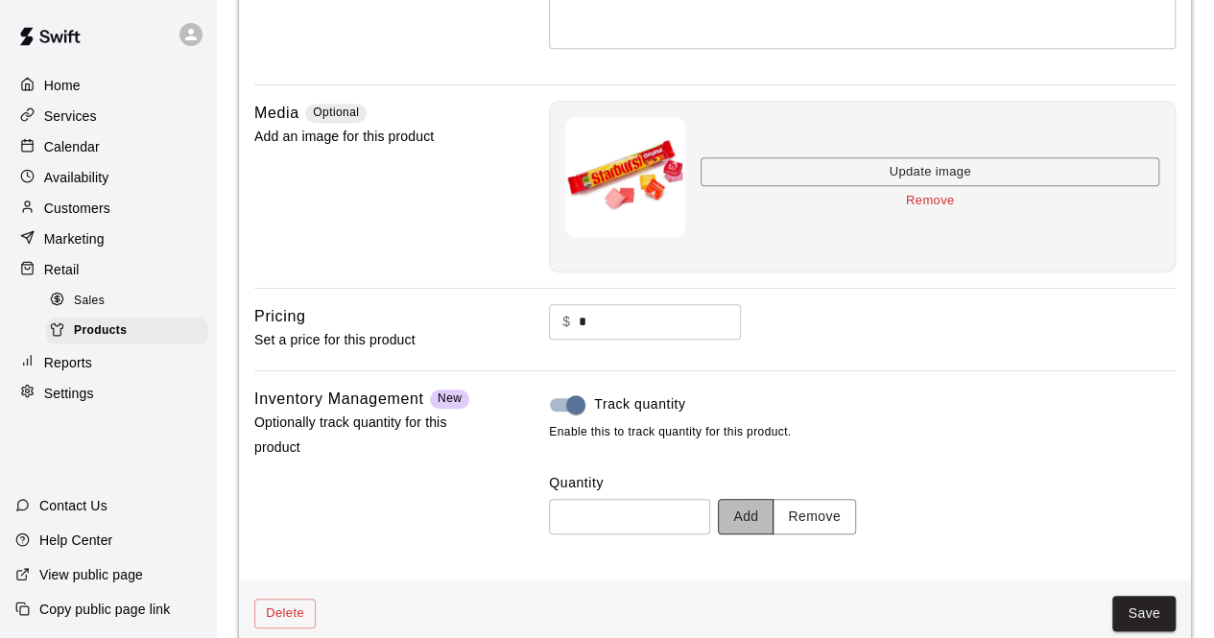
click at [773, 515] on button "Add" at bounding box center [746, 517] width 56 height 36
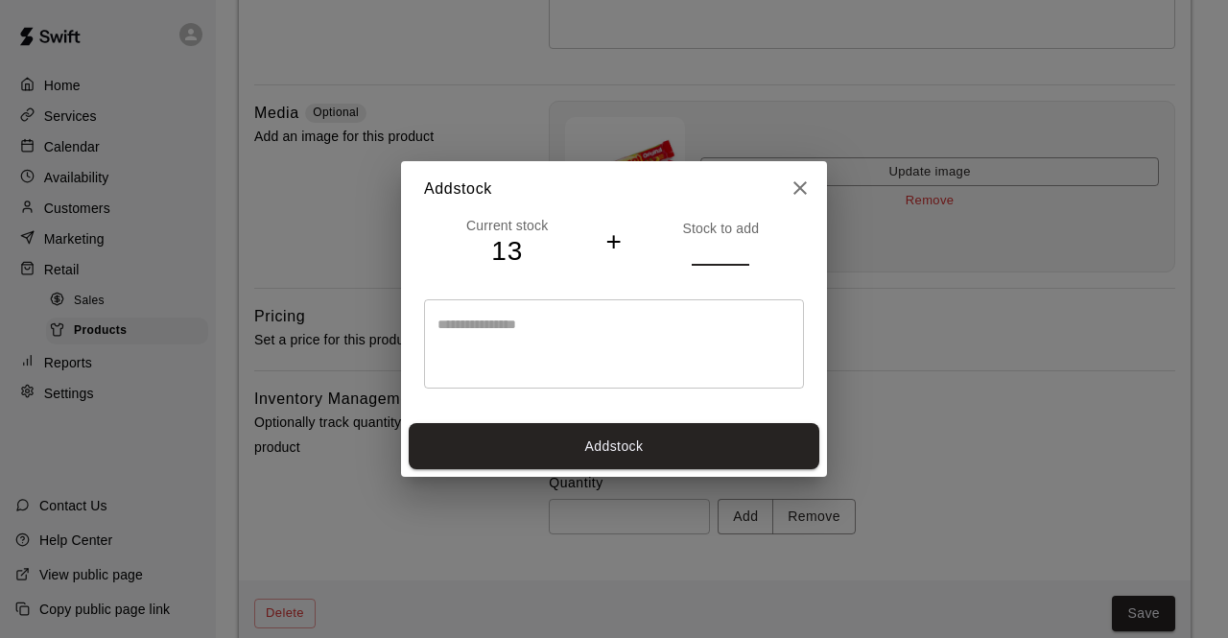
click at [739, 249] on input "*" at bounding box center [721, 252] width 58 height 28
click at [741, 258] on input "*" at bounding box center [721, 252] width 58 height 28
type input "*"
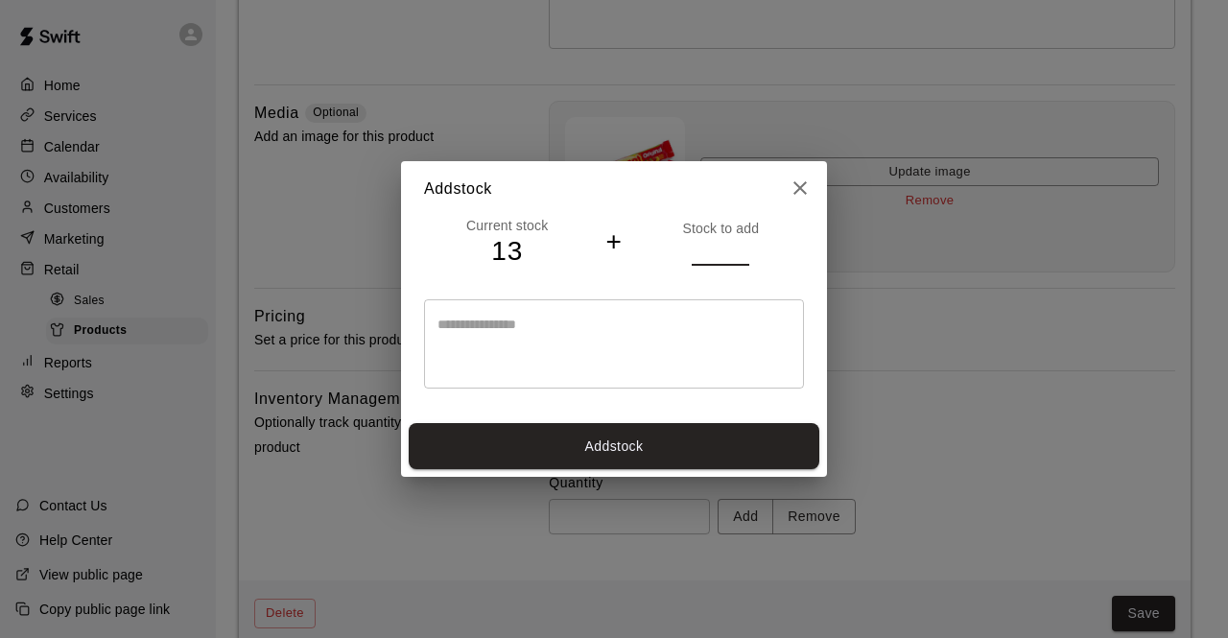
click at [741, 258] on input "*" at bounding box center [721, 252] width 58 height 28
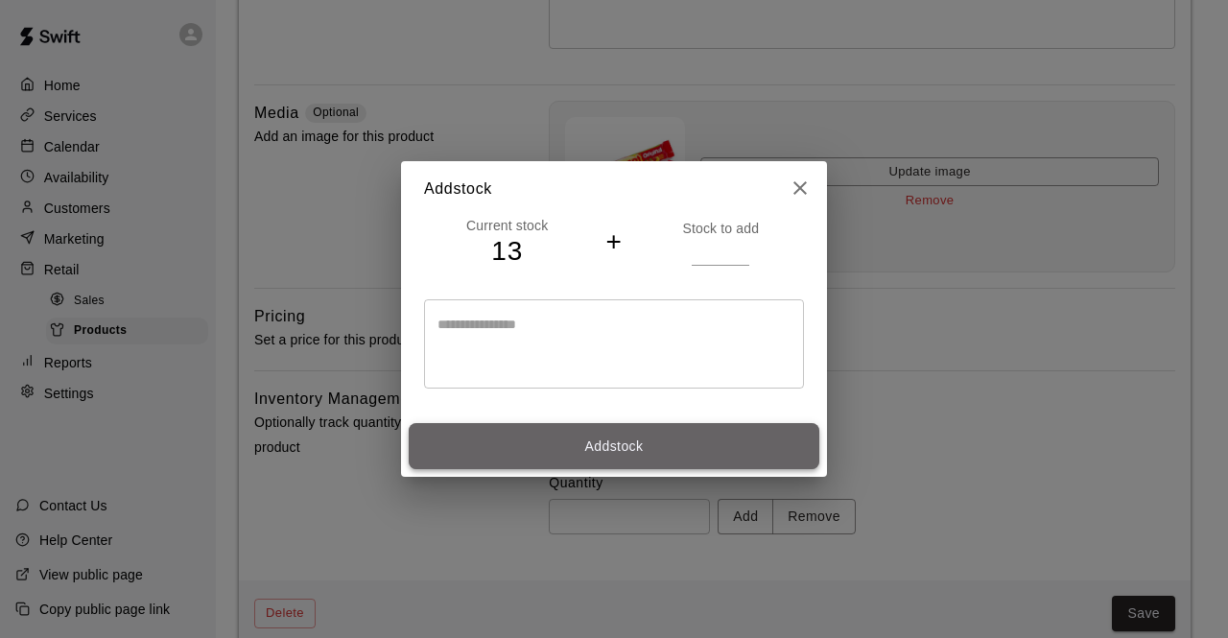
click at [603, 449] on button "Add stock" at bounding box center [614, 446] width 411 height 47
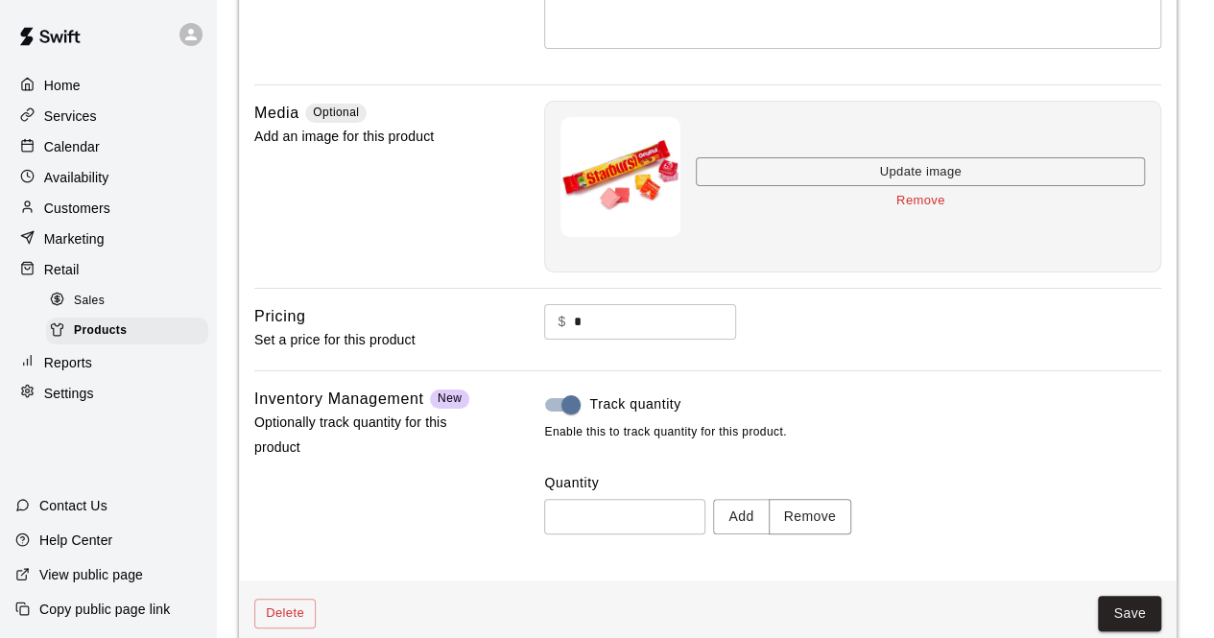
type input "**"
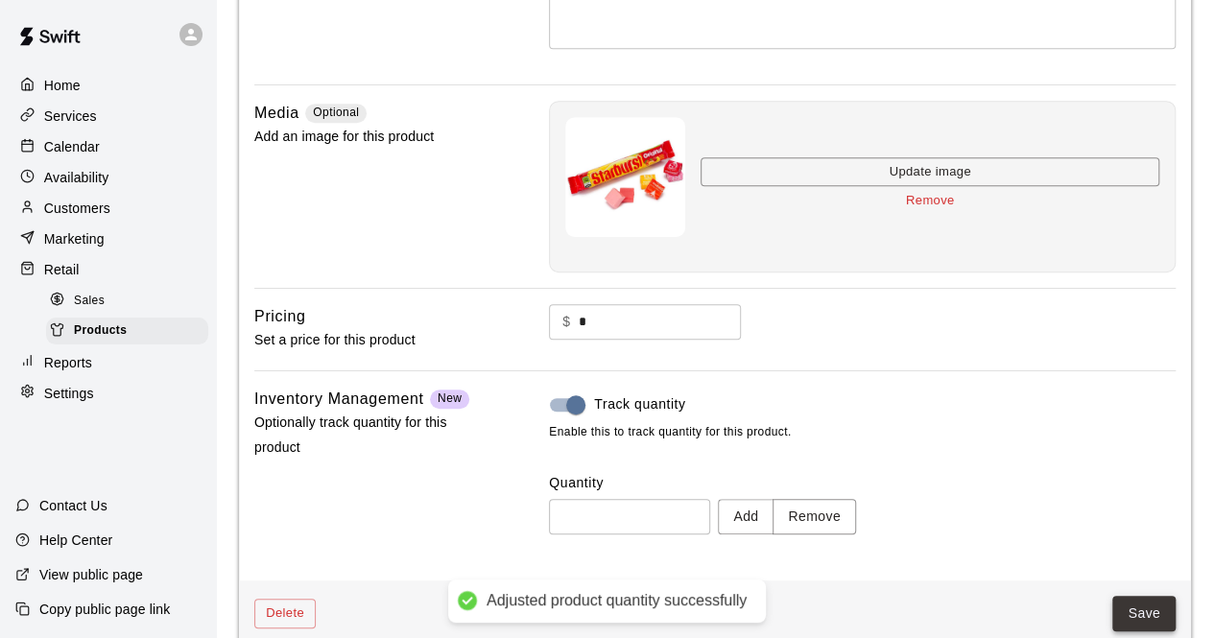
click at [1129, 604] on button "Save" at bounding box center [1143, 614] width 63 height 36
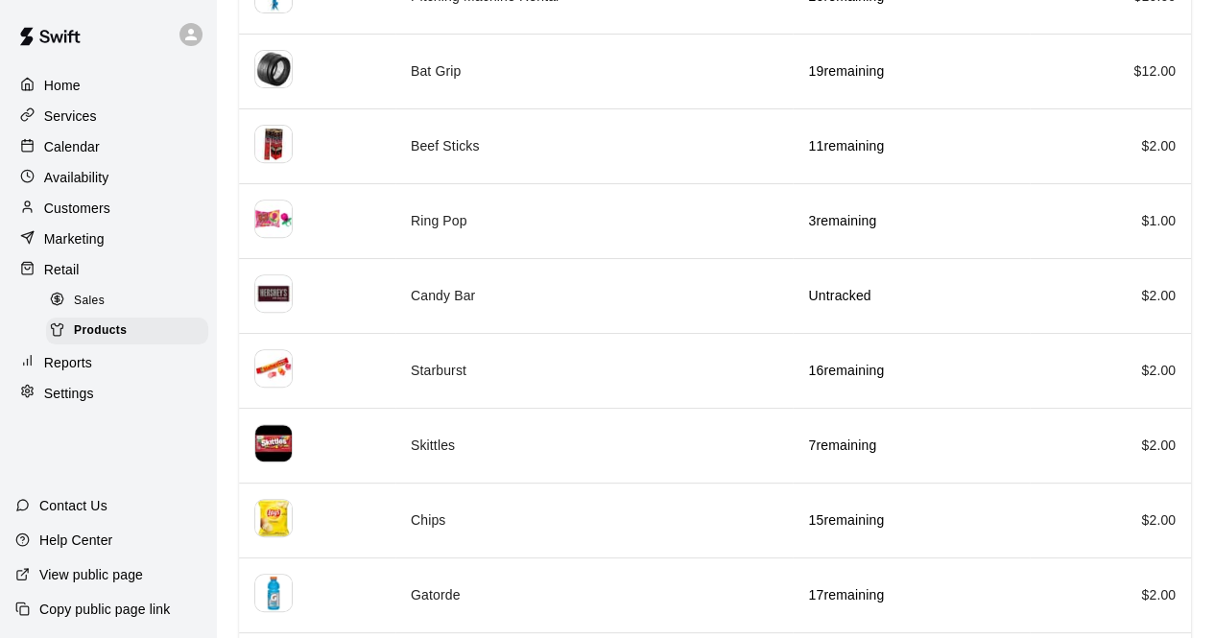
scroll to position [307, 0]
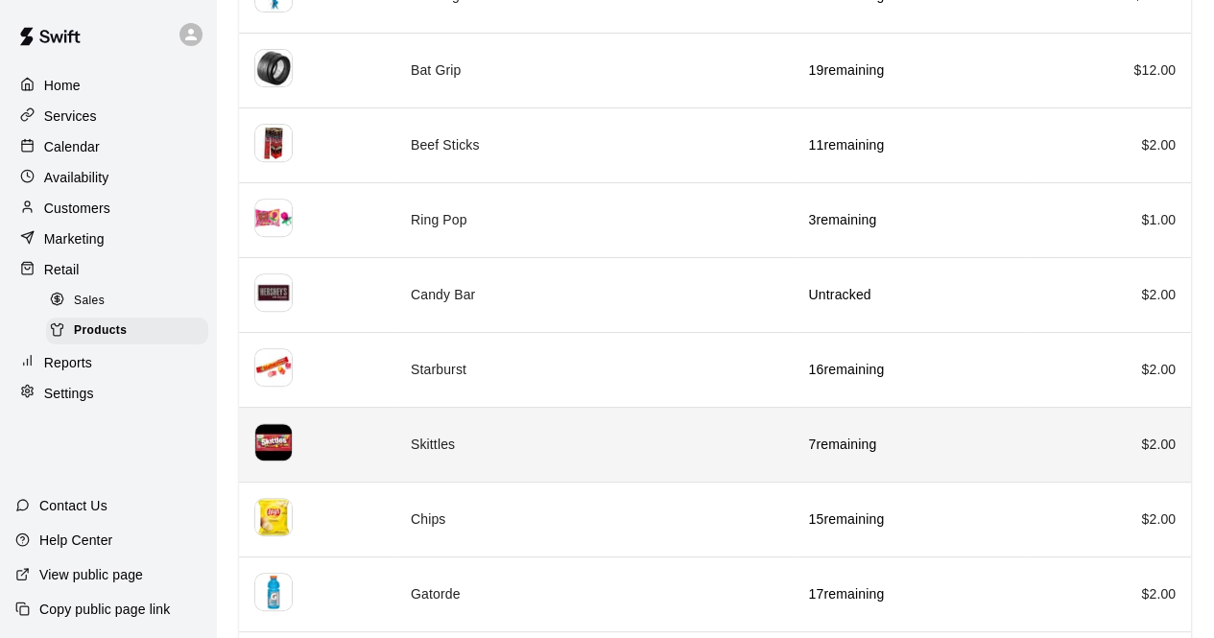
click at [625, 440] on td "Skittles" at bounding box center [594, 444] width 398 height 75
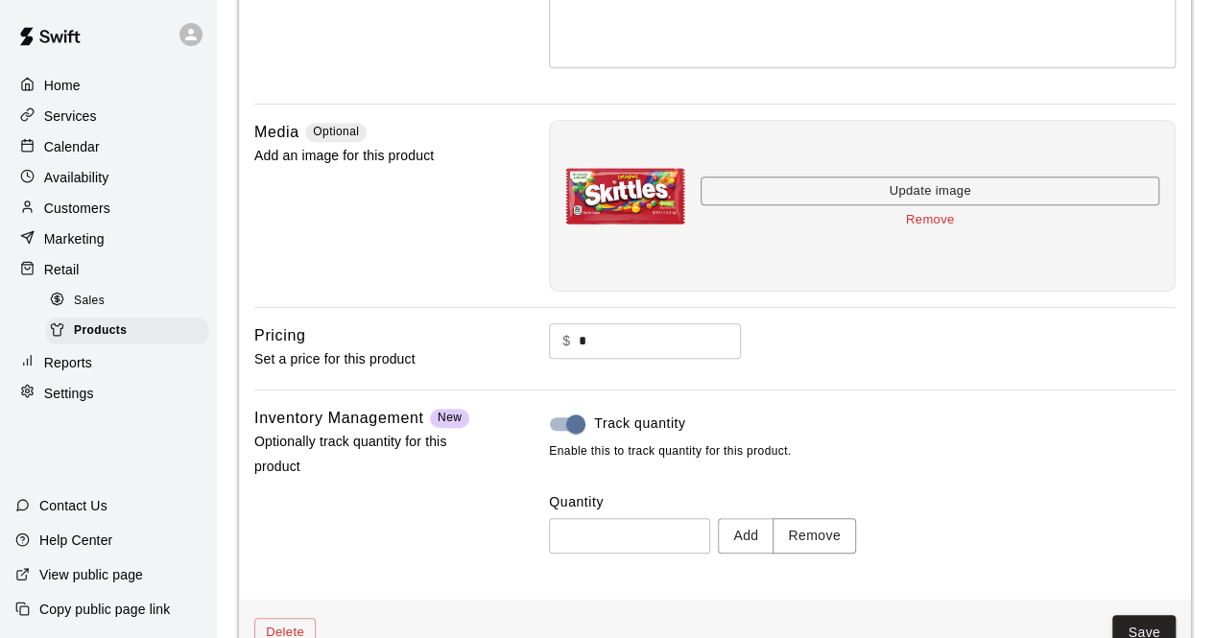
scroll to position [422, 0]
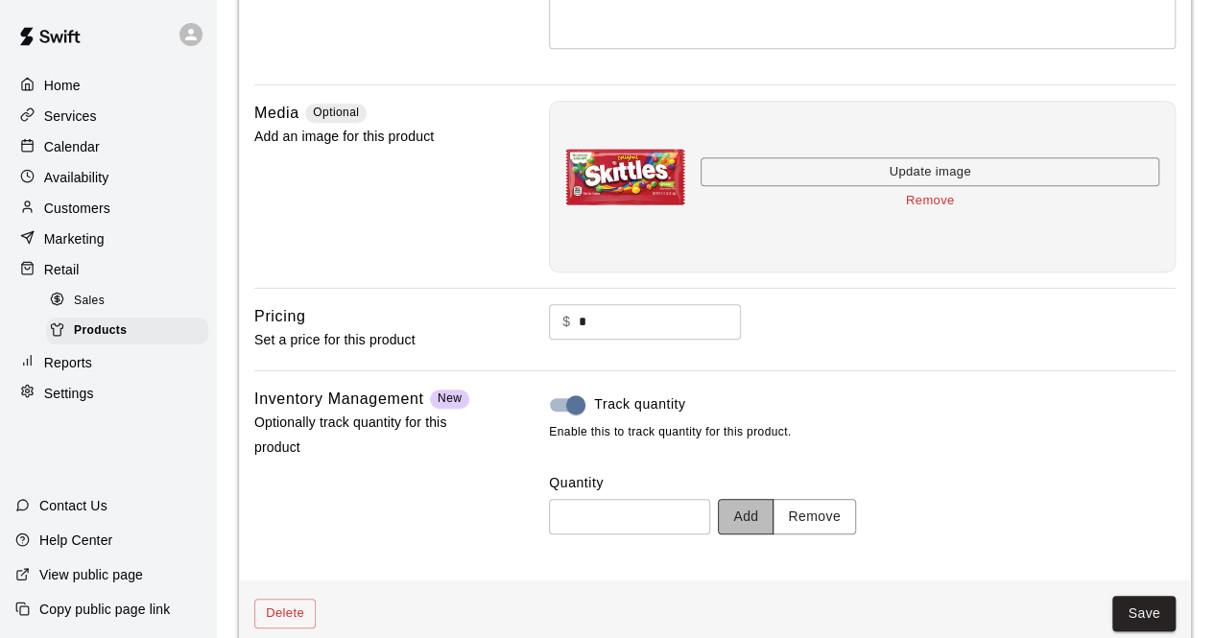
click at [773, 521] on button "Add" at bounding box center [746, 517] width 56 height 36
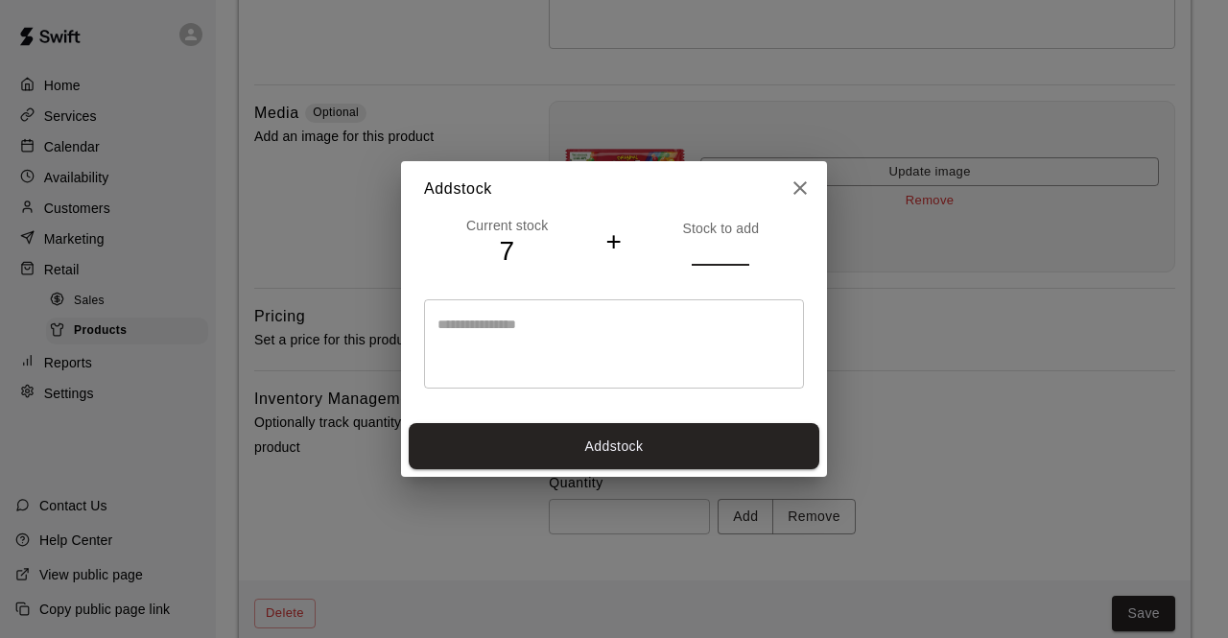
click at [743, 245] on input "*" at bounding box center [721, 252] width 58 height 28
type input "*"
click at [741, 257] on input "*" at bounding box center [721, 252] width 58 height 28
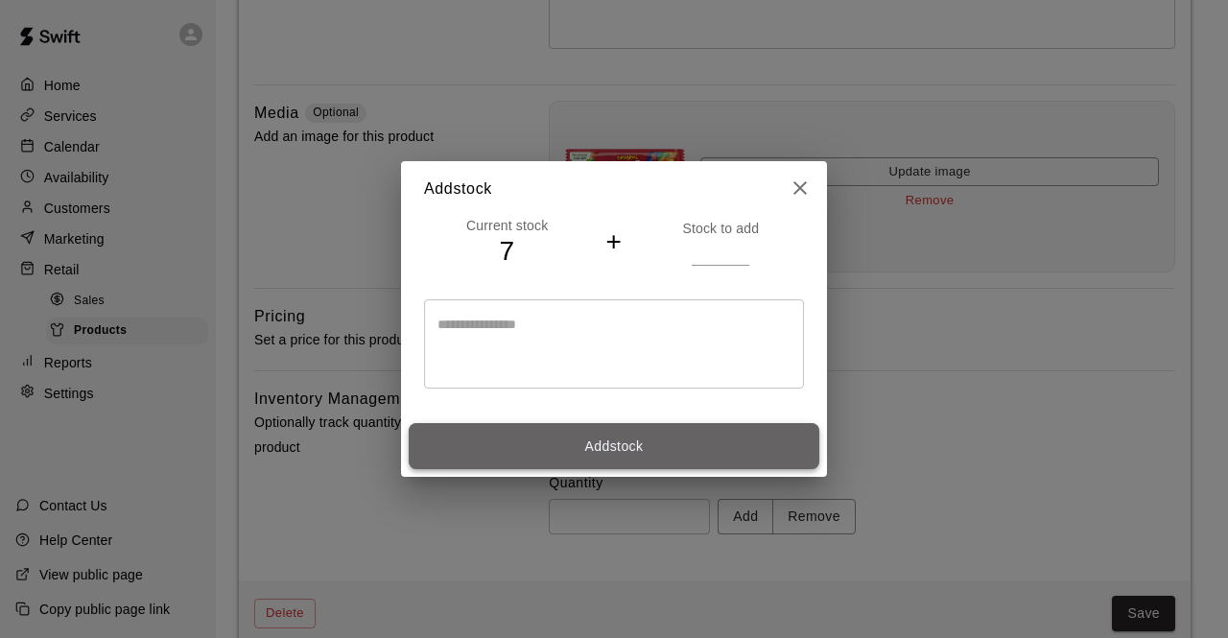
click at [599, 443] on button "Add stock" at bounding box center [614, 446] width 411 height 47
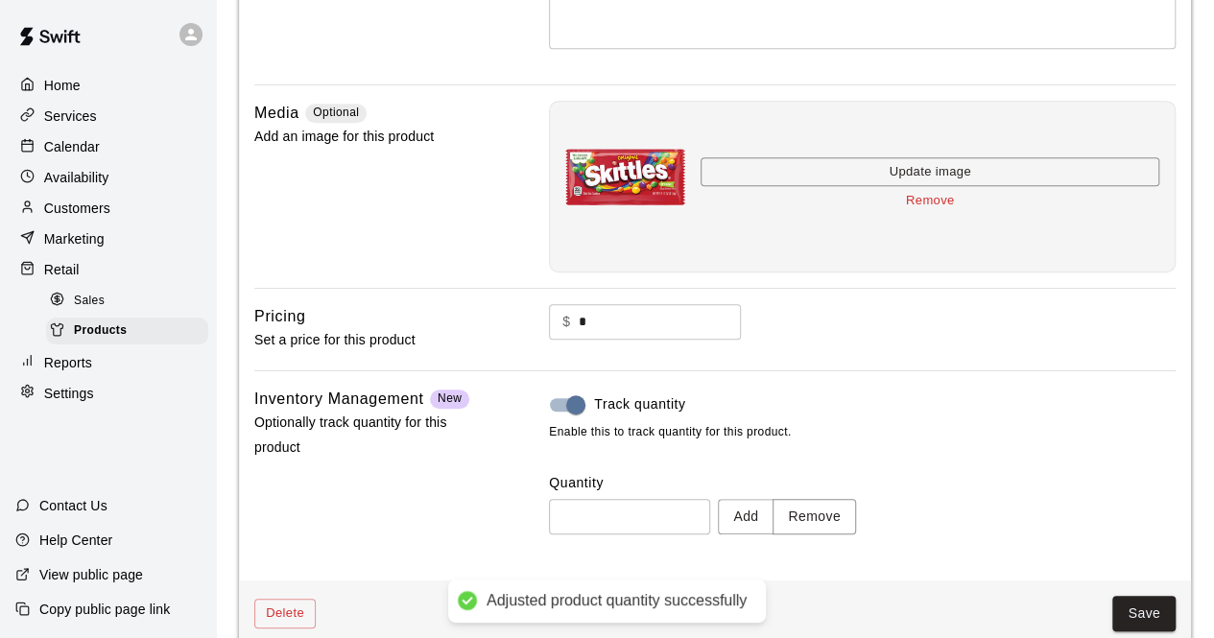
type input "**"
click at [1144, 613] on button "Save" at bounding box center [1143, 614] width 63 height 36
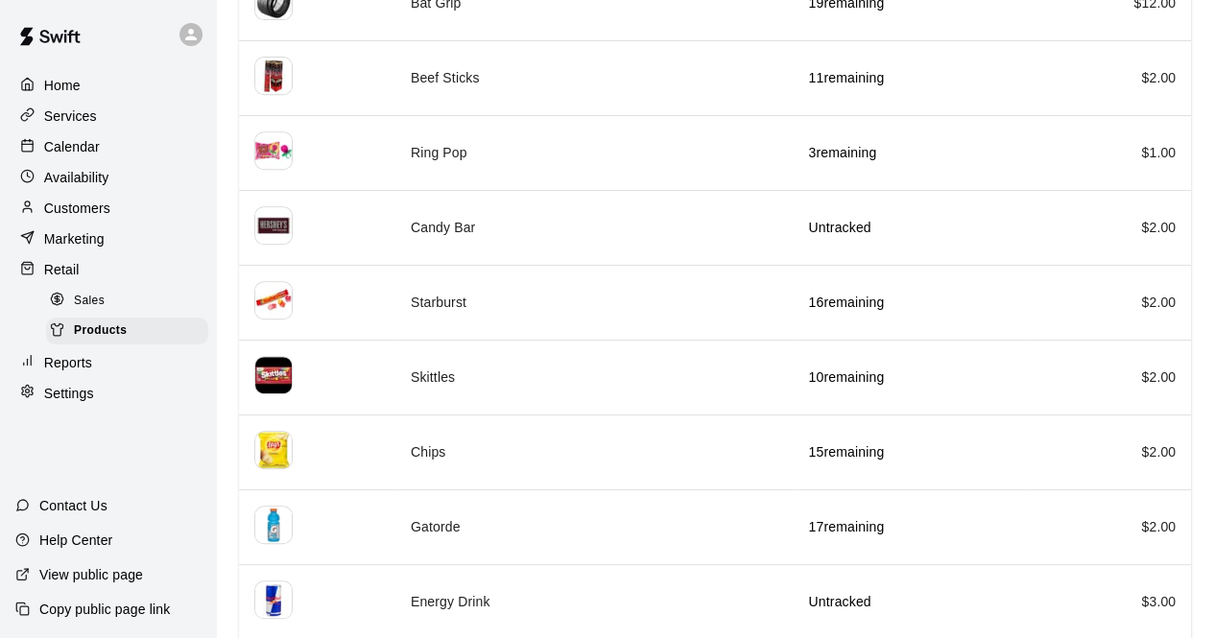
scroll to position [338, 0]
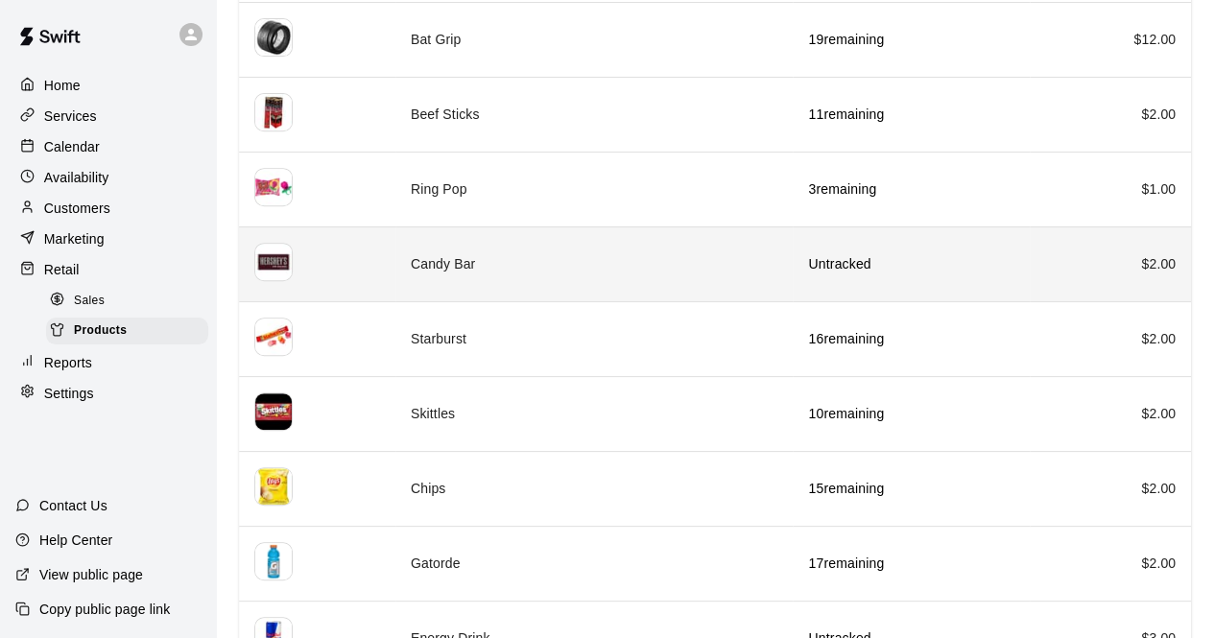
click at [591, 271] on td "Candy Bar" at bounding box center [594, 263] width 398 height 75
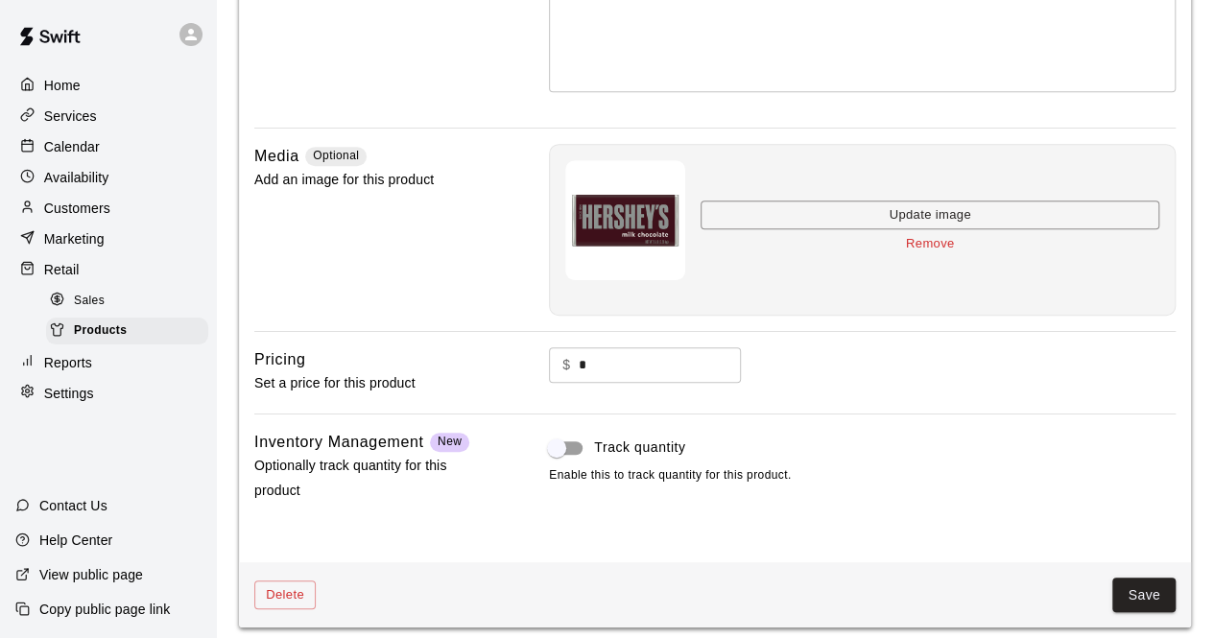
scroll to position [389, 0]
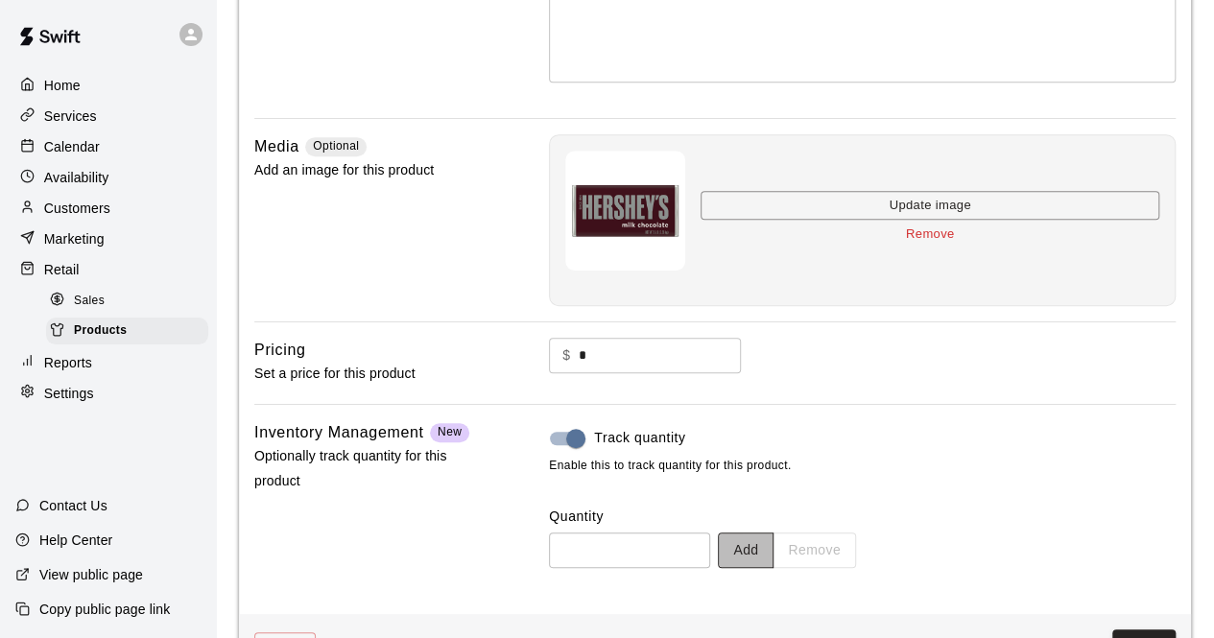
click at [771, 554] on button "Add" at bounding box center [746, 551] width 56 height 36
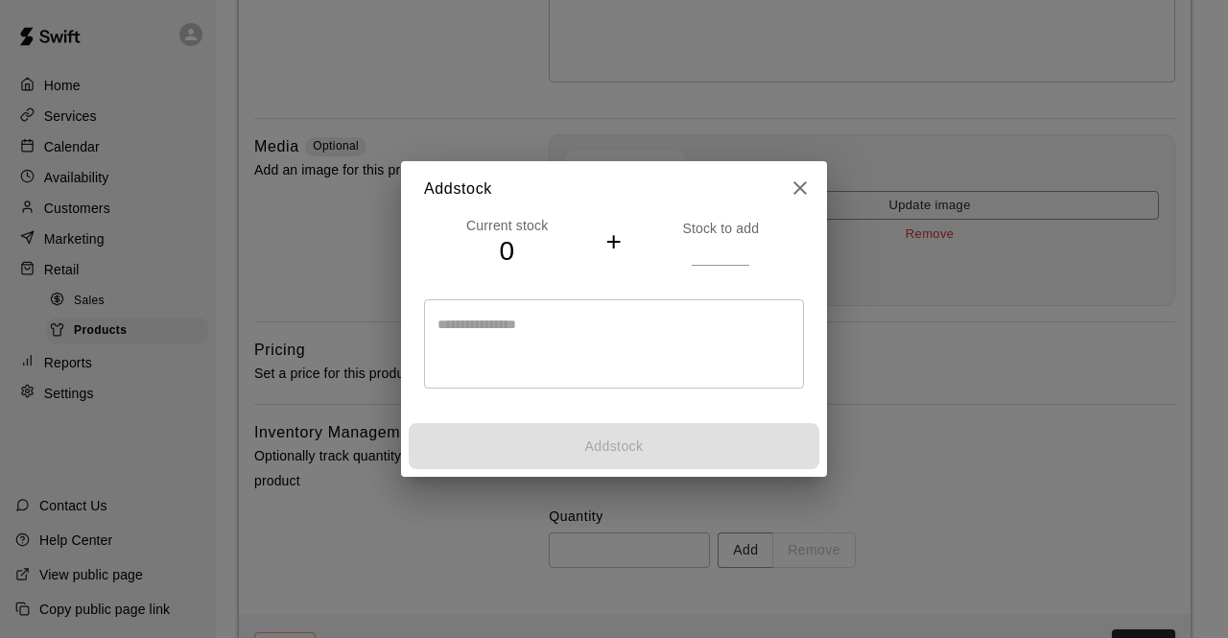
click at [741, 245] on input "*" at bounding box center [721, 252] width 58 height 28
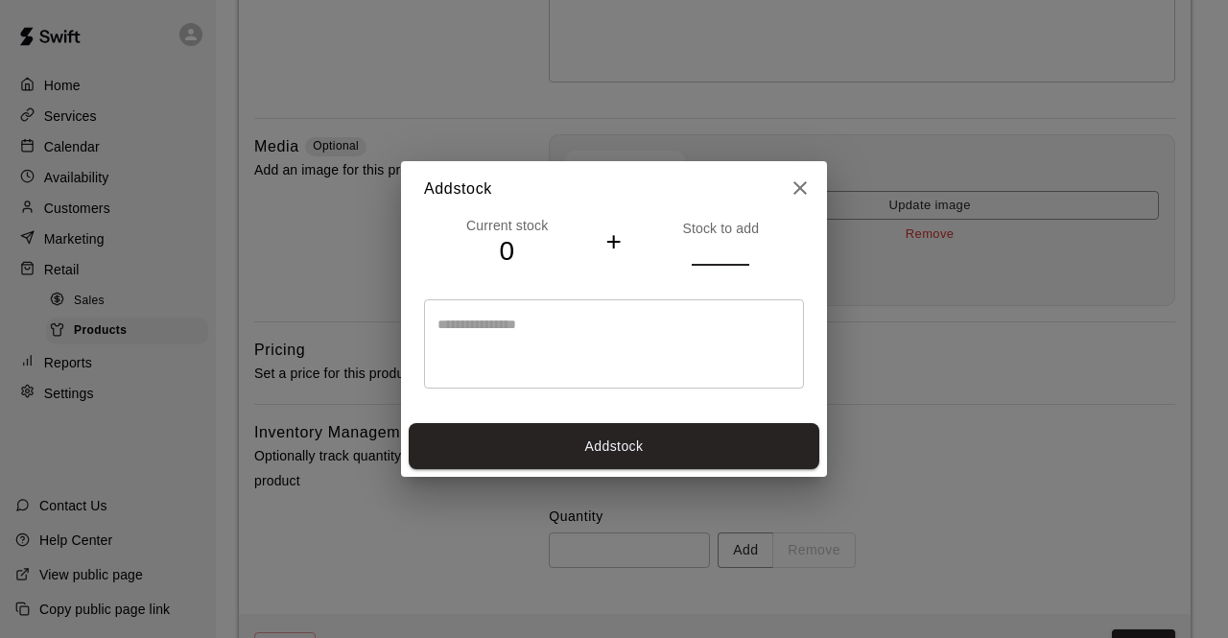
click at [741, 245] on input "*" at bounding box center [721, 252] width 58 height 28
type input "*"
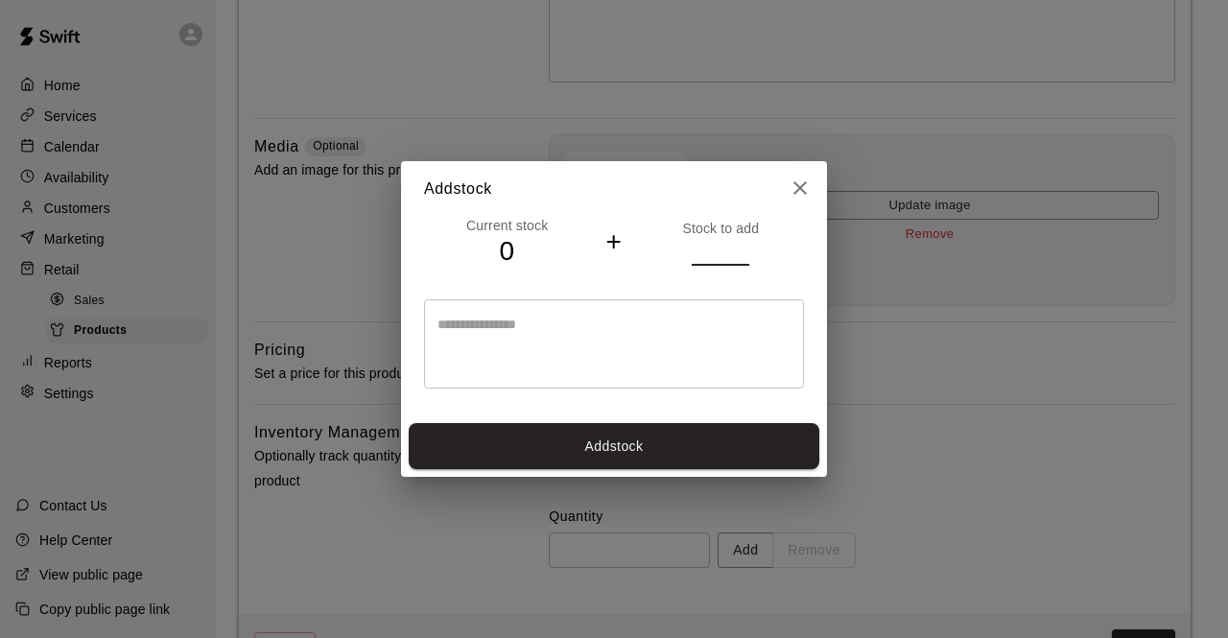
click at [741, 245] on input "*" at bounding box center [721, 252] width 58 height 28
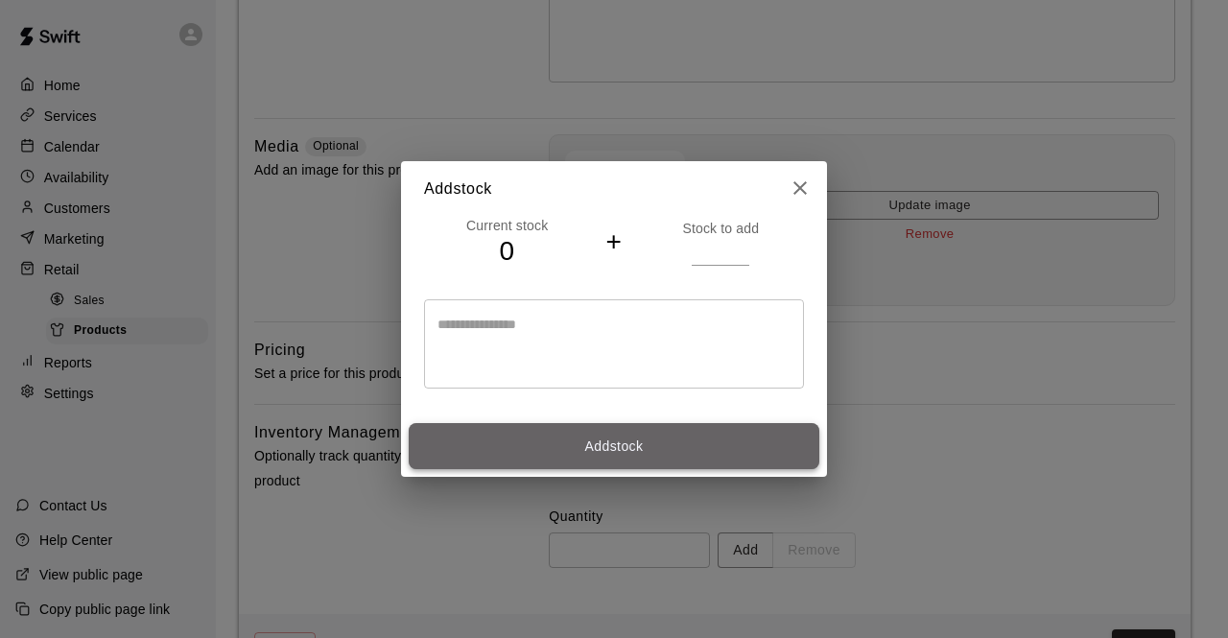
click at [585, 443] on button "Add stock" at bounding box center [614, 446] width 411 height 47
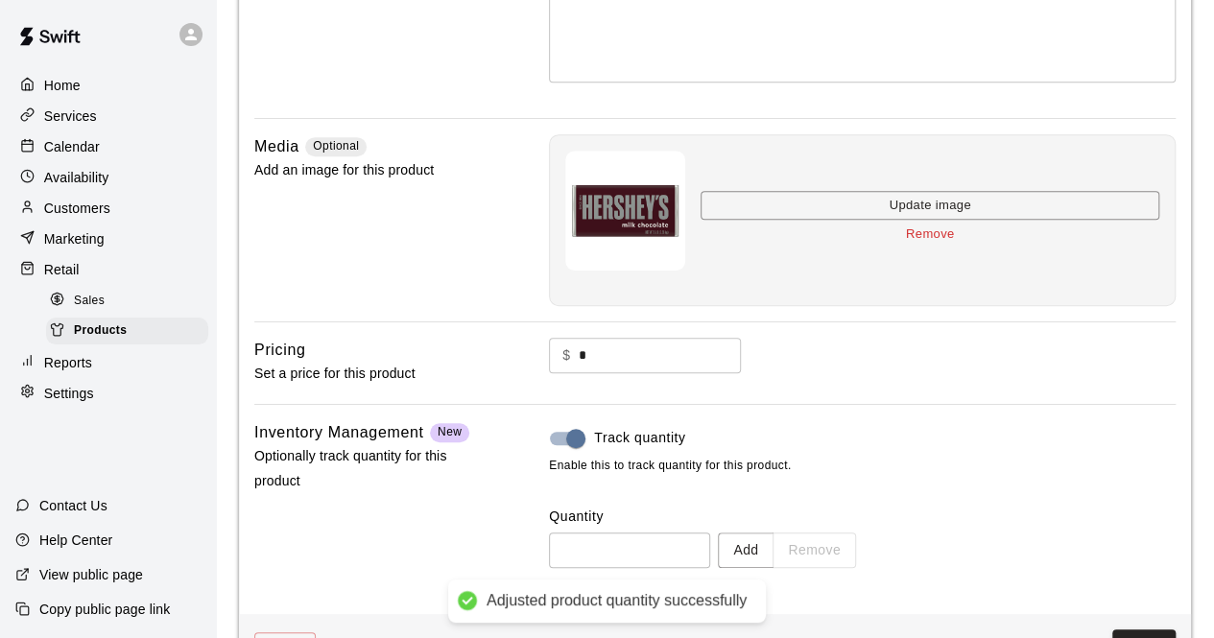
type input "*"
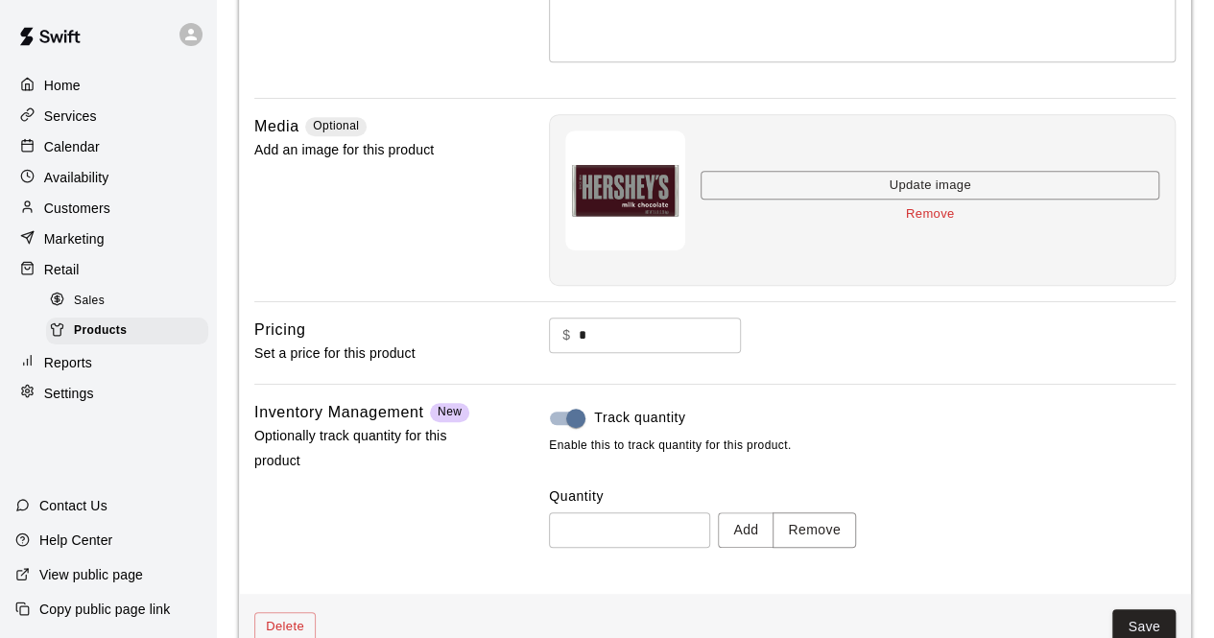
scroll to position [427, 0]
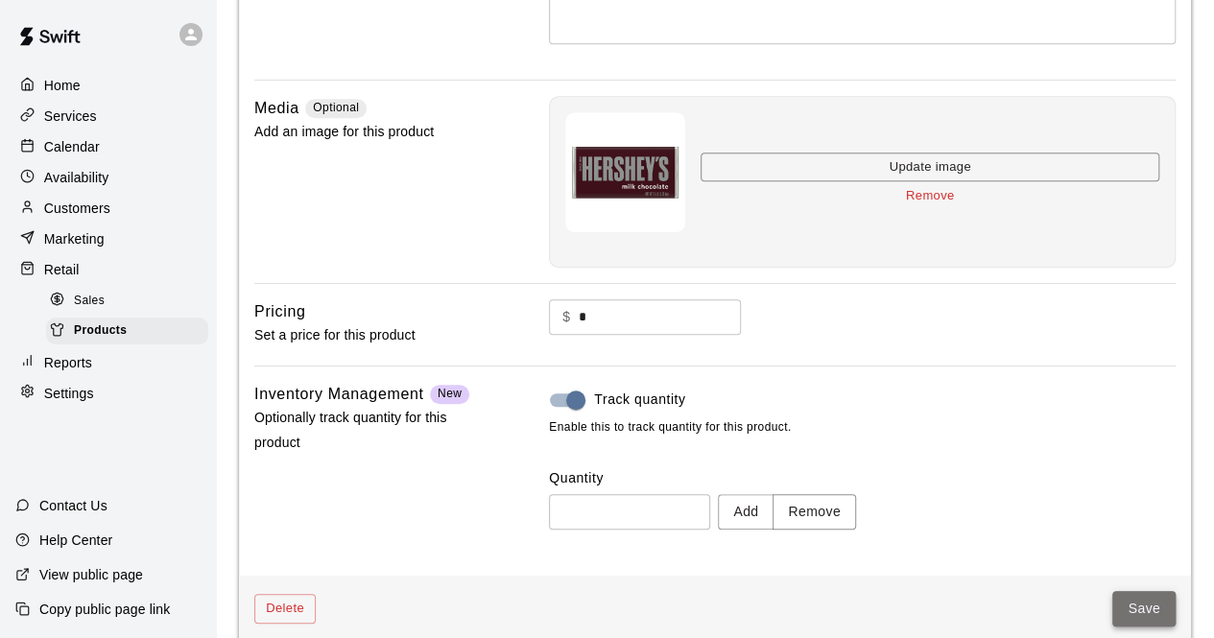
click at [1150, 599] on button "Save" at bounding box center [1143, 609] width 63 height 36
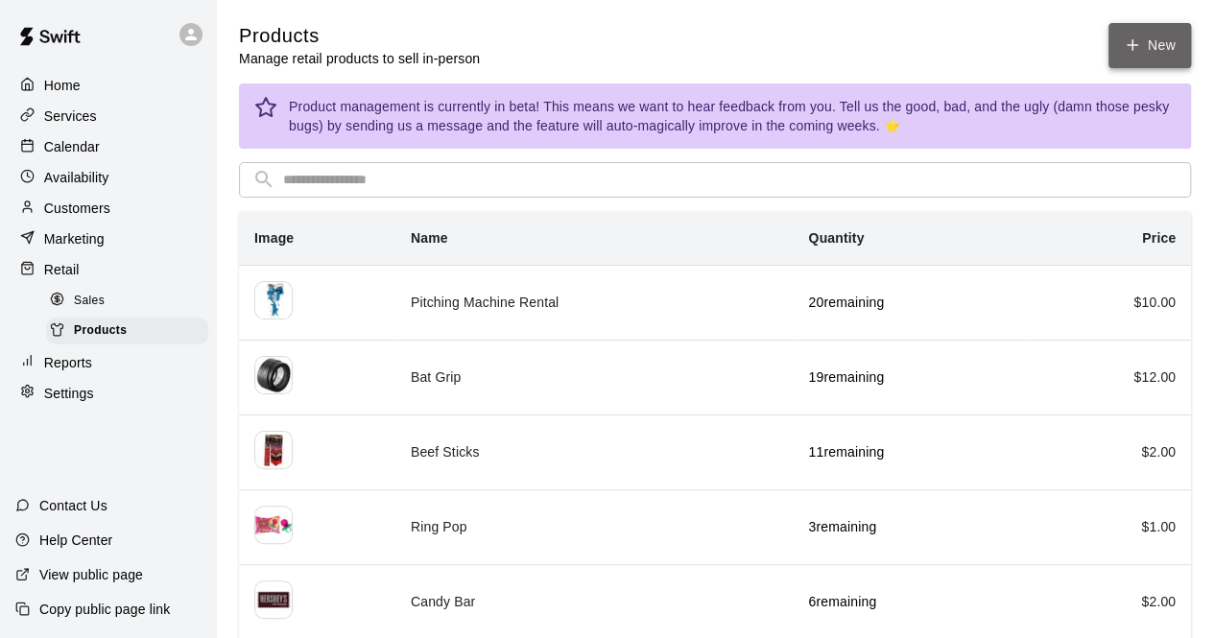
click at [1135, 34] on link "New" at bounding box center [1149, 45] width 83 height 45
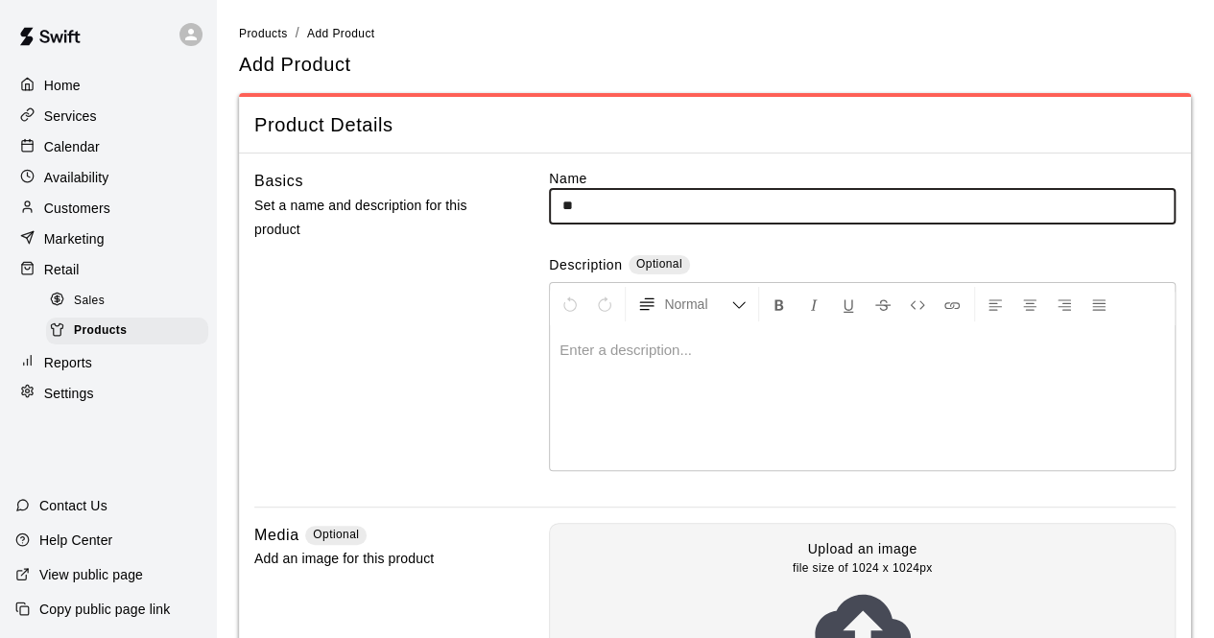
type input "*"
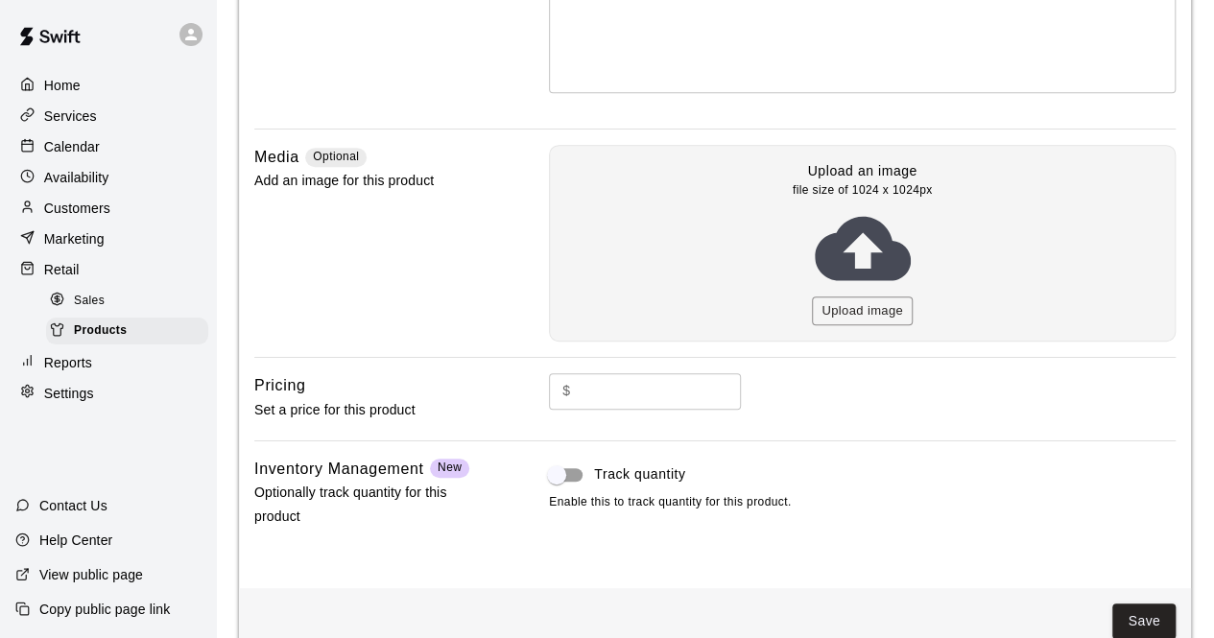
scroll to position [384, 0]
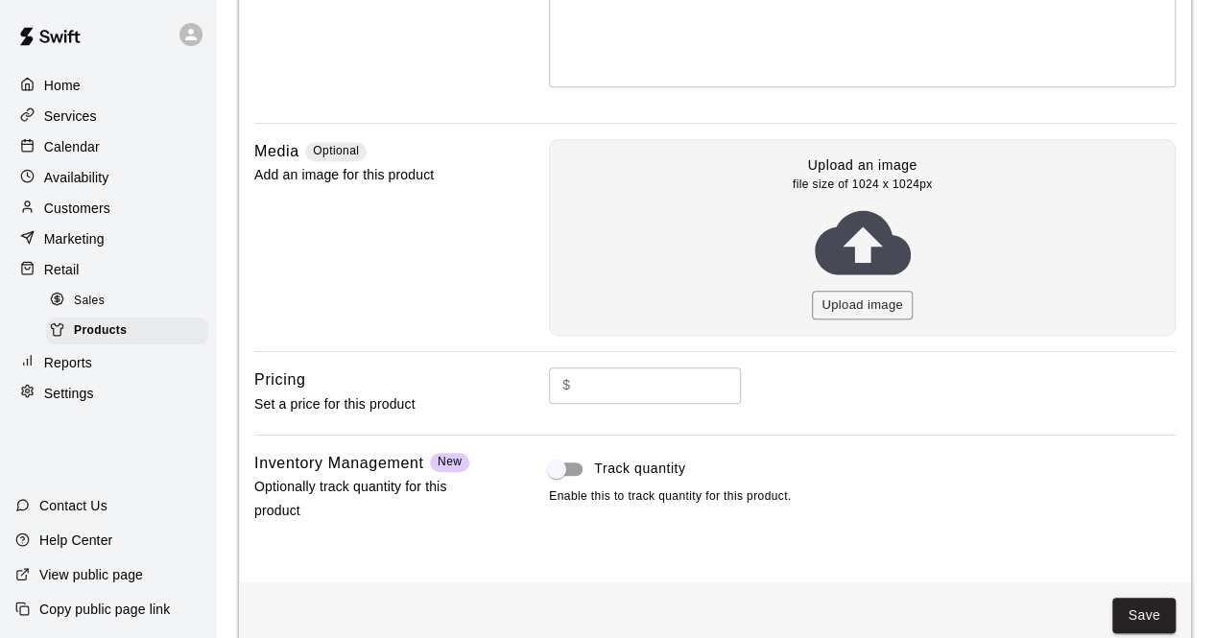
type input "****"
click at [581, 385] on input "text" at bounding box center [660, 386] width 163 height 36
type input "*"
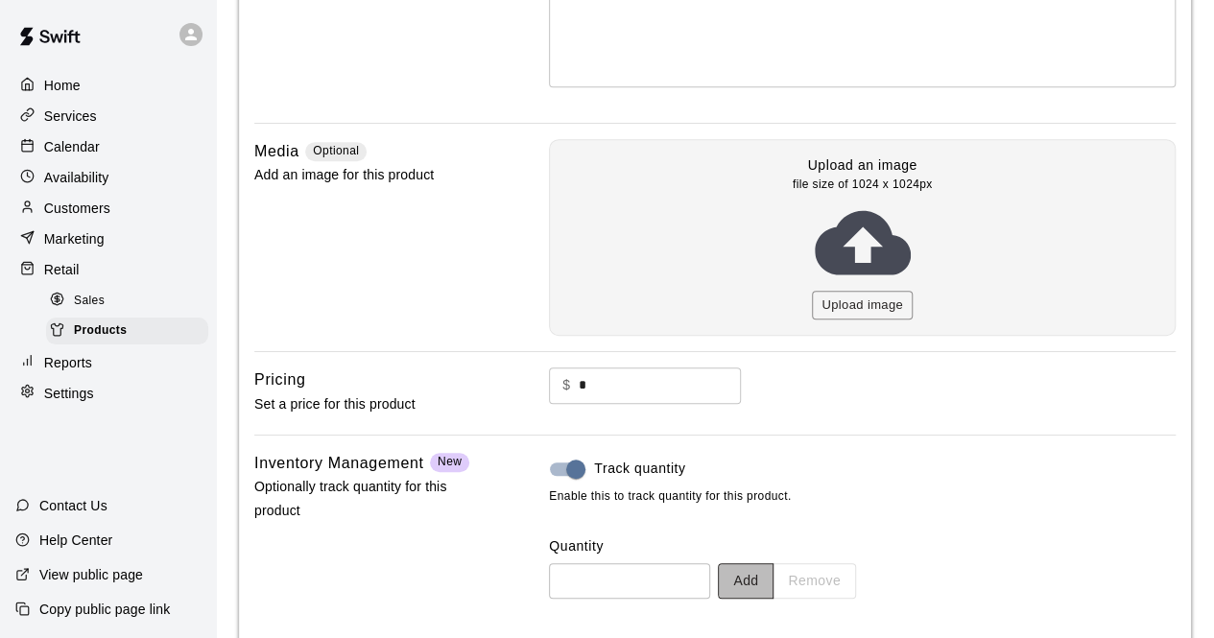
click at [773, 575] on button "Add" at bounding box center [746, 581] width 56 height 36
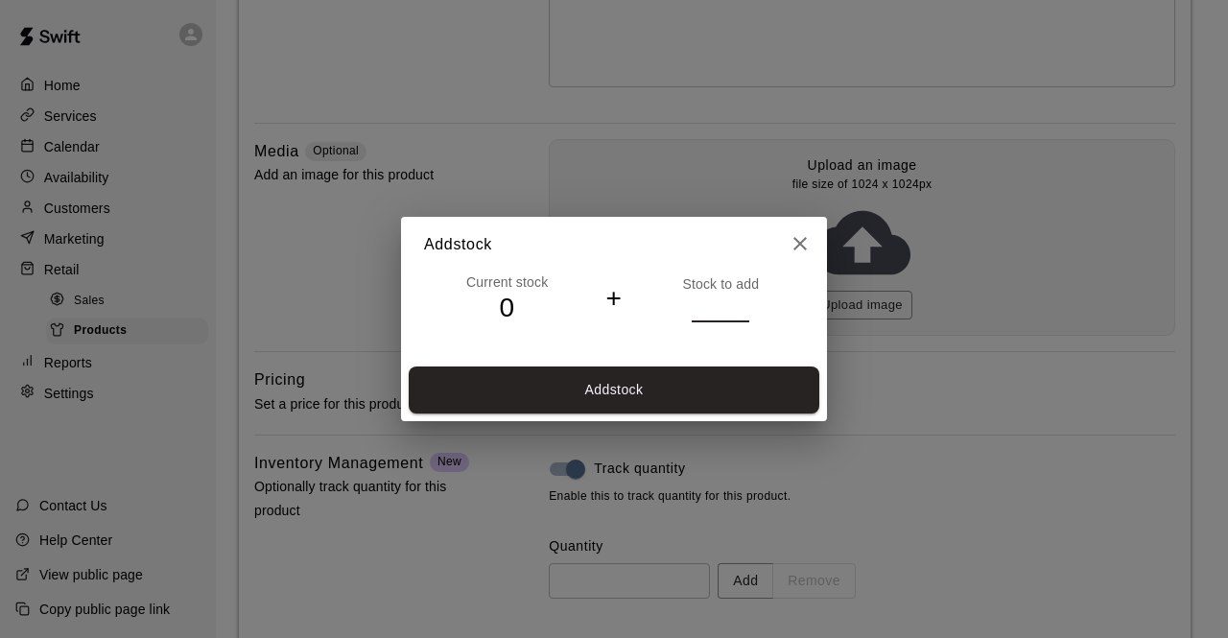
click at [741, 302] on input "*" at bounding box center [721, 308] width 58 height 28
type input "*"
click at [741, 302] on input "*" at bounding box center [721, 308] width 58 height 28
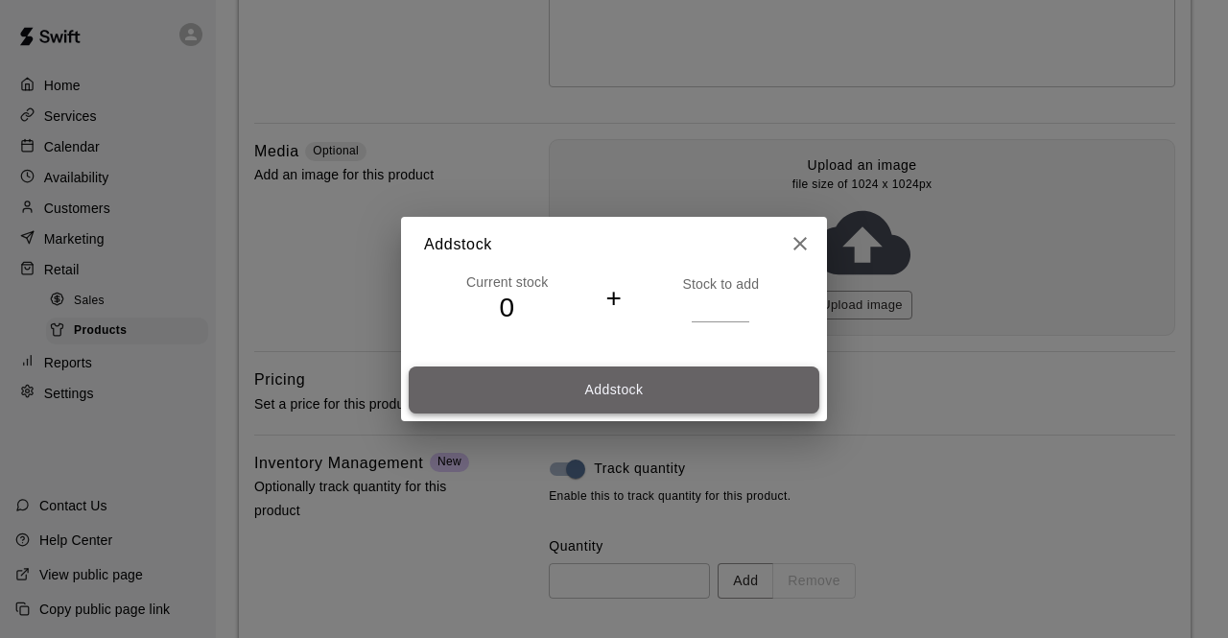
click at [607, 393] on button "Add stock" at bounding box center [614, 390] width 411 height 47
type input "*"
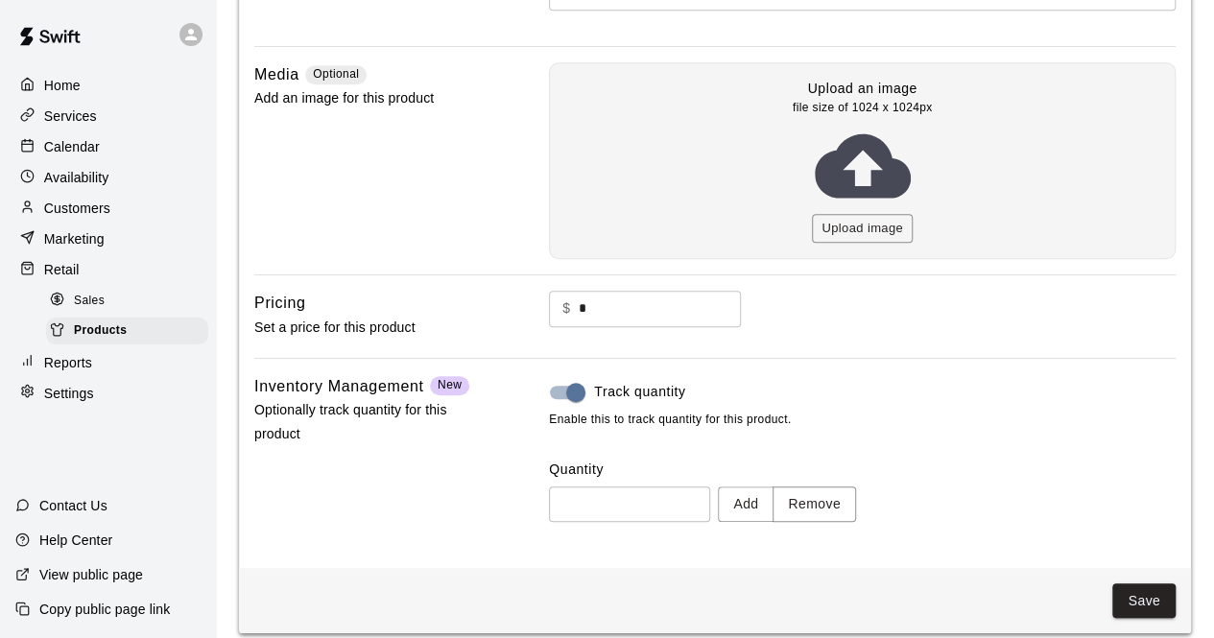
scroll to position [475, 0]
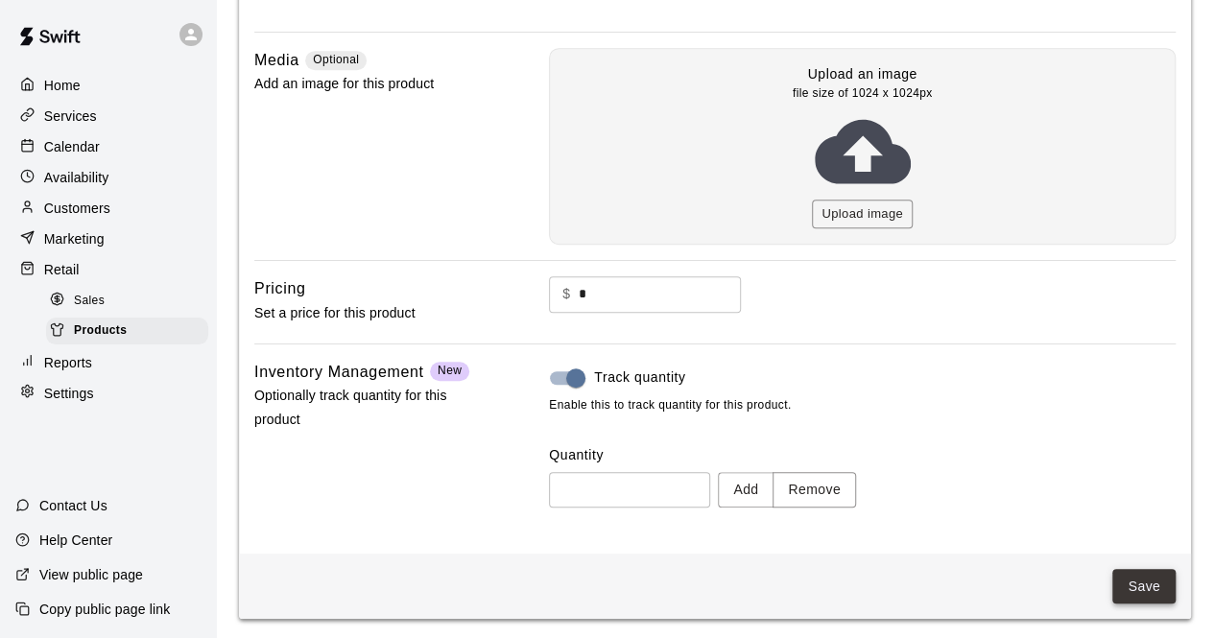
click at [1129, 577] on button "Save" at bounding box center [1143, 587] width 63 height 36
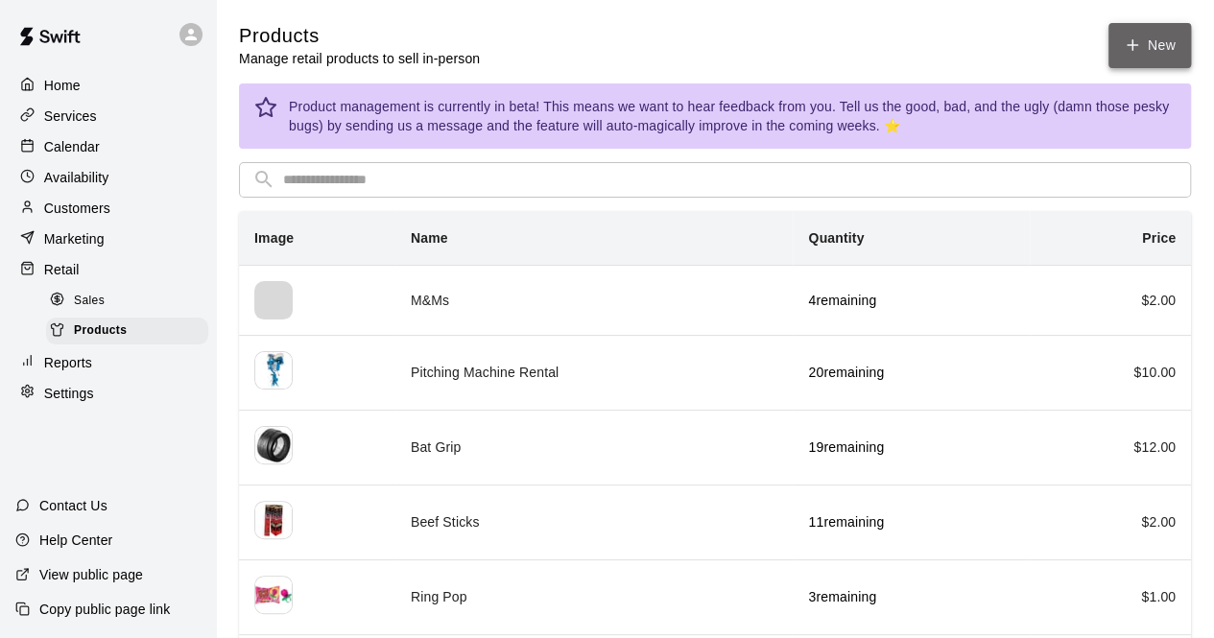
click at [1143, 41] on link "New" at bounding box center [1149, 45] width 83 height 45
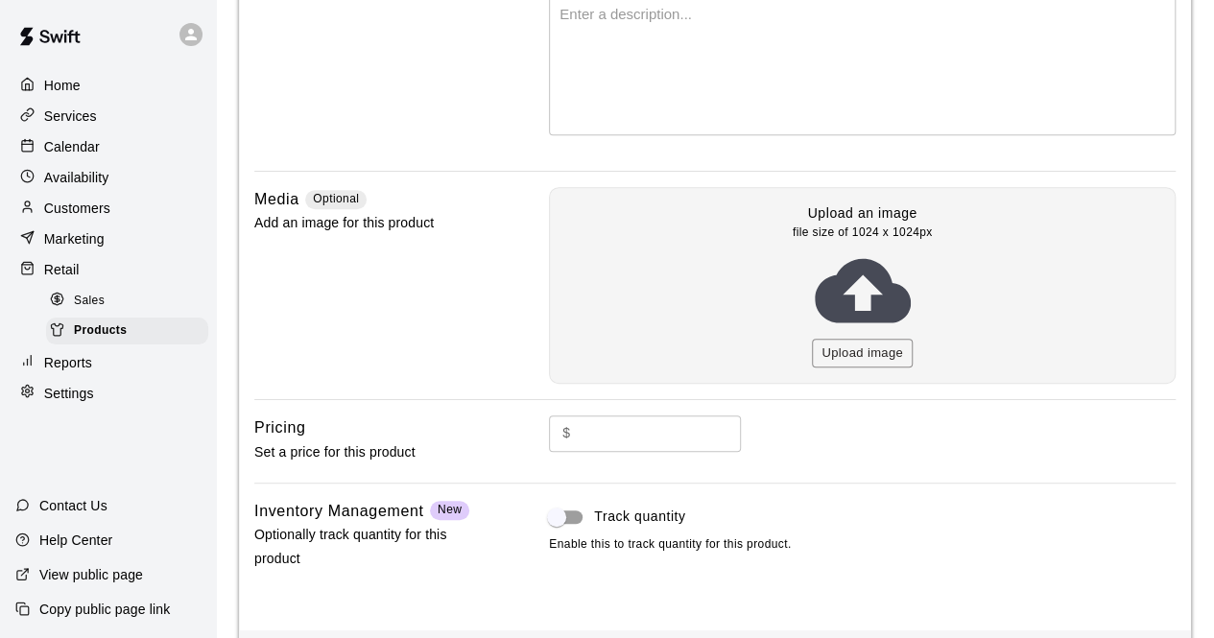
scroll to position [345, 0]
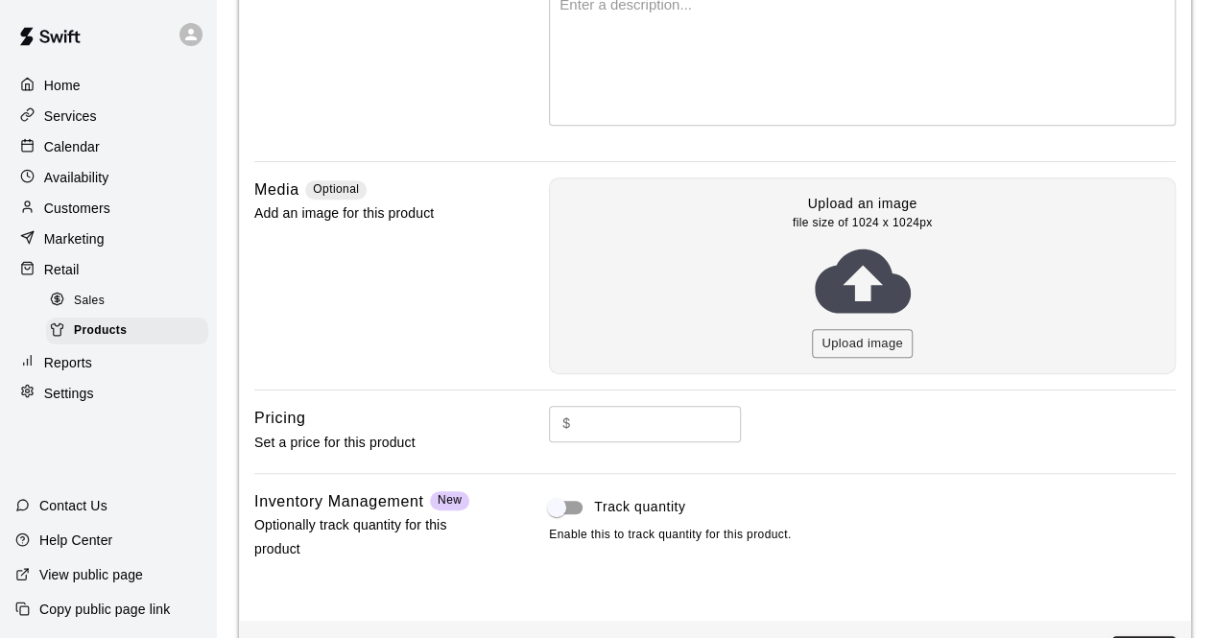
type input "**********"
click at [588, 423] on input "text" at bounding box center [660, 424] width 163 height 36
type input "*"
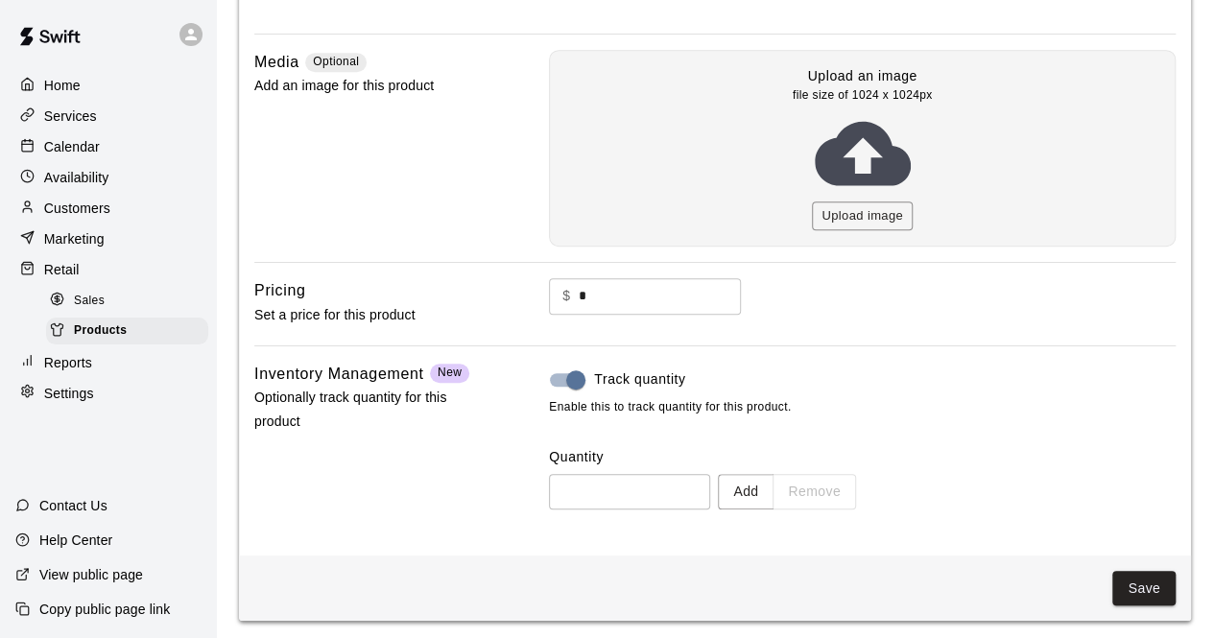
scroll to position [475, 0]
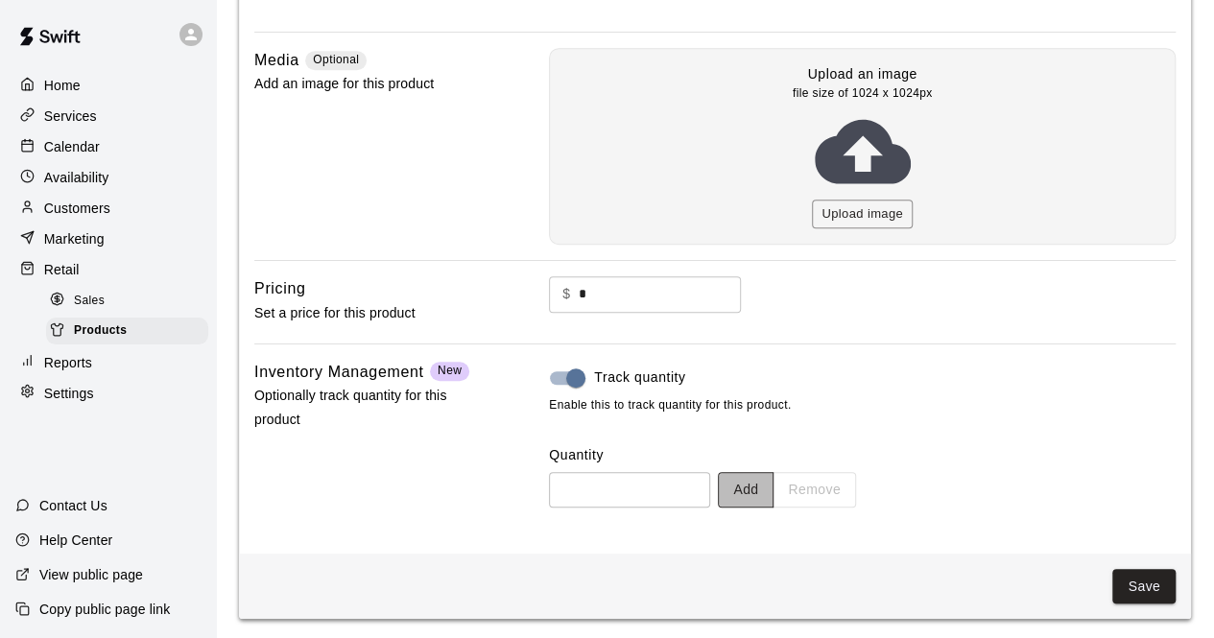
click at [769, 483] on button "Add" at bounding box center [746, 490] width 56 height 36
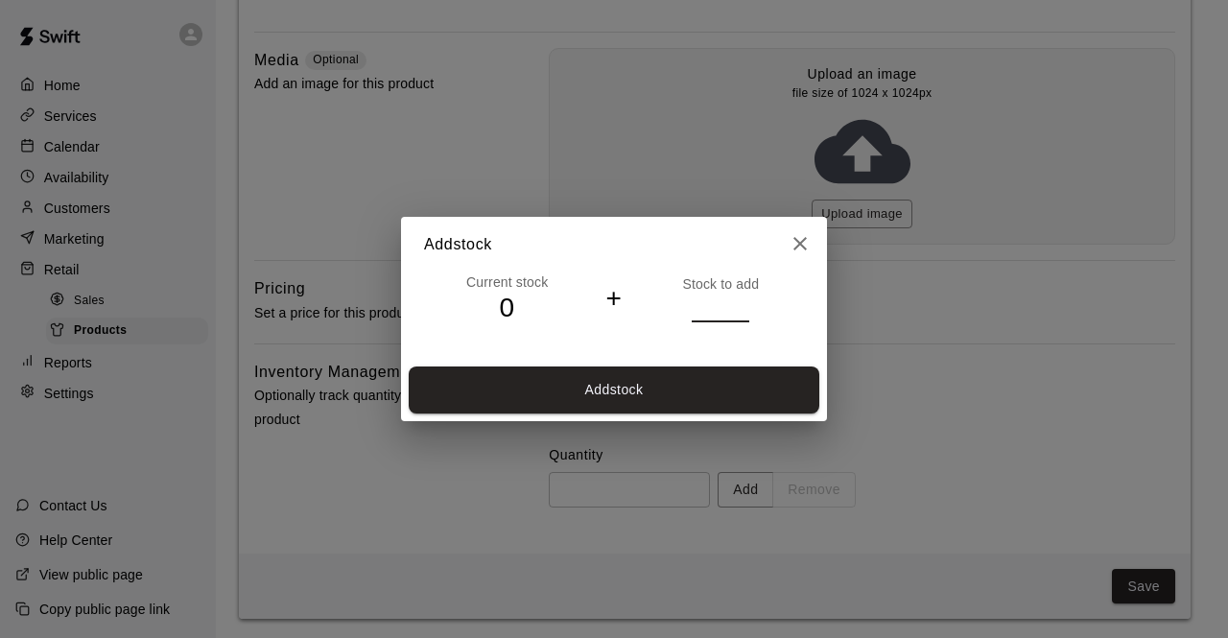
click at [743, 300] on input "*" at bounding box center [721, 308] width 58 height 28
type input "*"
click at [743, 300] on input "*" at bounding box center [721, 308] width 58 height 28
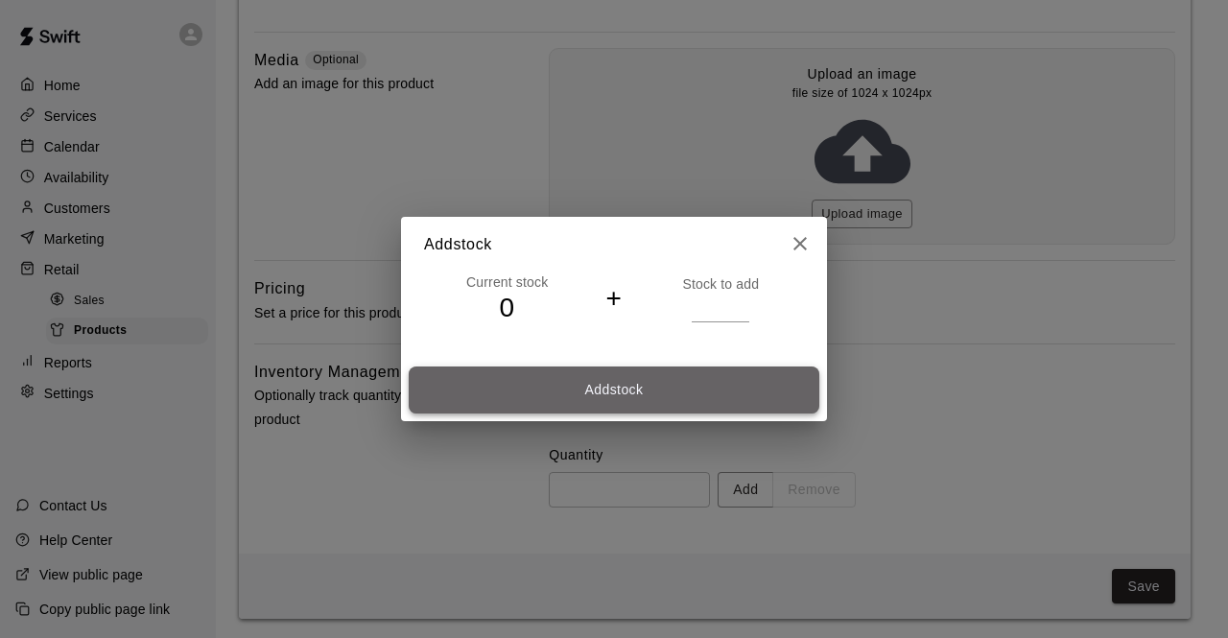
click at [556, 393] on button "Add stock" at bounding box center [614, 390] width 411 height 47
type input "*"
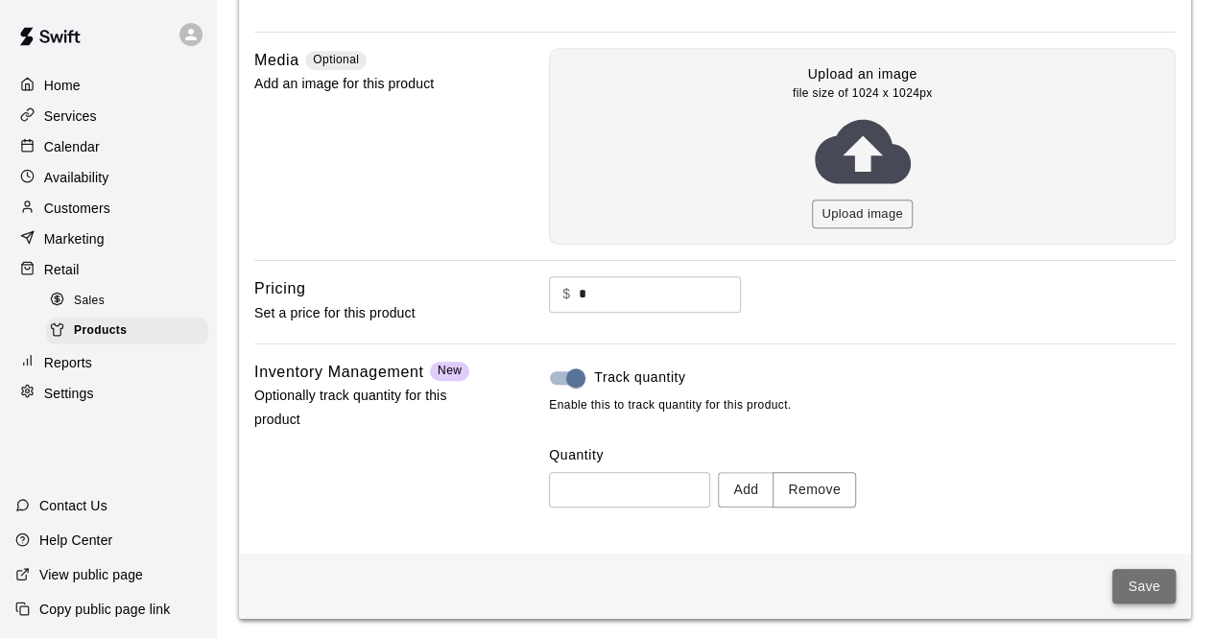
click at [1137, 583] on button "Save" at bounding box center [1143, 587] width 63 height 36
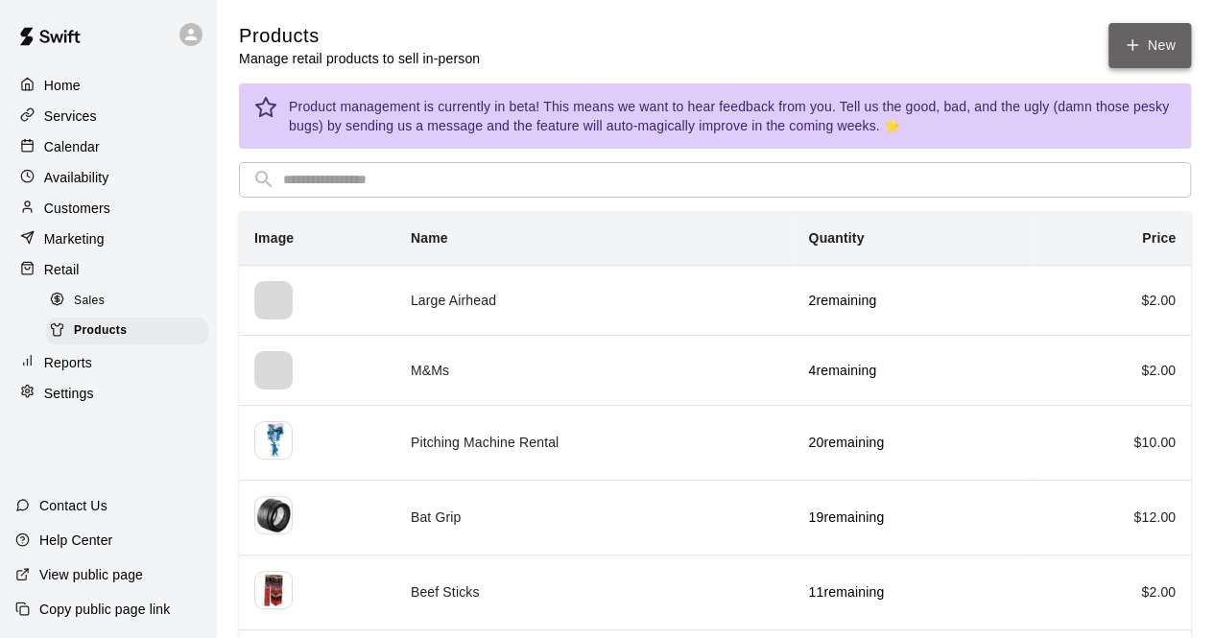
click at [1137, 36] on link "New" at bounding box center [1149, 45] width 83 height 45
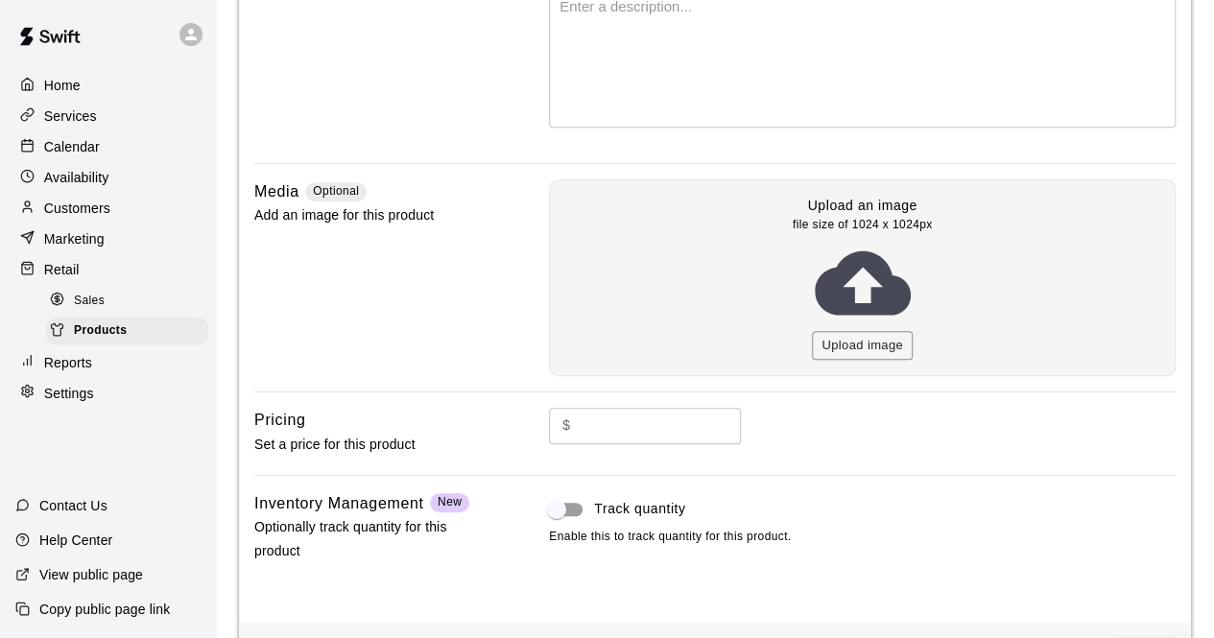
scroll to position [345, 0]
type input "**********"
click at [602, 421] on input "text" at bounding box center [660, 424] width 163 height 36
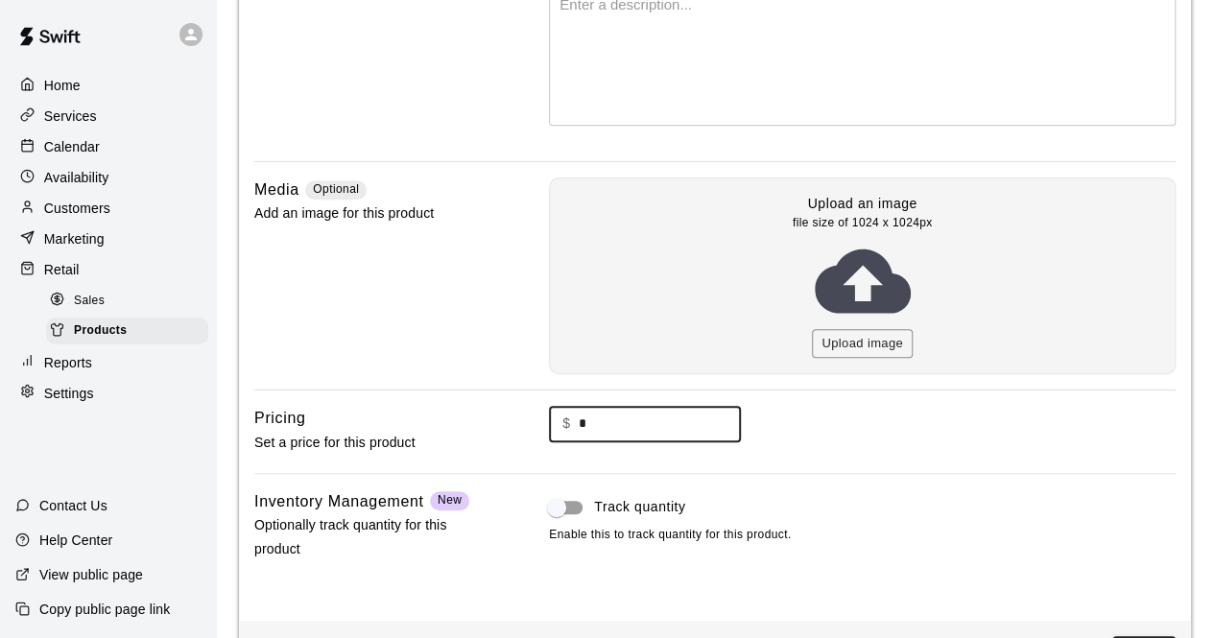
type input "*"
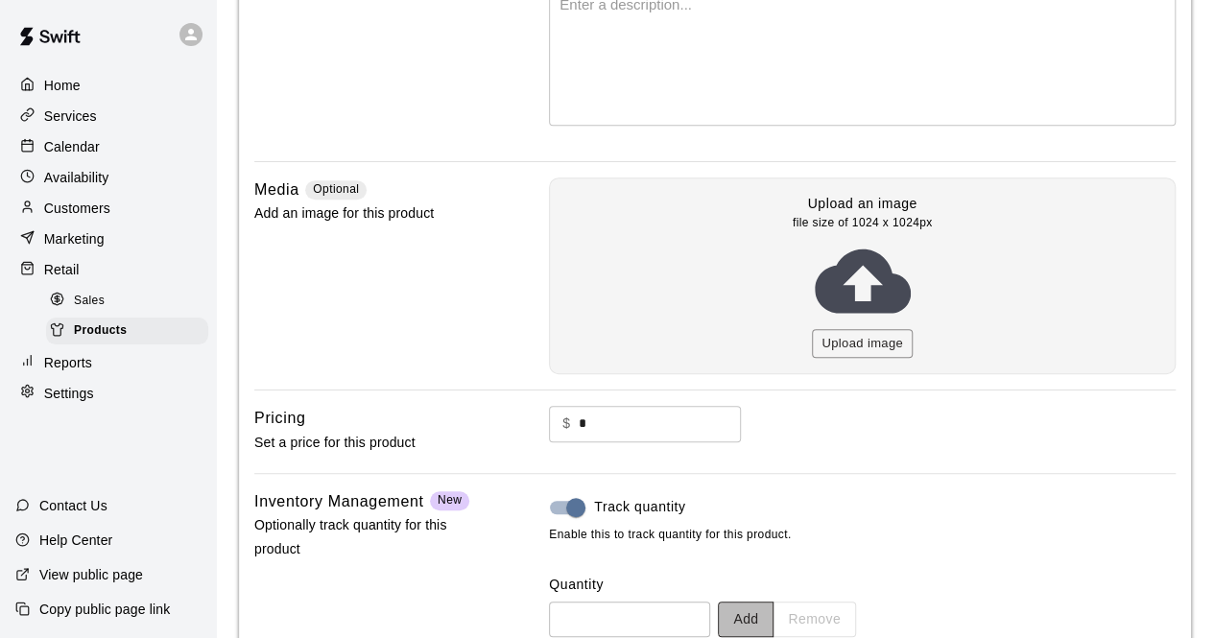
click at [767, 613] on button "Add" at bounding box center [746, 620] width 56 height 36
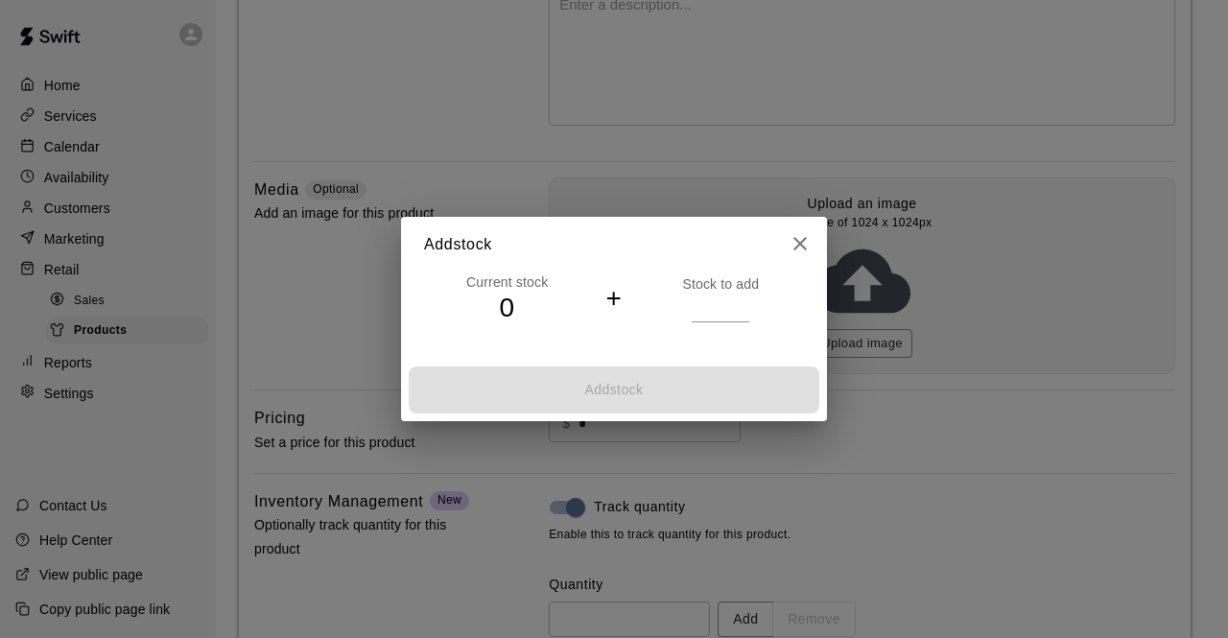
click at [745, 302] on input "*" at bounding box center [721, 308] width 58 height 28
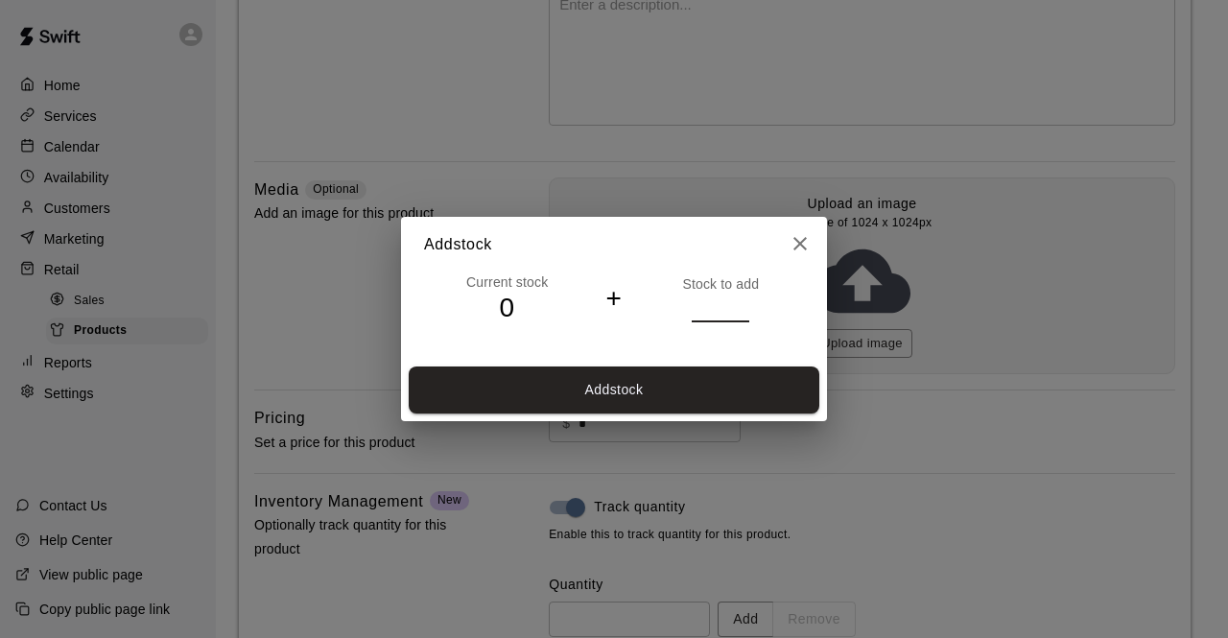
click at [745, 302] on input "*" at bounding box center [721, 308] width 58 height 28
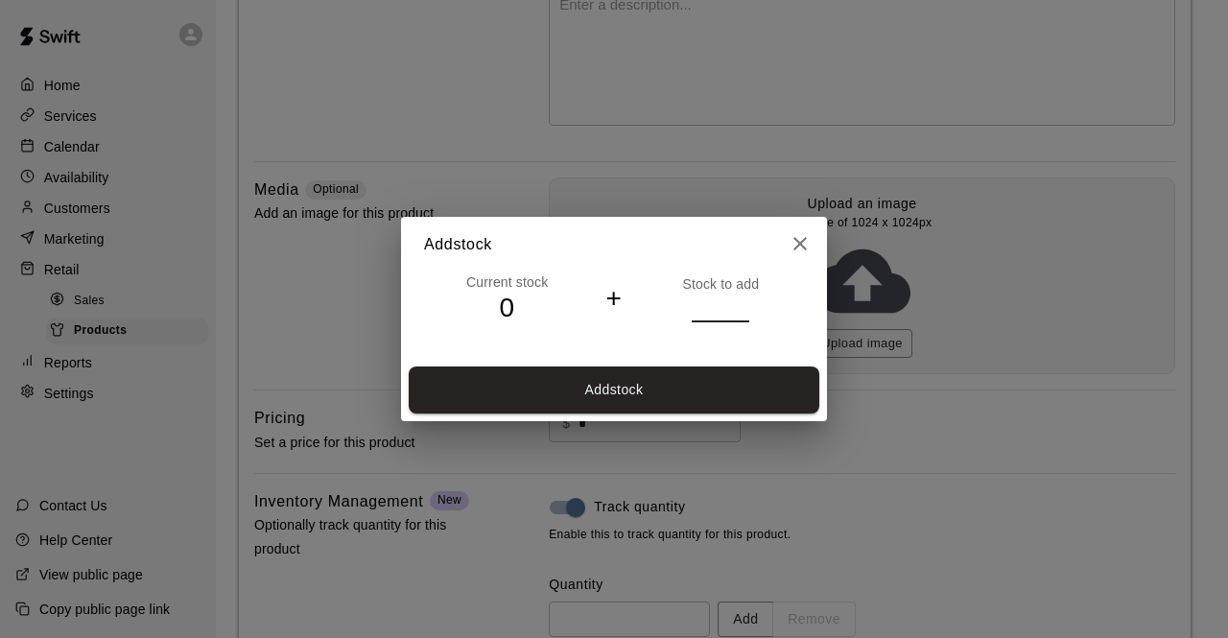
click at [745, 302] on input "*" at bounding box center [721, 308] width 58 height 28
click at [745, 302] on input "**" at bounding box center [721, 308] width 58 height 28
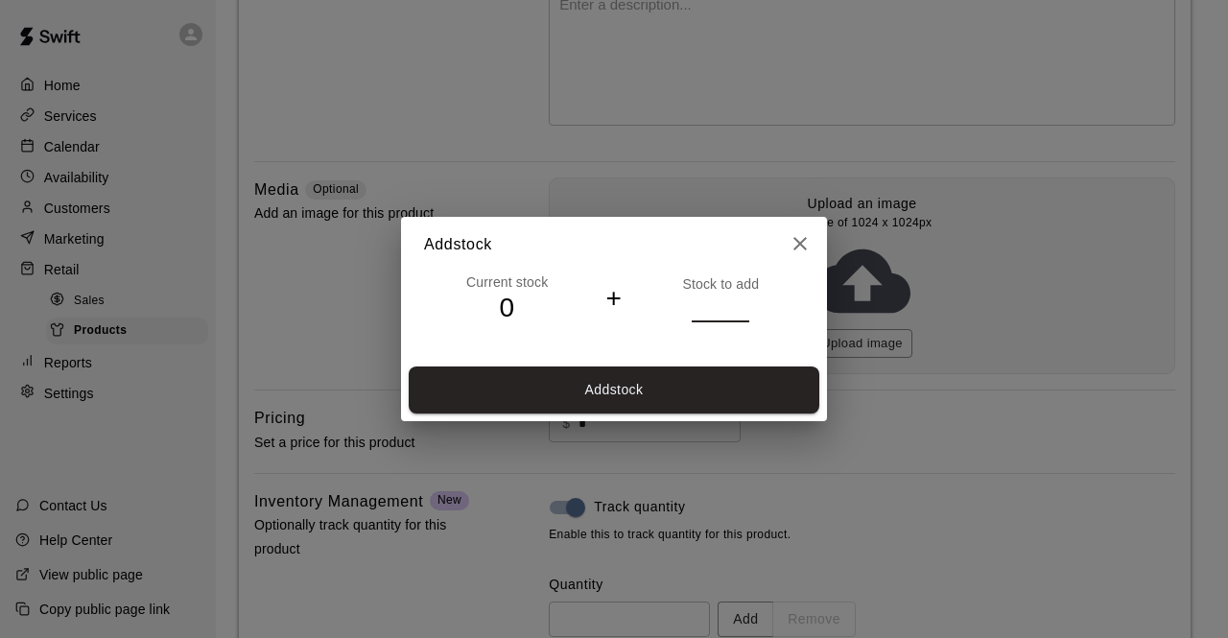
click at [745, 302] on input "**" at bounding box center [721, 308] width 58 height 28
type input "**"
click at [745, 302] on input "**" at bounding box center [721, 308] width 58 height 28
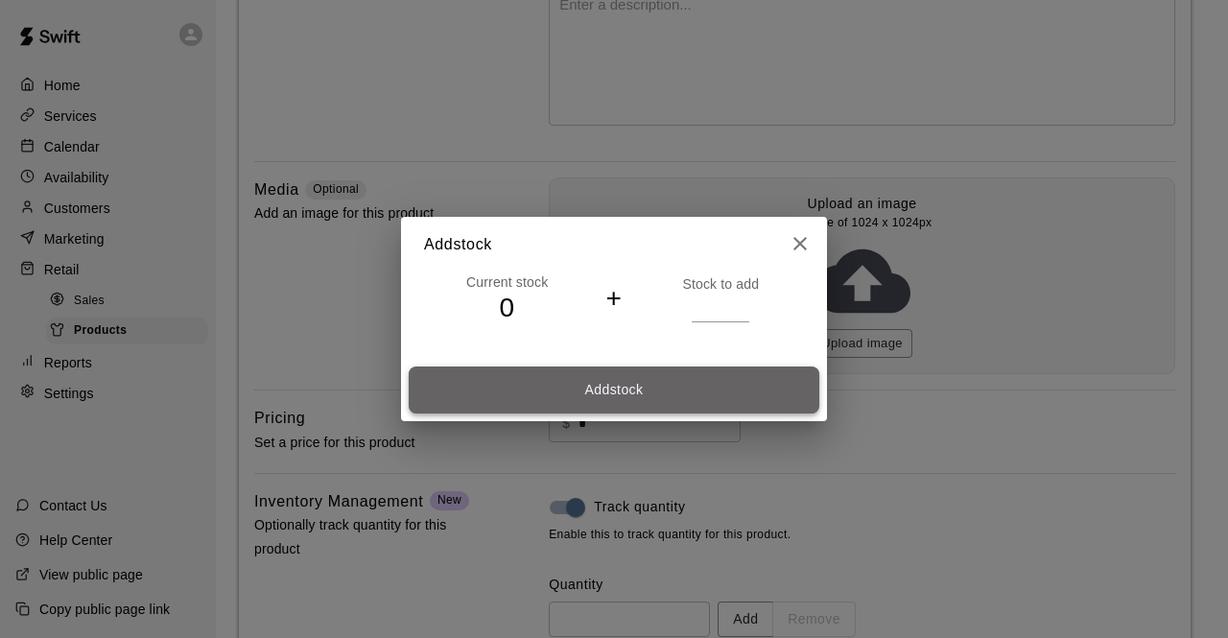
click at [593, 386] on button "Add stock" at bounding box center [614, 390] width 411 height 47
type input "**"
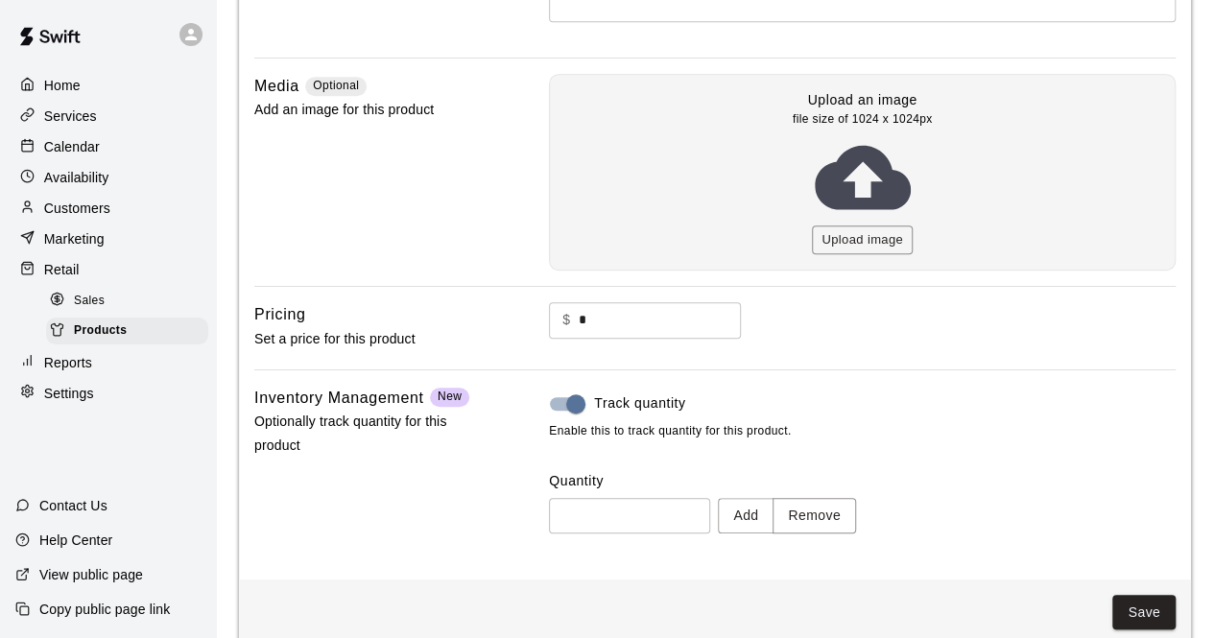
scroll to position [461, 0]
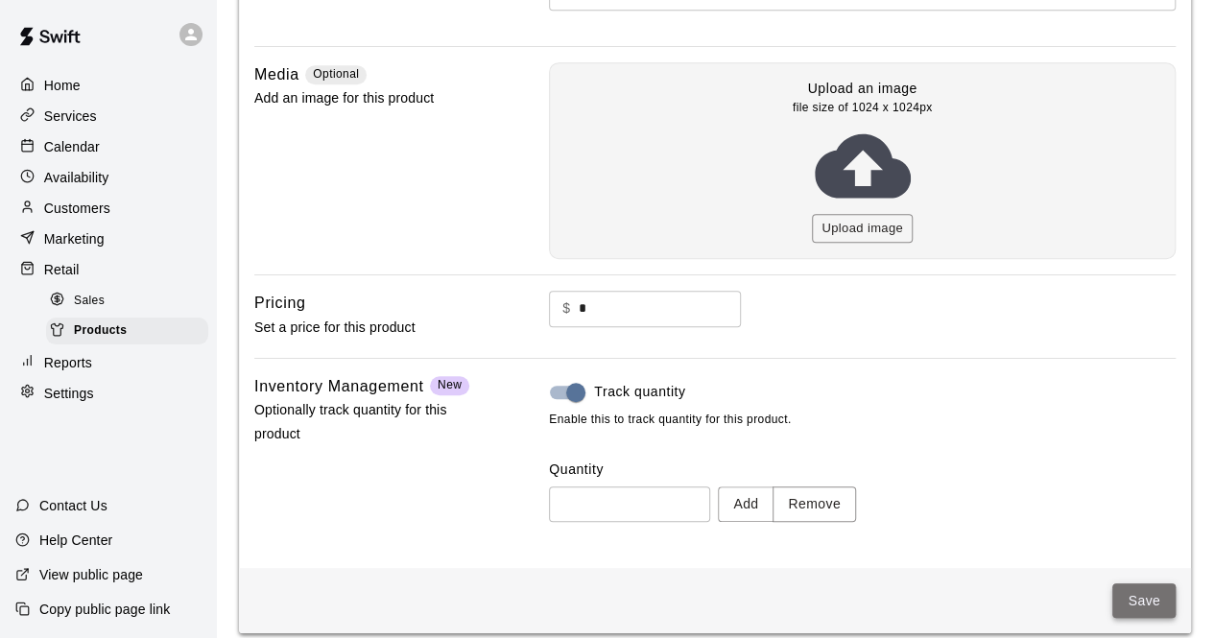
click at [1140, 591] on button "Save" at bounding box center [1143, 601] width 63 height 36
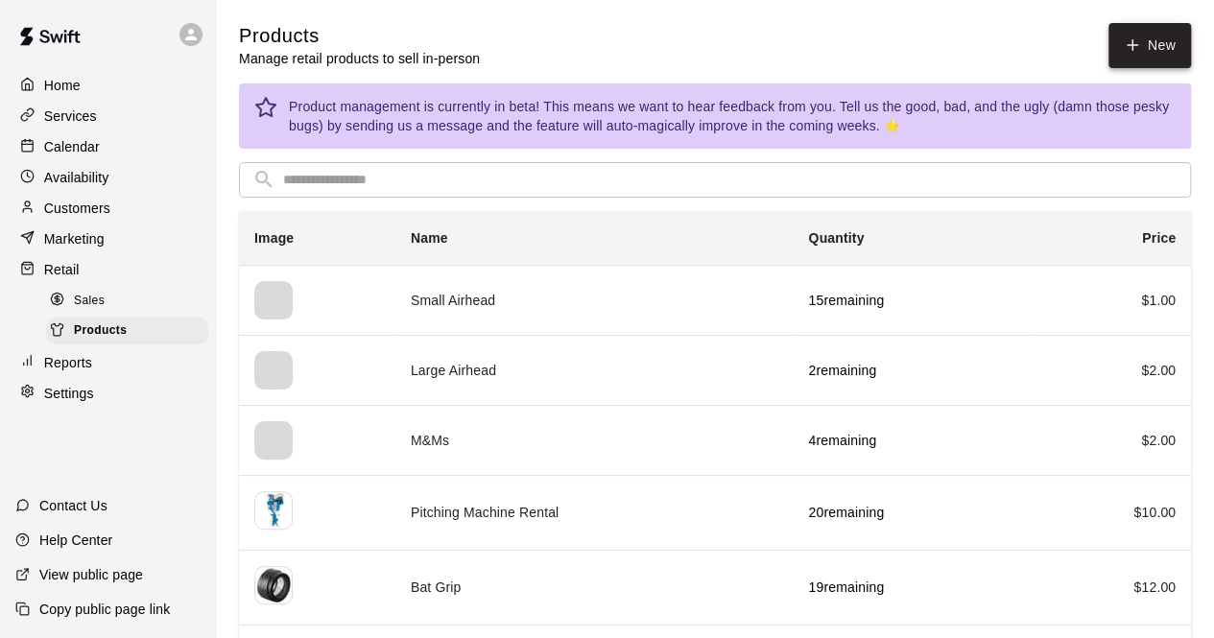
click at [1134, 41] on icon at bounding box center [1132, 44] width 17 height 17
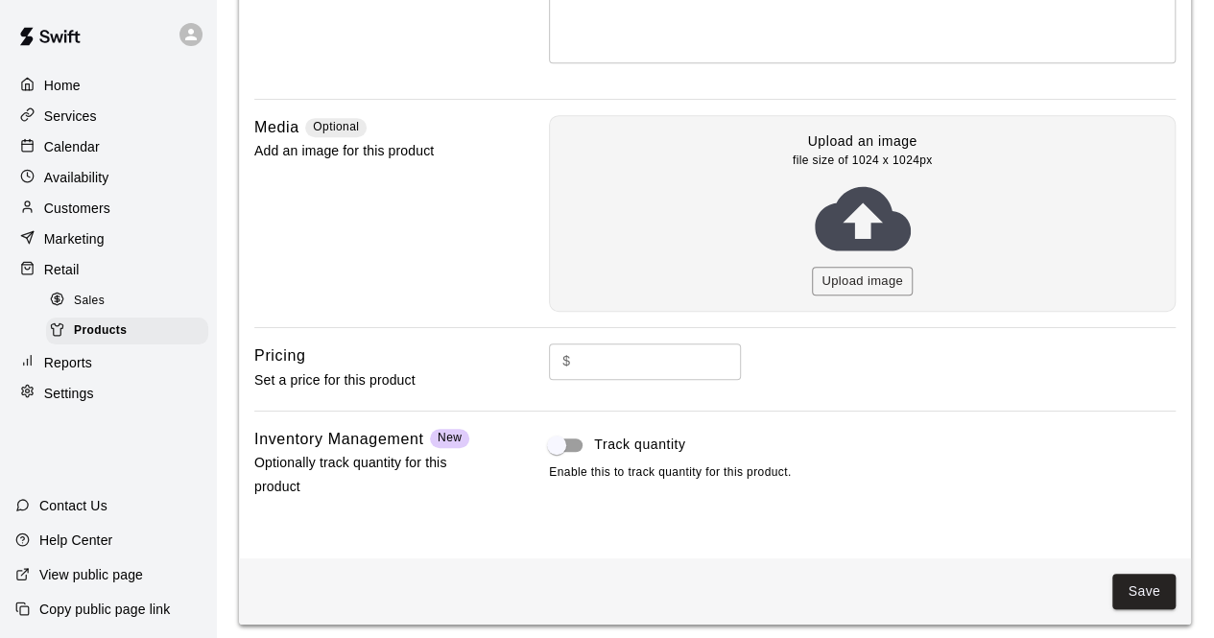
scroll to position [414, 0]
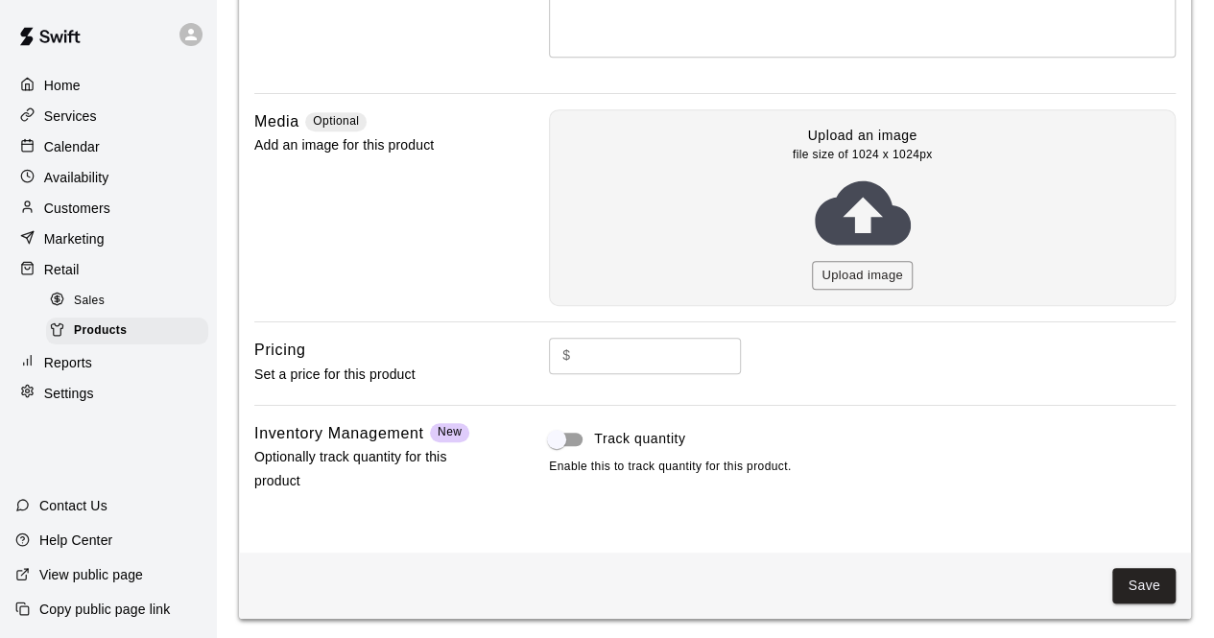
type input "**********"
click at [607, 354] on input "text" at bounding box center [660, 356] width 163 height 36
type input "*"
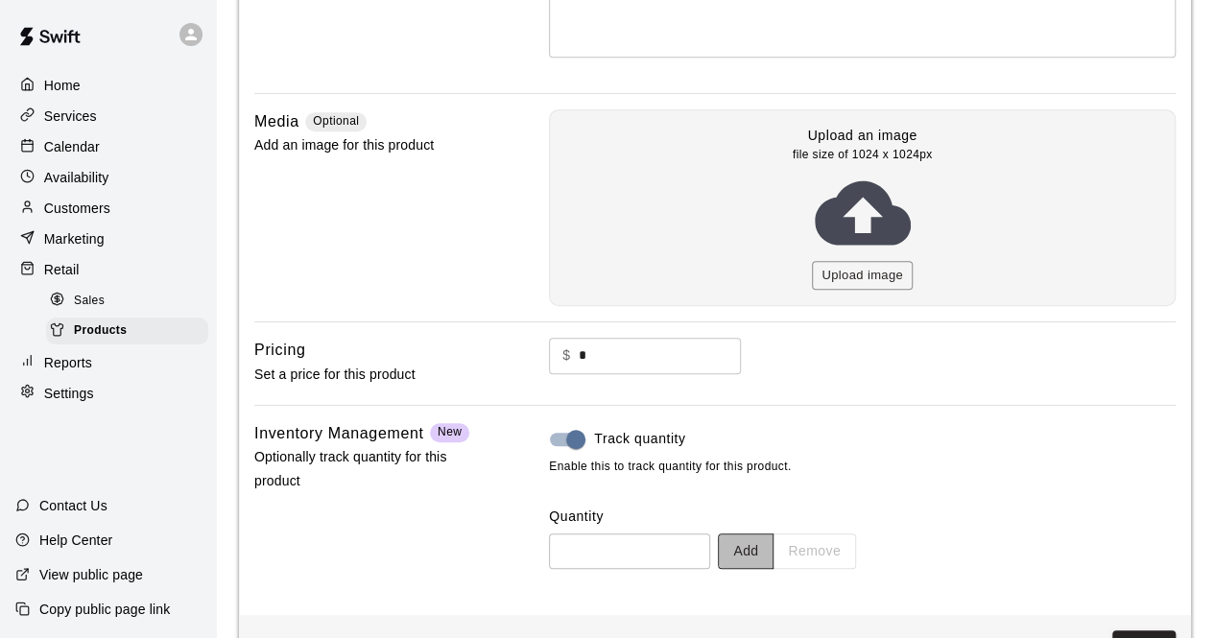
click at [773, 548] on button "Add" at bounding box center [746, 552] width 56 height 36
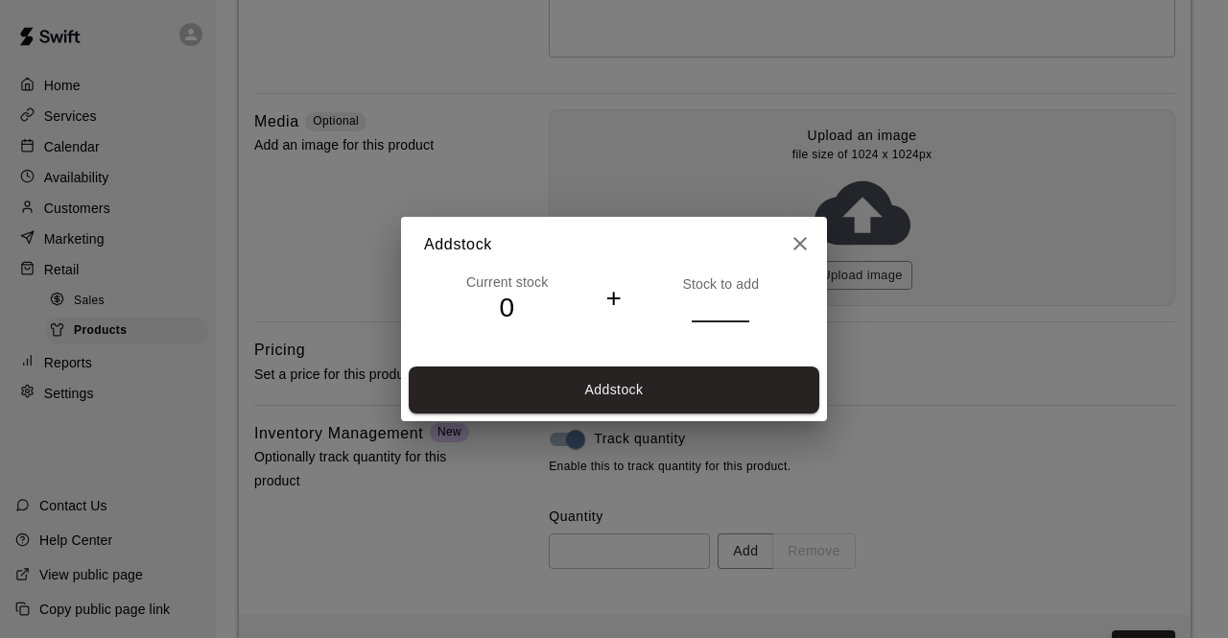
click at [742, 304] on input "*" at bounding box center [721, 308] width 58 height 28
type input "*"
click at [742, 304] on input "*" at bounding box center [721, 308] width 58 height 28
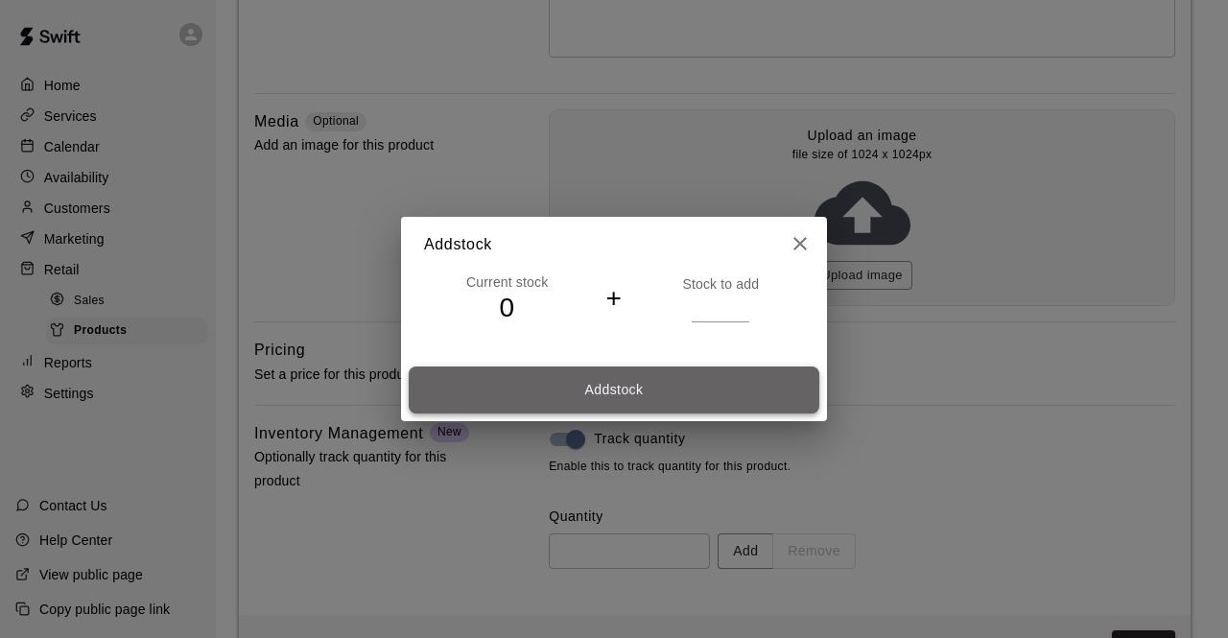
click at [599, 393] on button "Add stock" at bounding box center [614, 390] width 411 height 47
type input "*"
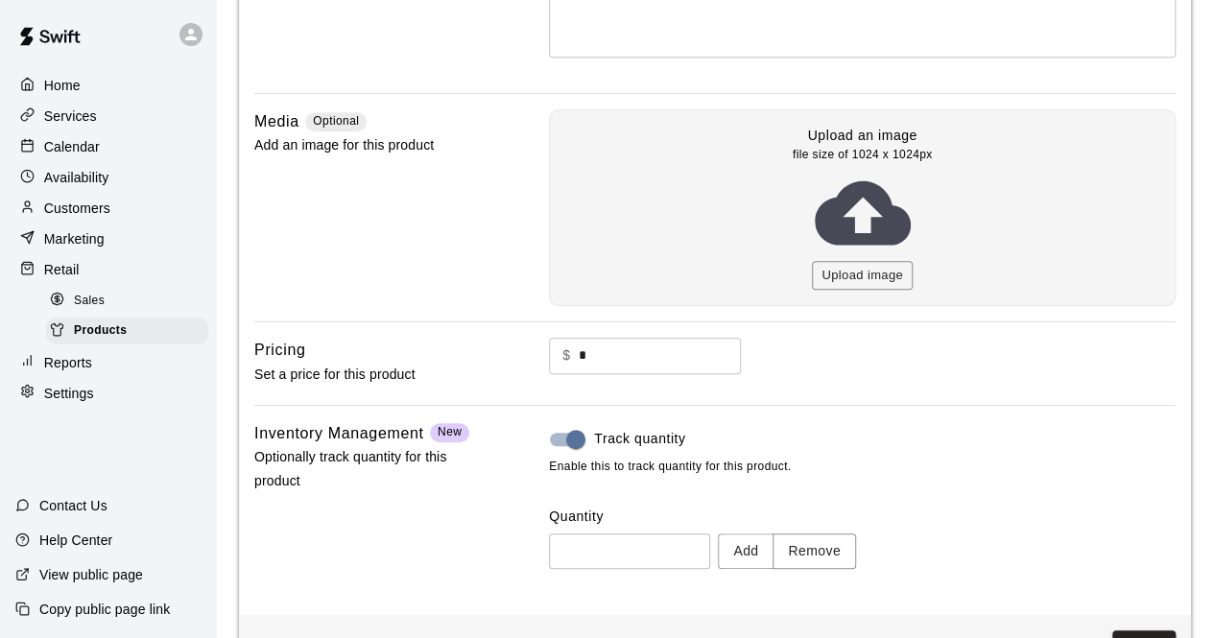
scroll to position [452, 0]
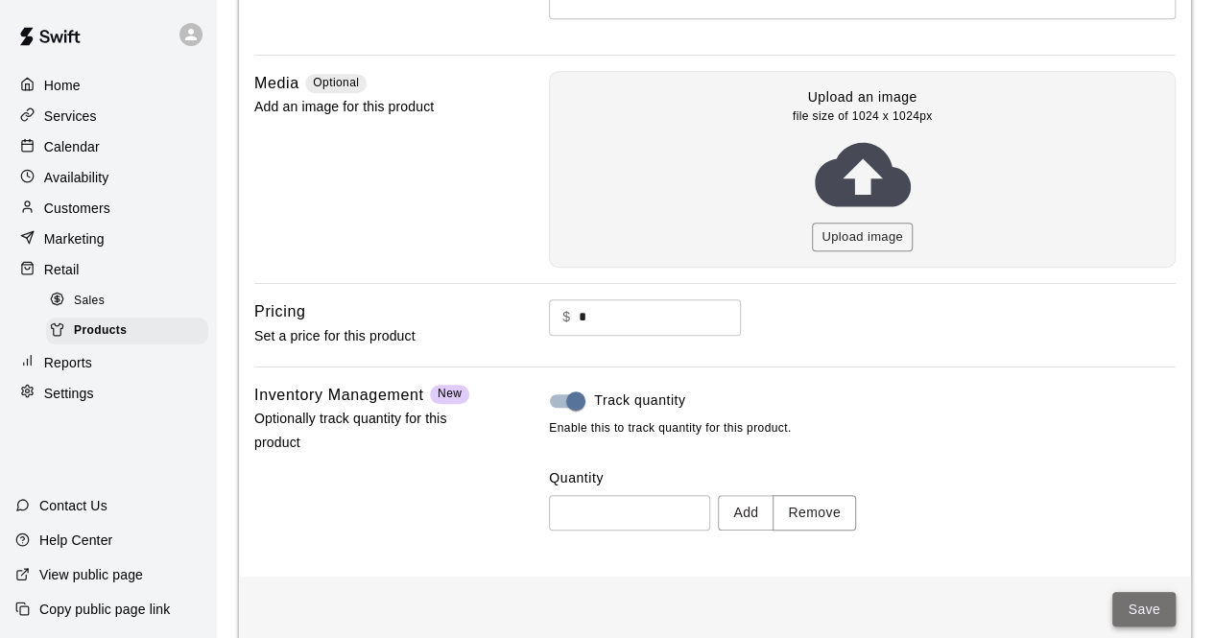
click at [1145, 604] on button "Save" at bounding box center [1143, 610] width 63 height 36
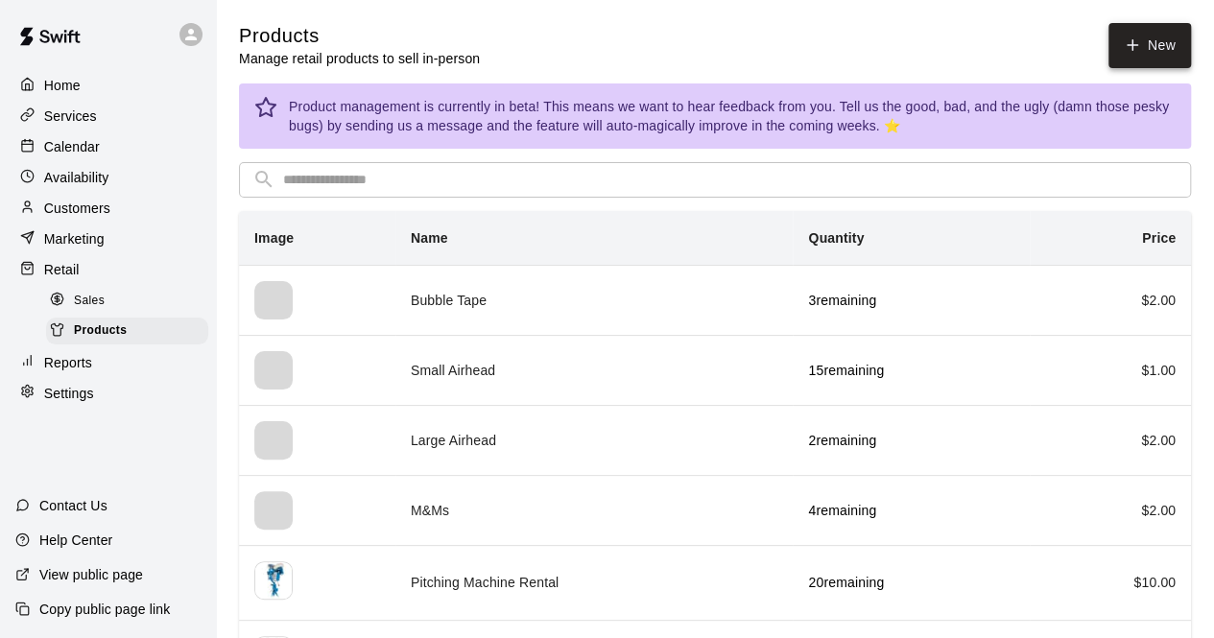
click at [1137, 42] on icon at bounding box center [1132, 44] width 17 height 17
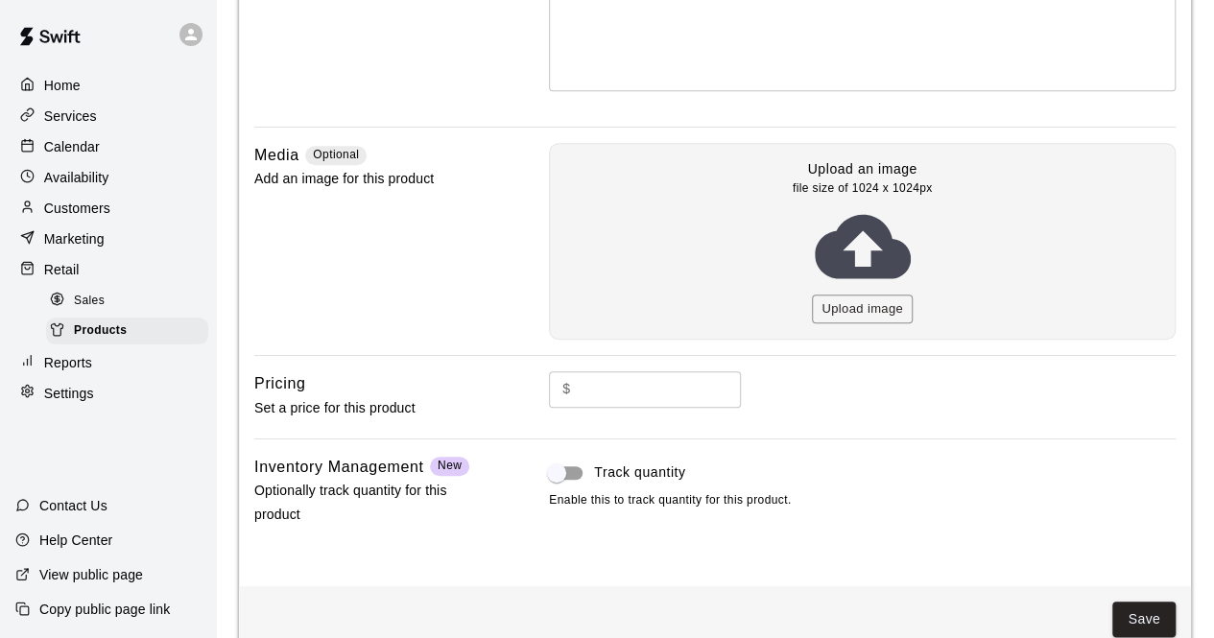
scroll to position [384, 0]
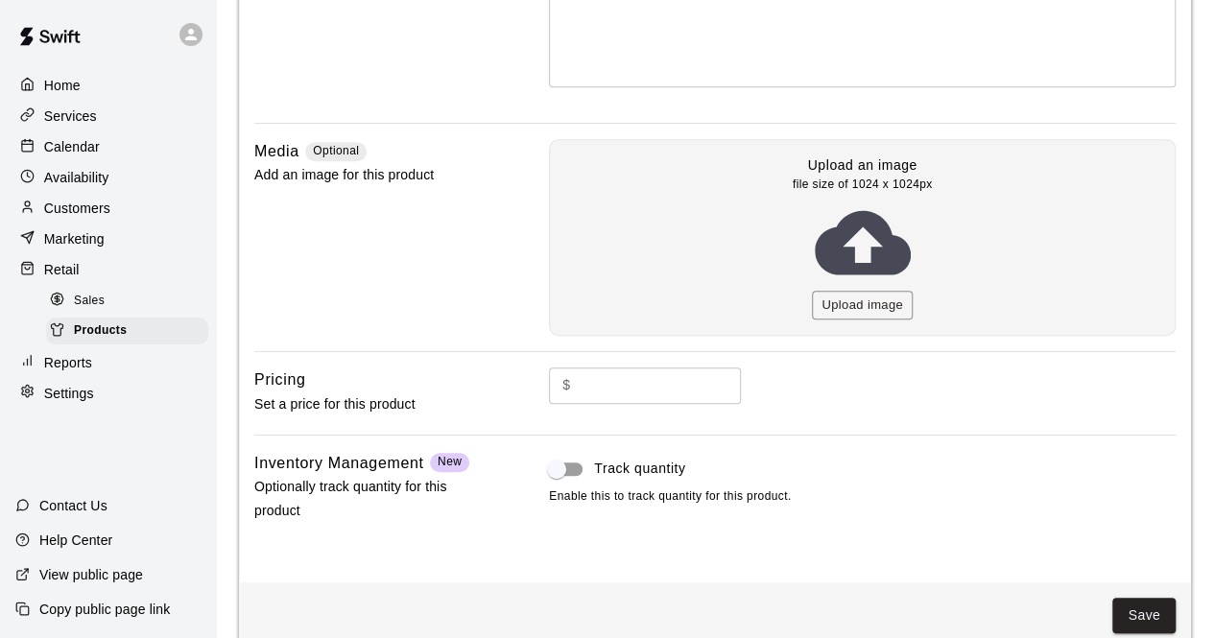
type input "**********"
click at [590, 369] on input "text" at bounding box center [660, 386] width 163 height 36
type input "*"
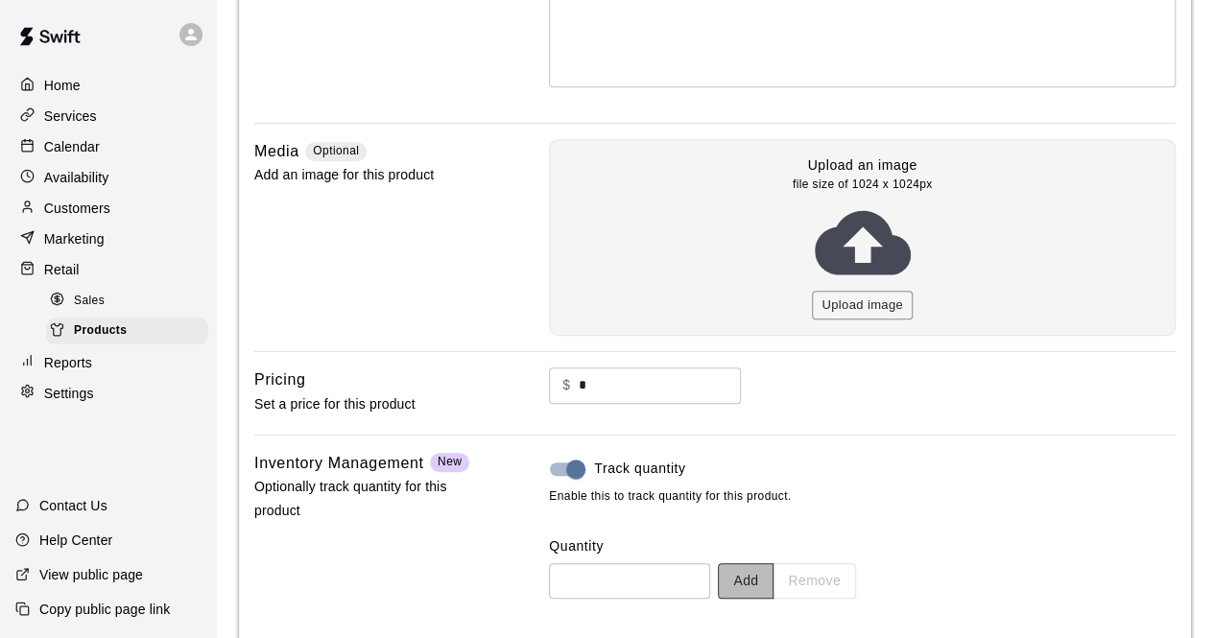
click at [773, 579] on button "Add" at bounding box center [746, 581] width 56 height 36
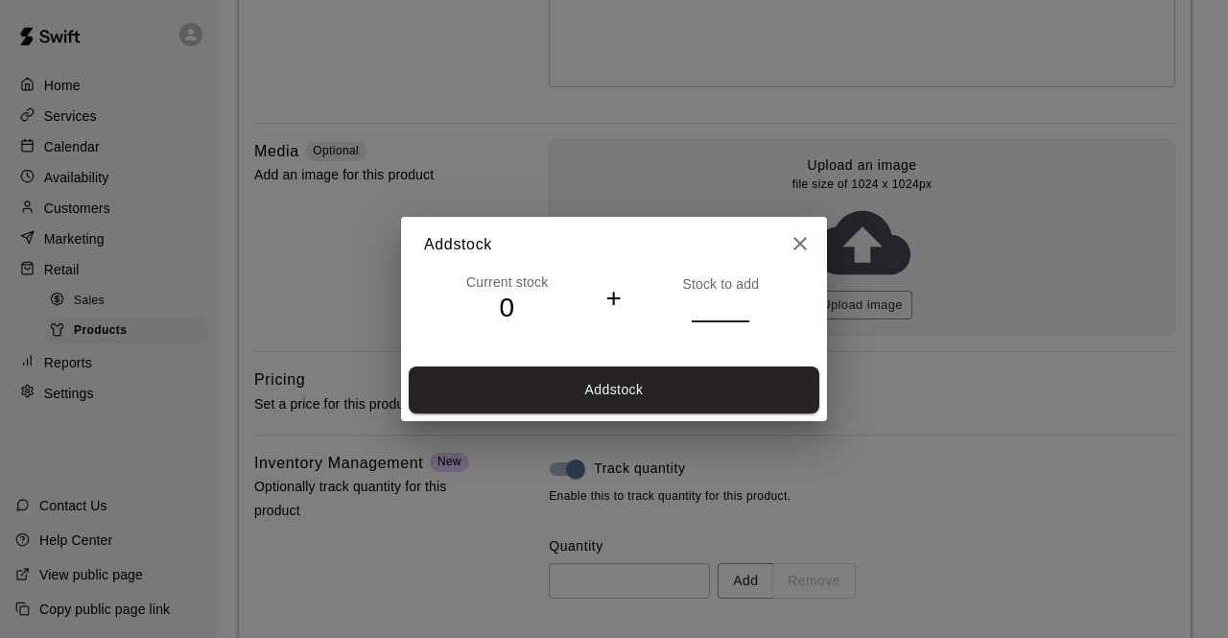
click at [742, 302] on input "*" at bounding box center [721, 308] width 58 height 28
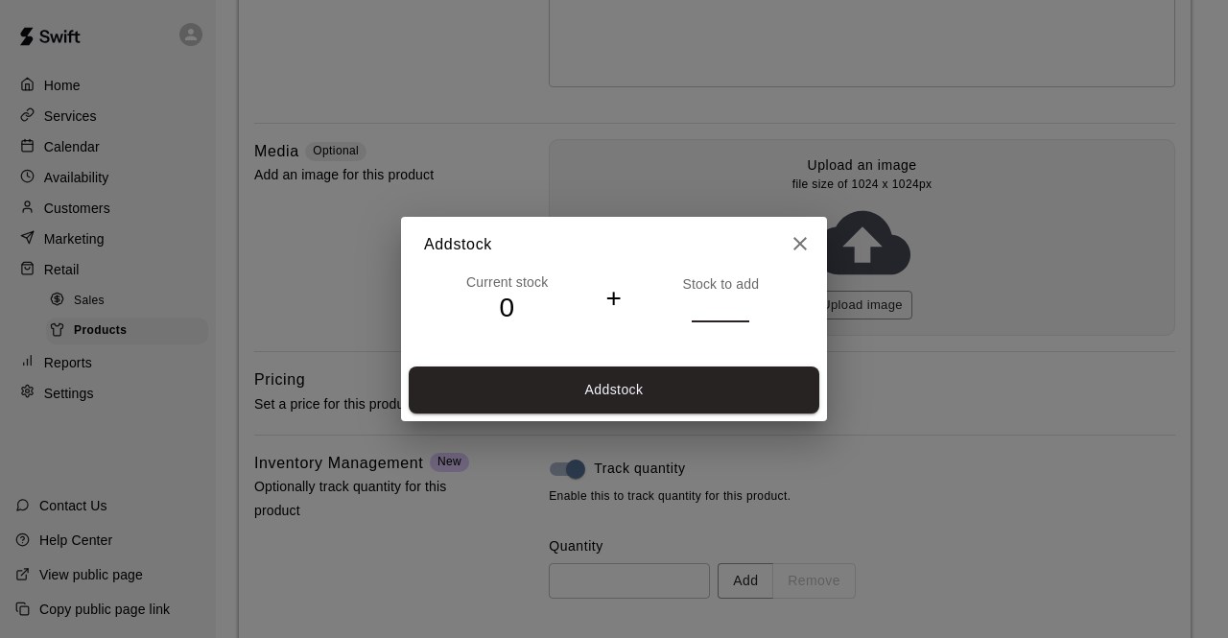
type input "*"
click at [742, 302] on input "*" at bounding box center [721, 308] width 58 height 28
click at [618, 384] on button "Add stock" at bounding box center [614, 390] width 411 height 47
type input "*"
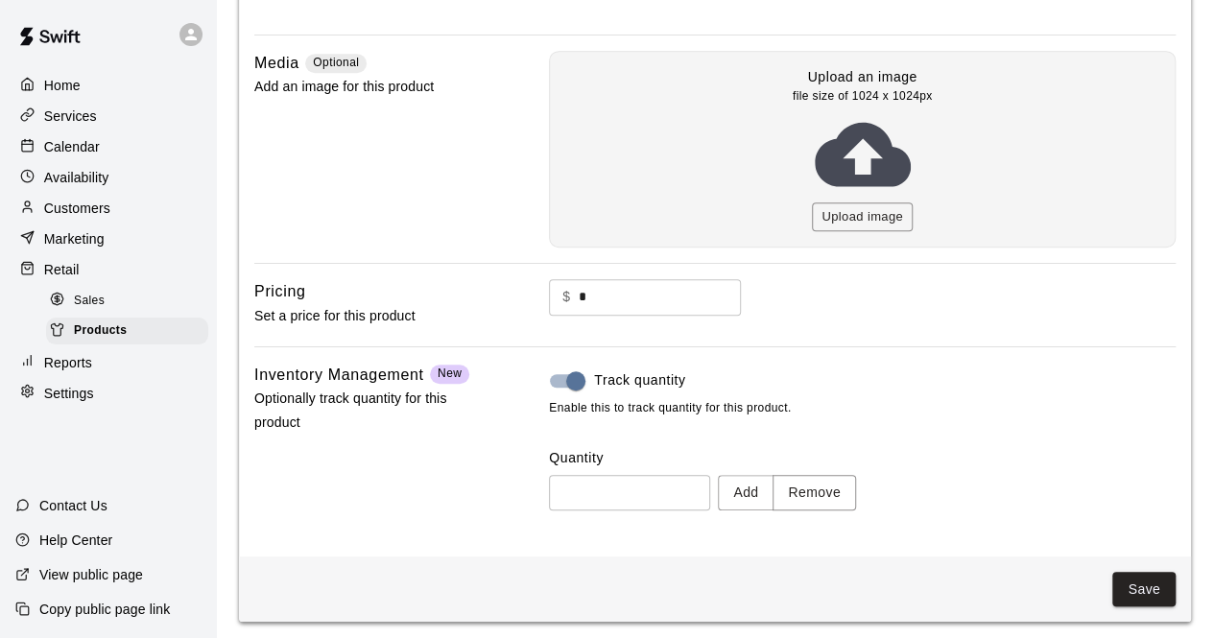
scroll to position [475, 0]
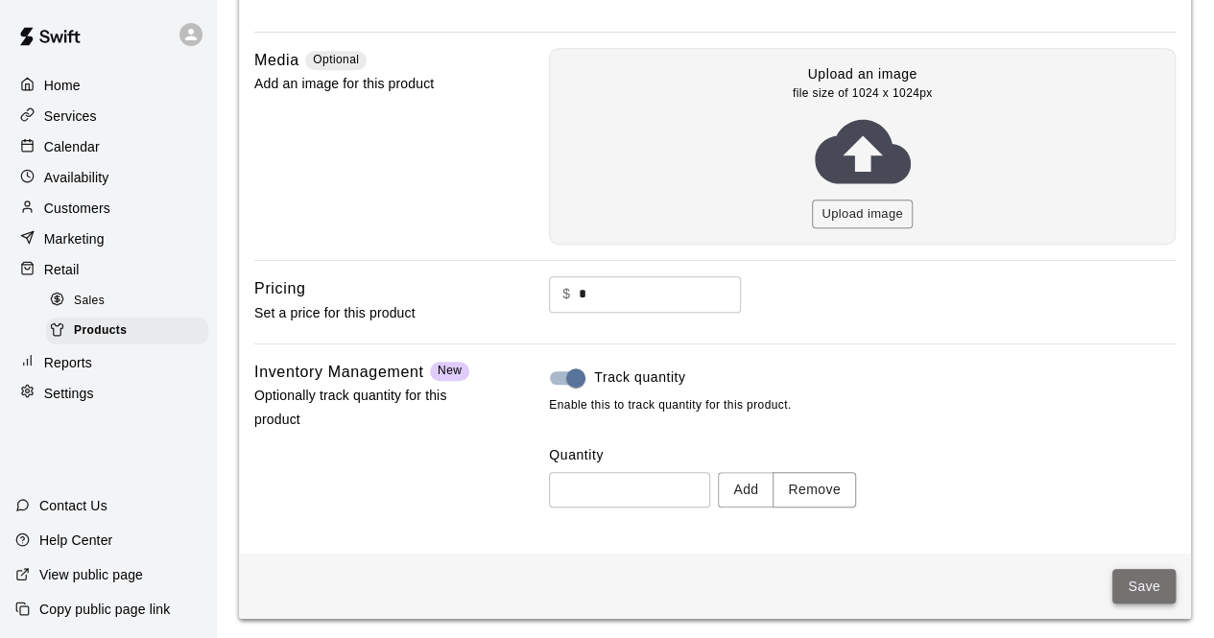
click at [1130, 576] on button "Save" at bounding box center [1143, 587] width 63 height 36
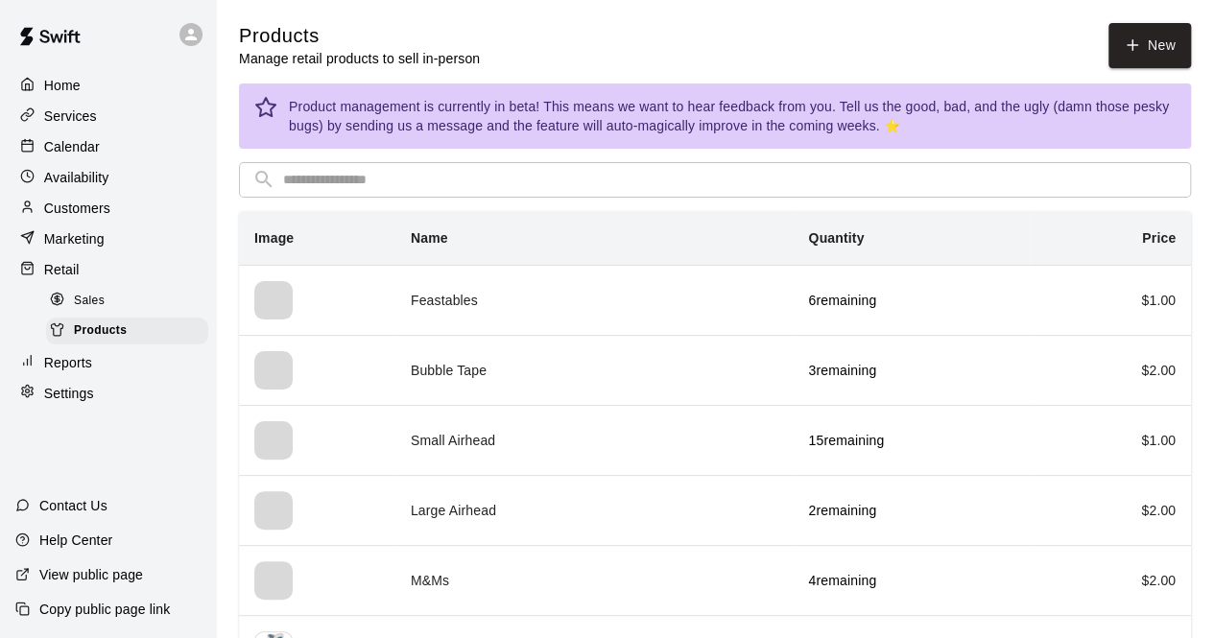
click at [101, 149] on div "Calendar" at bounding box center [107, 146] width 185 height 29
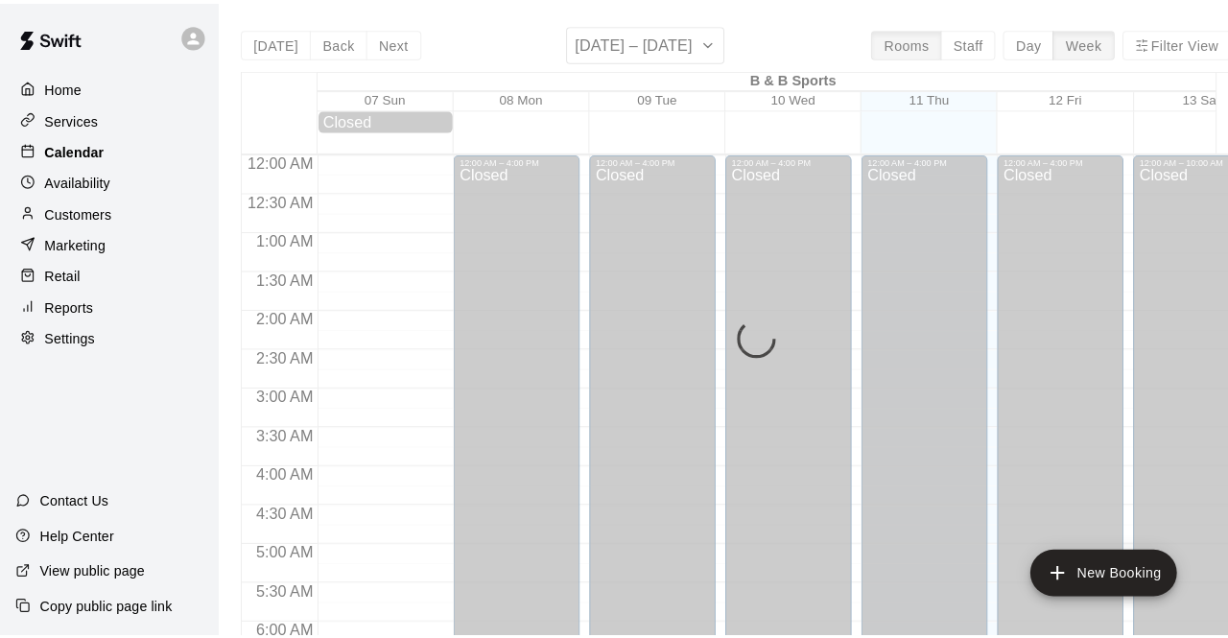
scroll to position [1251, 0]
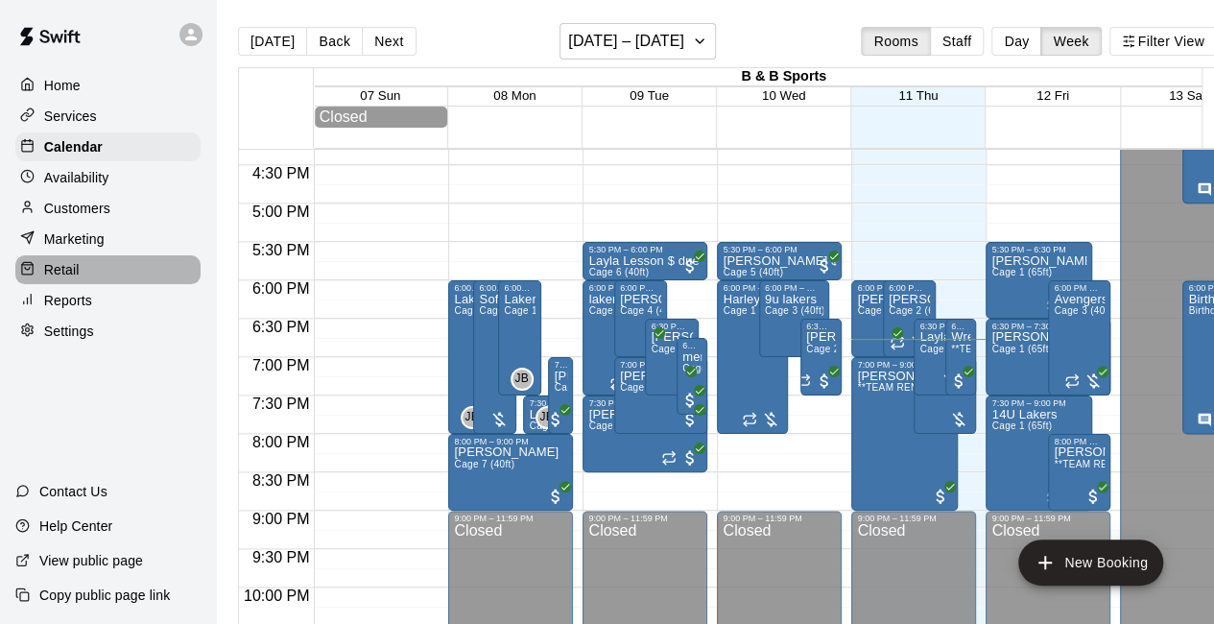
click at [100, 273] on div "Retail" at bounding box center [107, 269] width 185 height 29
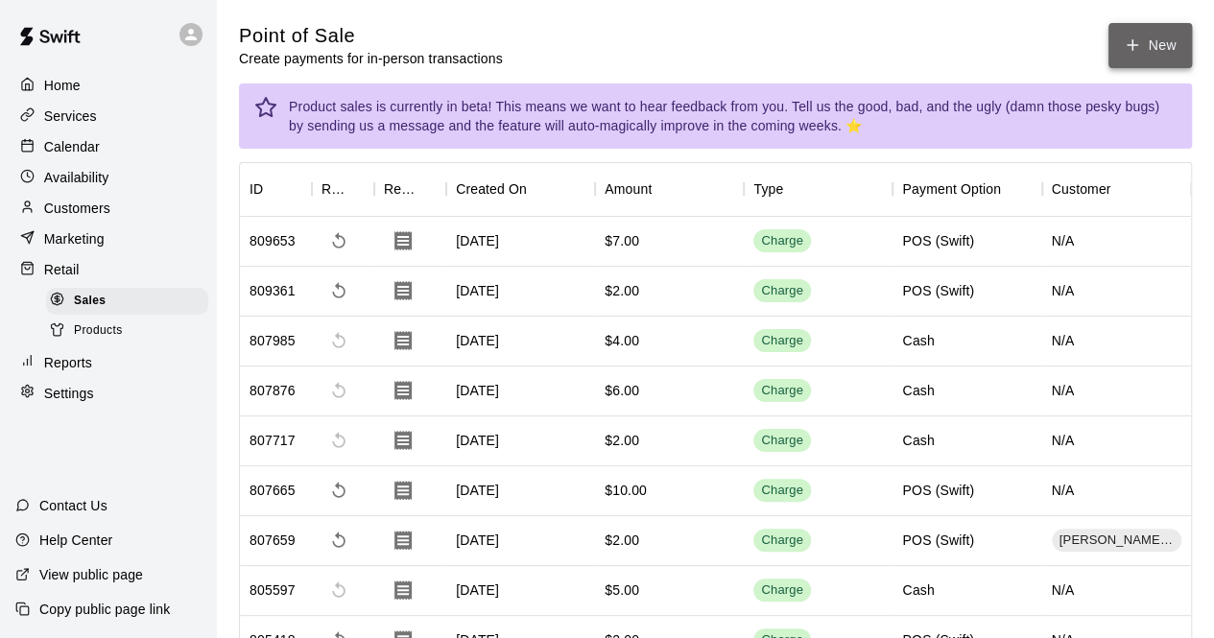
click at [1145, 39] on button "New" at bounding box center [1149, 45] width 83 height 45
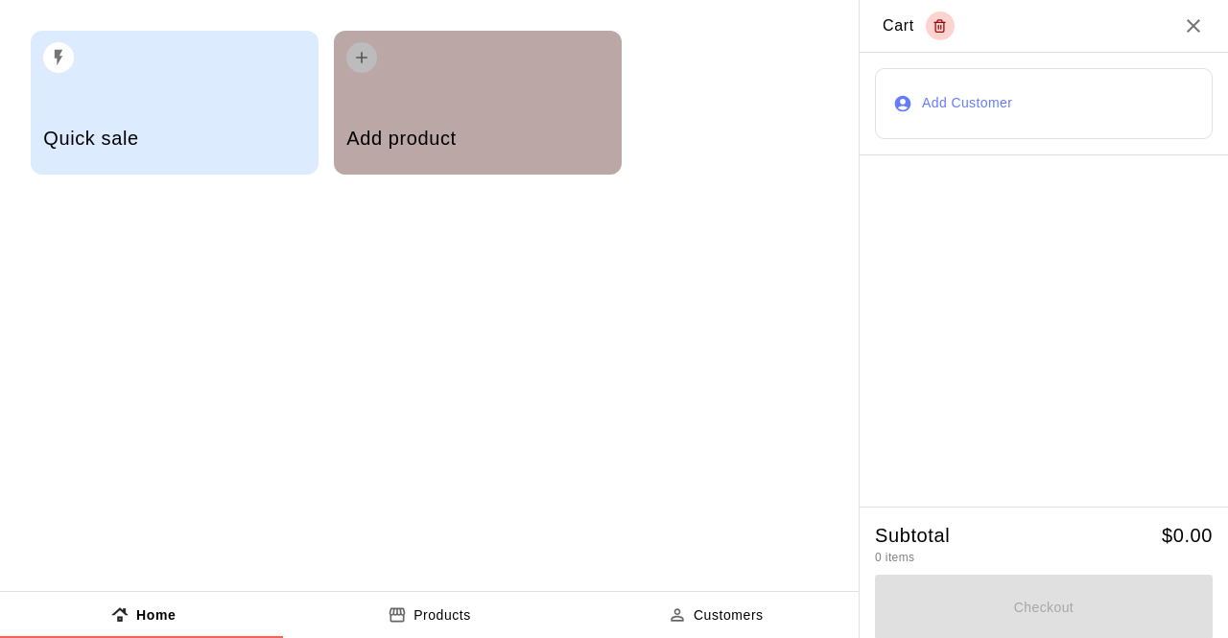
click at [501, 137] on h5 "Add product" at bounding box center [477, 139] width 262 height 26
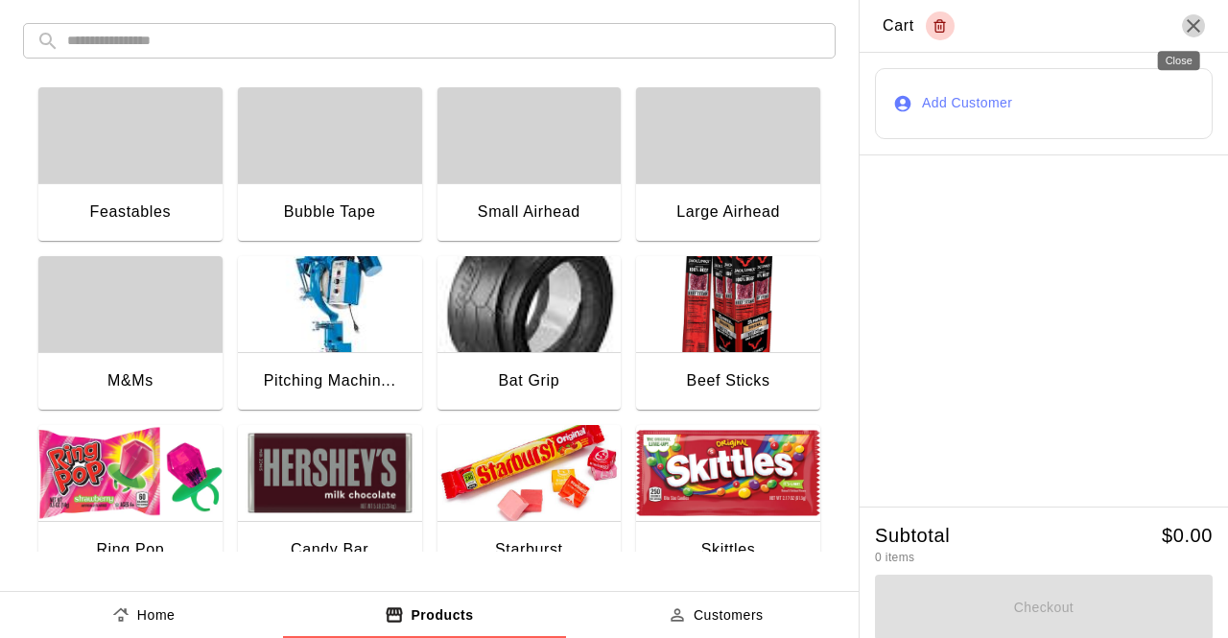
click at [1187, 26] on icon "Close" at bounding box center [1193, 25] width 13 height 13
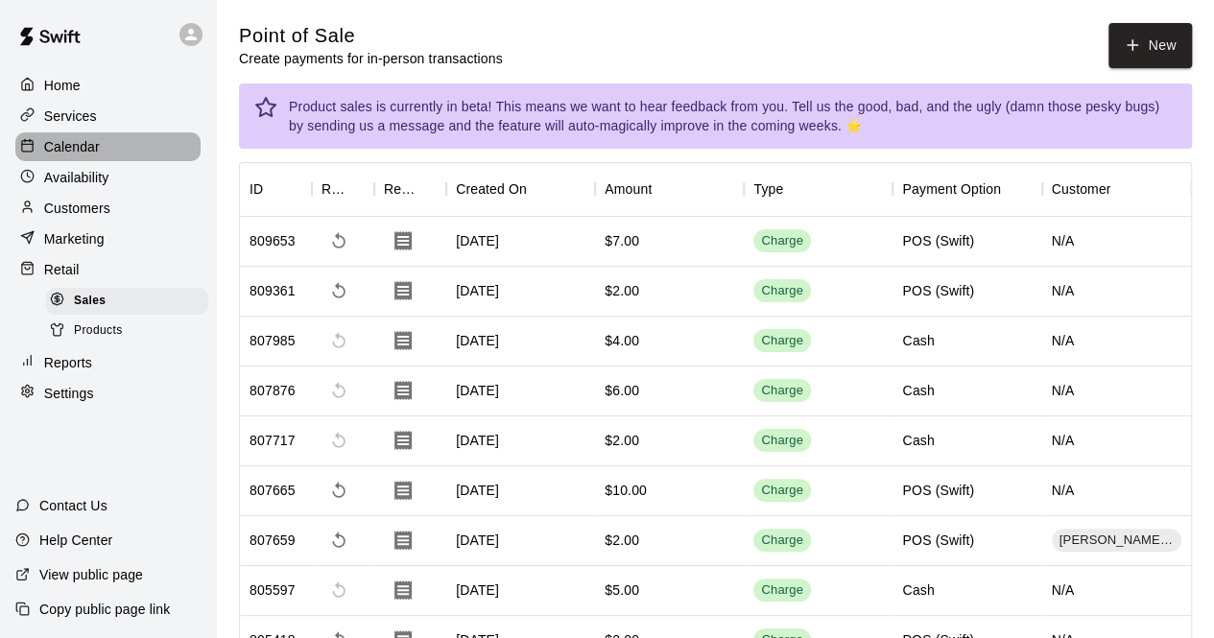
click at [114, 155] on div "Calendar" at bounding box center [107, 146] width 185 height 29
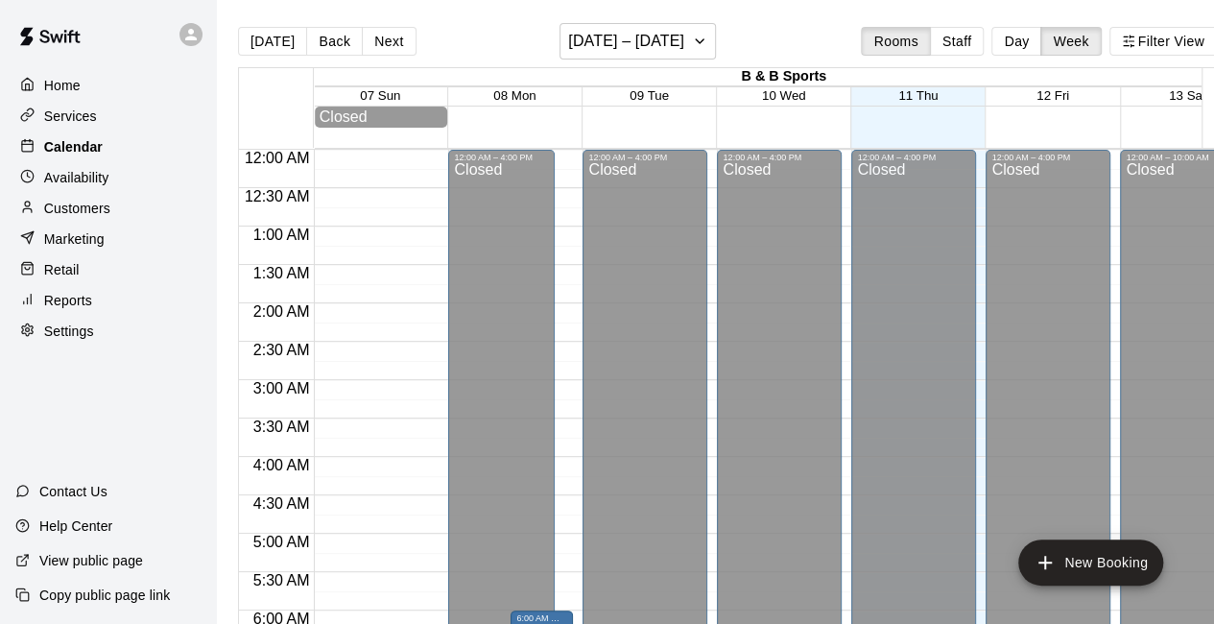
scroll to position [1251, 0]
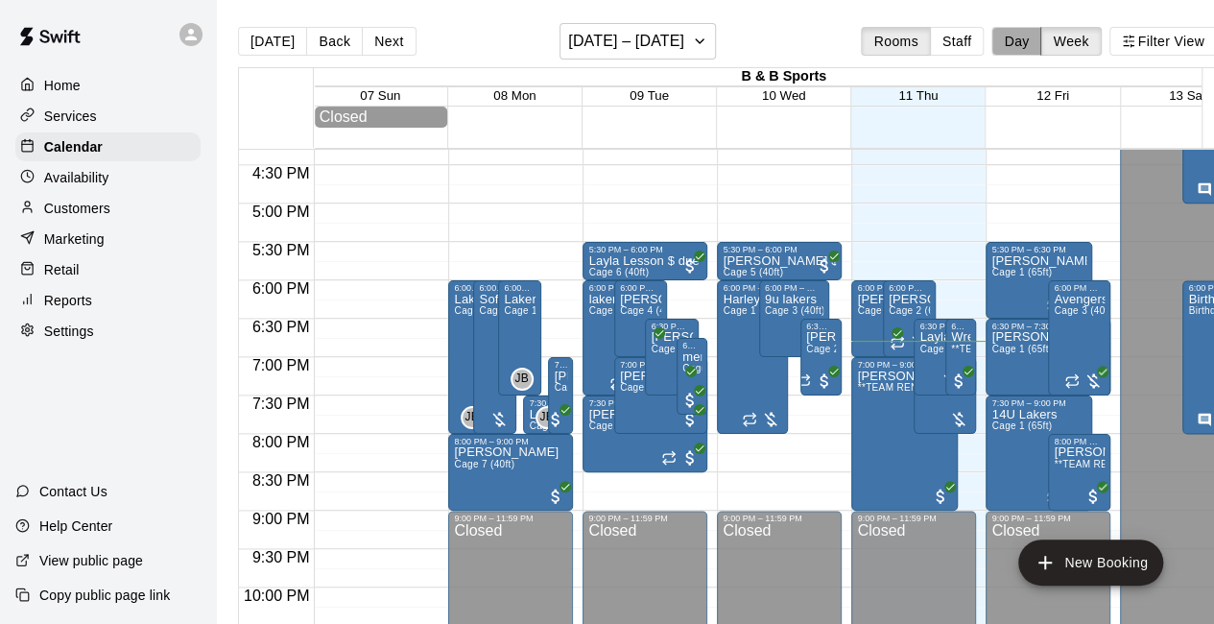
click at [1029, 36] on button "Day" at bounding box center [1016, 41] width 50 height 29
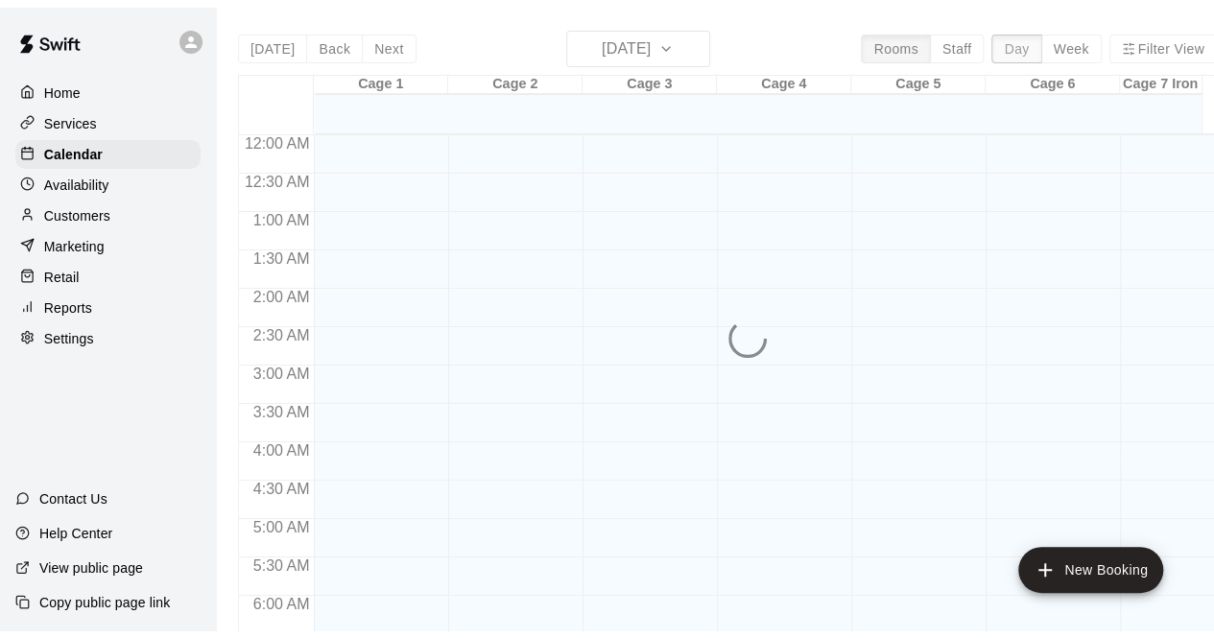
scroll to position [1324, 0]
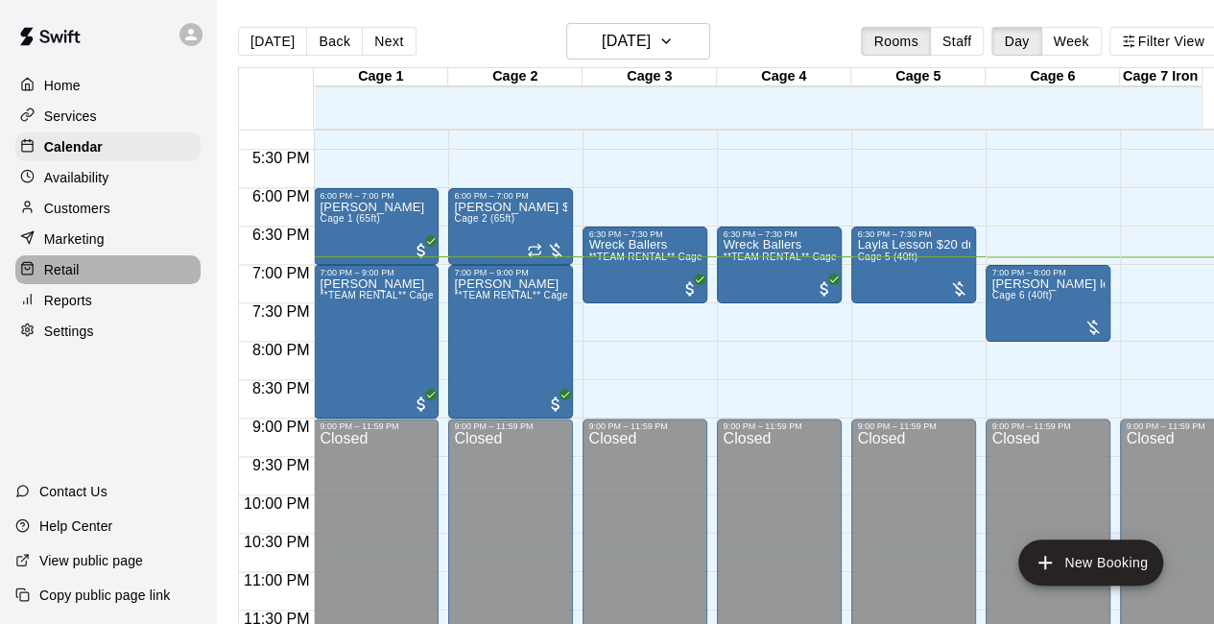
click at [96, 277] on div "Retail" at bounding box center [107, 269] width 185 height 29
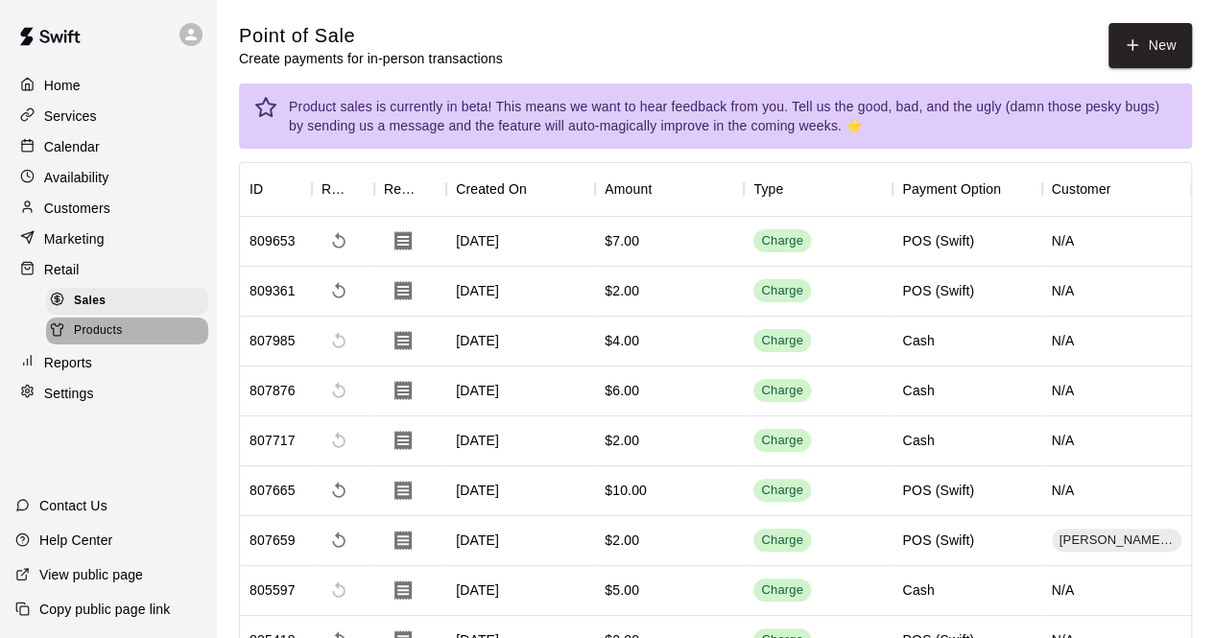
click at [134, 343] on div "Products" at bounding box center [127, 331] width 162 height 27
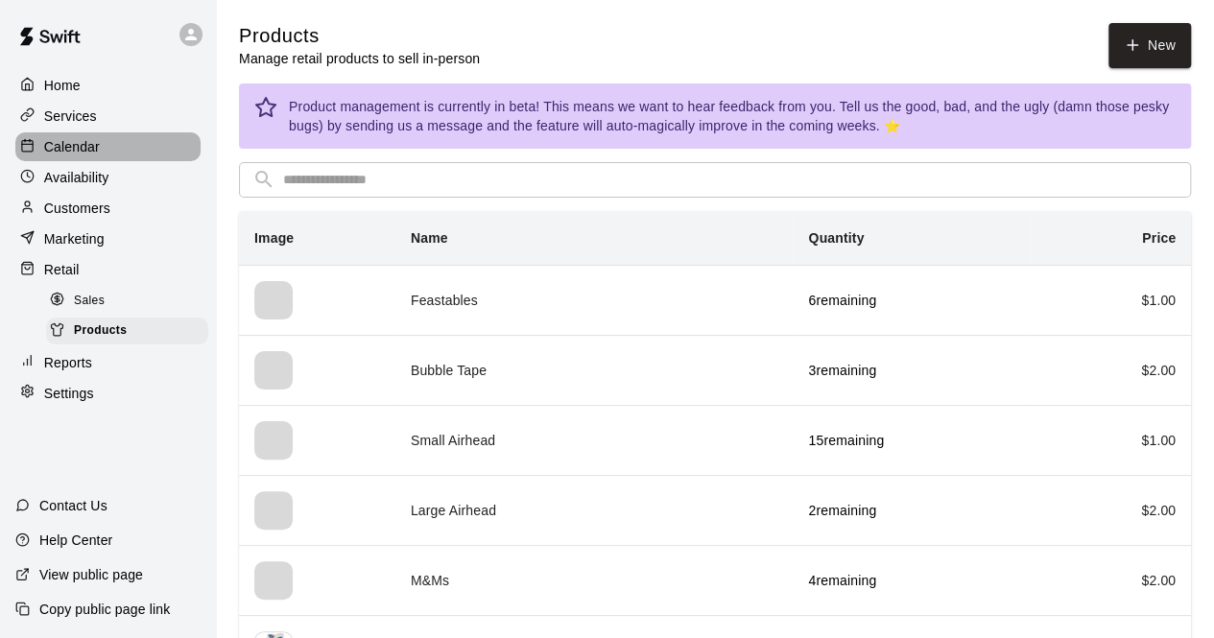
click at [86, 149] on p "Calendar" at bounding box center [72, 146] width 56 height 19
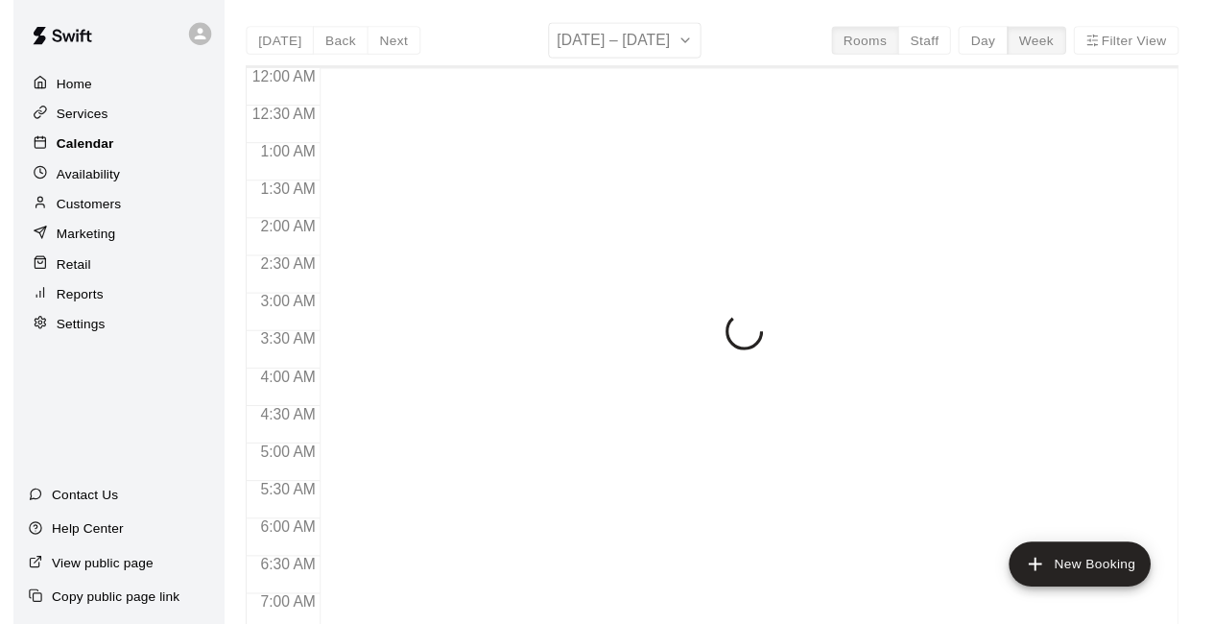
scroll to position [1251, 0]
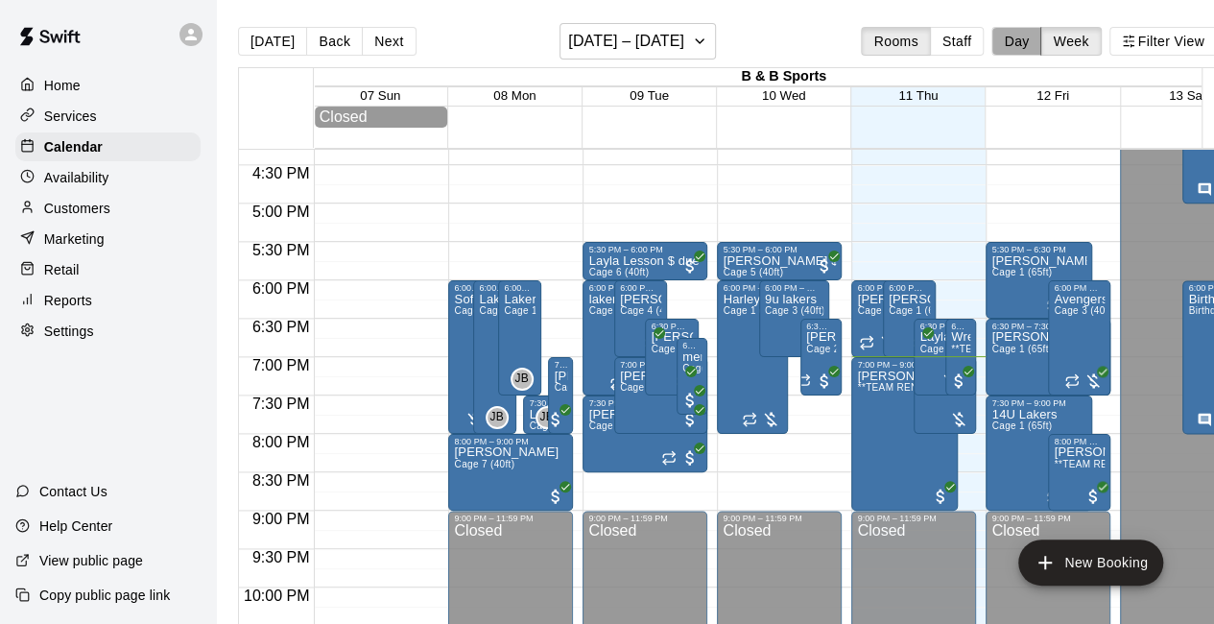
click at [1037, 39] on button "Day" at bounding box center [1016, 41] width 50 height 29
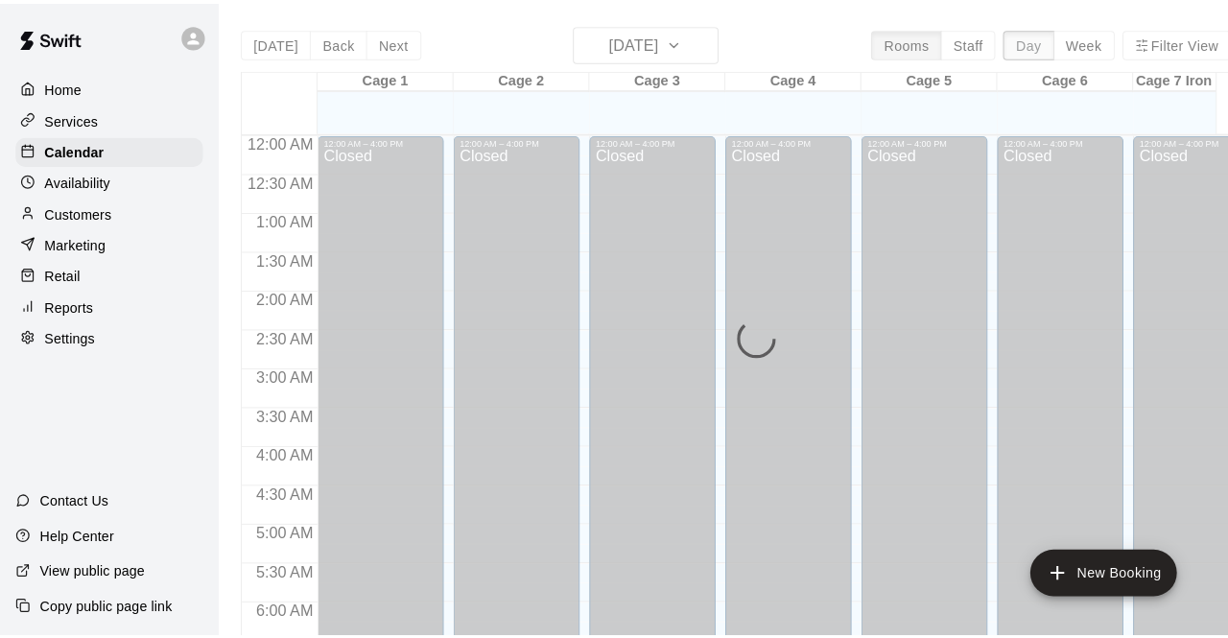
scroll to position [1324, 0]
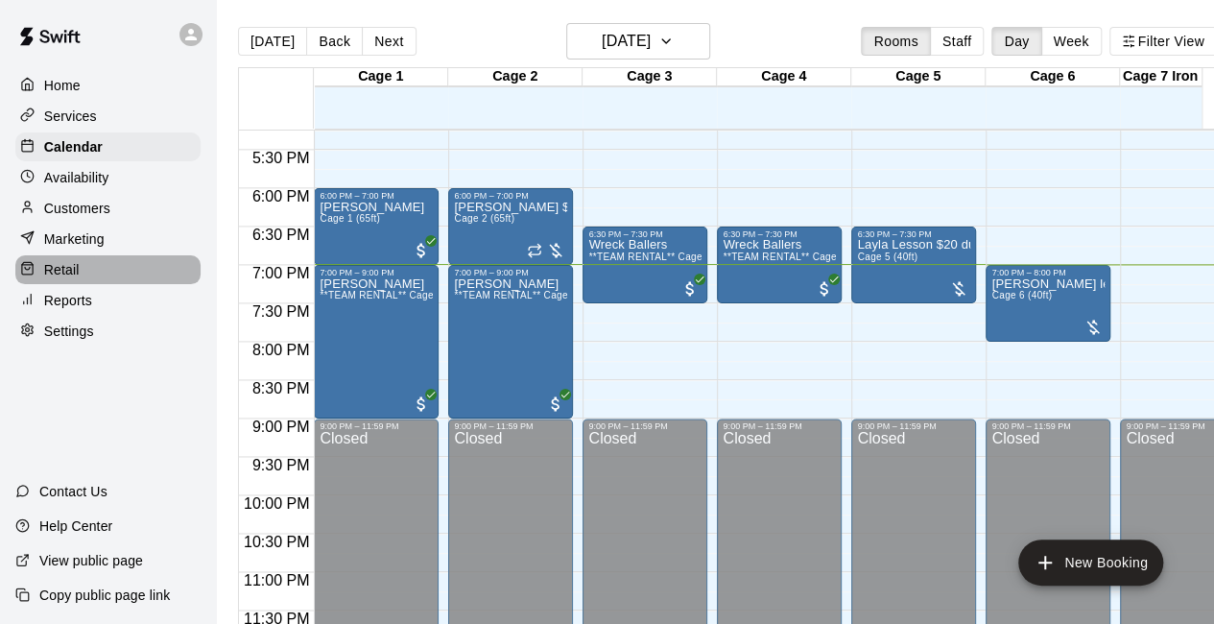
click at [104, 284] on div "Retail" at bounding box center [107, 269] width 185 height 29
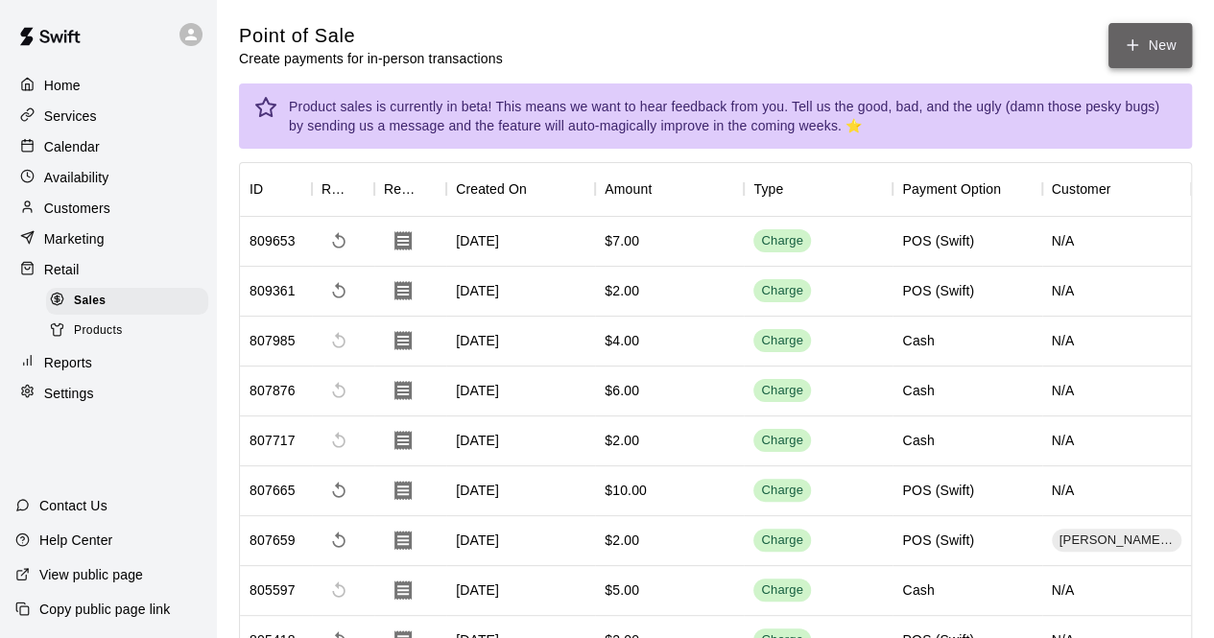
click at [1126, 44] on icon "button" at bounding box center [1132, 44] width 17 height 17
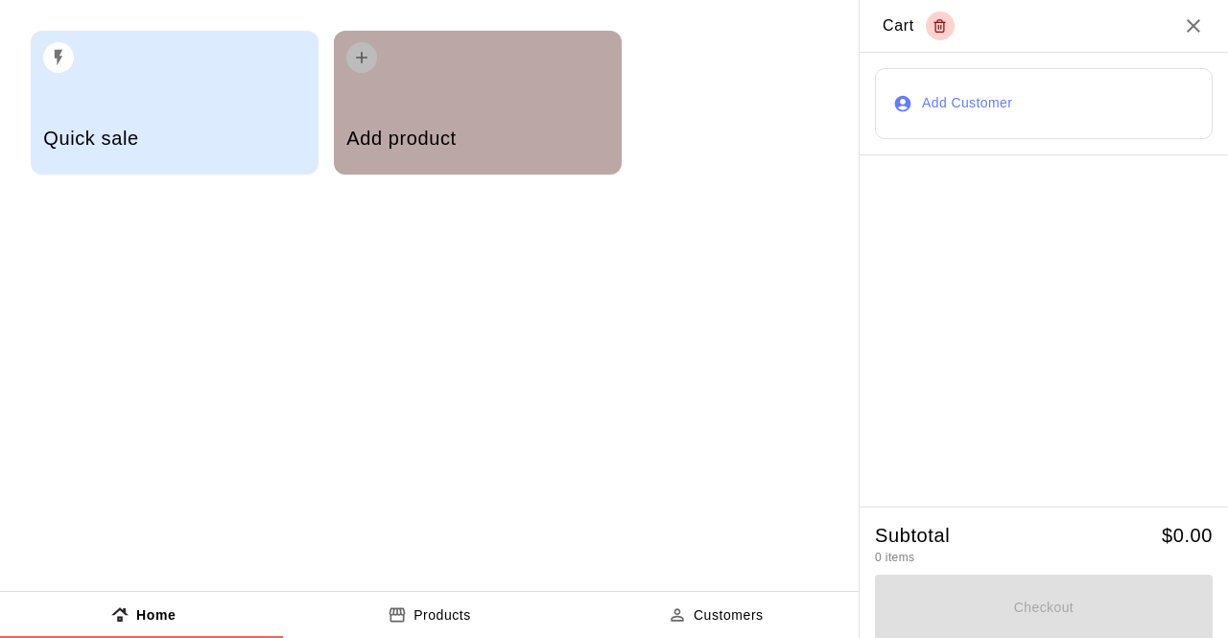
click at [564, 133] on h5 "Add product" at bounding box center [477, 139] width 262 height 26
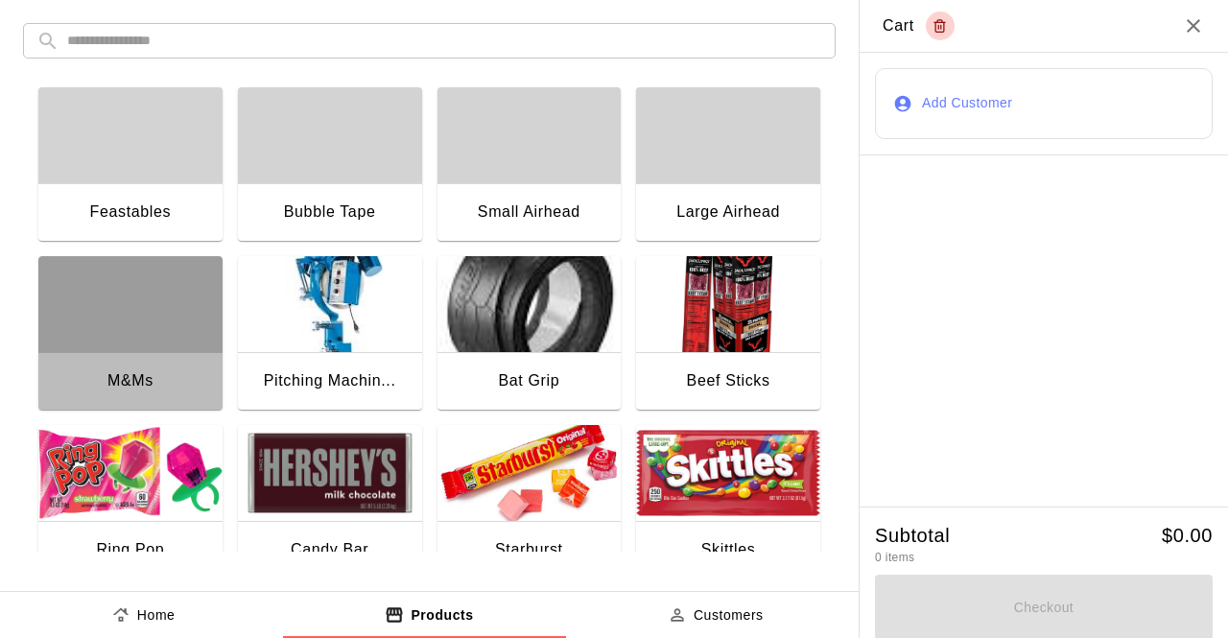
click at [129, 307] on div "button" at bounding box center [130, 304] width 184 height 96
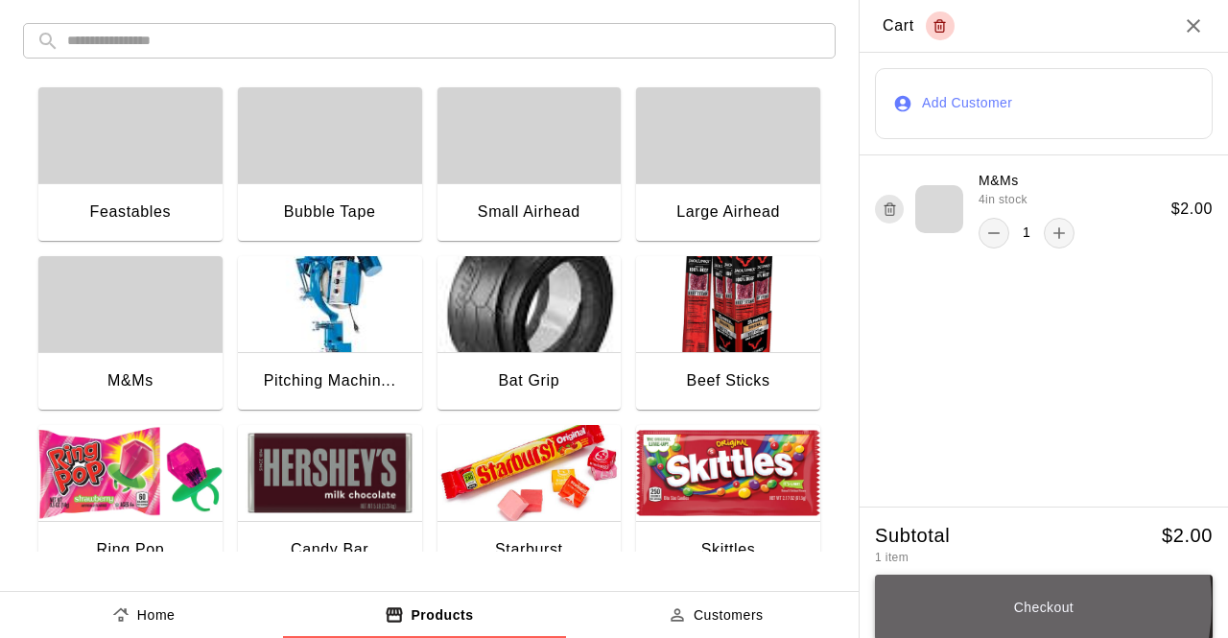
click at [977, 606] on button "Checkout" at bounding box center [1044, 607] width 338 height 65
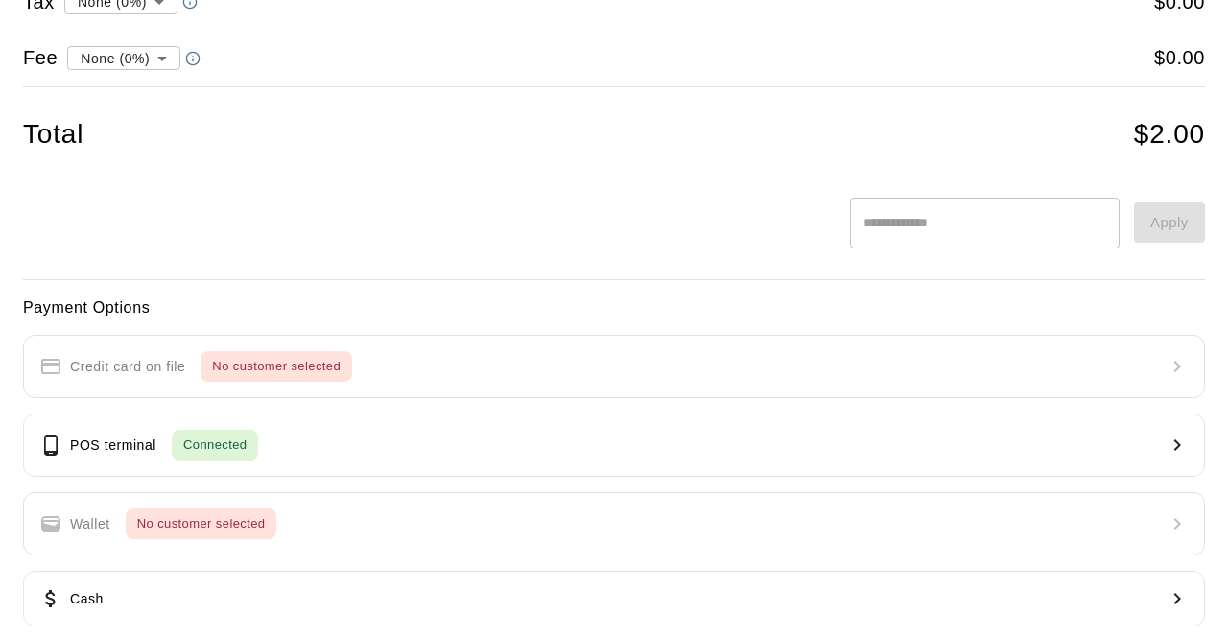
scroll to position [154, 0]
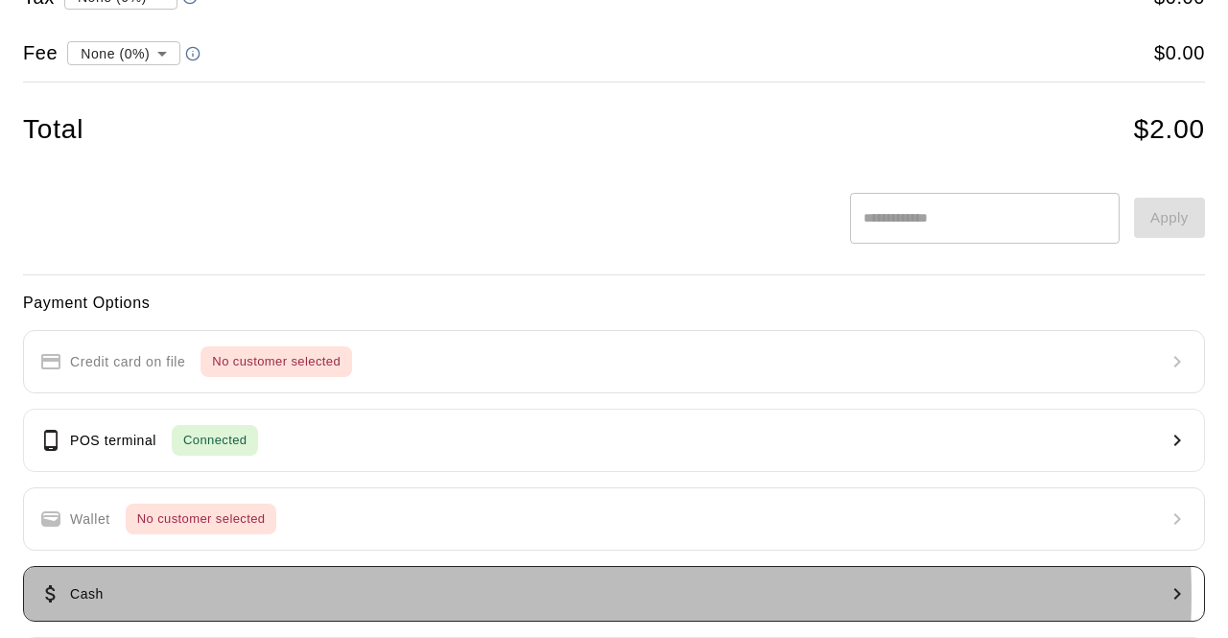
click at [605, 592] on button "Cash" at bounding box center [614, 594] width 1182 height 56
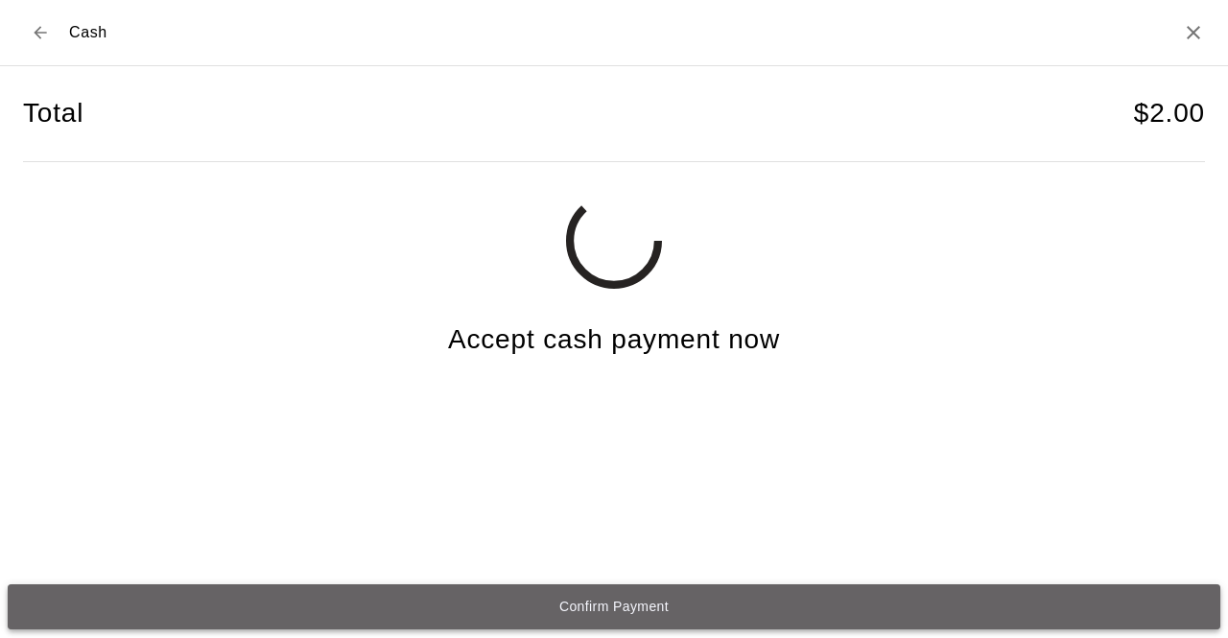
click at [576, 602] on button "Confirm Payment" at bounding box center [614, 606] width 1213 height 45
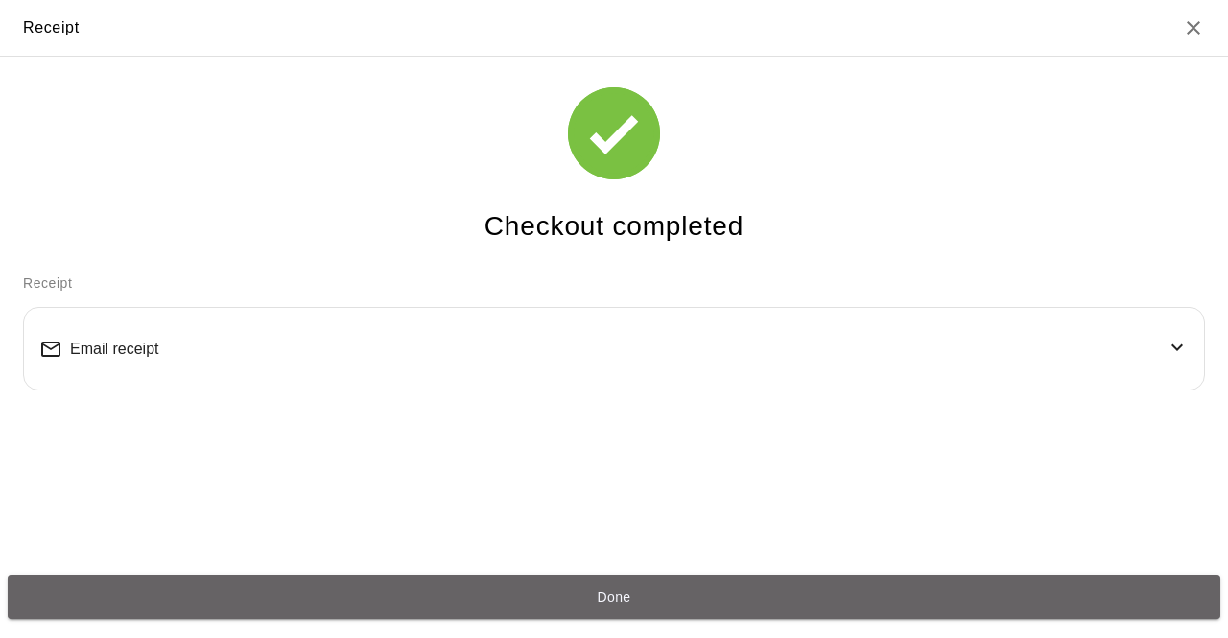
click at [576, 602] on button "Done" at bounding box center [614, 597] width 1213 height 45
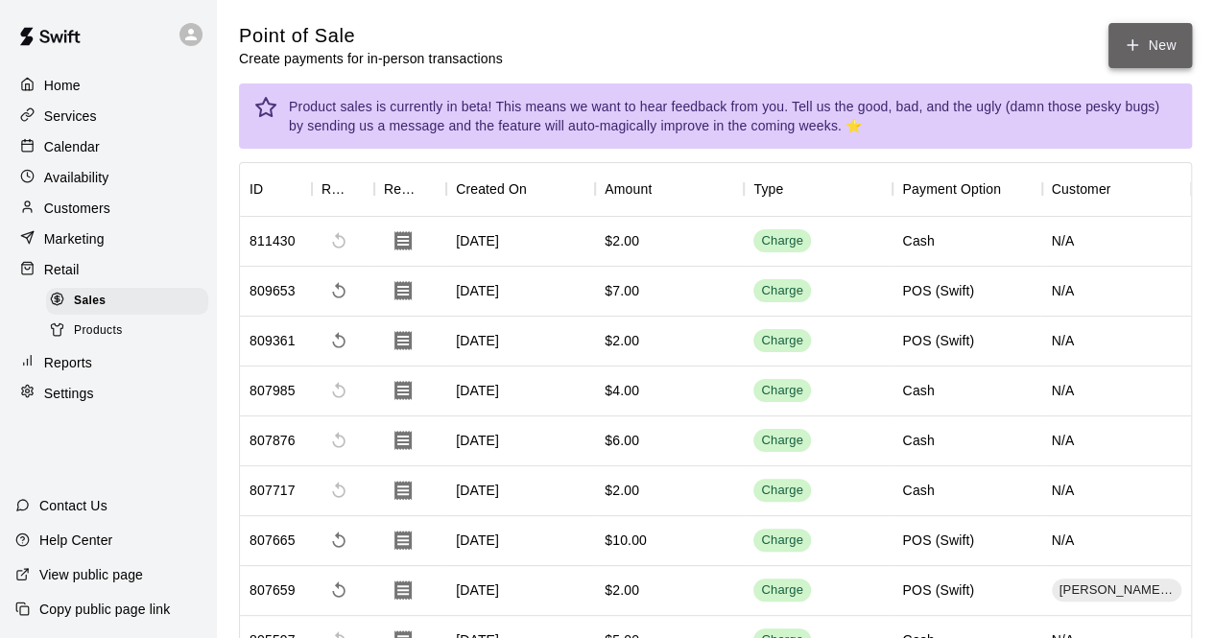
click at [1150, 41] on button "New" at bounding box center [1149, 45] width 83 height 45
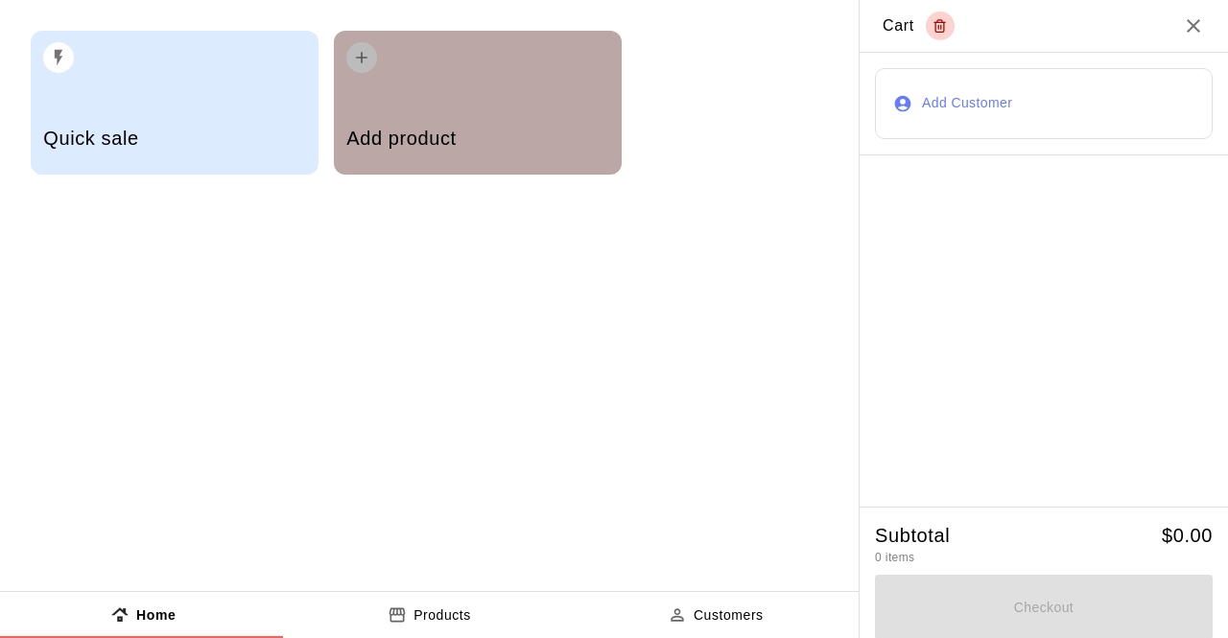
click at [457, 120] on div "Add product" at bounding box center [477, 141] width 262 height 68
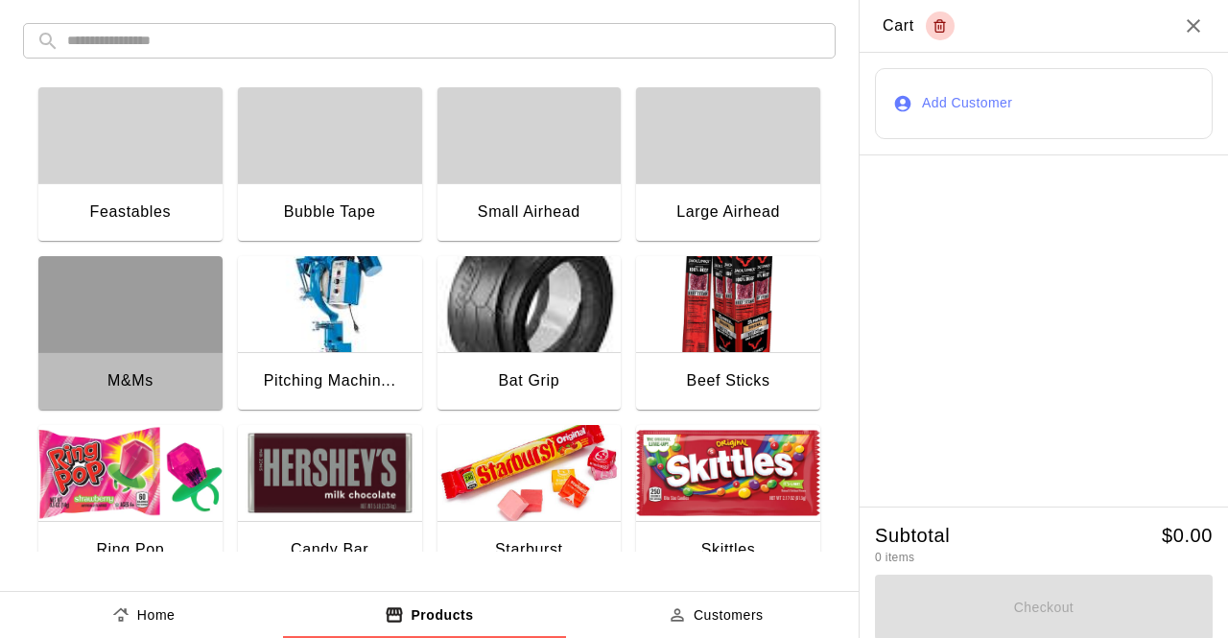
click at [144, 312] on div "button" at bounding box center [130, 304] width 184 height 96
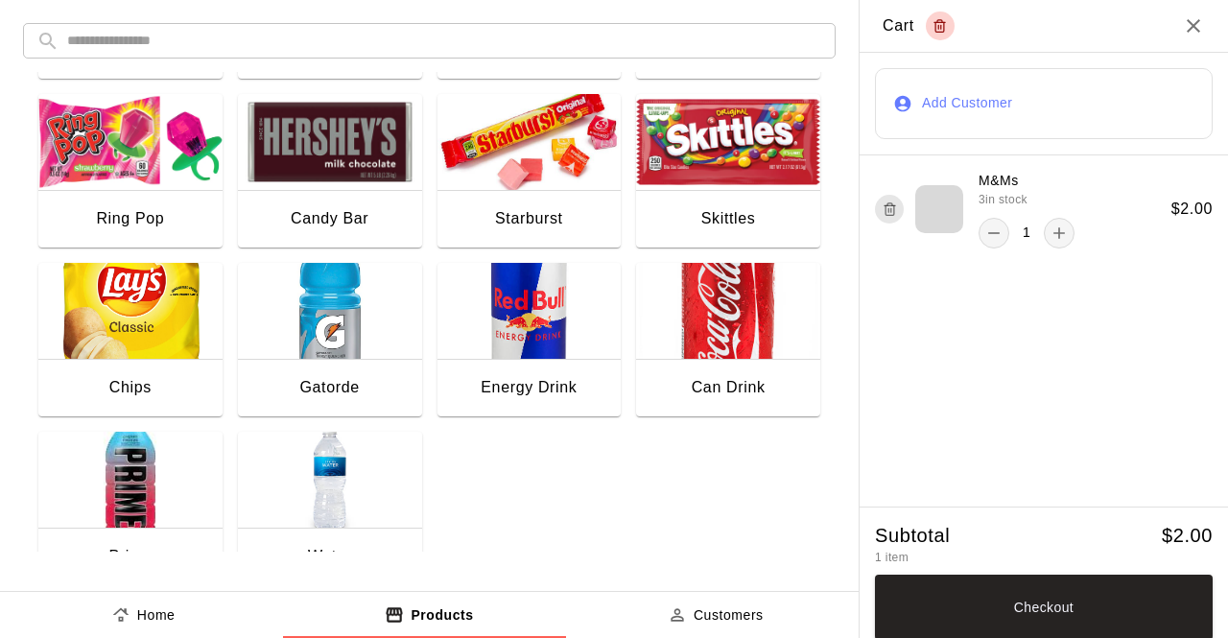
scroll to position [345, 0]
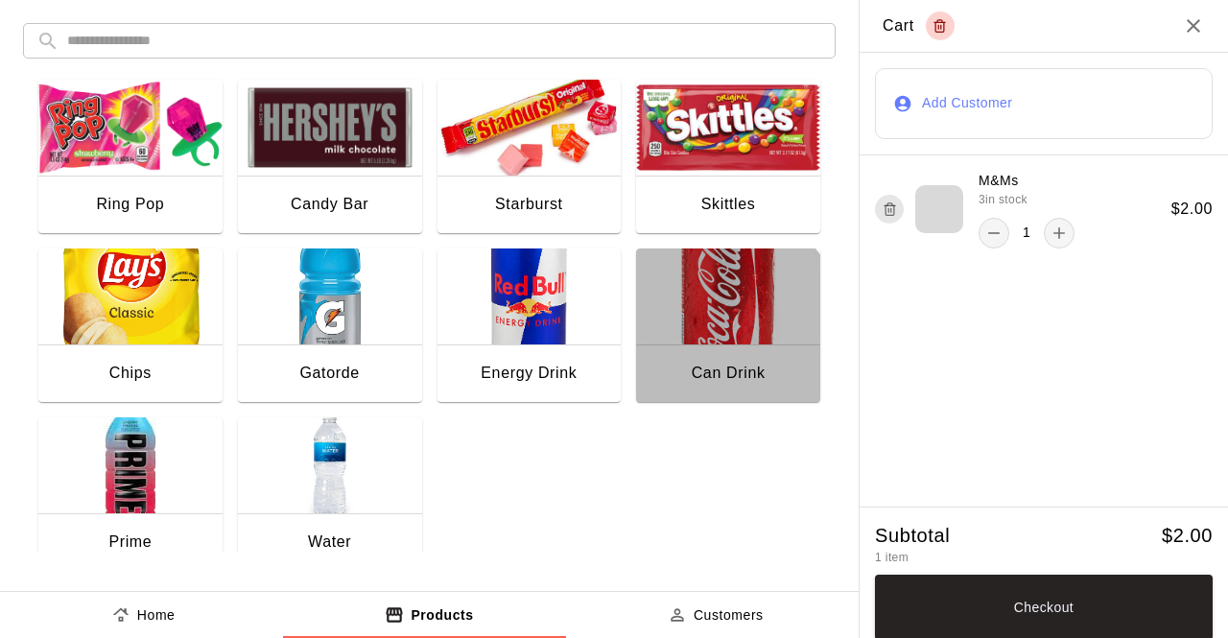
click at [688, 341] on img "button" at bounding box center [728, 297] width 184 height 96
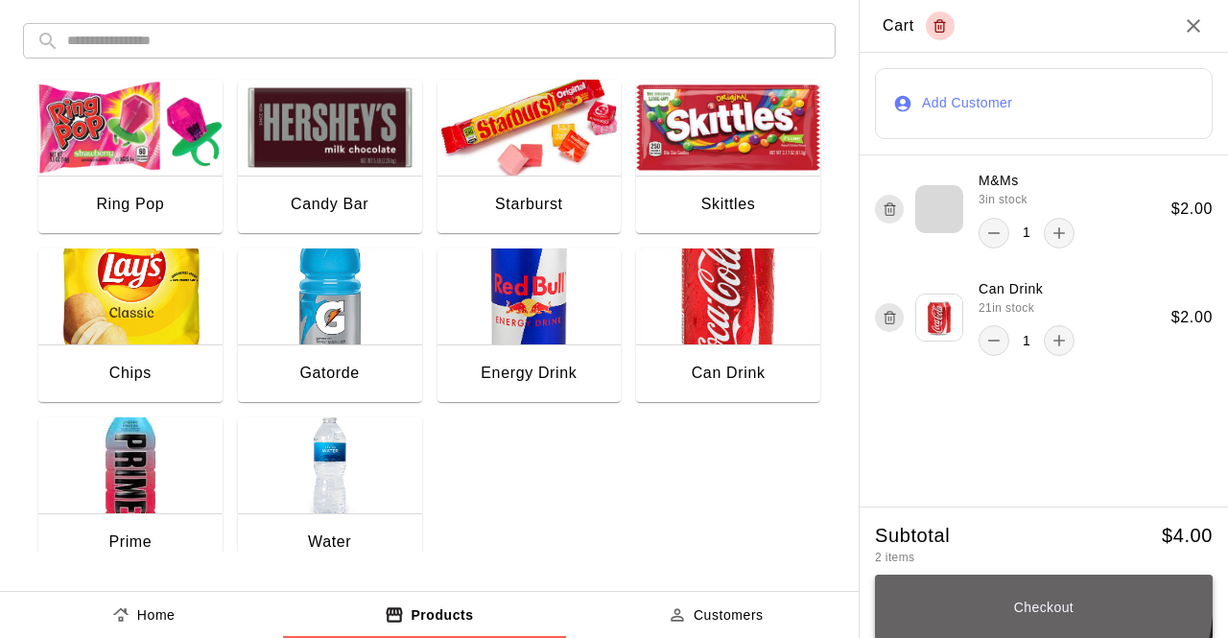
click at [1008, 599] on button "Checkout" at bounding box center [1044, 607] width 338 height 65
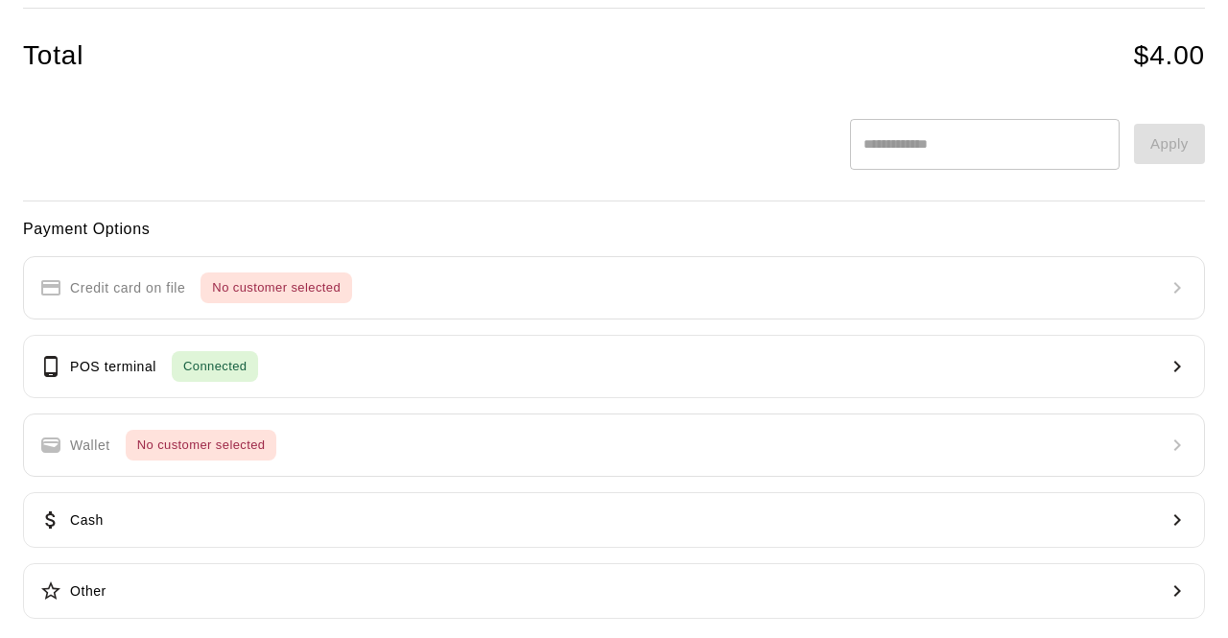
scroll to position [238, 0]
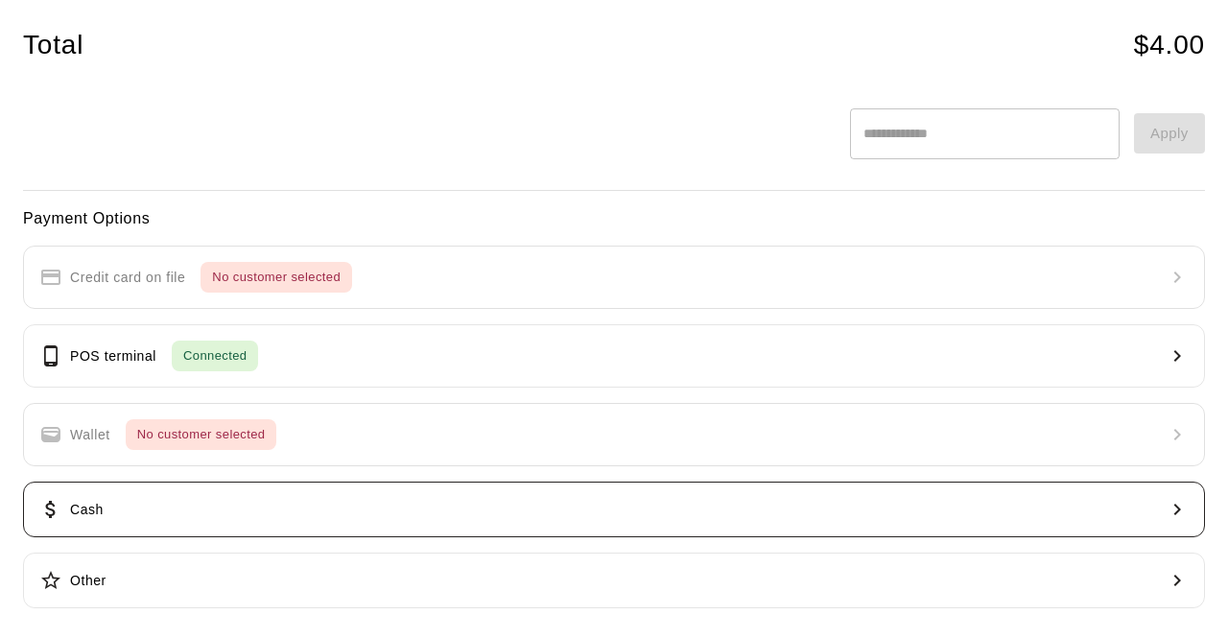
click at [712, 510] on button "Cash" at bounding box center [614, 510] width 1182 height 56
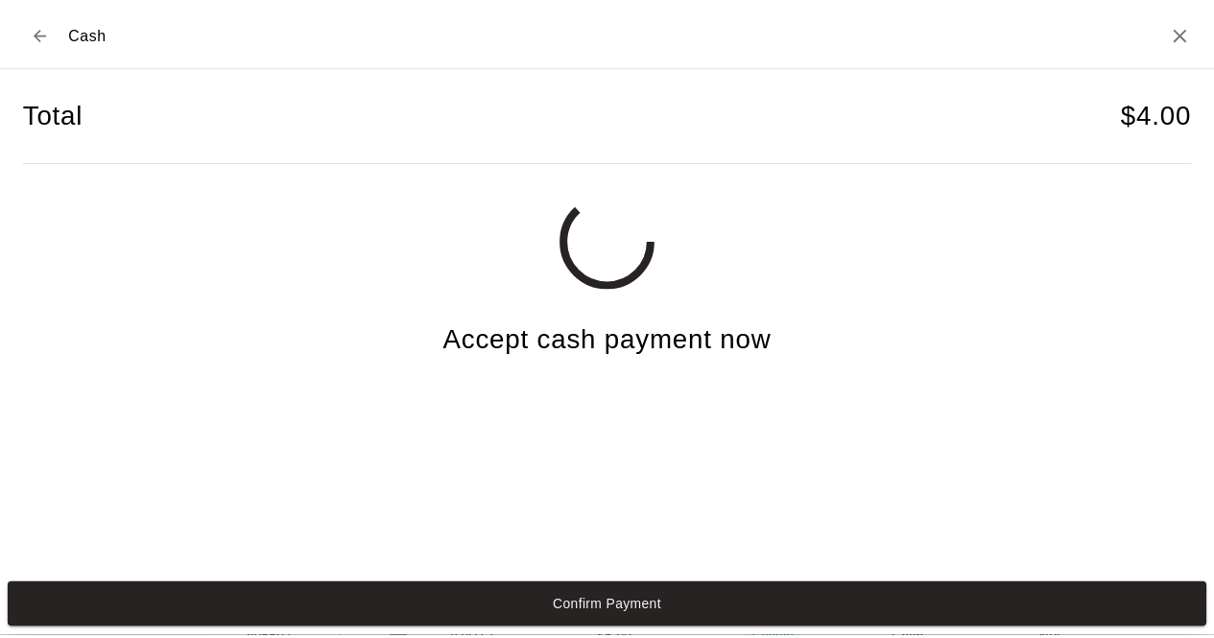
scroll to position [0, 0]
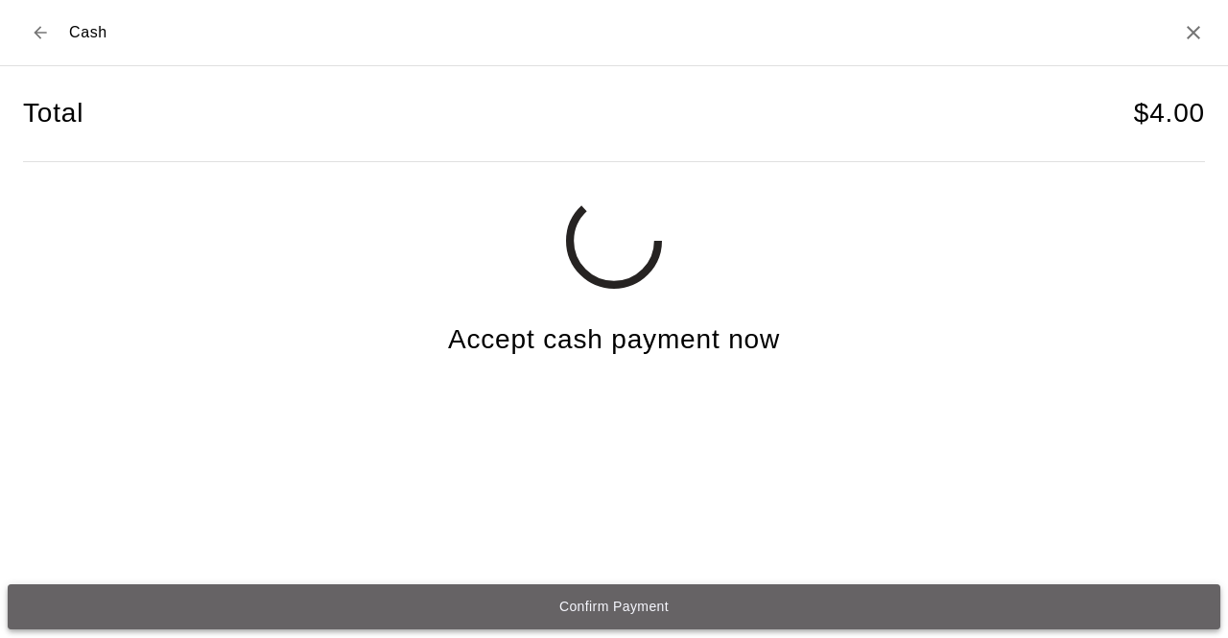
click at [627, 601] on button "Confirm Payment" at bounding box center [614, 606] width 1213 height 45
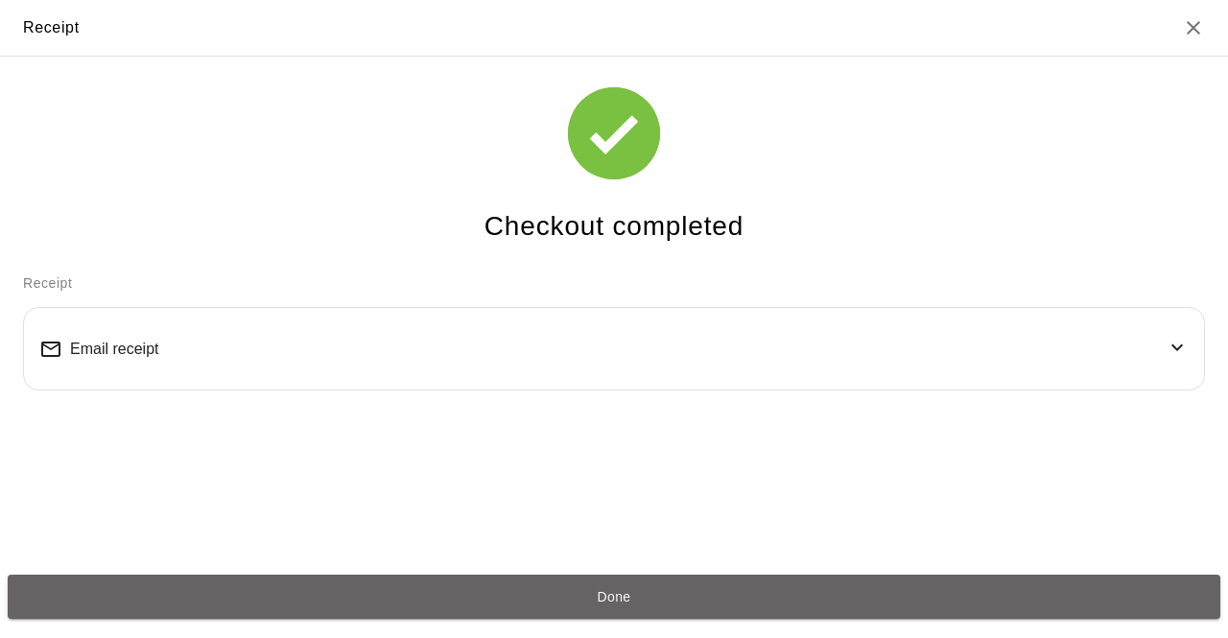
click at [627, 601] on button "Done" at bounding box center [614, 597] width 1213 height 45
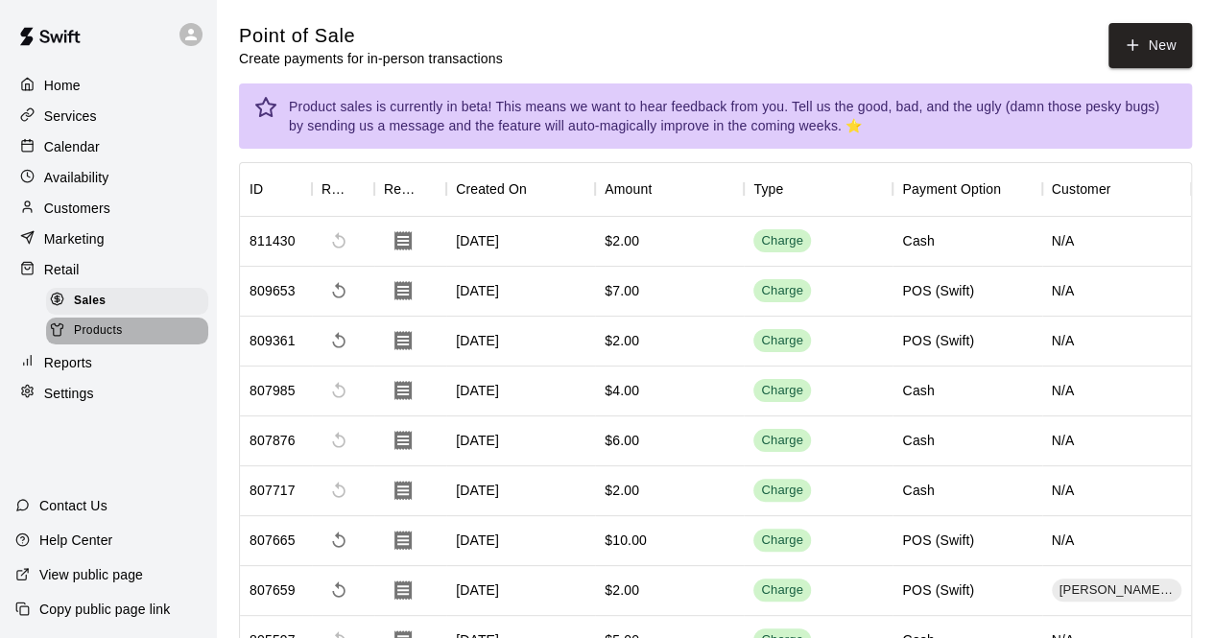
click at [131, 342] on div "Products" at bounding box center [127, 331] width 162 height 27
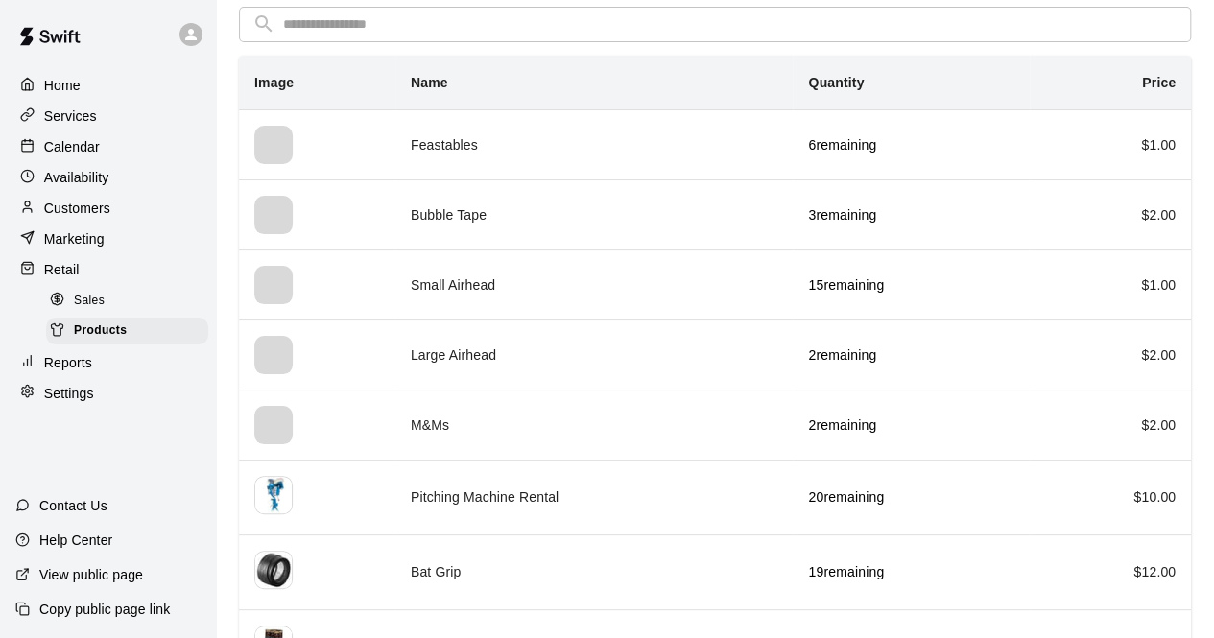
scroll to position [192, 0]
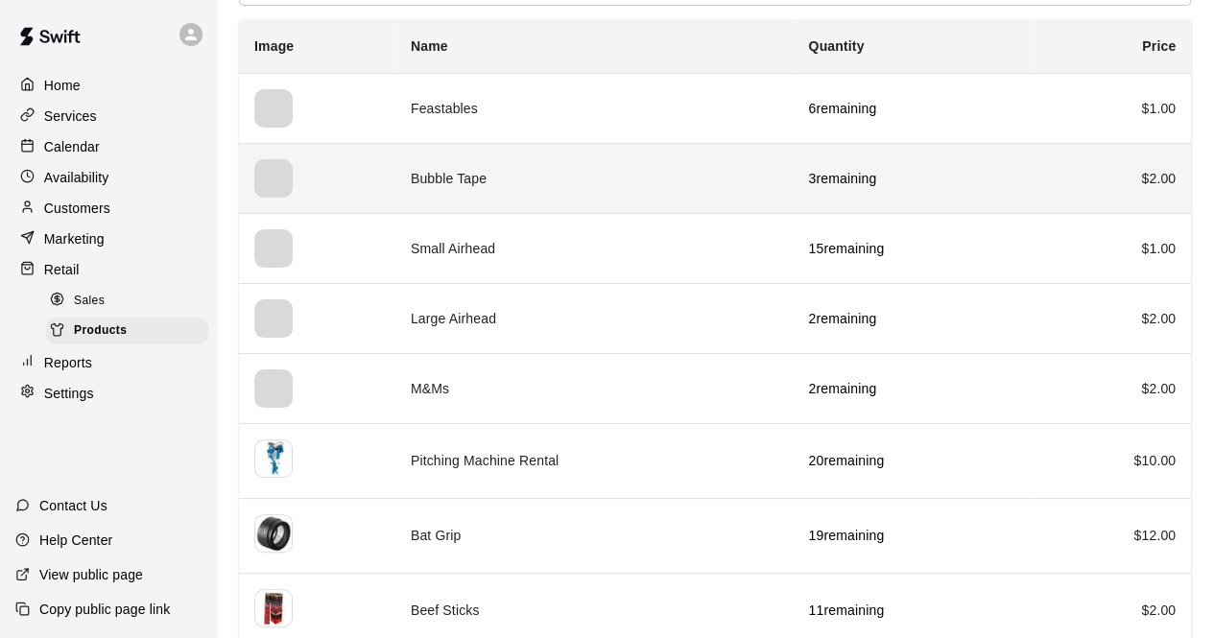
click at [719, 182] on td "Bubble Tape" at bounding box center [594, 178] width 398 height 70
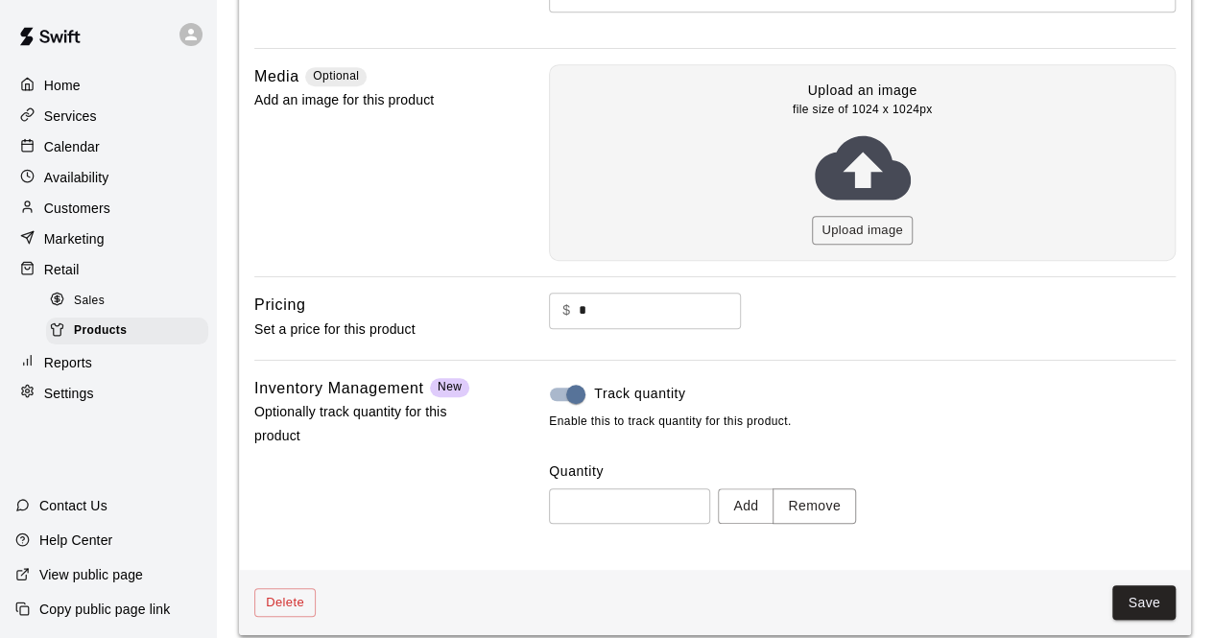
scroll to position [461, 0]
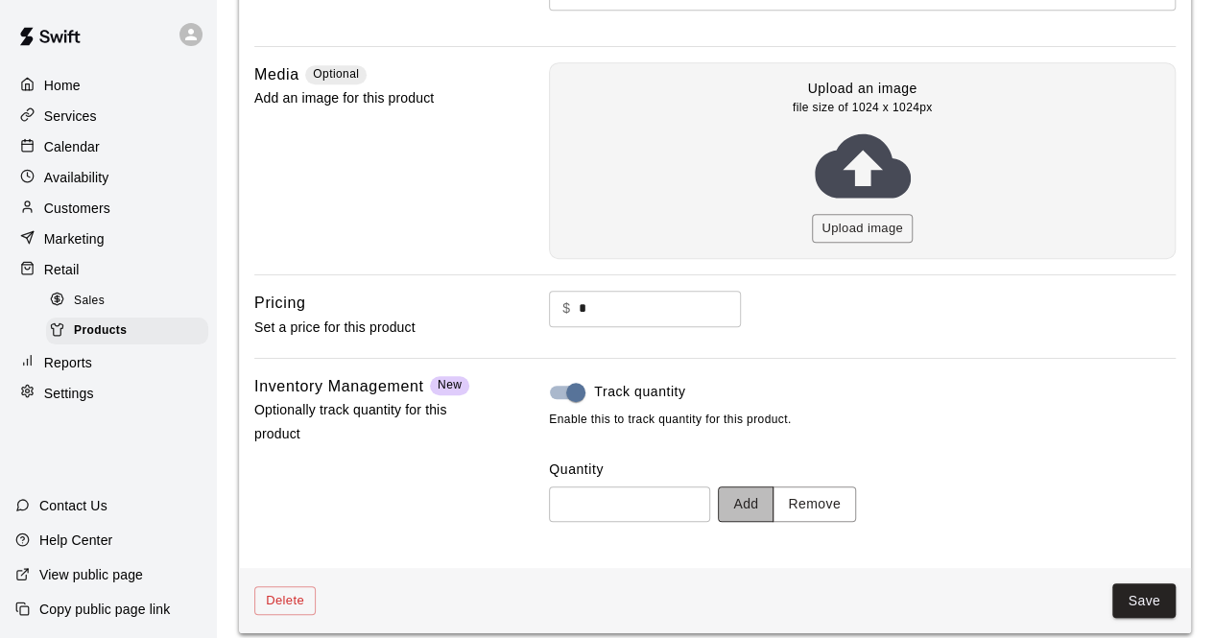
click at [770, 497] on button "Add" at bounding box center [746, 505] width 56 height 36
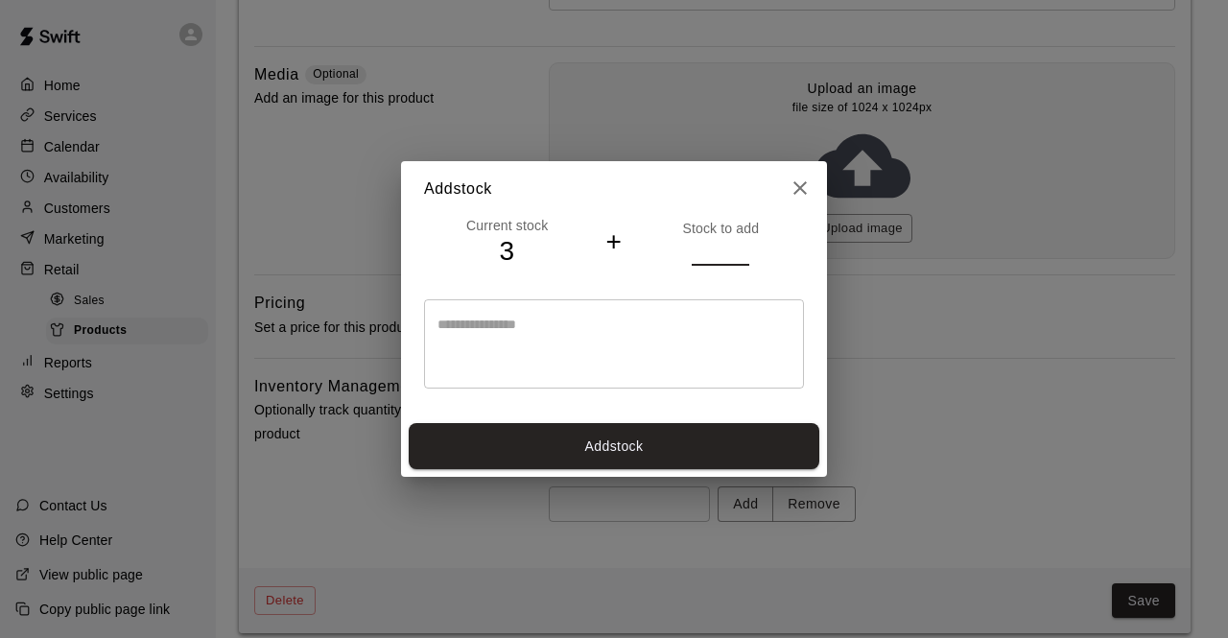
click at [742, 245] on input "*" at bounding box center [721, 252] width 58 height 28
type input "*"
click at [742, 245] on input "*" at bounding box center [721, 252] width 58 height 28
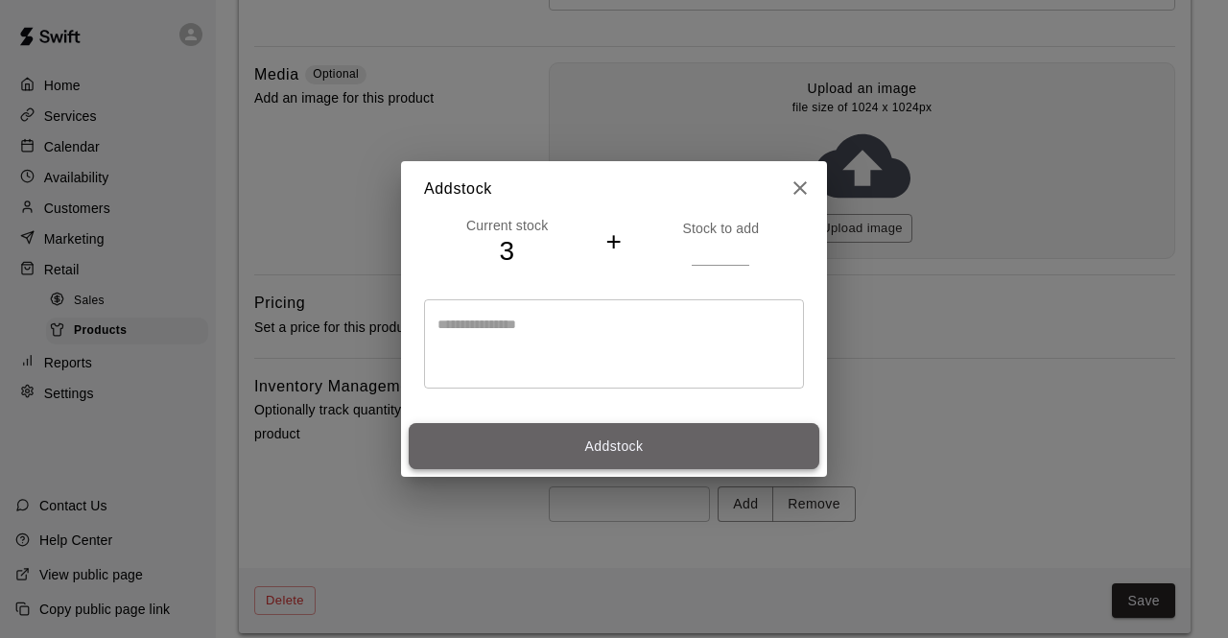
click at [607, 444] on button "Add stock" at bounding box center [614, 446] width 411 height 47
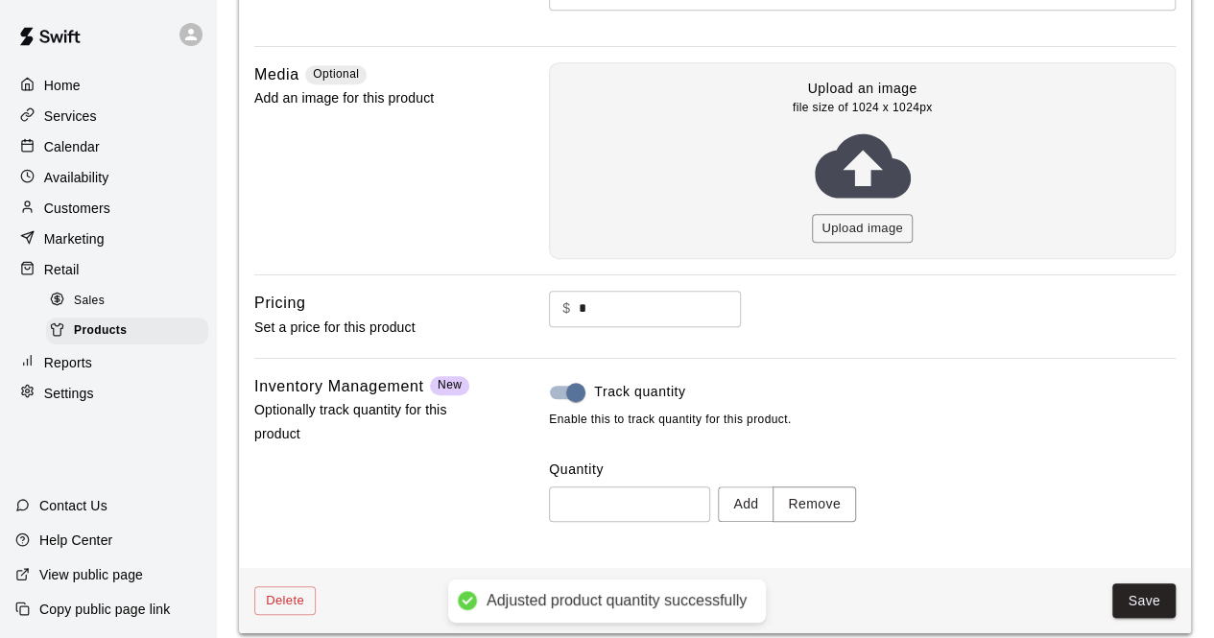
type input "*"
click at [1149, 601] on button "Save" at bounding box center [1143, 601] width 63 height 36
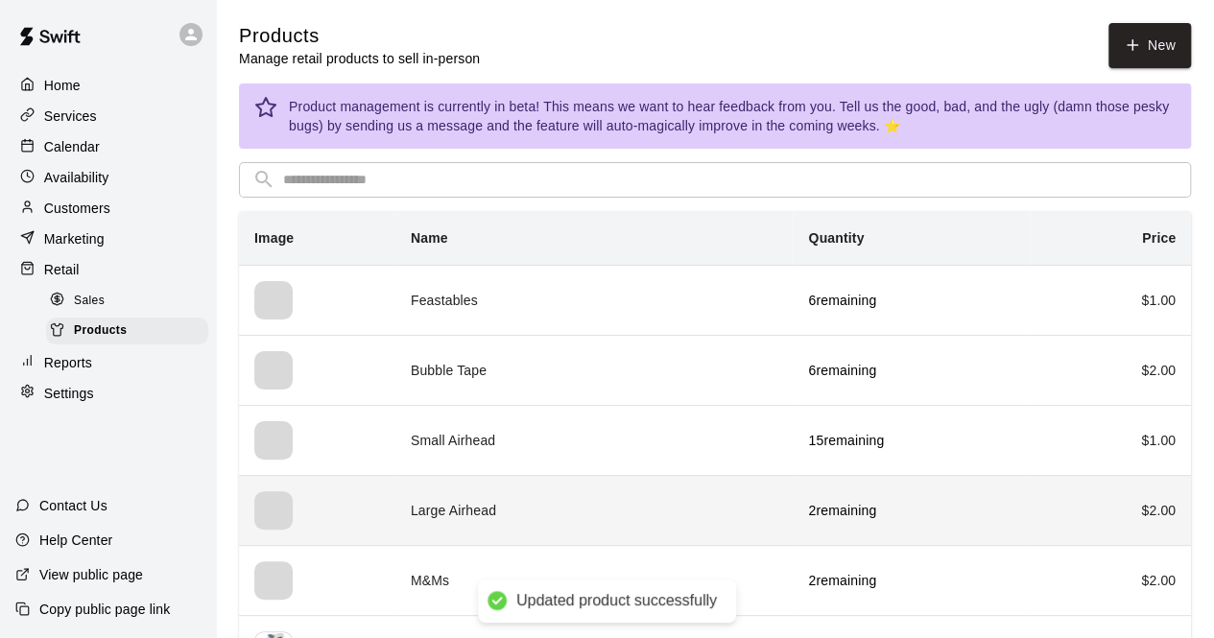
click at [612, 506] on td "Large Airhead" at bounding box center [594, 510] width 398 height 70
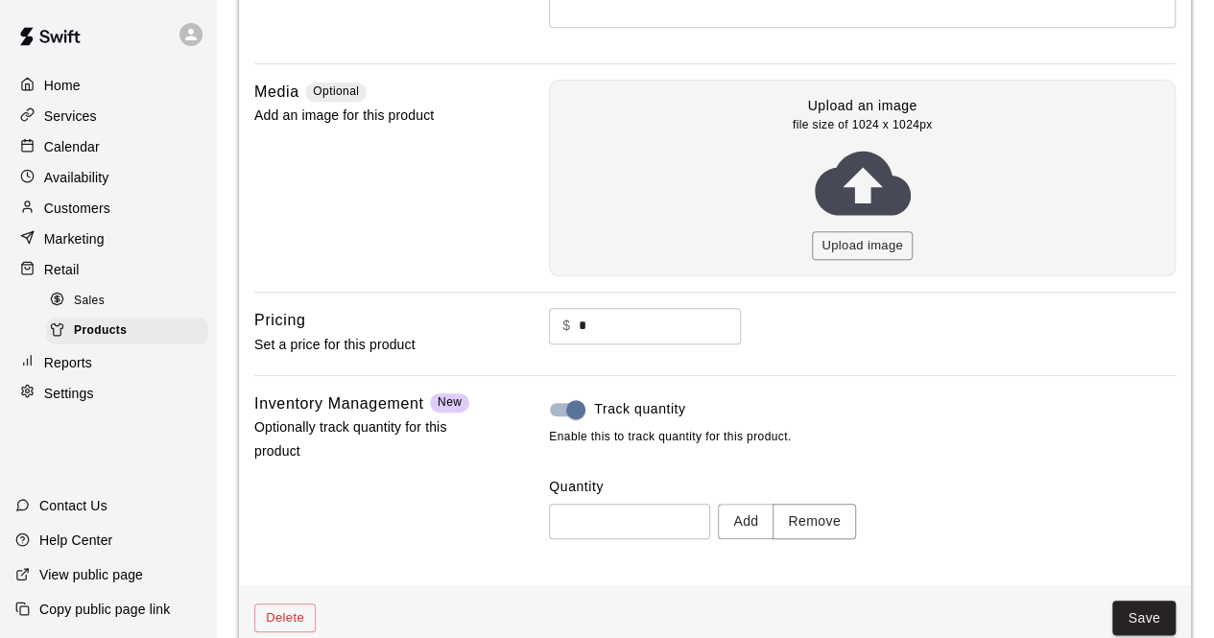
scroll to position [461, 0]
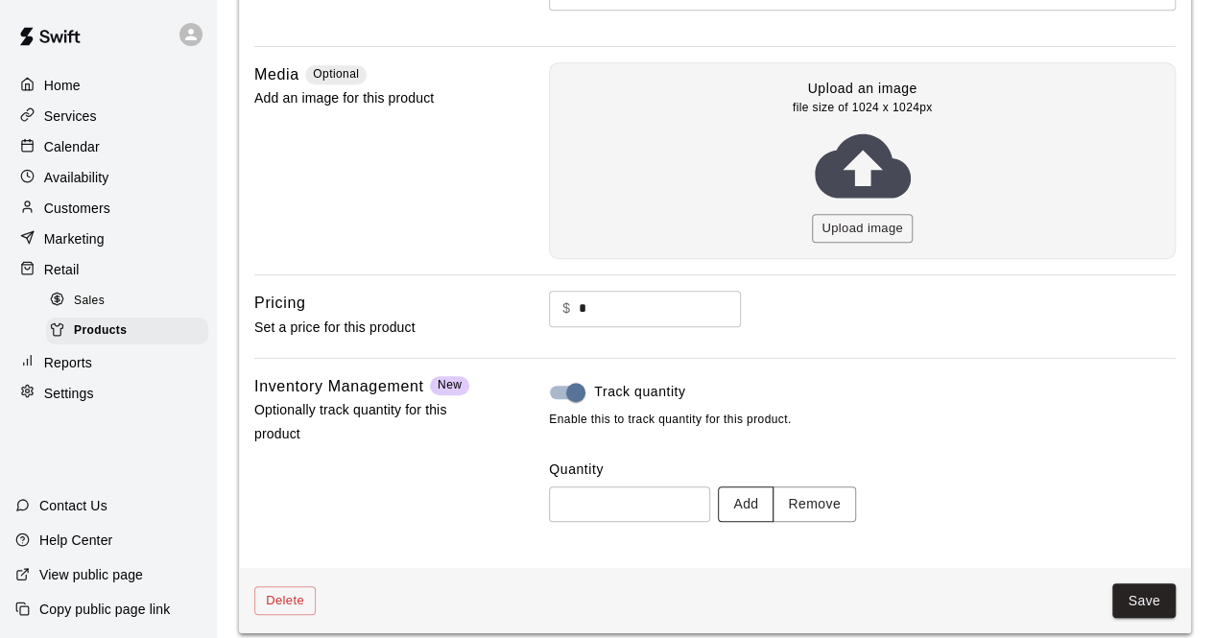
click at [769, 500] on button "Add" at bounding box center [746, 505] width 56 height 36
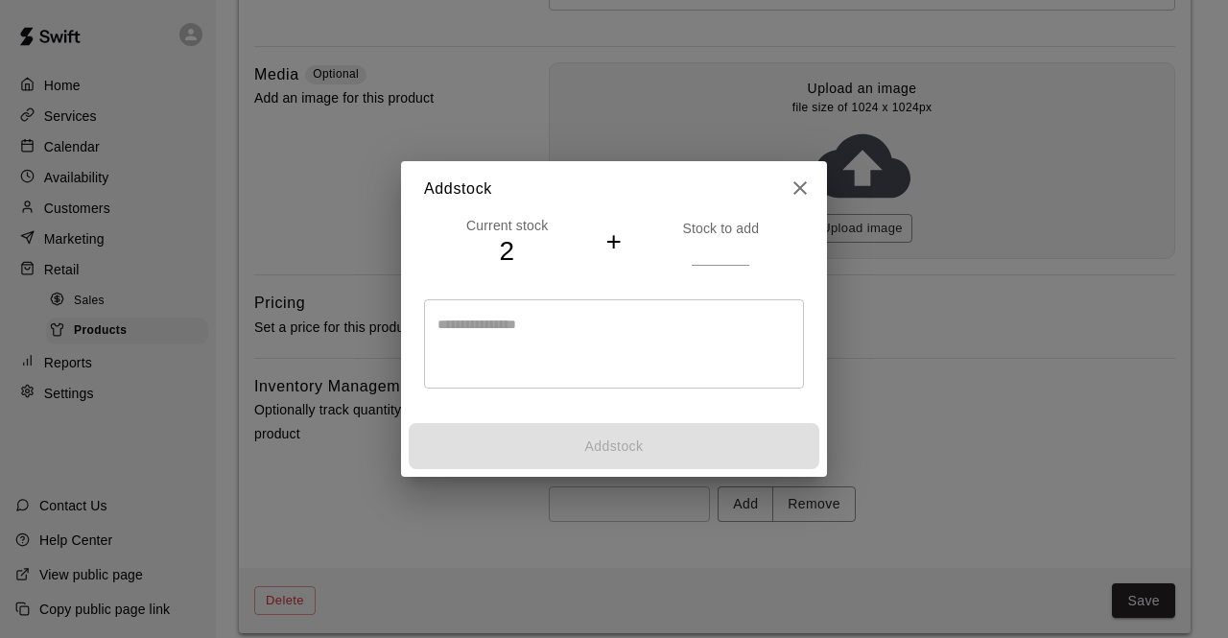
click at [741, 250] on input "*" at bounding box center [721, 252] width 58 height 28
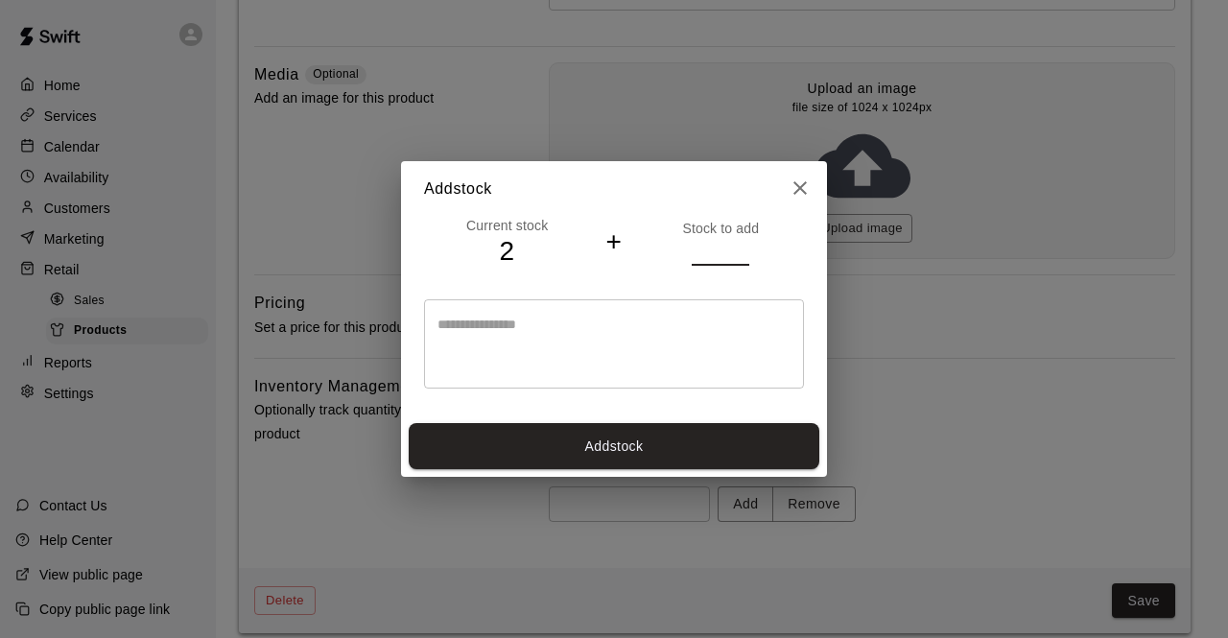
click at [741, 250] on input "*" at bounding box center [721, 252] width 58 height 28
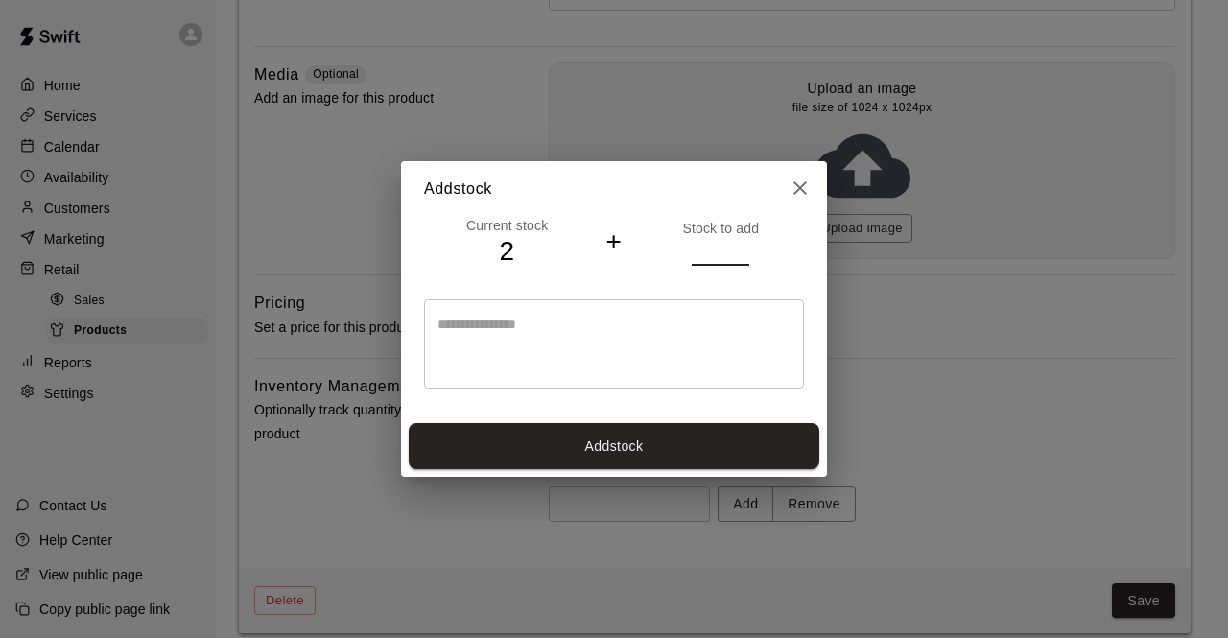
click at [741, 250] on input "*" at bounding box center [721, 252] width 58 height 28
type input "*"
click at [741, 250] on input "*" at bounding box center [721, 252] width 58 height 28
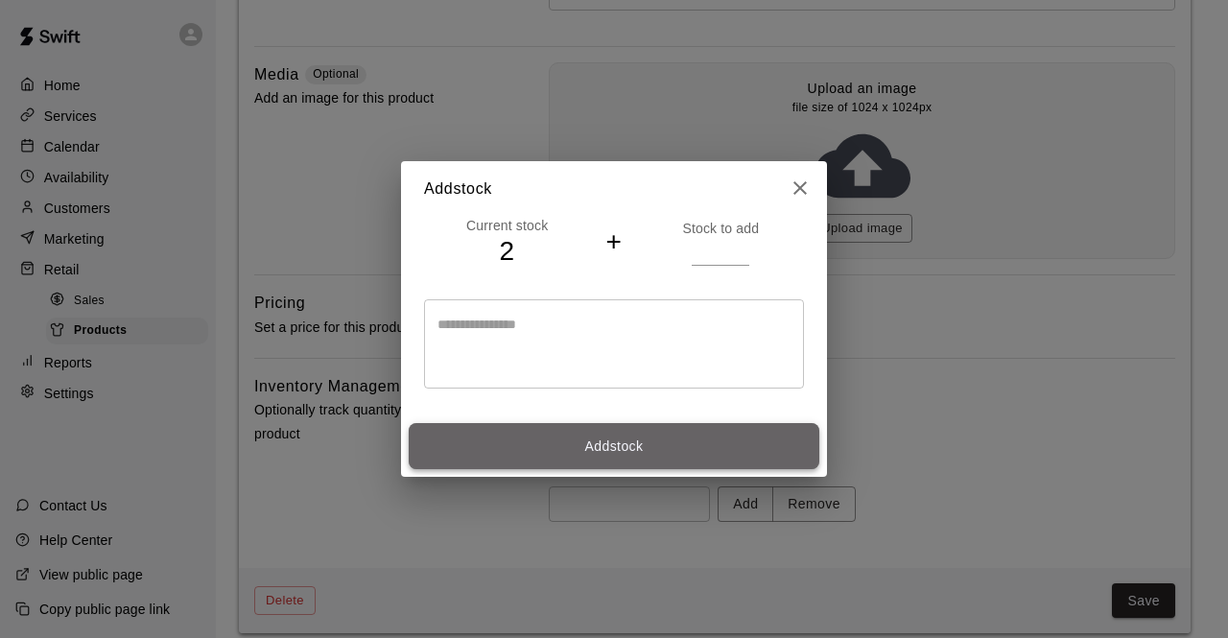
click at [623, 441] on button "Add stock" at bounding box center [614, 446] width 411 height 47
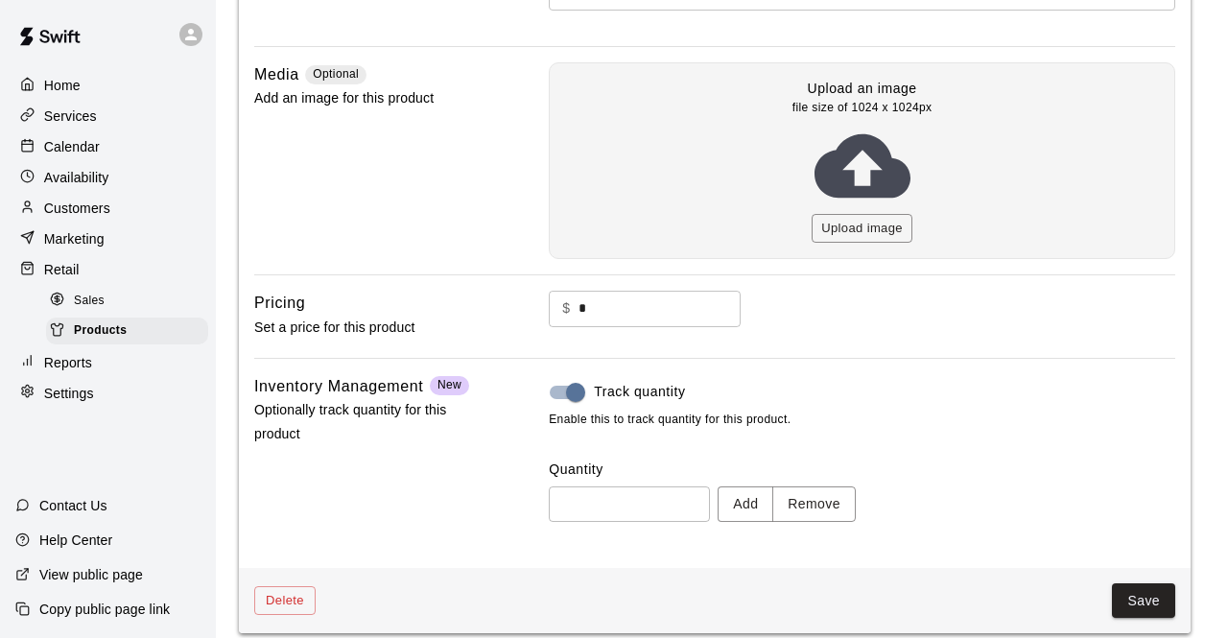
type input "**"
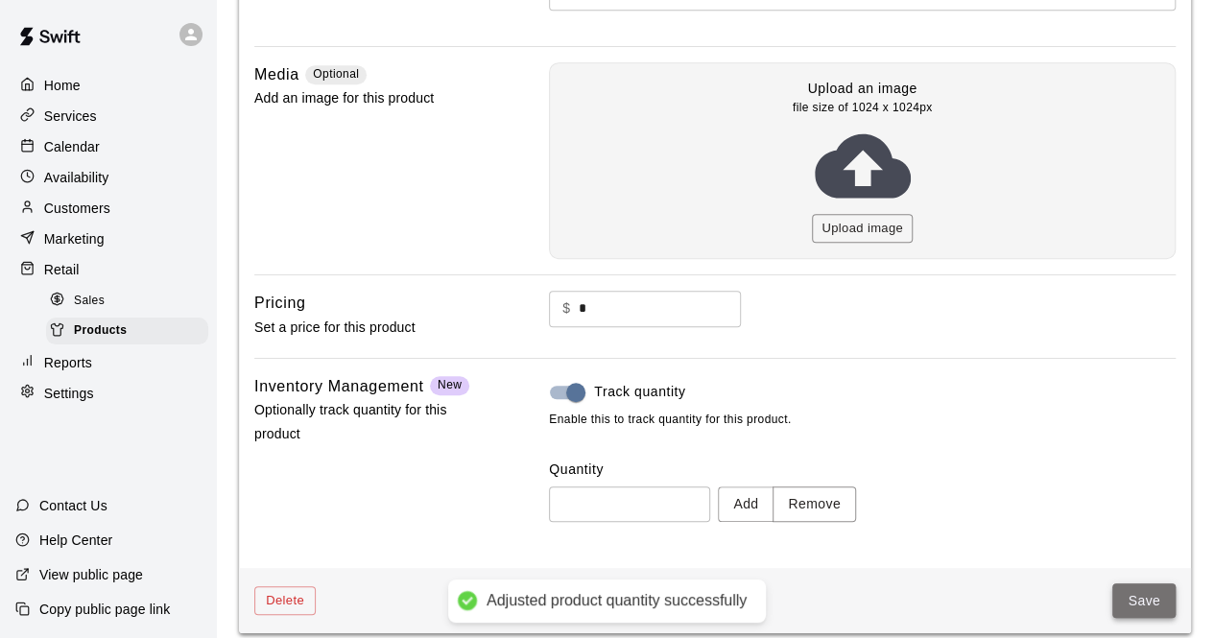
click at [1145, 588] on button "Save" at bounding box center [1143, 601] width 63 height 36
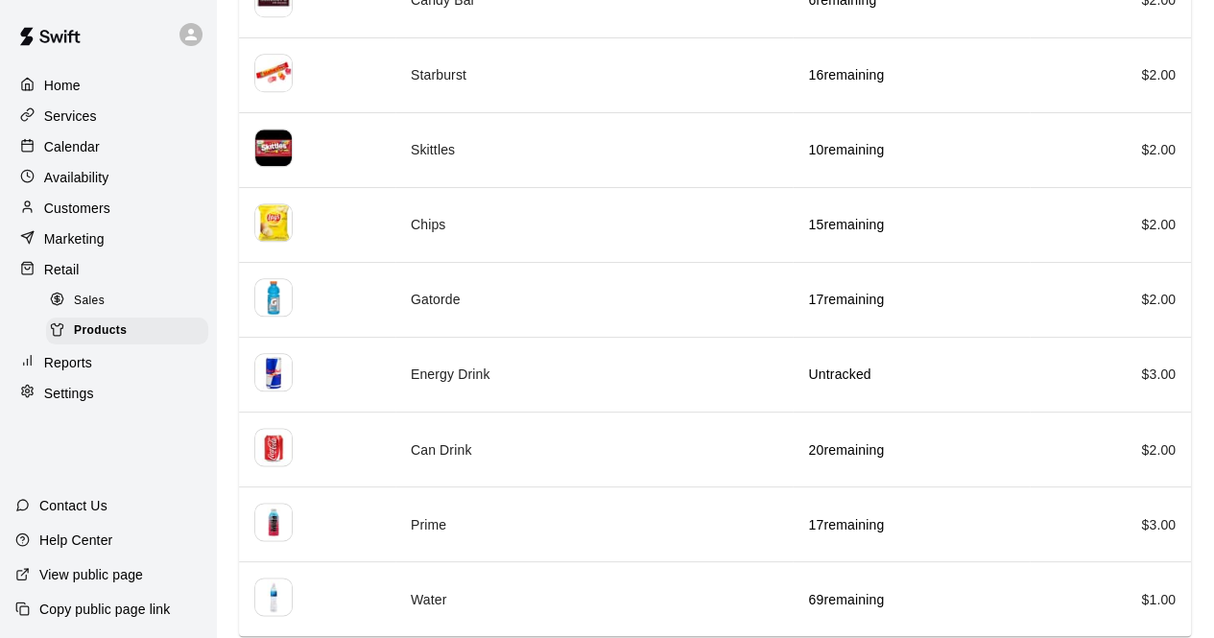
scroll to position [956, 0]
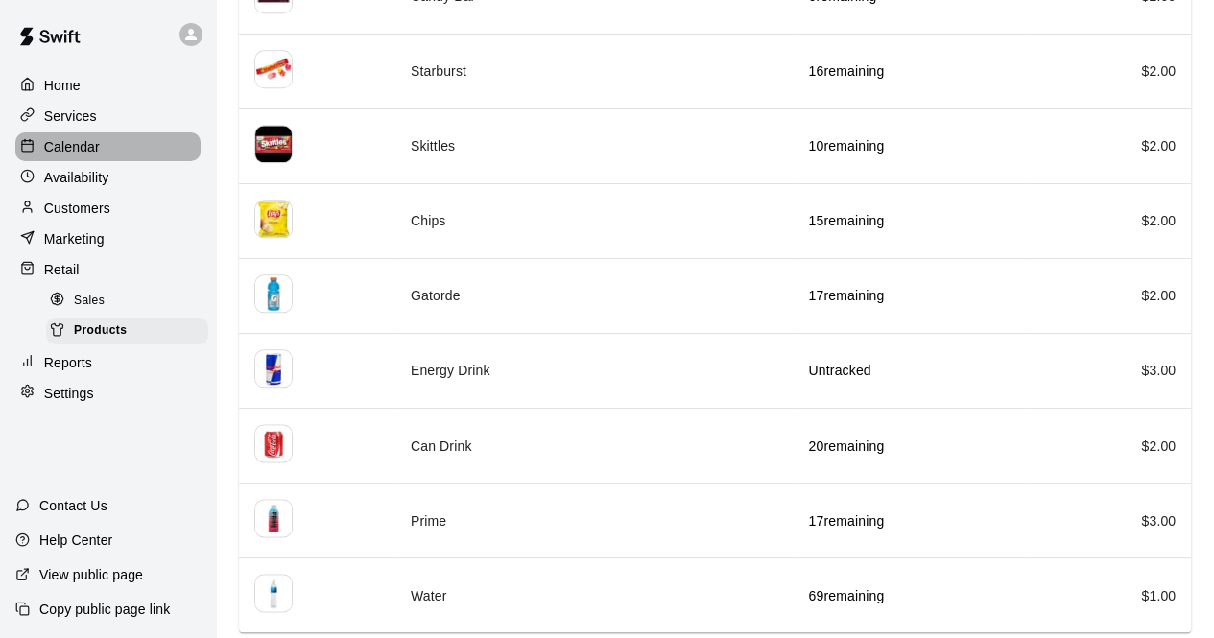
click at [98, 151] on p "Calendar" at bounding box center [72, 146] width 56 height 19
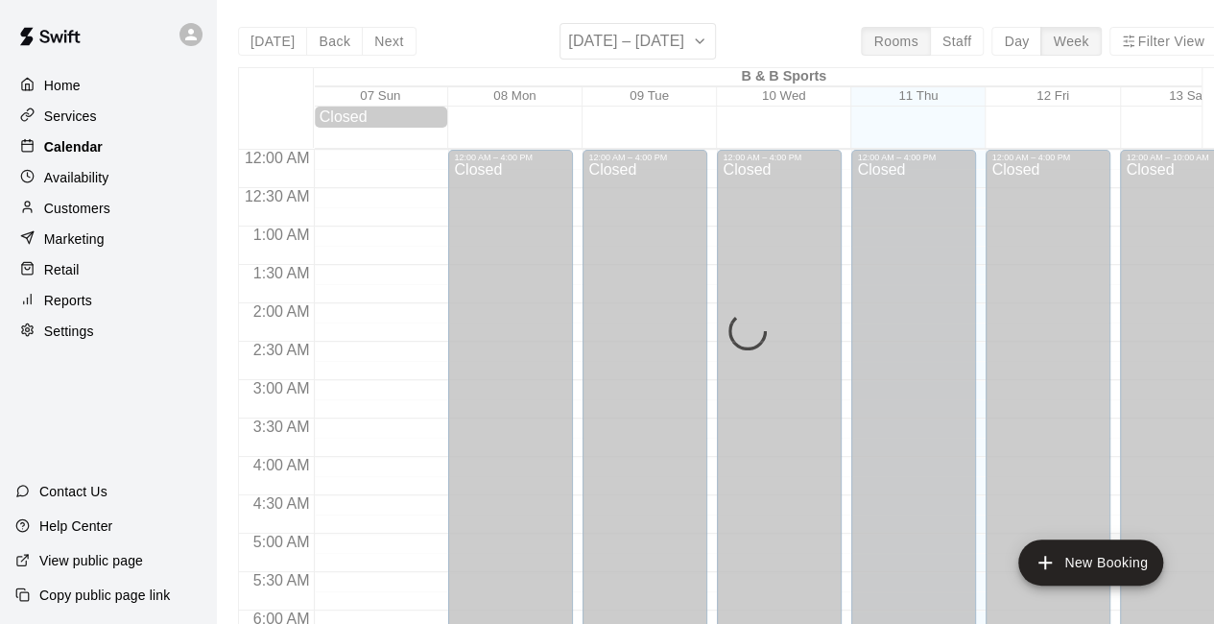
scroll to position [1251, 0]
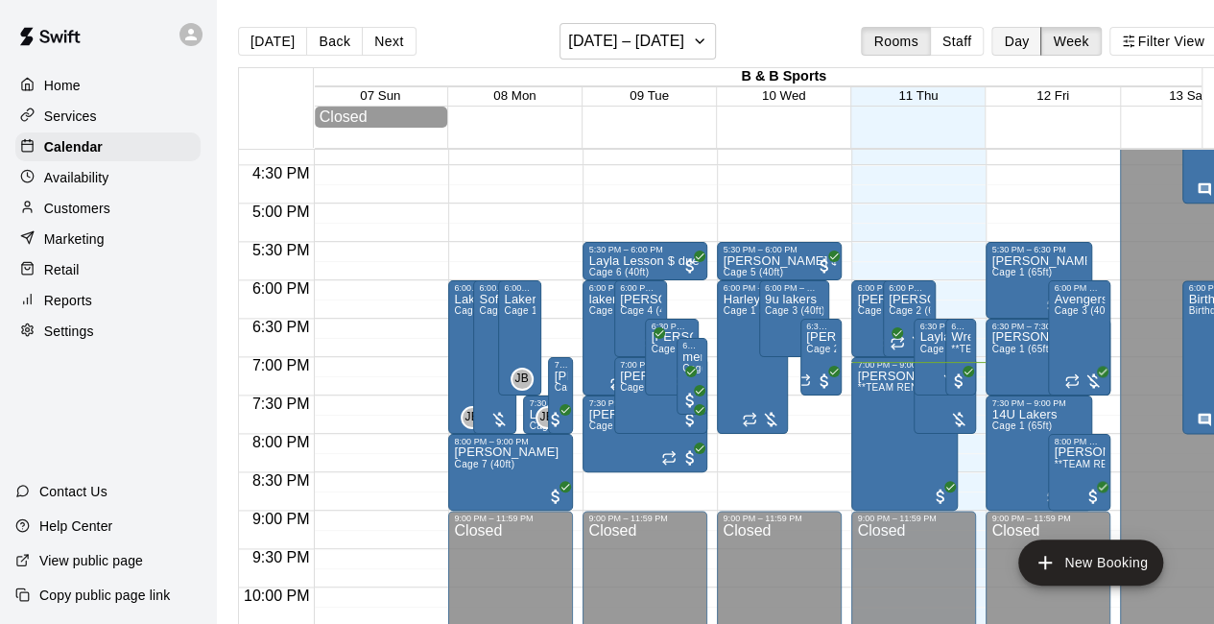
click at [1027, 46] on button "Day" at bounding box center [1016, 41] width 50 height 29
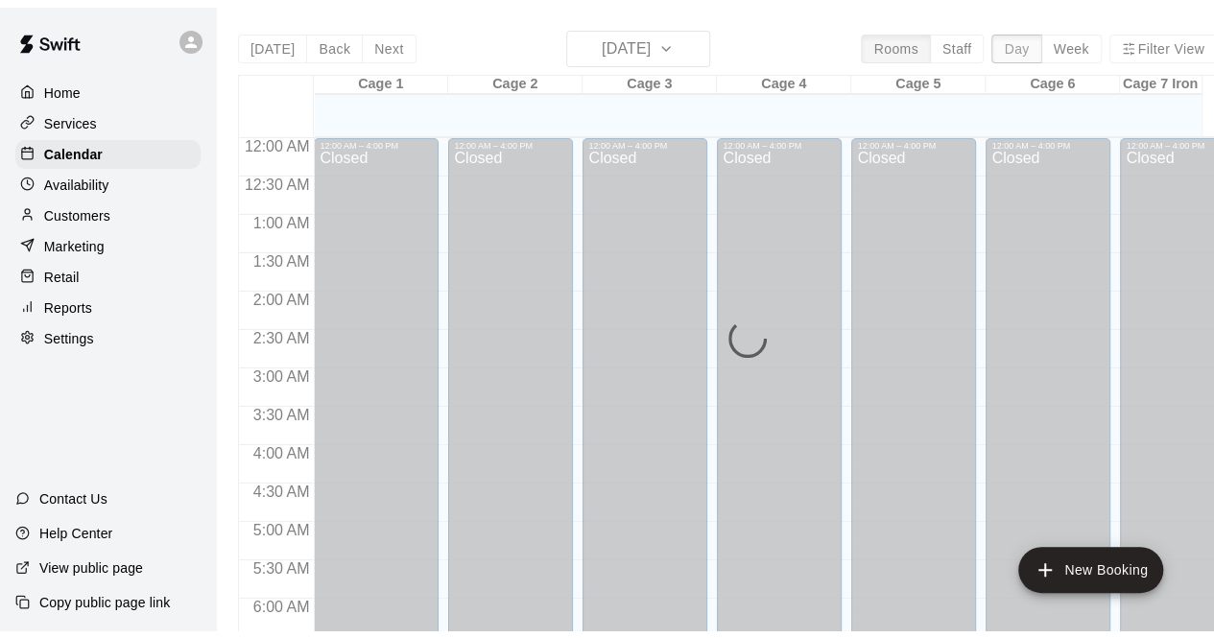
scroll to position [1324, 0]
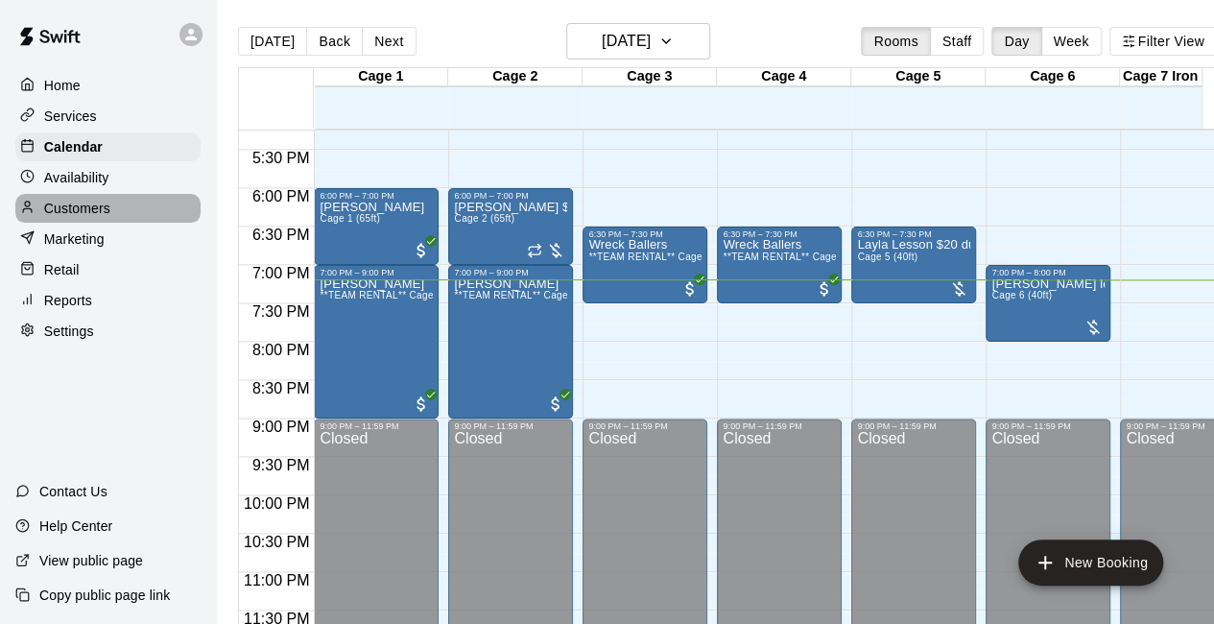
click at [128, 216] on div "Customers" at bounding box center [107, 208] width 185 height 29
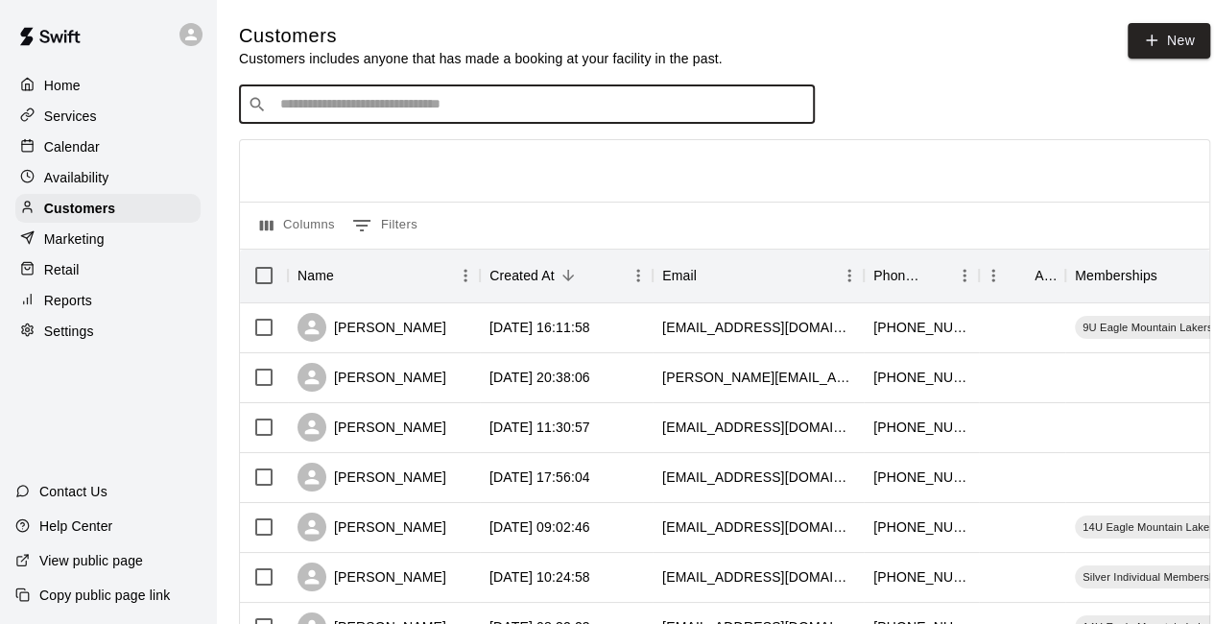
click at [315, 112] on input "Search customers by name or email" at bounding box center [540, 104] width 532 height 19
type input "****"
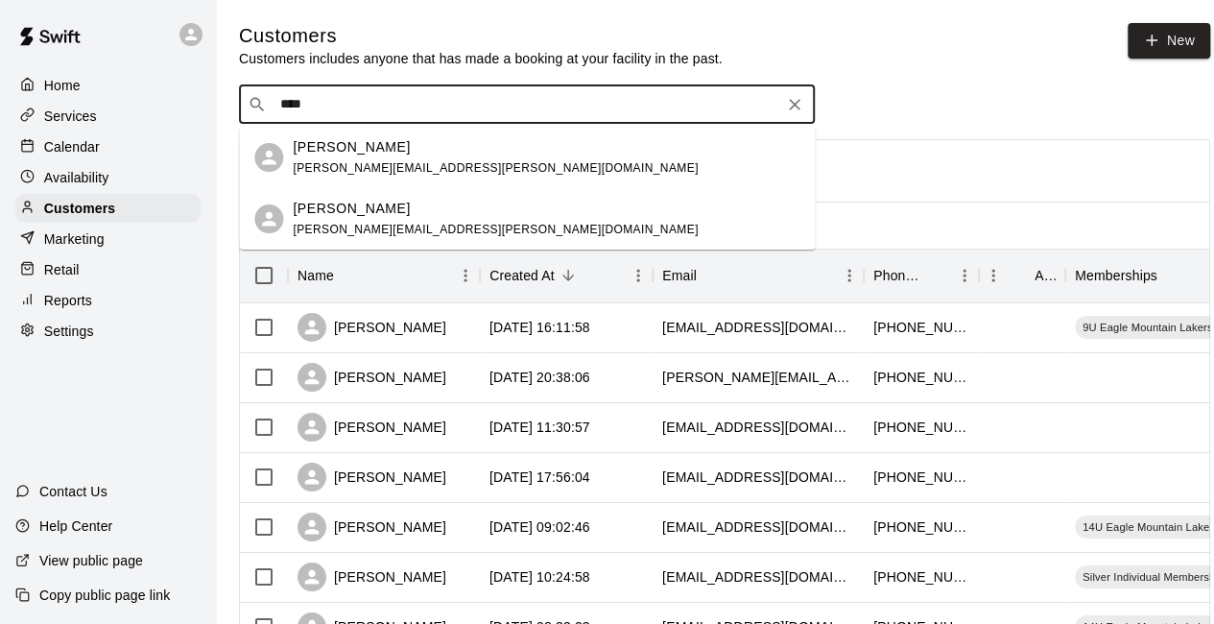
click at [427, 162] on span "[PERSON_NAME][EMAIL_ADDRESS][PERSON_NAME][DOMAIN_NAME]" at bounding box center [495, 167] width 405 height 13
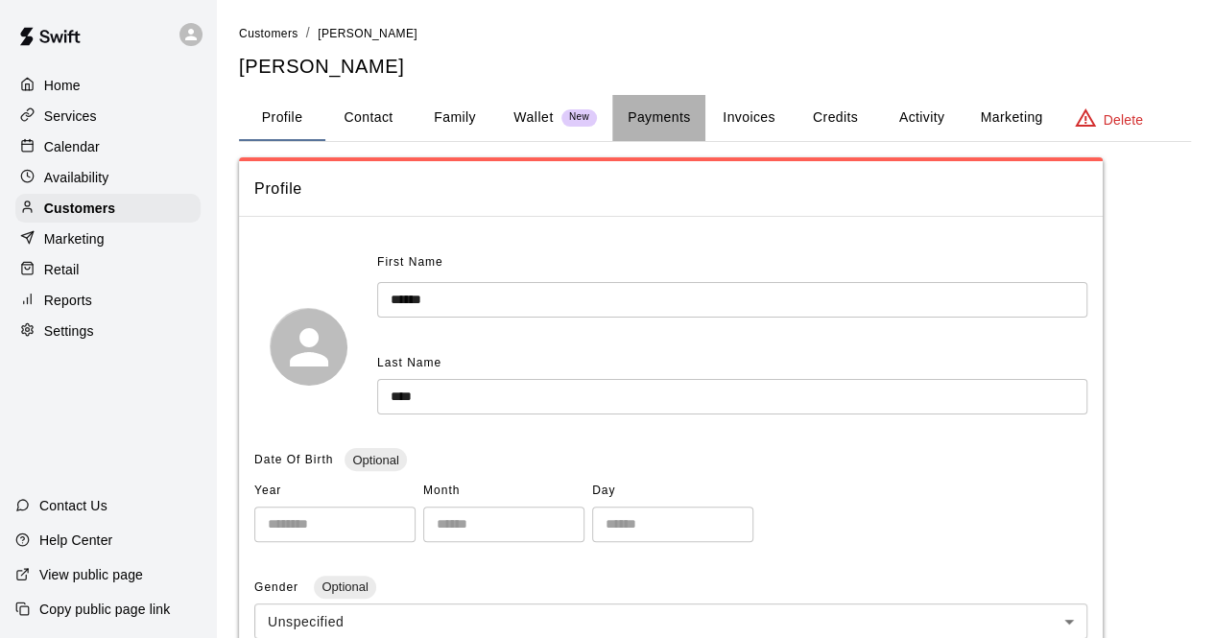
click at [656, 116] on button "Payments" at bounding box center [658, 118] width 93 height 46
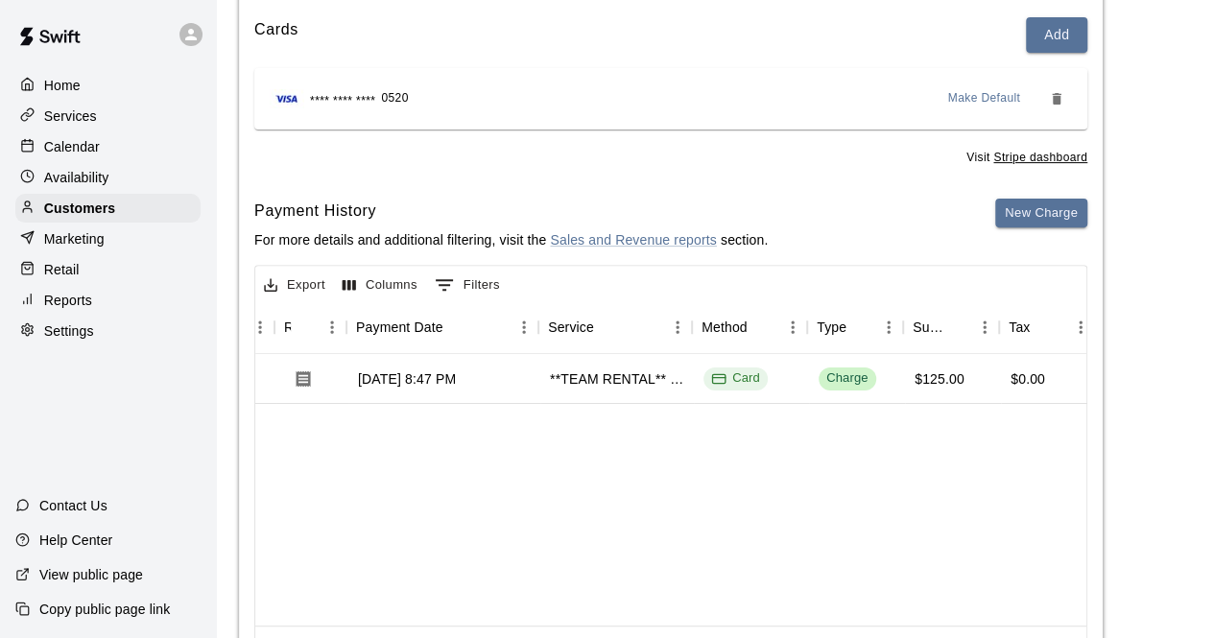
scroll to position [0, 154]
click at [118, 155] on div "Calendar" at bounding box center [107, 146] width 185 height 29
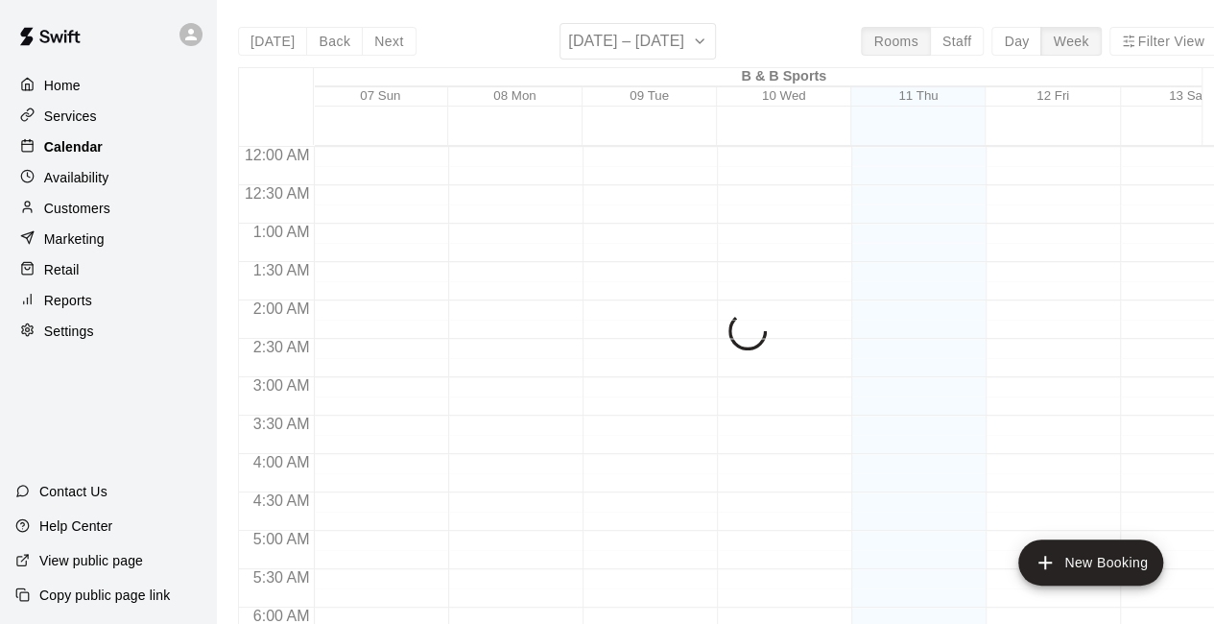
scroll to position [1251, 0]
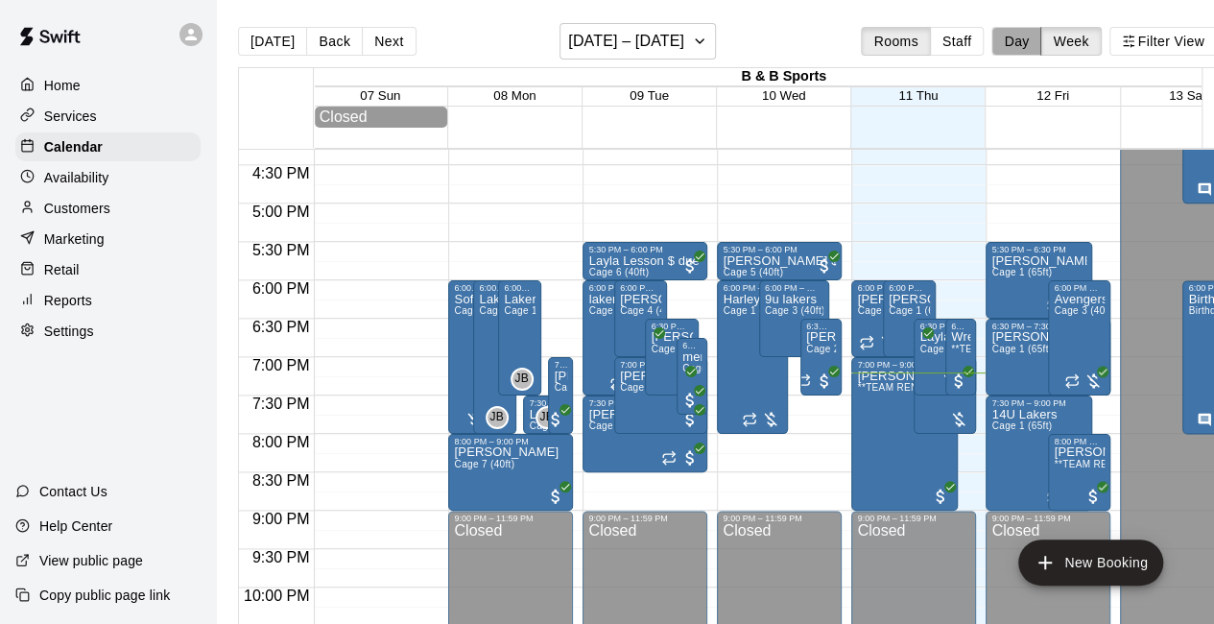
click at [1022, 39] on button "Day" at bounding box center [1016, 41] width 50 height 29
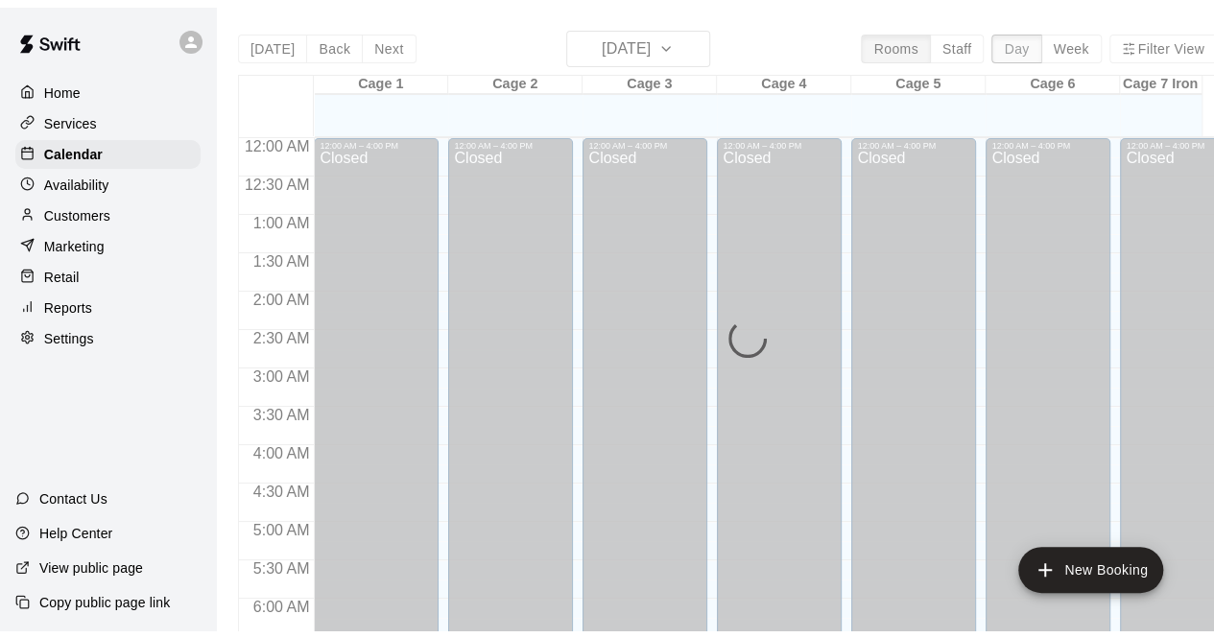
scroll to position [1330, 0]
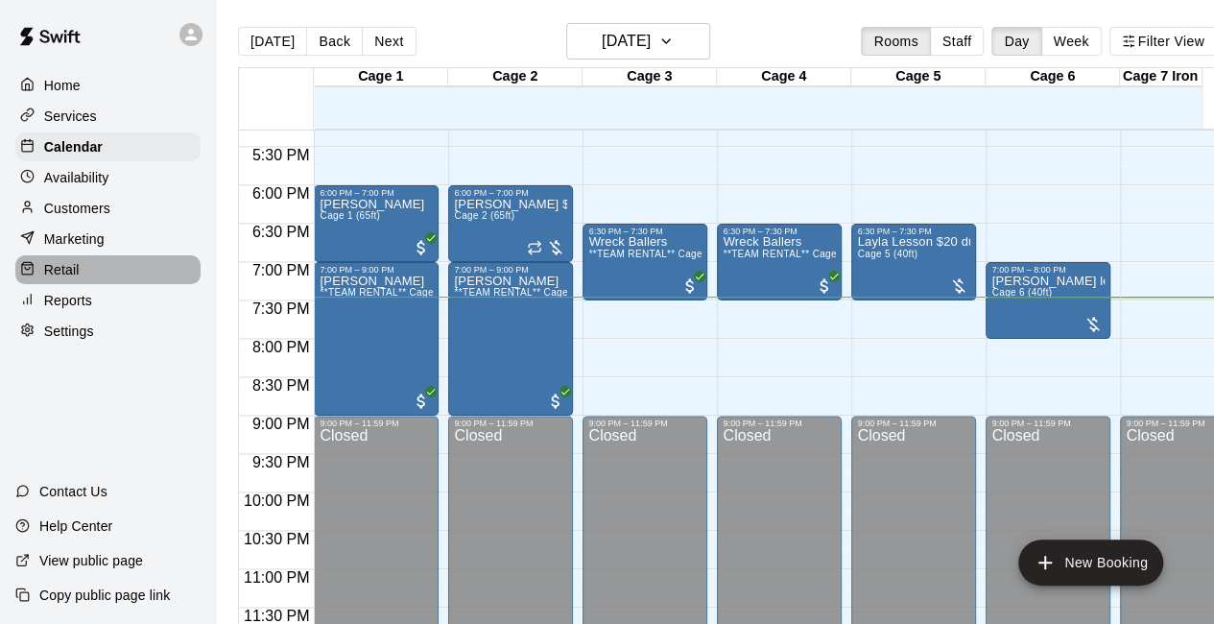
click at [101, 283] on div "Retail" at bounding box center [107, 269] width 185 height 29
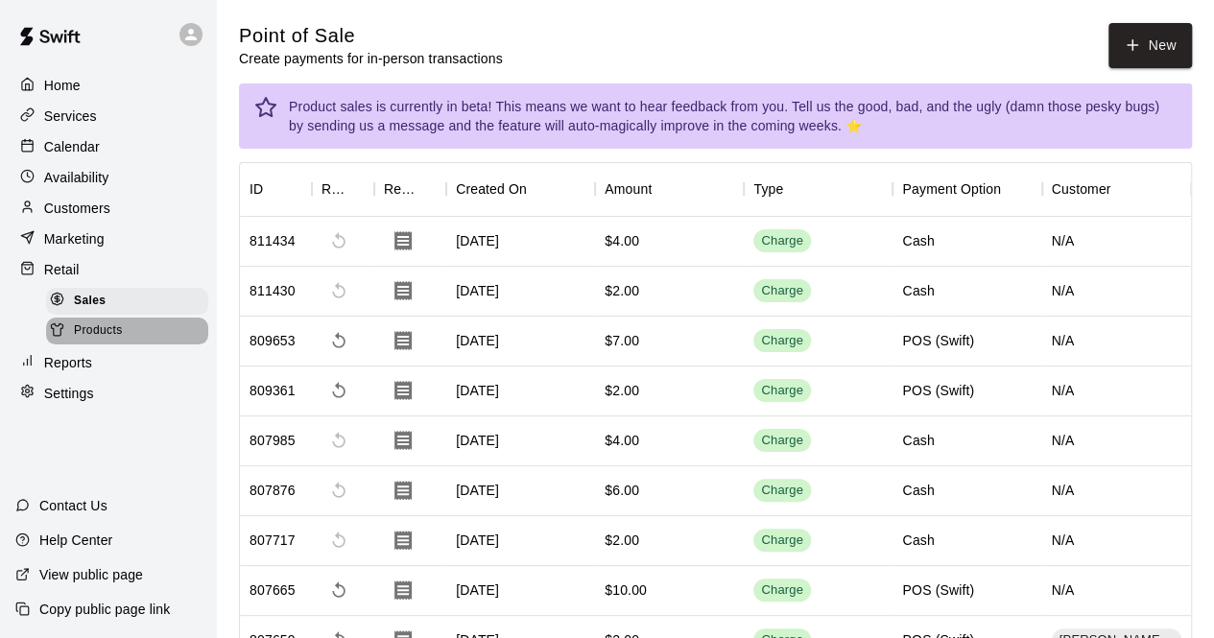
click at [134, 345] on div "Products" at bounding box center [127, 331] width 162 height 27
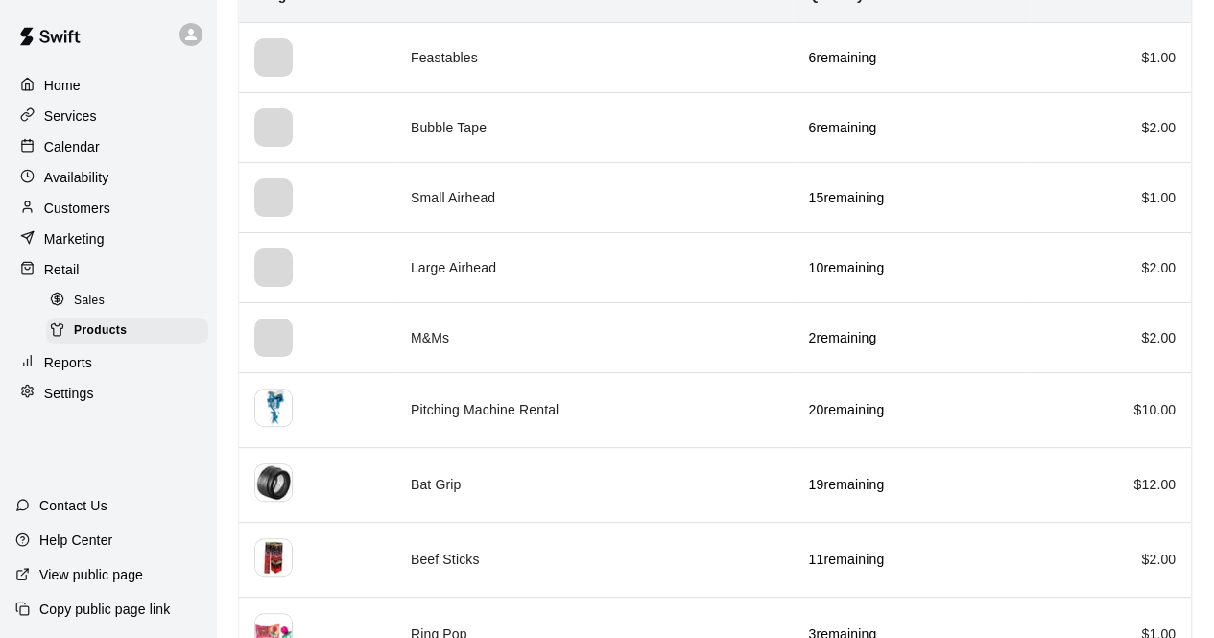
scroll to position [269, 0]
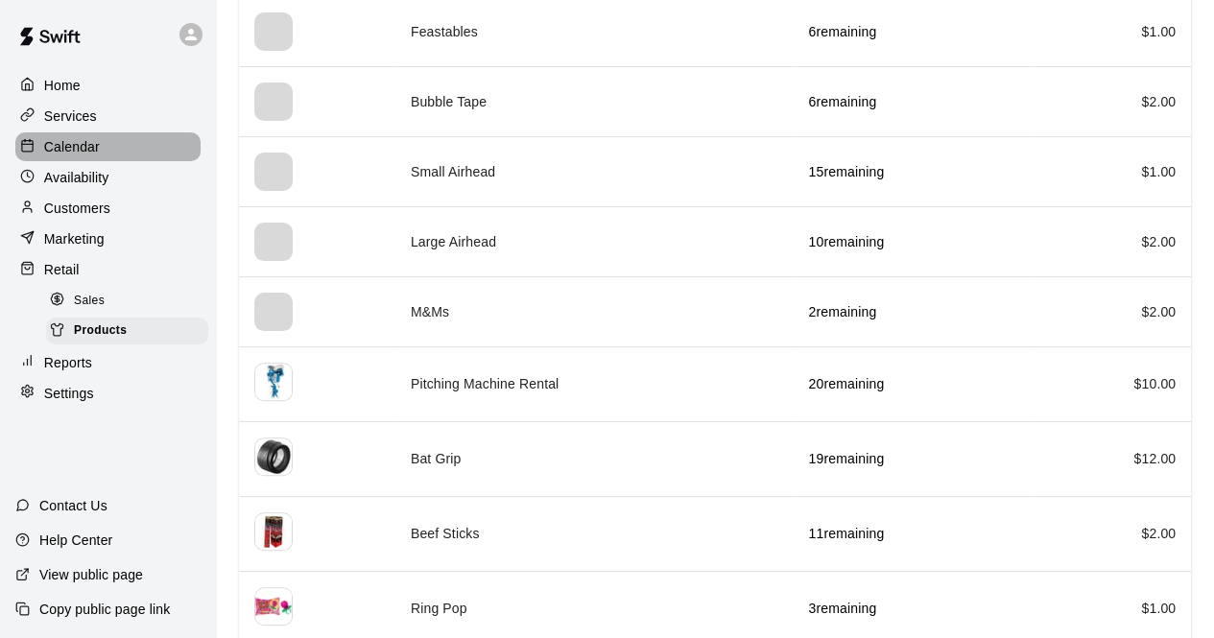
click at [114, 149] on div "Calendar" at bounding box center [107, 146] width 185 height 29
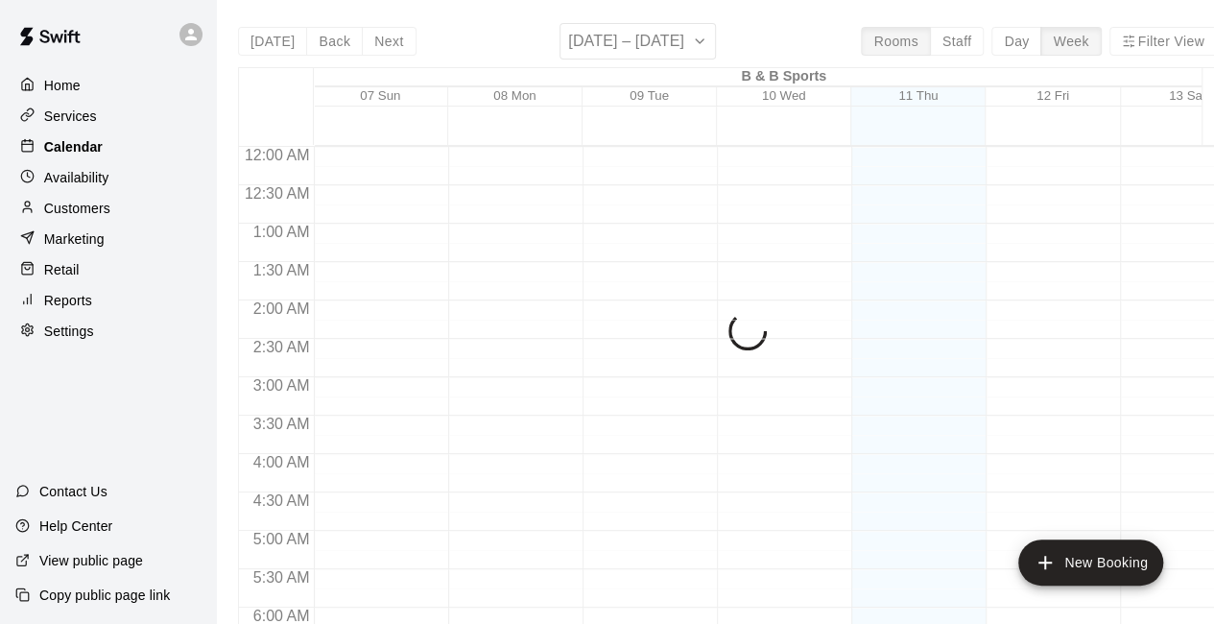
scroll to position [1251, 0]
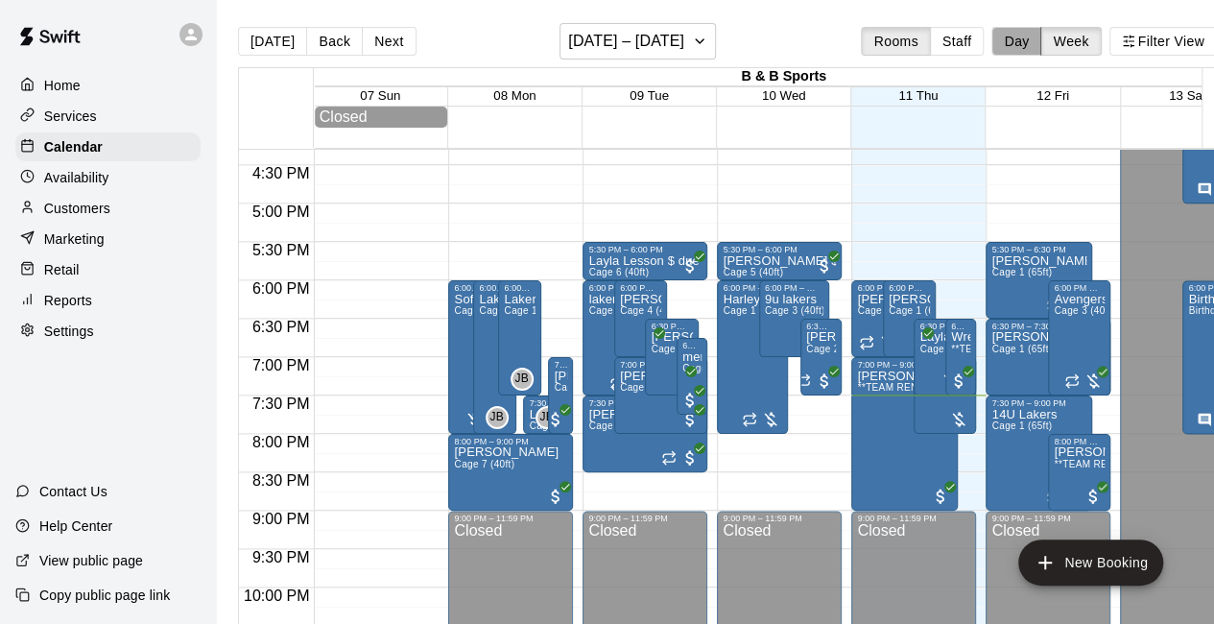
click at [1027, 44] on button "Day" at bounding box center [1016, 41] width 50 height 29
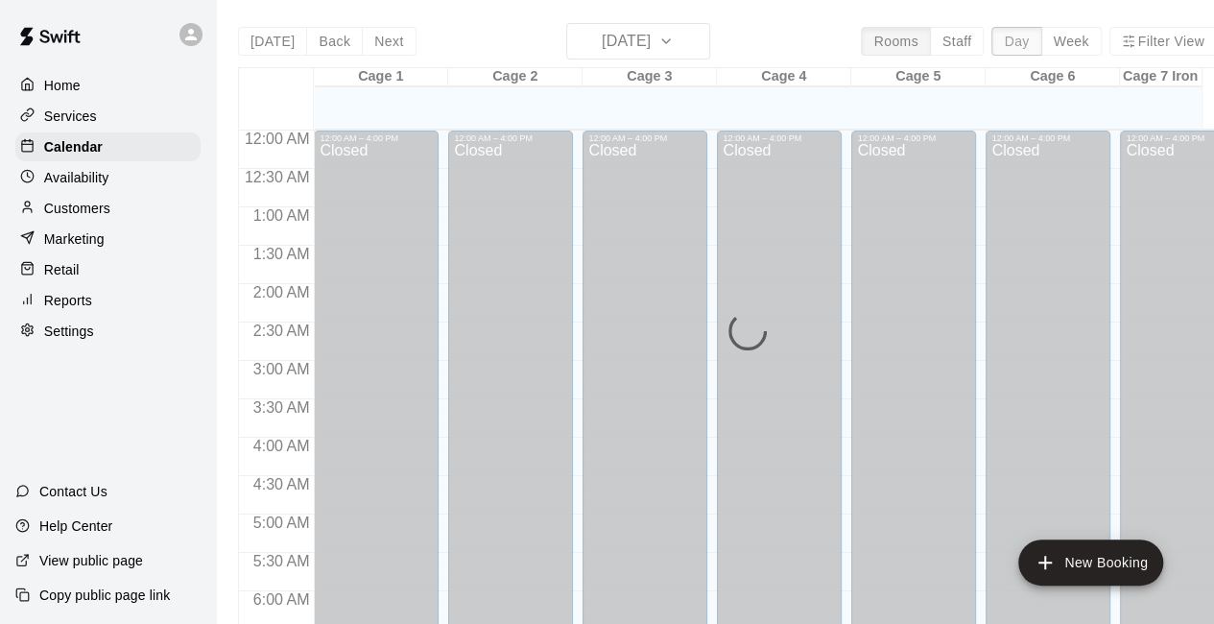
scroll to position [1330, 0]
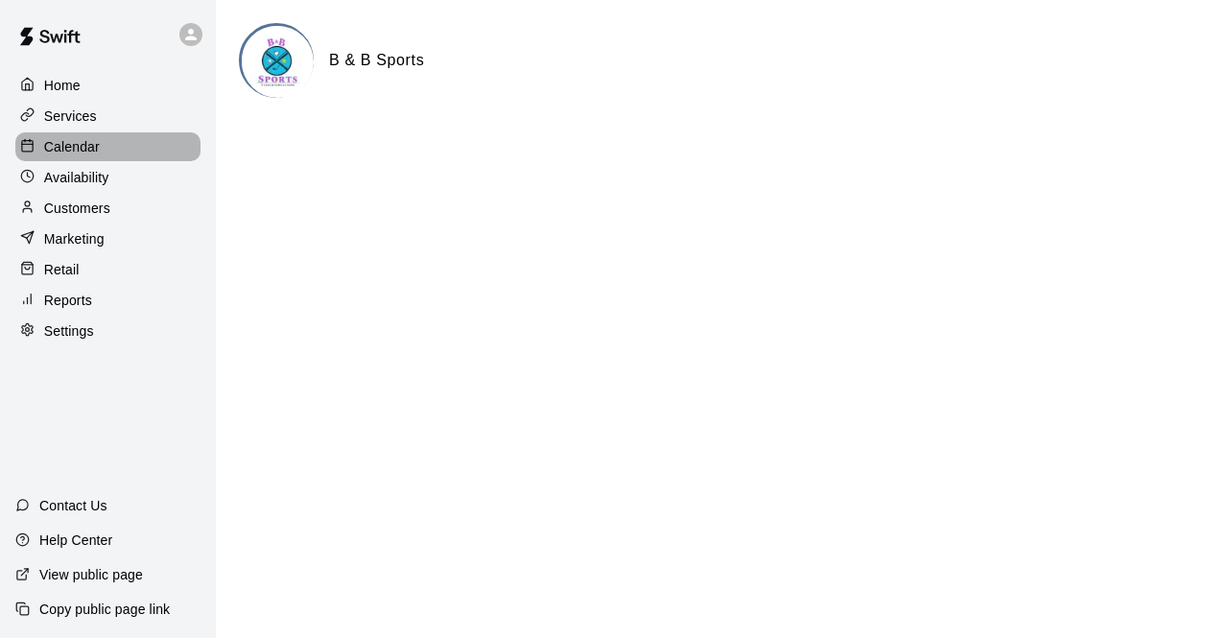
click at [70, 149] on p "Calendar" at bounding box center [72, 146] width 56 height 19
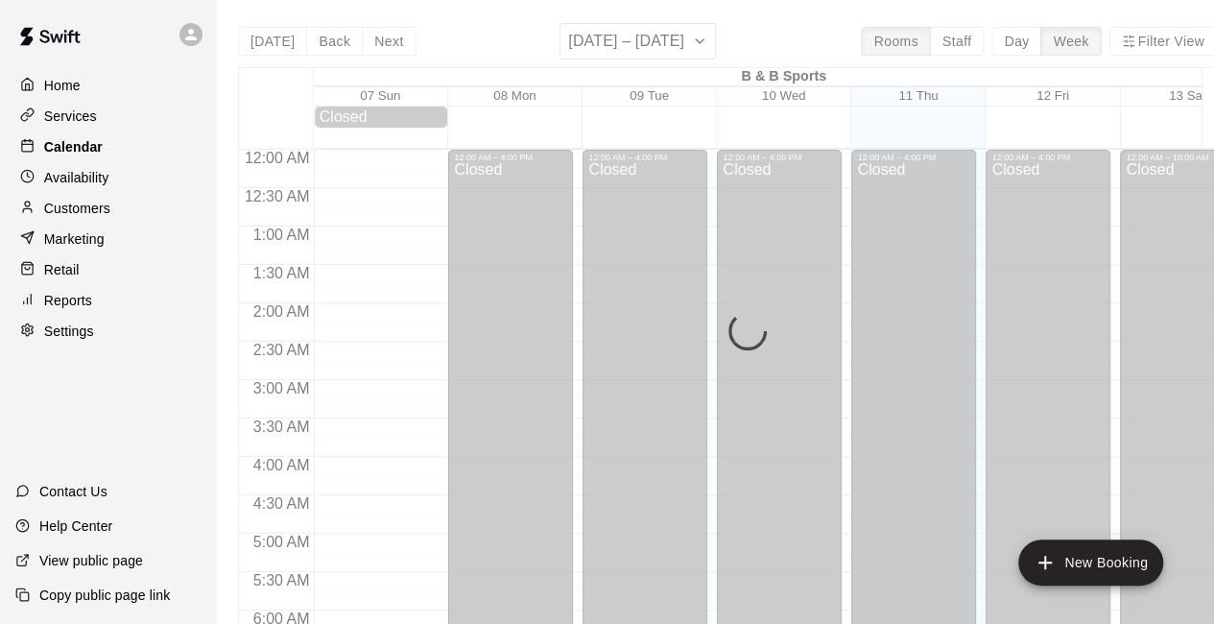
scroll to position [1251, 0]
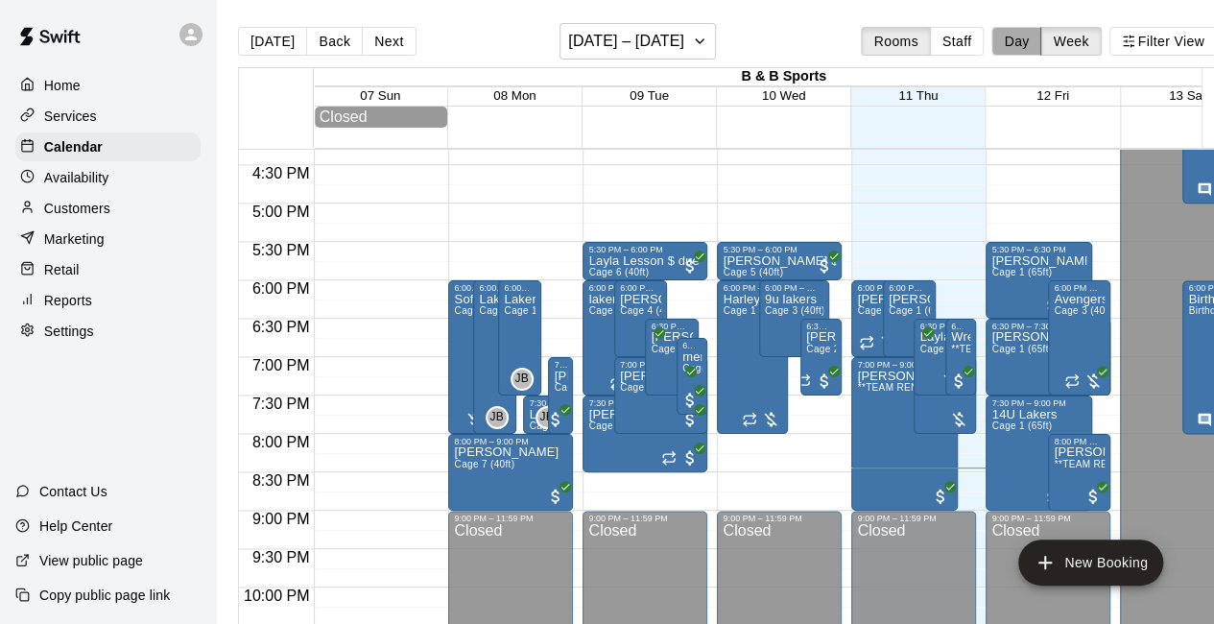
click at [1023, 43] on button "Day" at bounding box center [1016, 41] width 50 height 29
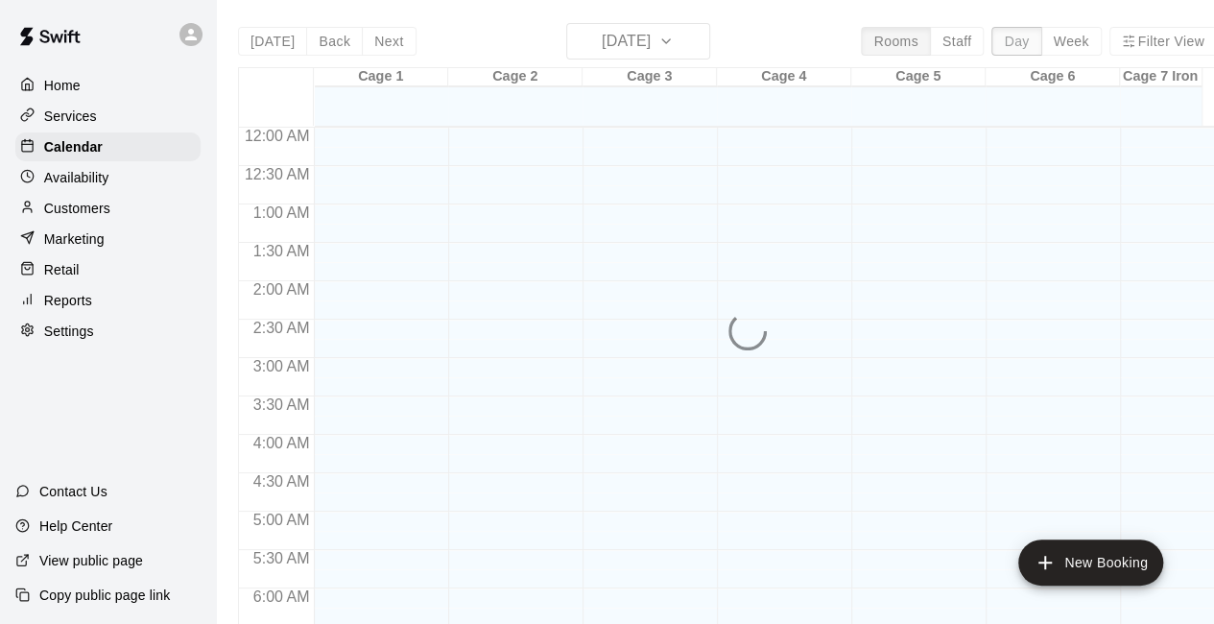
scroll to position [1324, 0]
